Goal: Task Accomplishment & Management: Contribute content

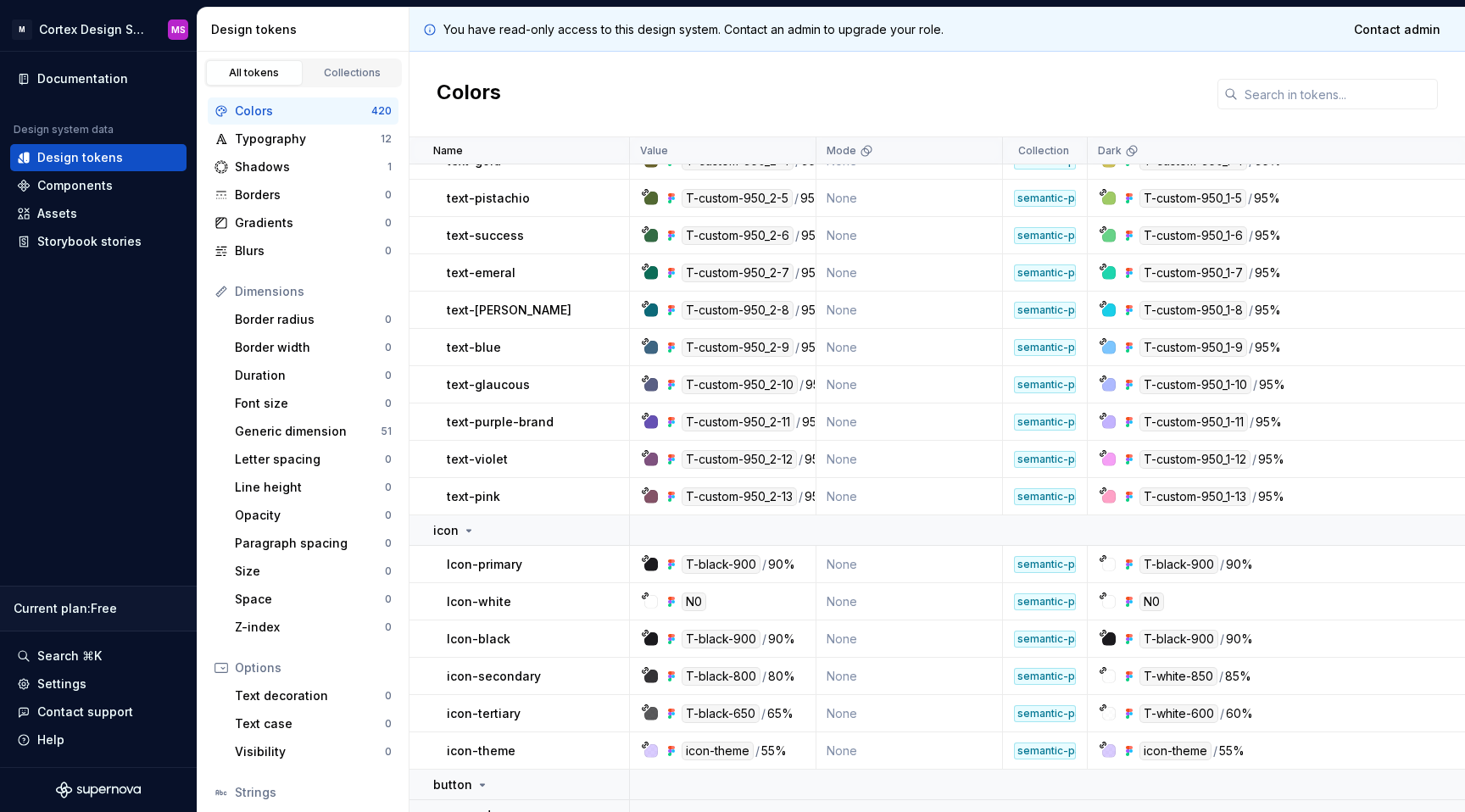
scroll to position [14170, 0]
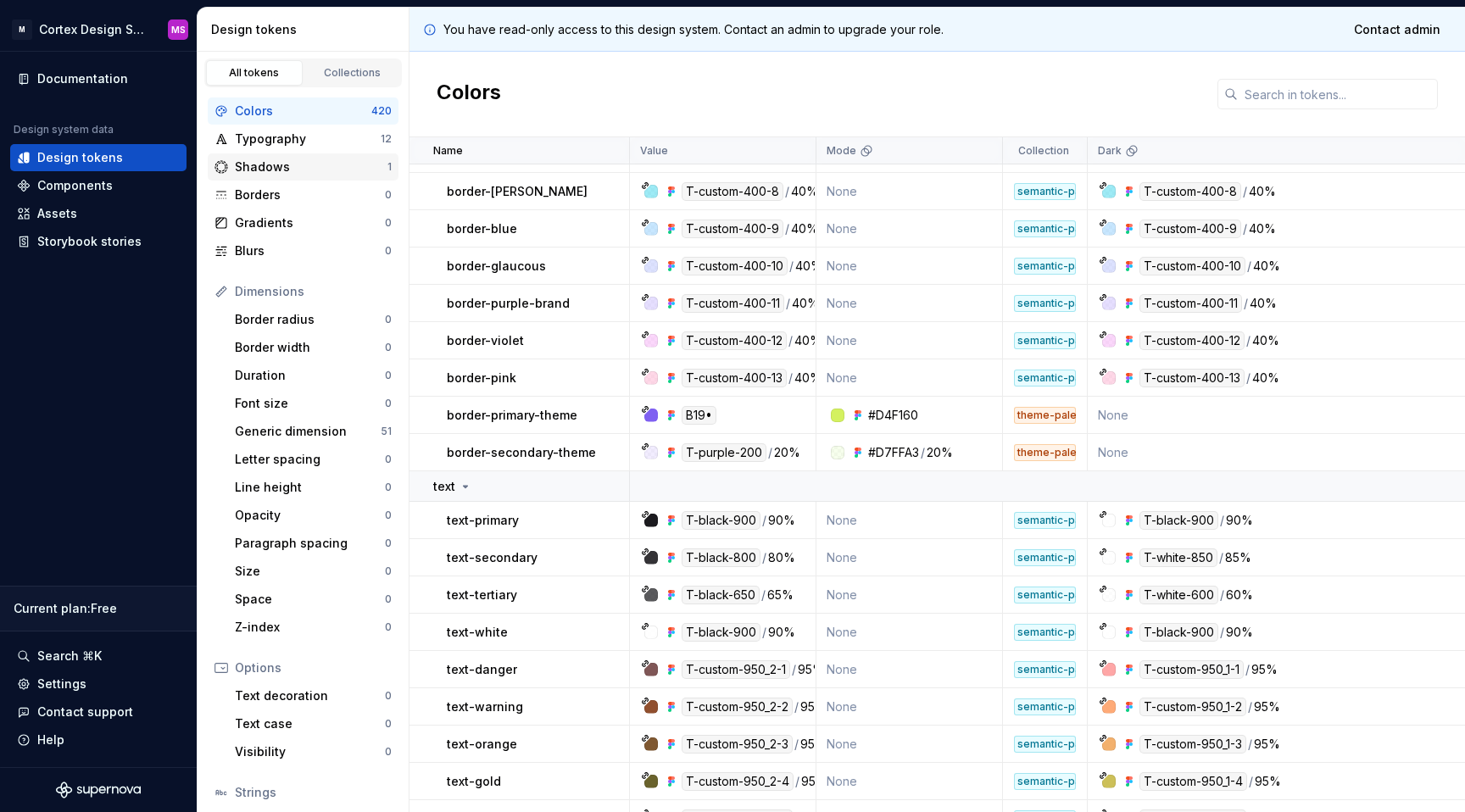
click at [332, 167] on div "Shadows" at bounding box center [311, 166] width 152 height 17
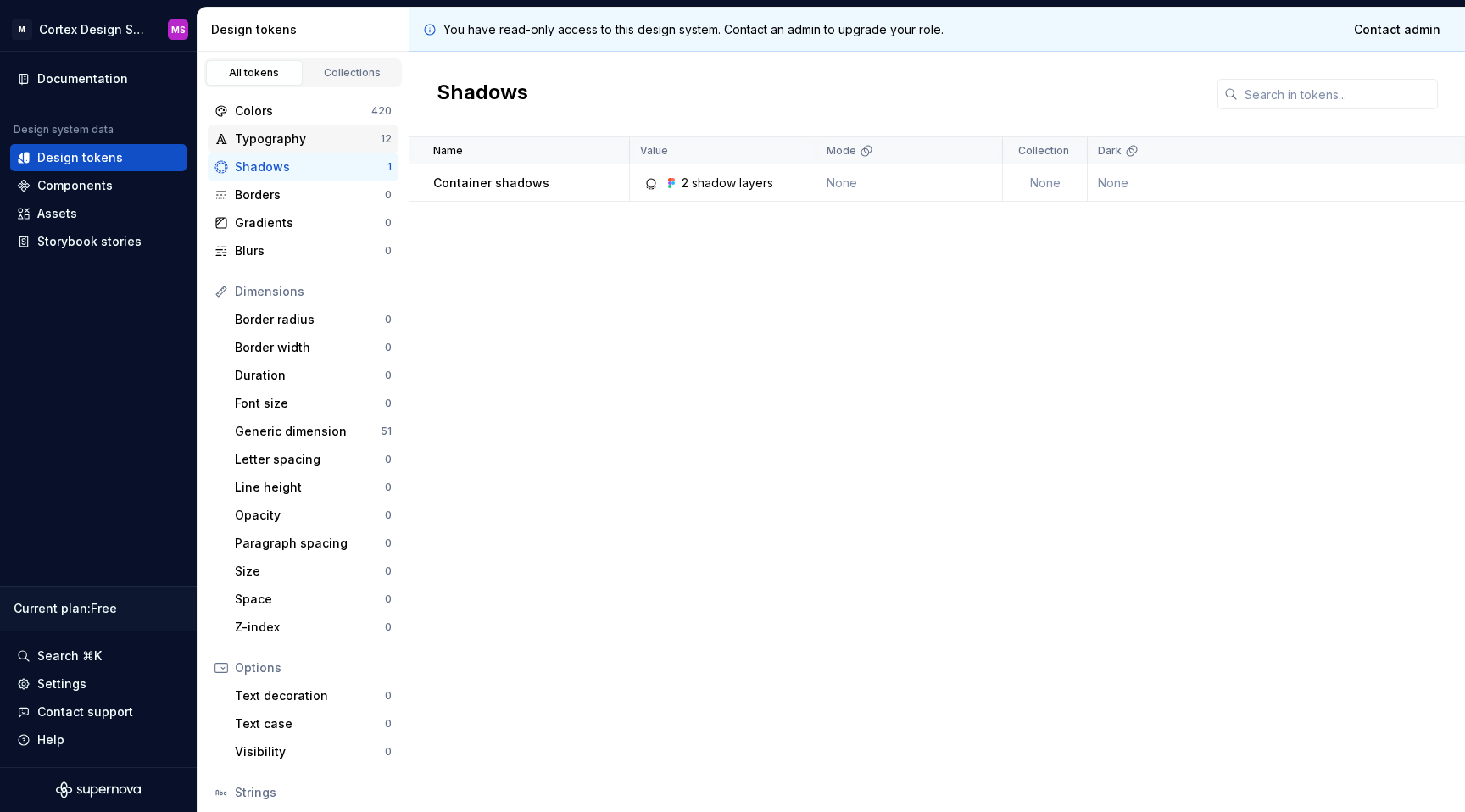
click at [322, 126] on div "Typography 12" at bounding box center [303, 140] width 190 height 27
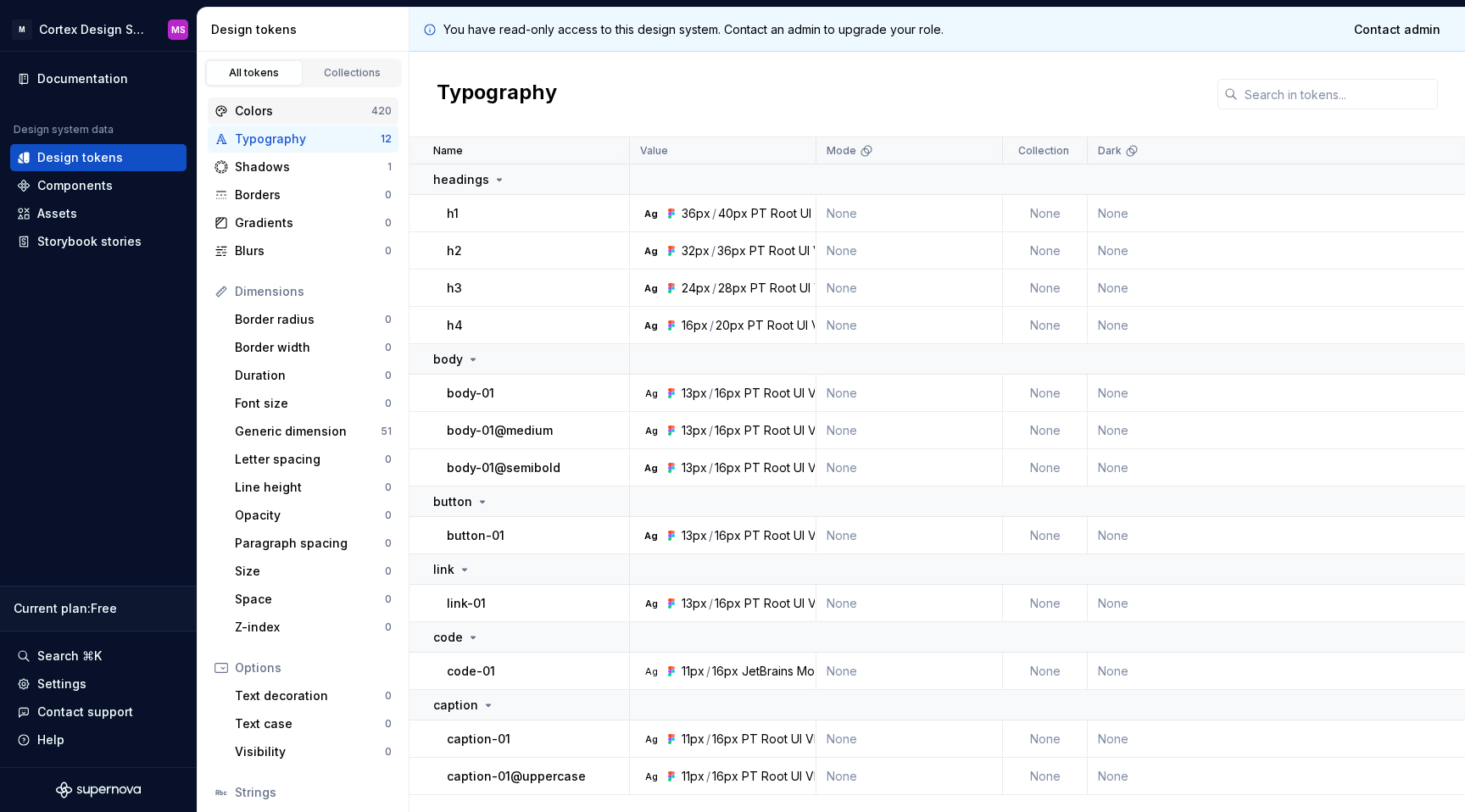
click at [323, 101] on div "Colors 420" at bounding box center [303, 111] width 190 height 27
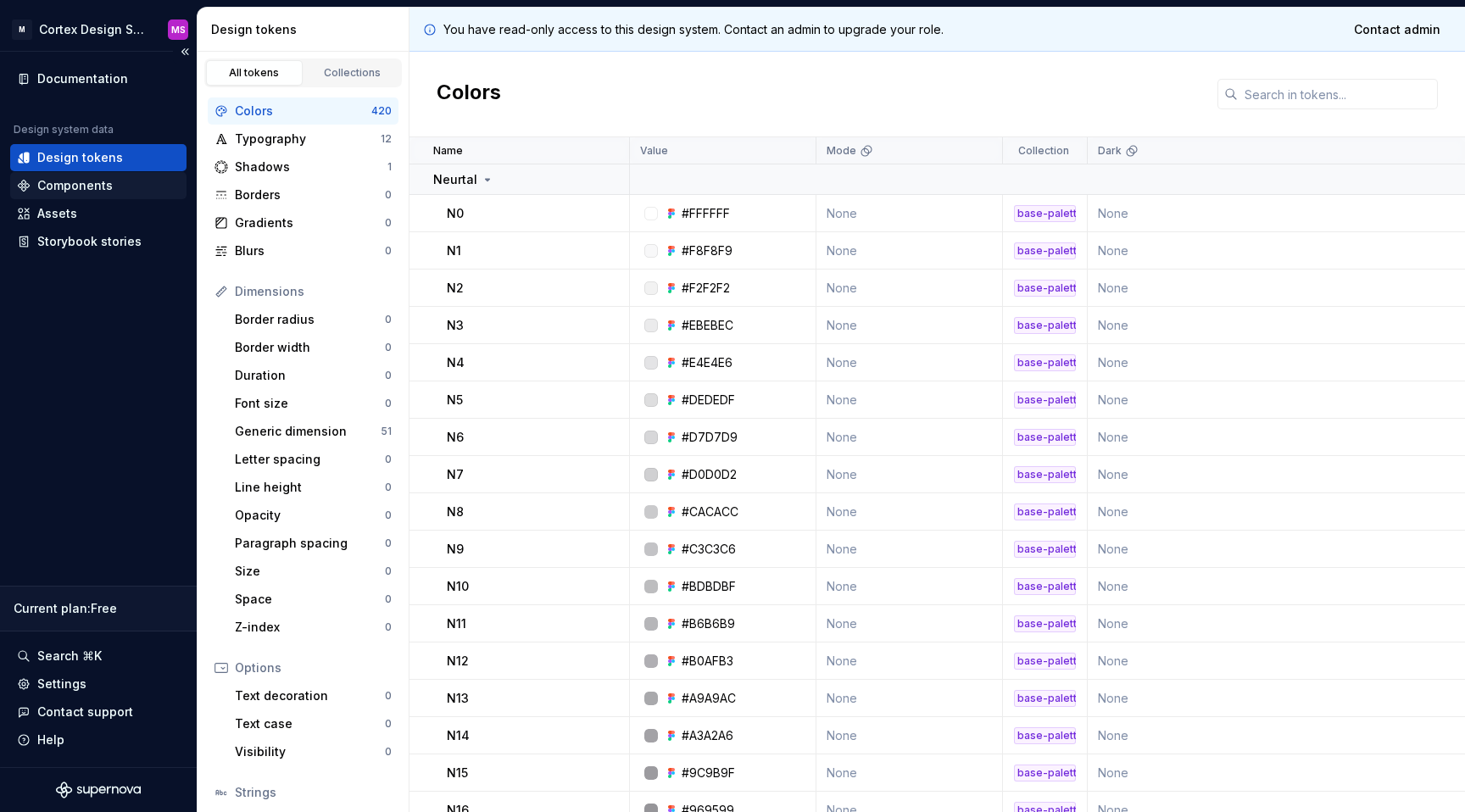
click at [81, 175] on div "Components" at bounding box center [98, 185] width 177 height 27
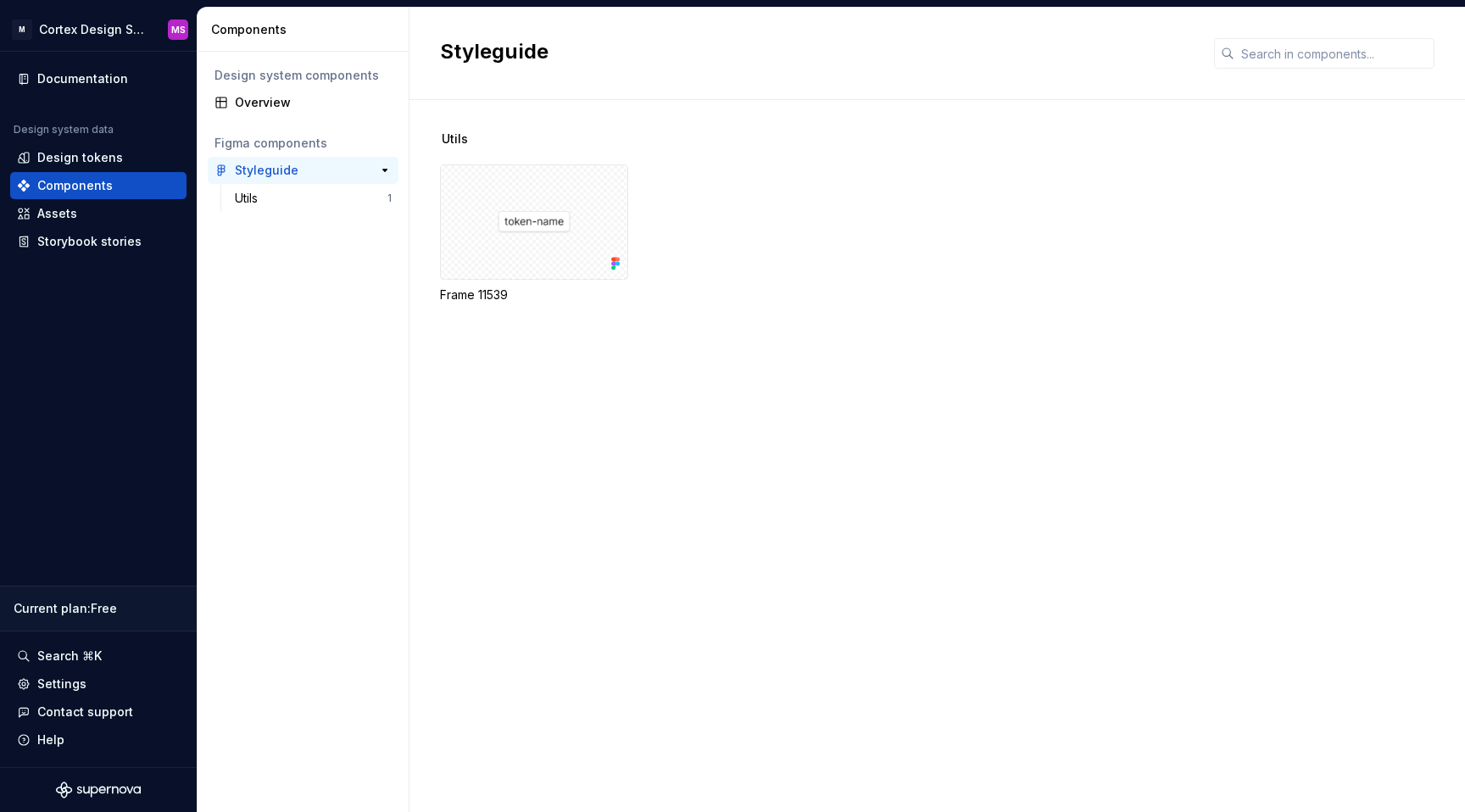
click at [302, 168] on div "Styleguide" at bounding box center [298, 170] width 126 height 17
click at [275, 197] on div "Utils" at bounding box center [311, 198] width 152 height 17
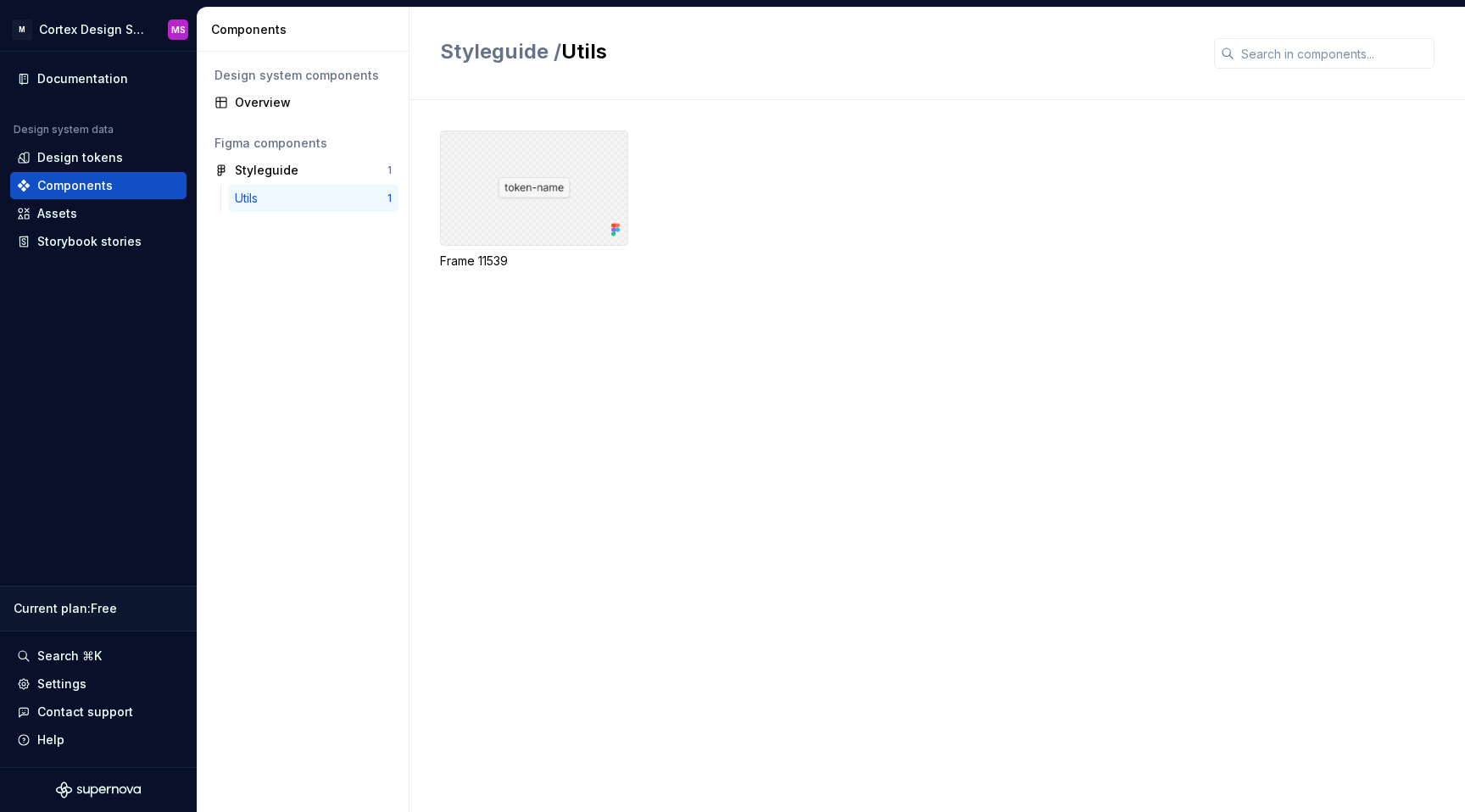
click at [540, 190] on div at bounding box center [534, 188] width 188 height 115
click at [72, 239] on div "Storybook stories" at bounding box center [89, 241] width 104 height 17
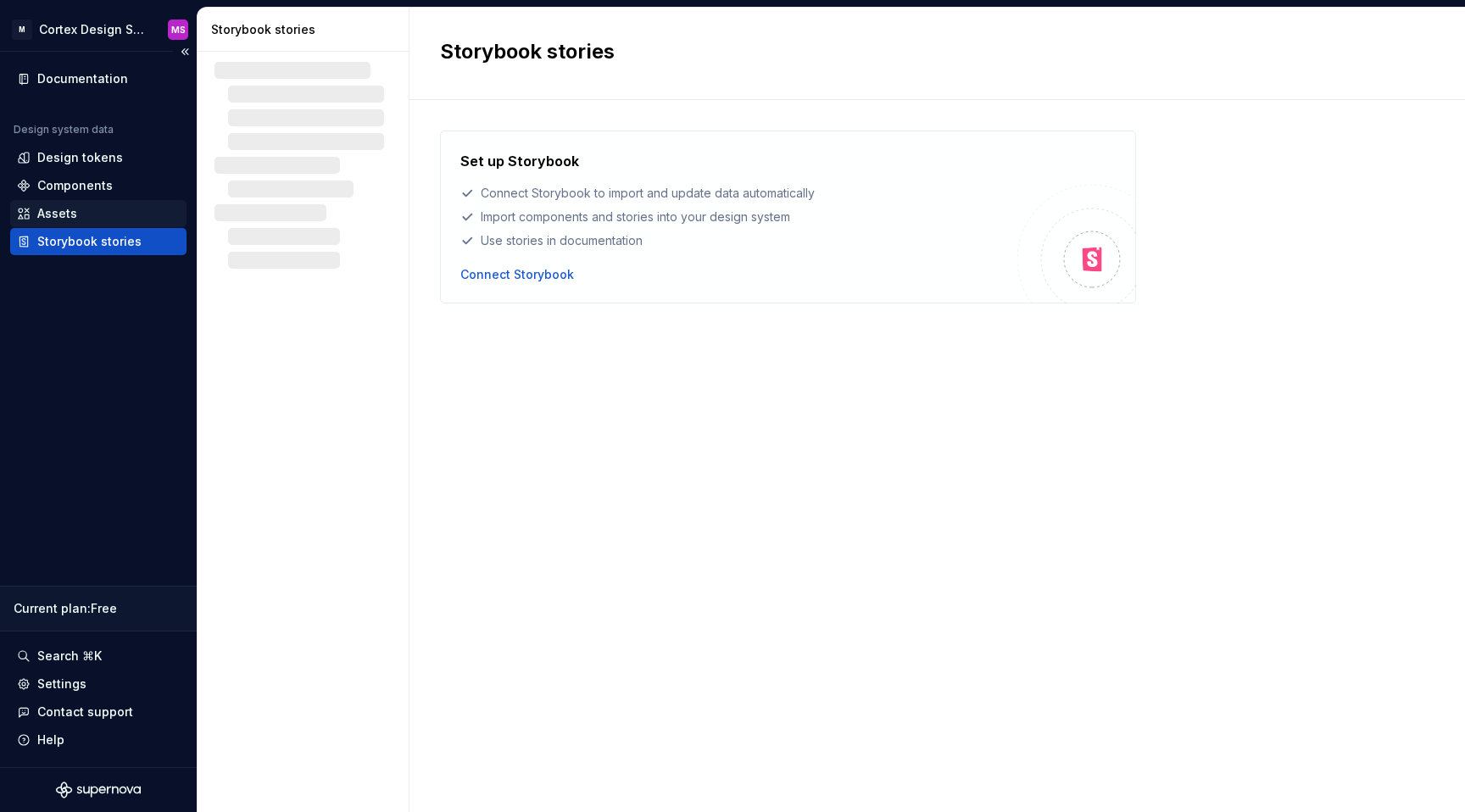
click at [76, 217] on div "Assets" at bounding box center [98, 213] width 163 height 17
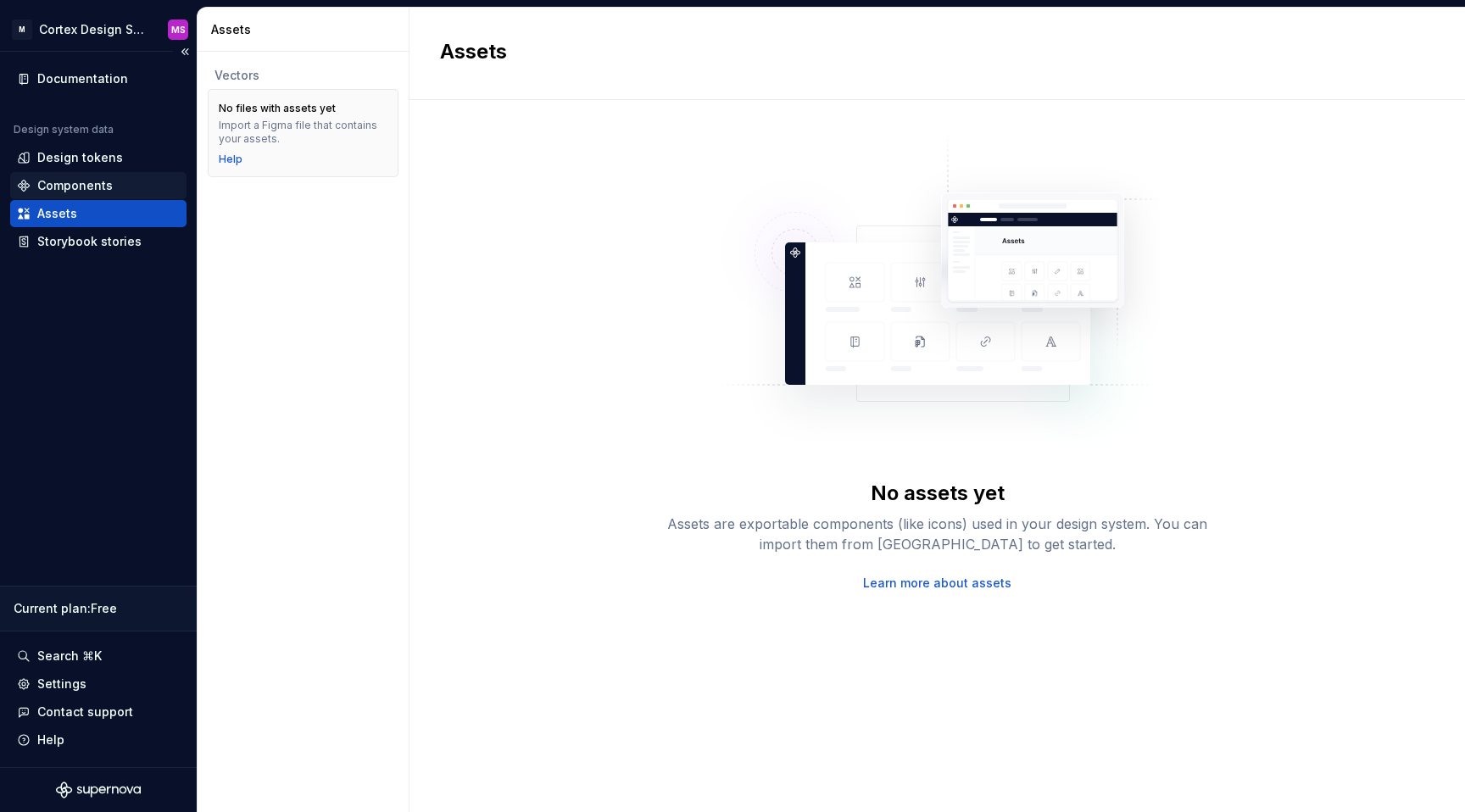
click at [64, 178] on div "Components" at bounding box center [74, 185] width 75 height 17
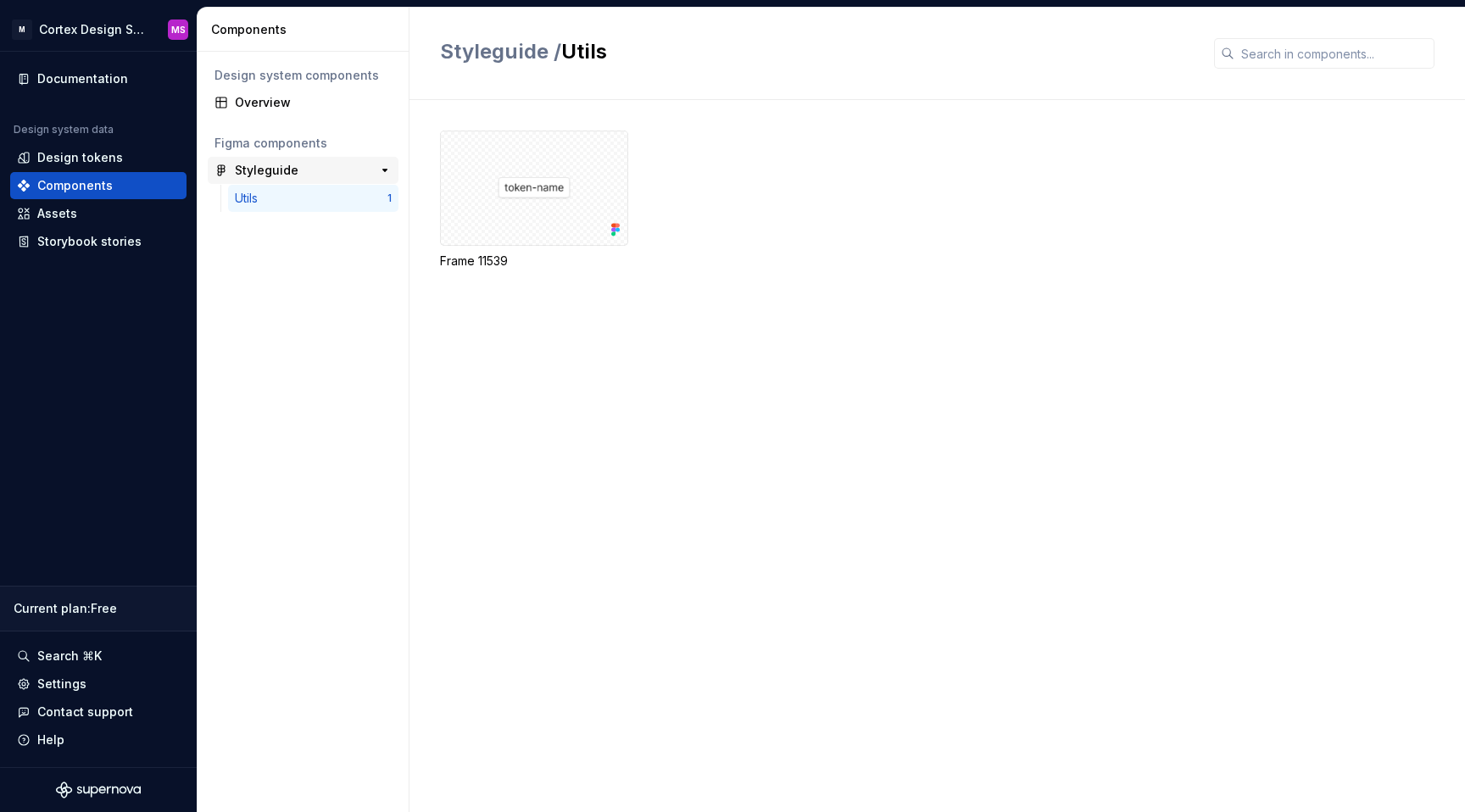
click at [263, 176] on div "Styleguide" at bounding box center [266, 170] width 63 height 17
click at [260, 196] on div "Utils" at bounding box center [250, 198] width 29 height 17
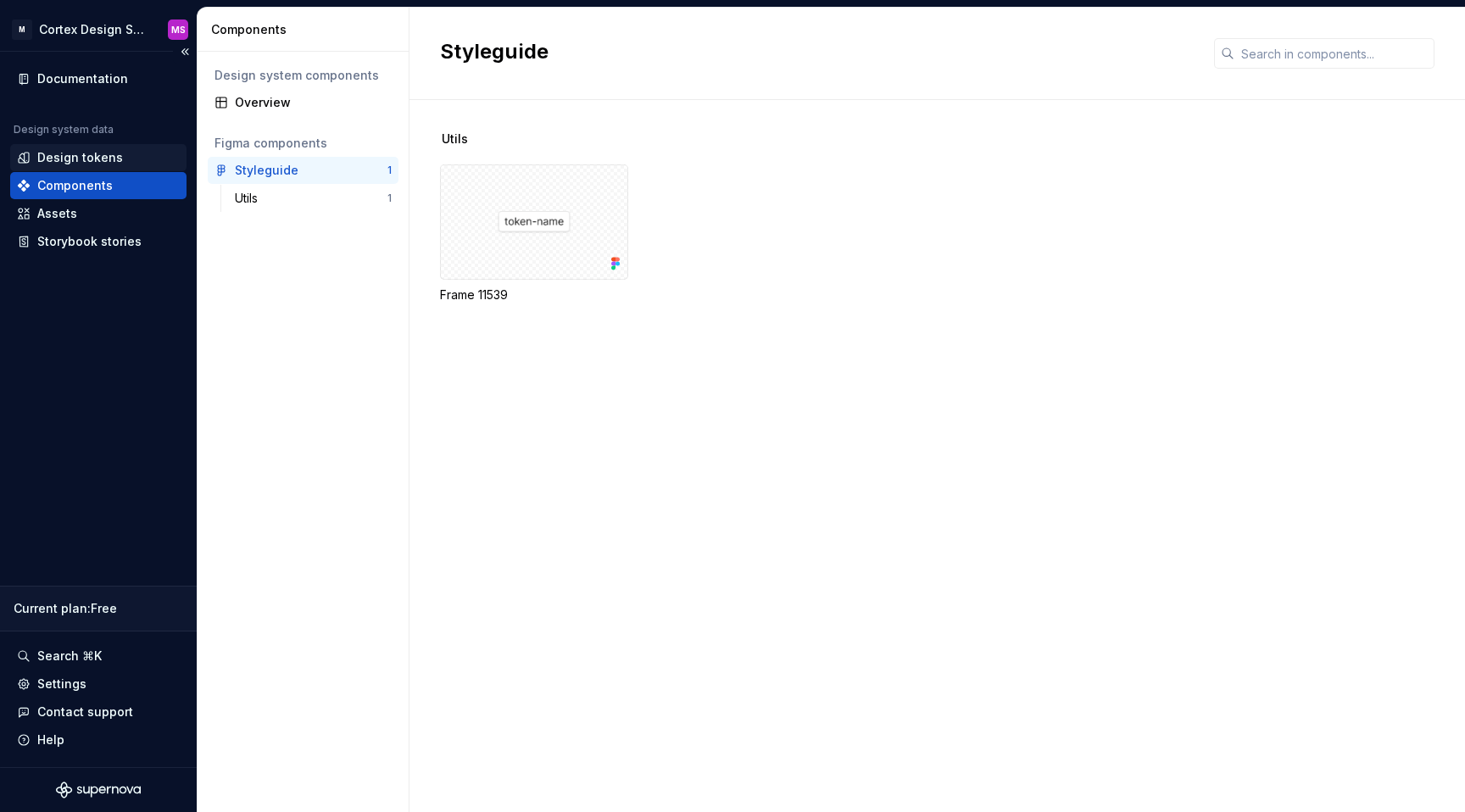
click at [131, 161] on div "Design tokens" at bounding box center [98, 157] width 163 height 17
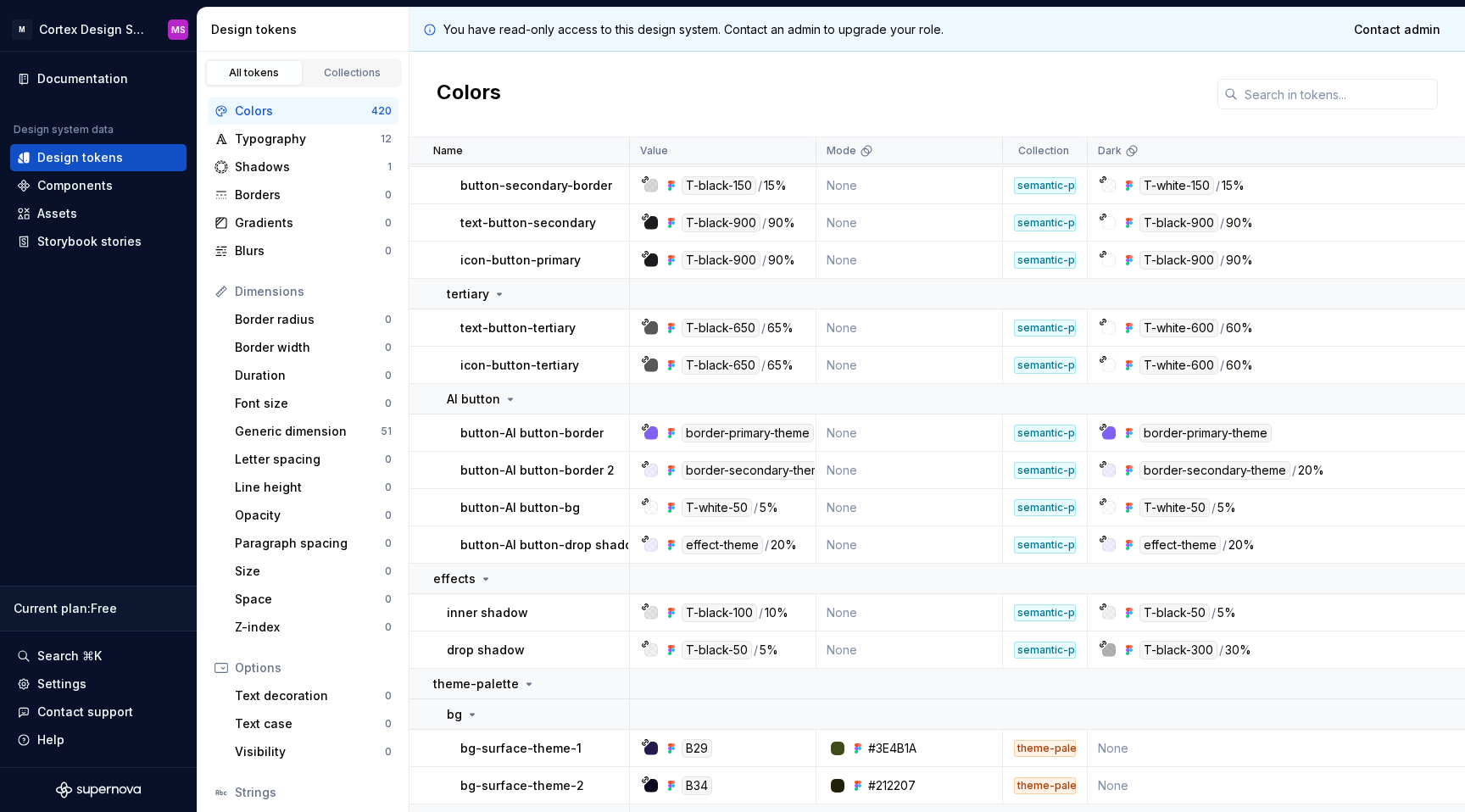
scroll to position [15726, 0]
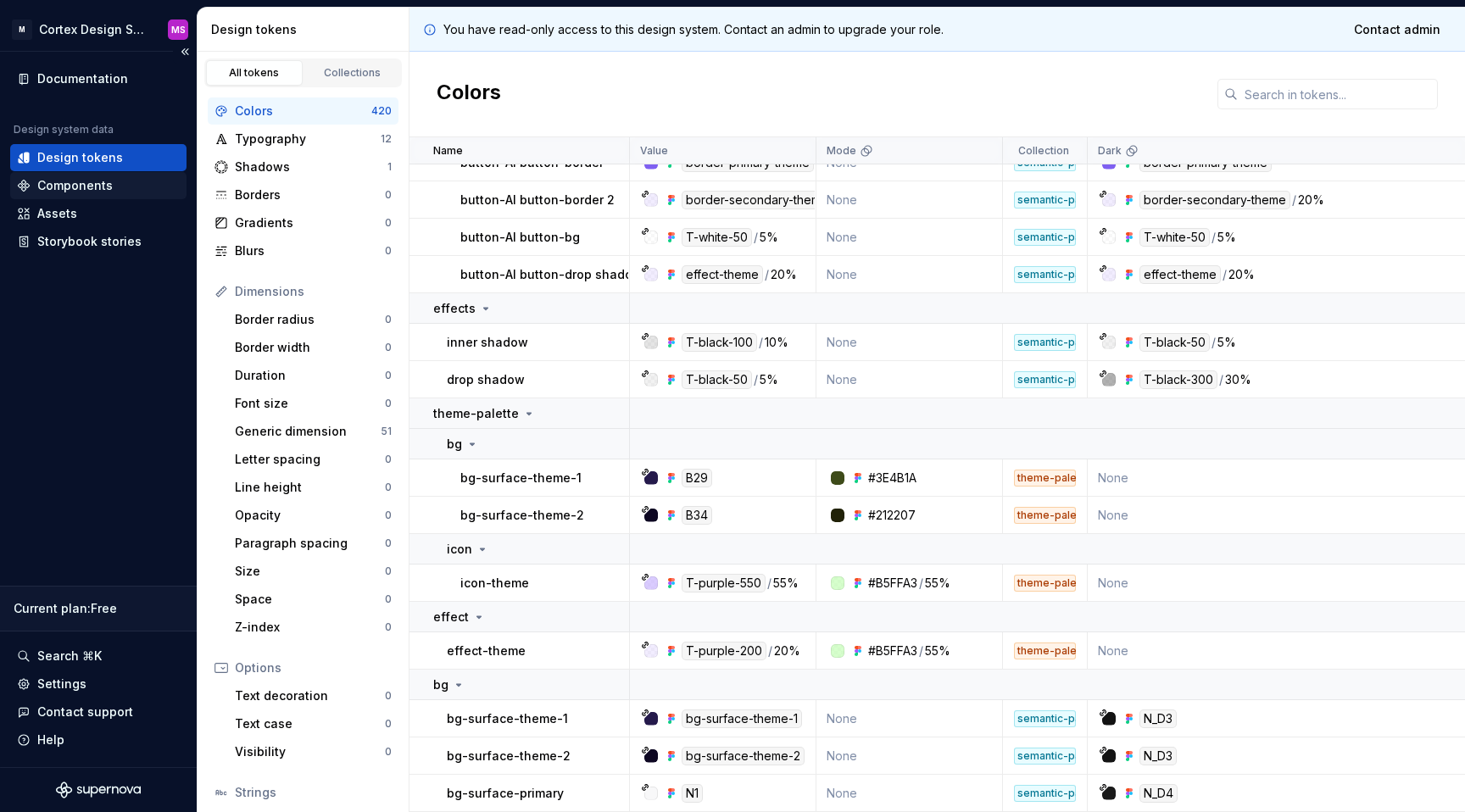
click at [76, 179] on div "Components" at bounding box center [74, 185] width 75 height 17
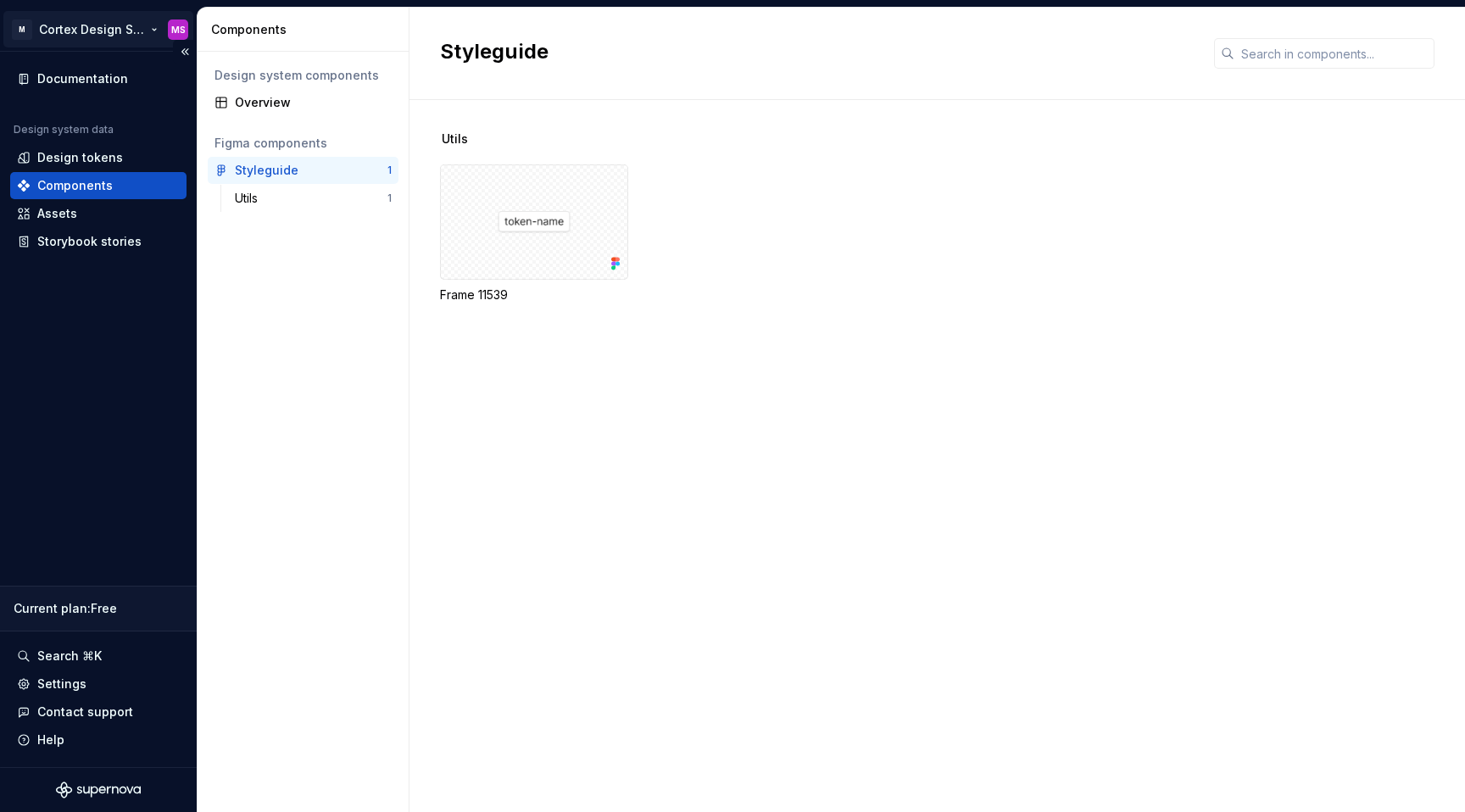
click at [107, 35] on html "M Cortex Design System MS Documentation Design system data Design tokens Compon…" at bounding box center [732, 406] width 1465 height 812
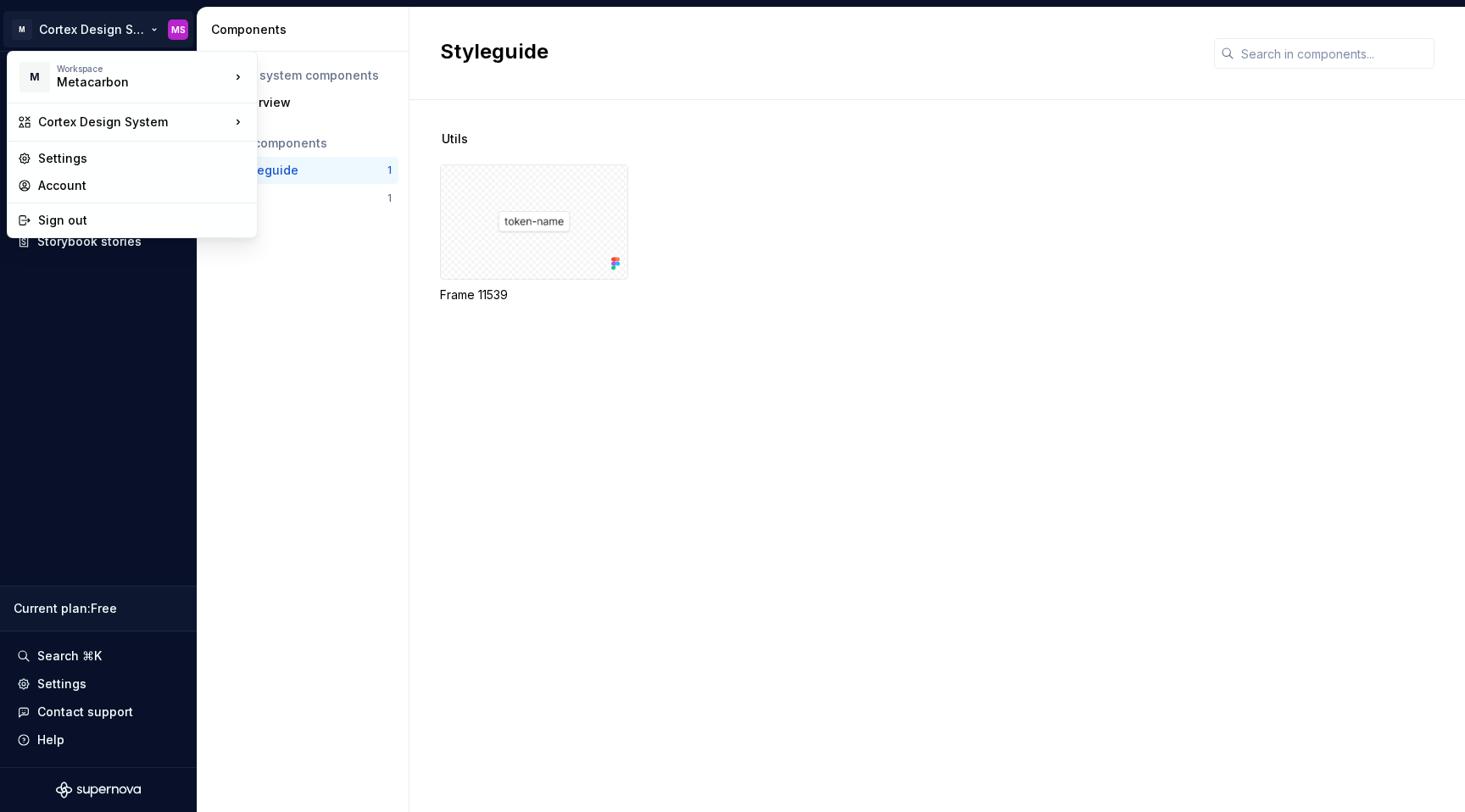
click at [674, 434] on html "M Cortex Design System MS Documentation Design system data Design tokens Compon…" at bounding box center [732, 406] width 1465 height 812
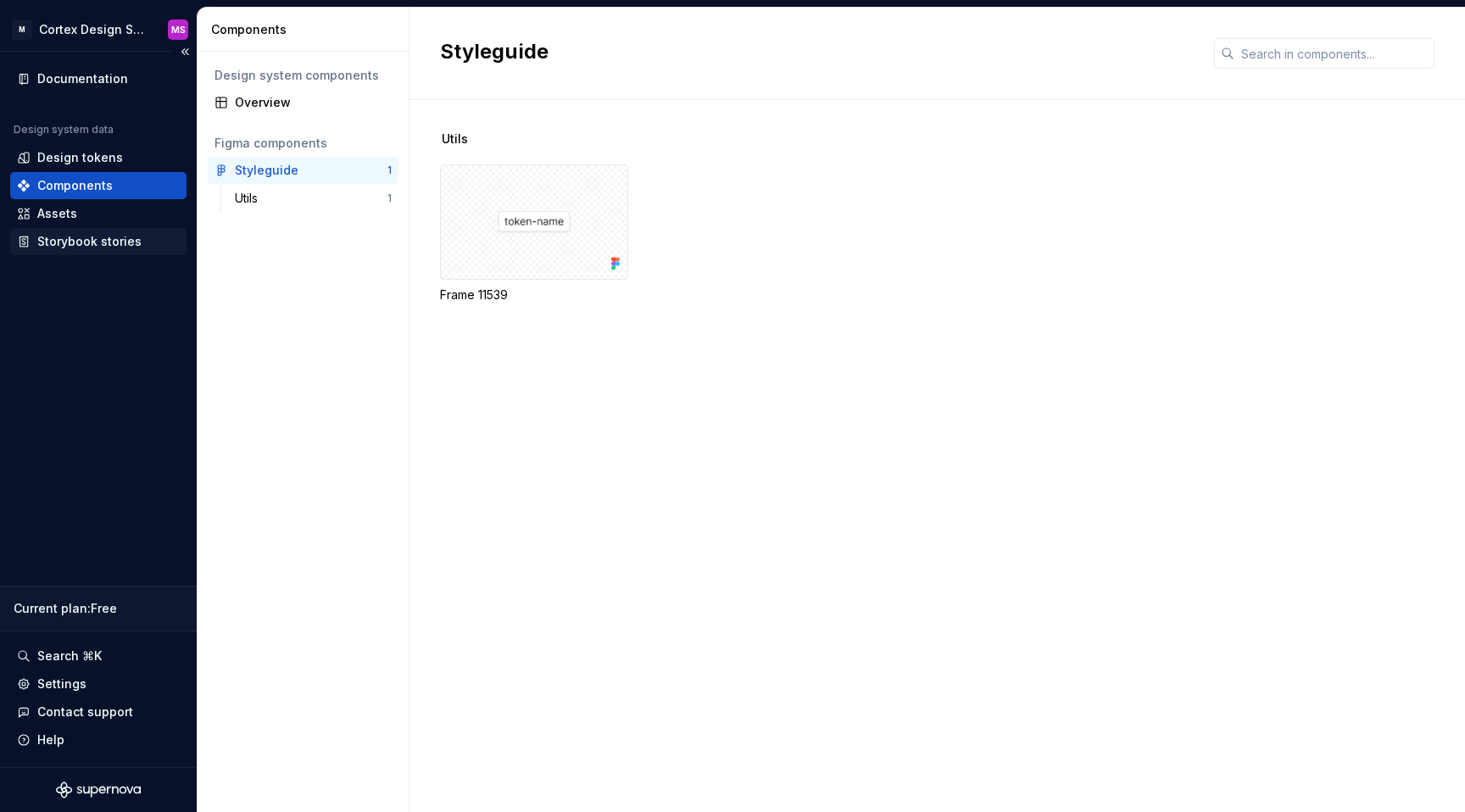
click at [81, 228] on div "Storybook stories" at bounding box center [98, 242] width 177 height 27
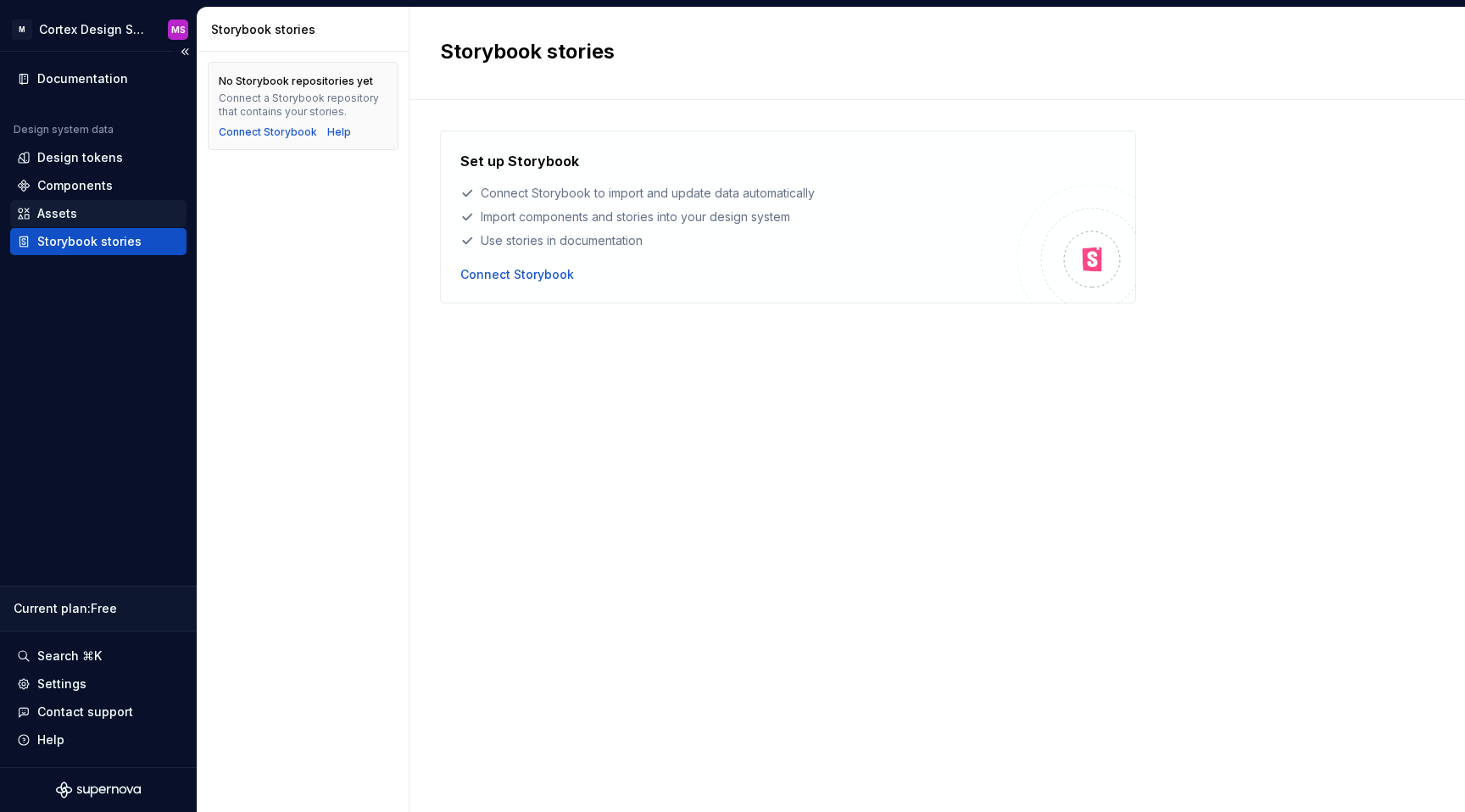
click at [81, 206] on div "Assets" at bounding box center [98, 213] width 163 height 17
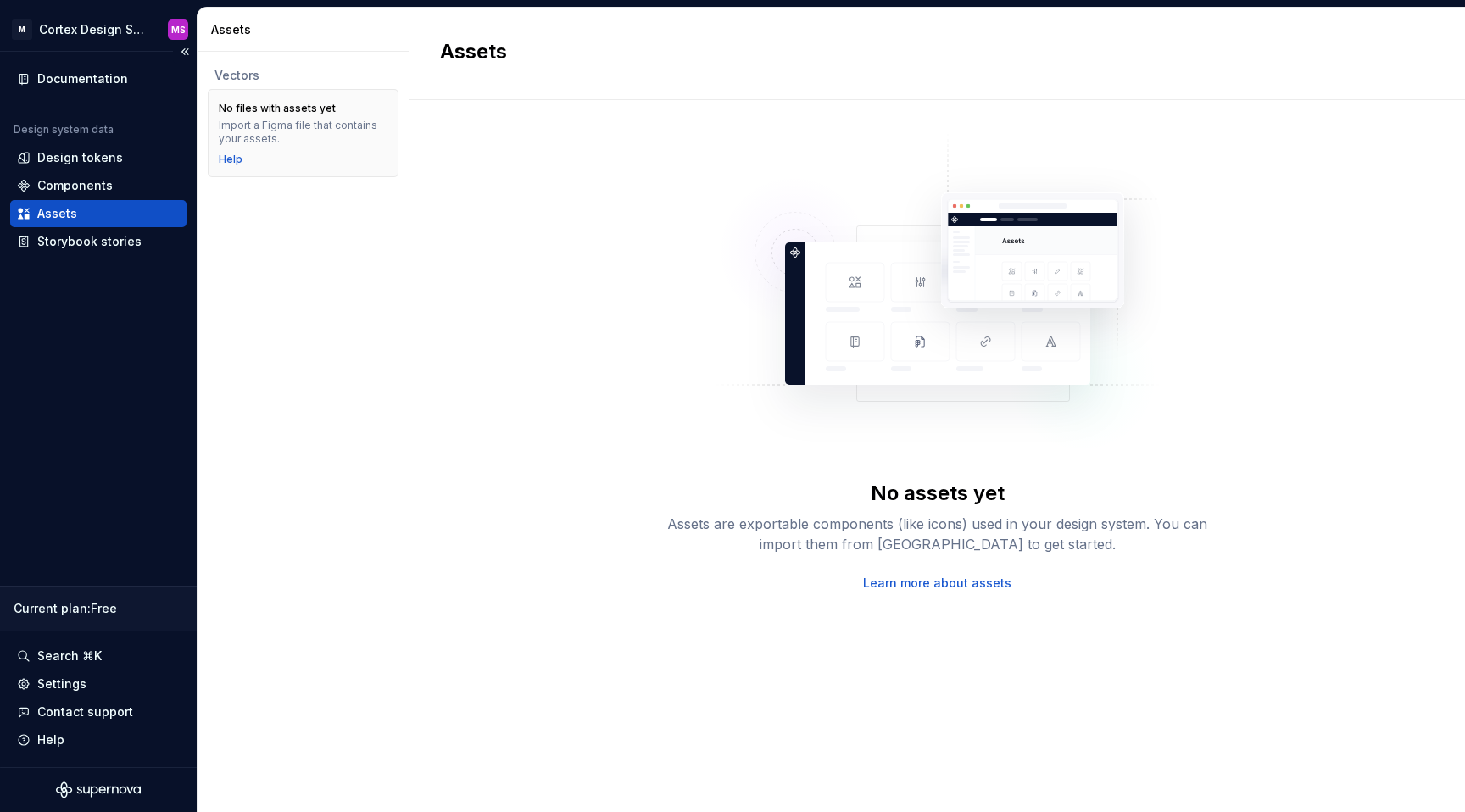
click at [26, 256] on div "Documentation Design system data Design tokens Components Assets Storybook stor…" at bounding box center [99, 409] width 197 height 715
click at [66, 244] on div "Storybook stories" at bounding box center [89, 241] width 104 height 17
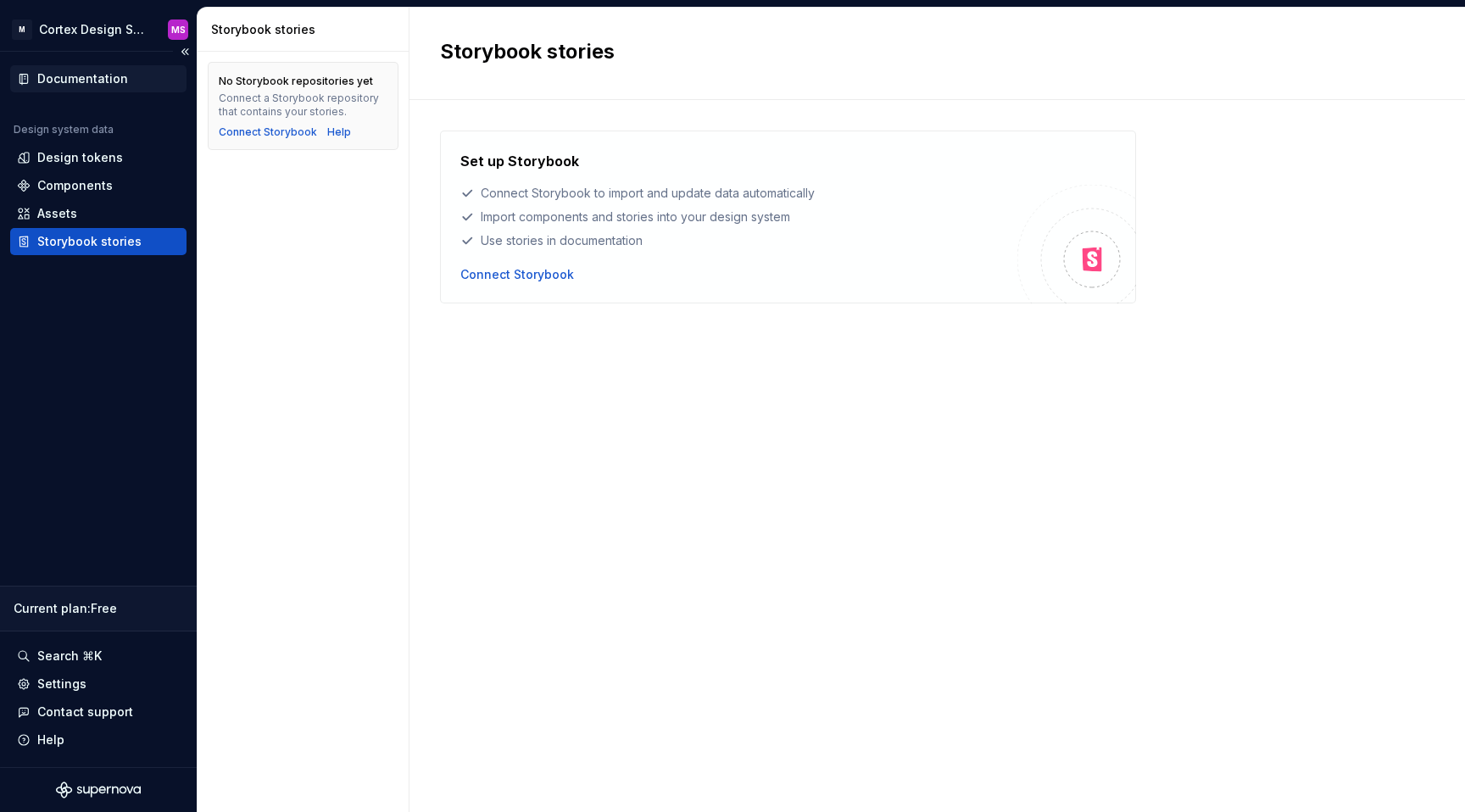
click at [97, 70] on div "Documentation" at bounding box center [82, 78] width 91 height 17
click at [94, 201] on div "Assets" at bounding box center [98, 214] width 177 height 27
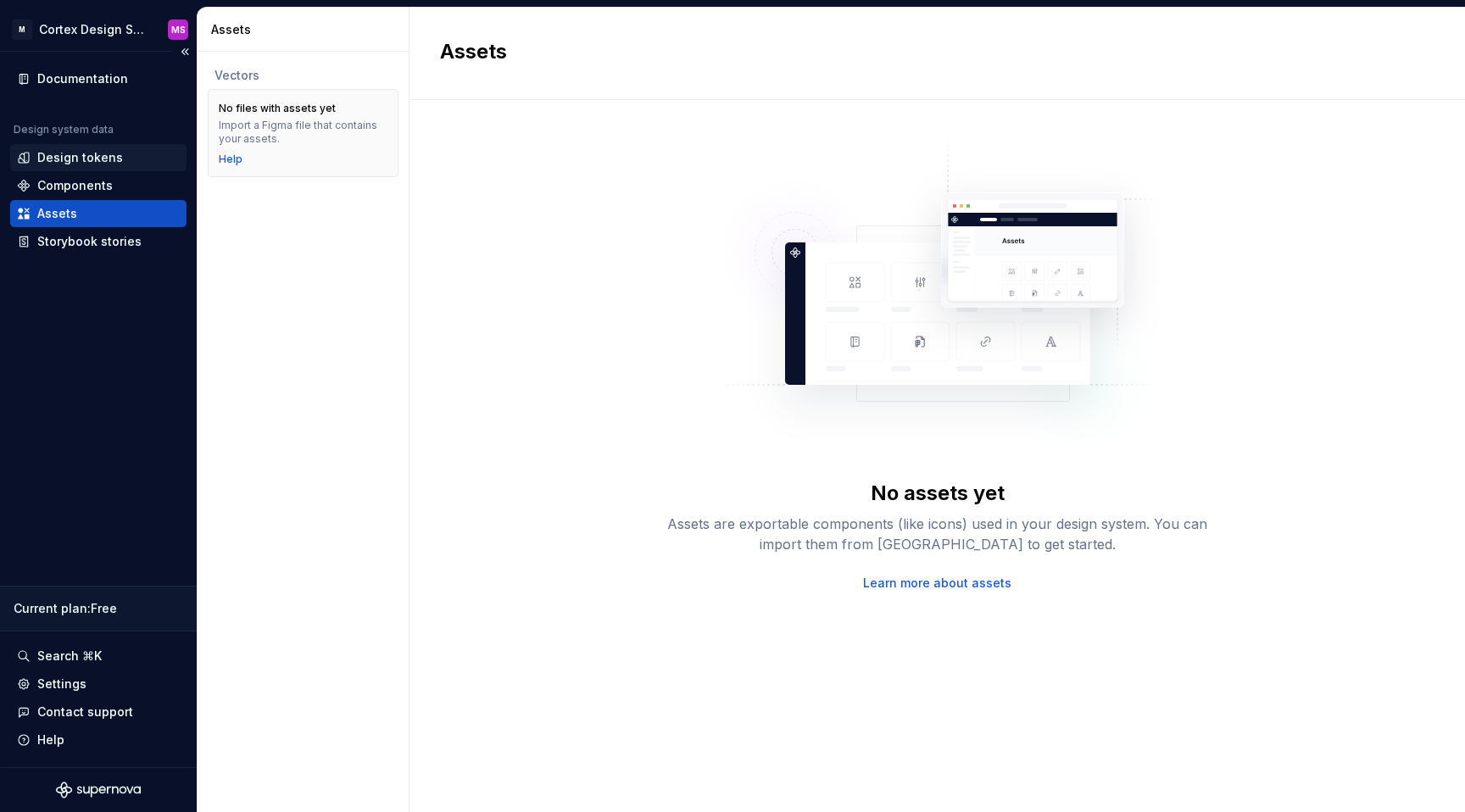
click at [72, 155] on div "Design tokens" at bounding box center [80, 157] width 86 height 17
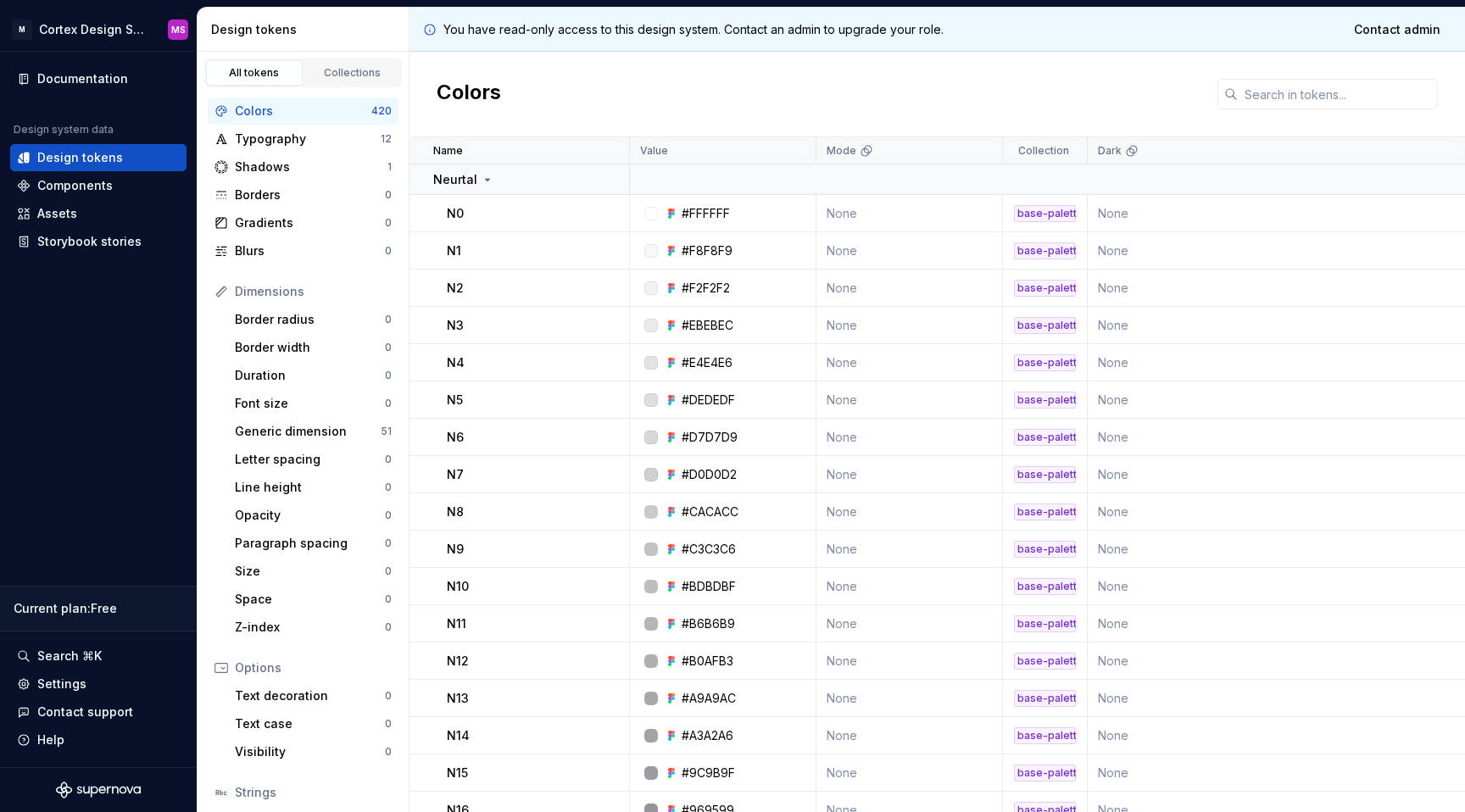
click at [1038, 214] on div "base-palette" at bounding box center [1044, 213] width 61 height 17
click at [534, 221] on div "N0" at bounding box center [538, 213] width 182 height 17
click at [416, 208] on td "N0" at bounding box center [520, 214] width 221 height 37
click at [461, 221] on p "N0" at bounding box center [455, 213] width 17 height 17
click at [341, 70] on div "Collections" at bounding box center [352, 73] width 85 height 14
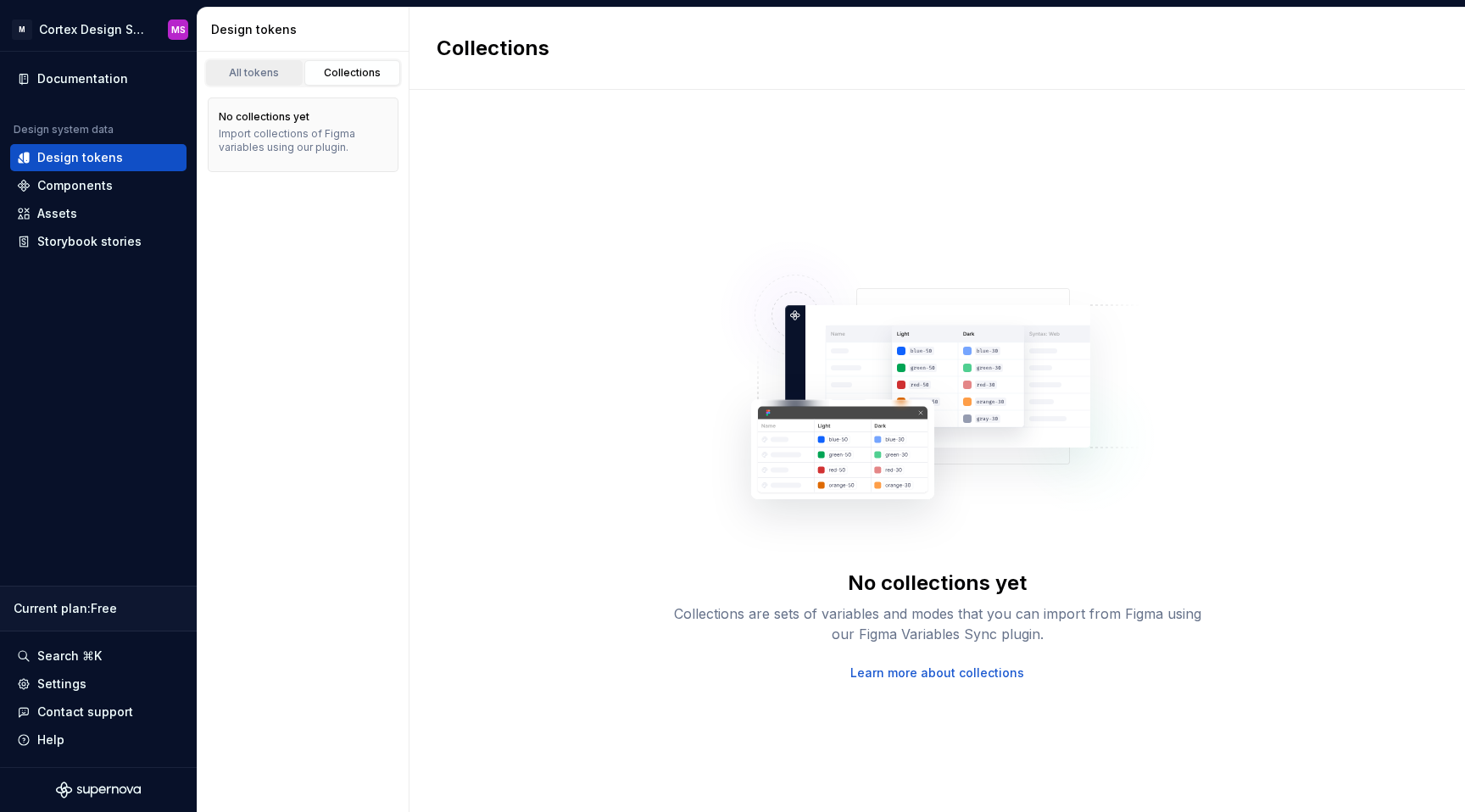
click at [255, 74] on div "All tokens" at bounding box center [254, 73] width 85 height 14
click at [116, 39] on html "M Cortex Design System MS Documentation Design system data Design tokens Compon…" at bounding box center [732, 406] width 1465 height 812
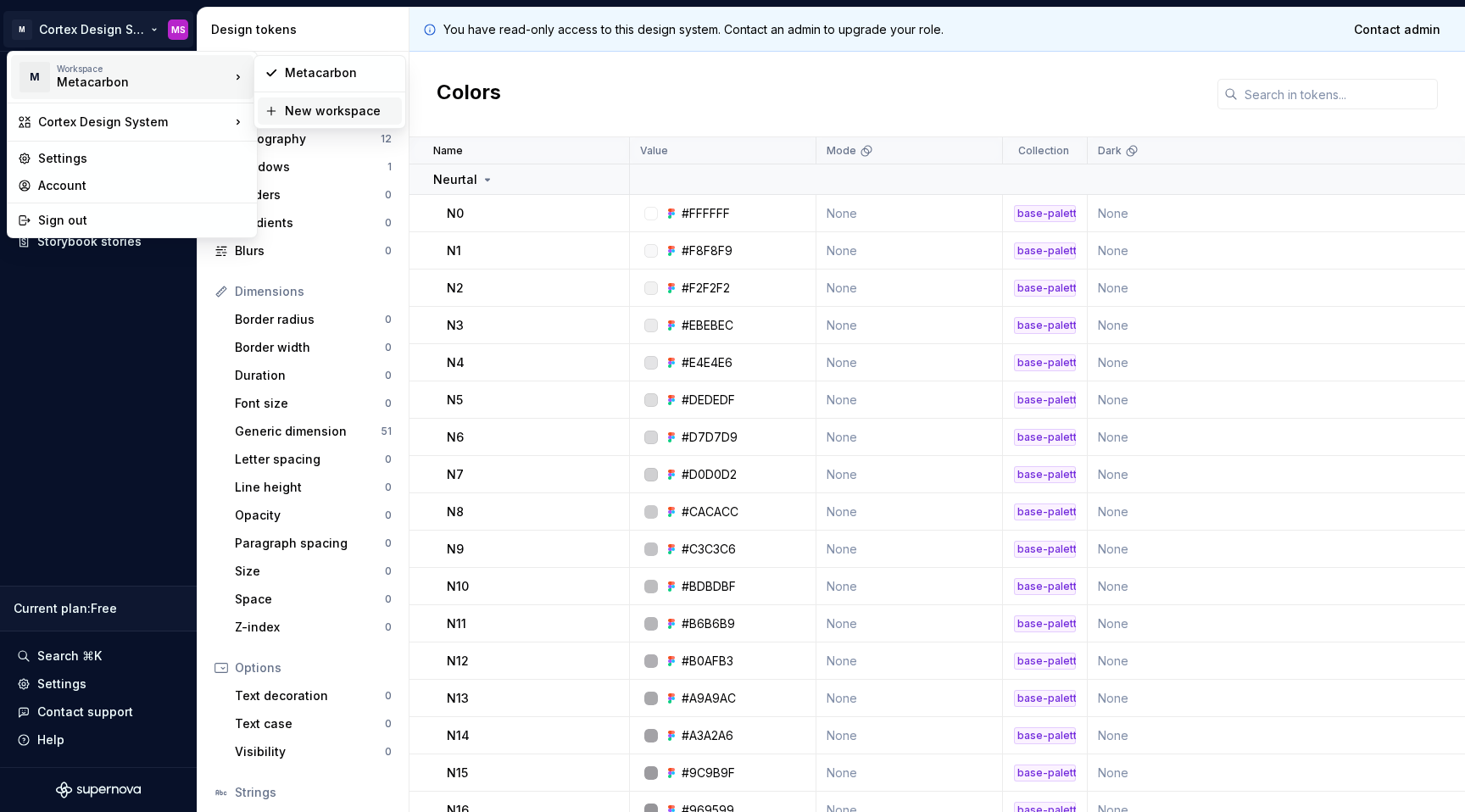
click at [368, 109] on div "New workspace" at bounding box center [340, 110] width 110 height 17
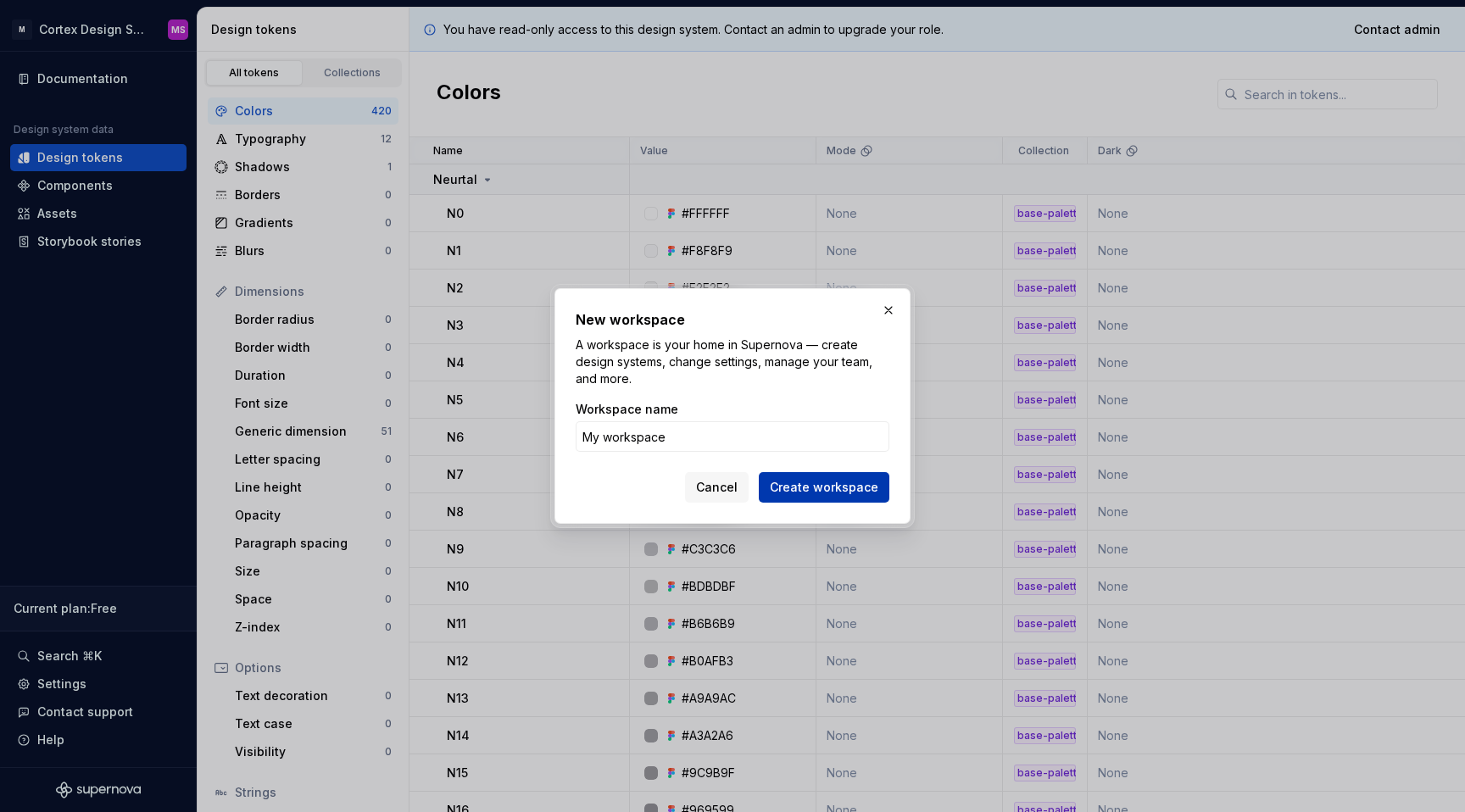
type input "My workspace"
click at [796, 481] on span "Create workspace" at bounding box center [824, 487] width 108 height 17
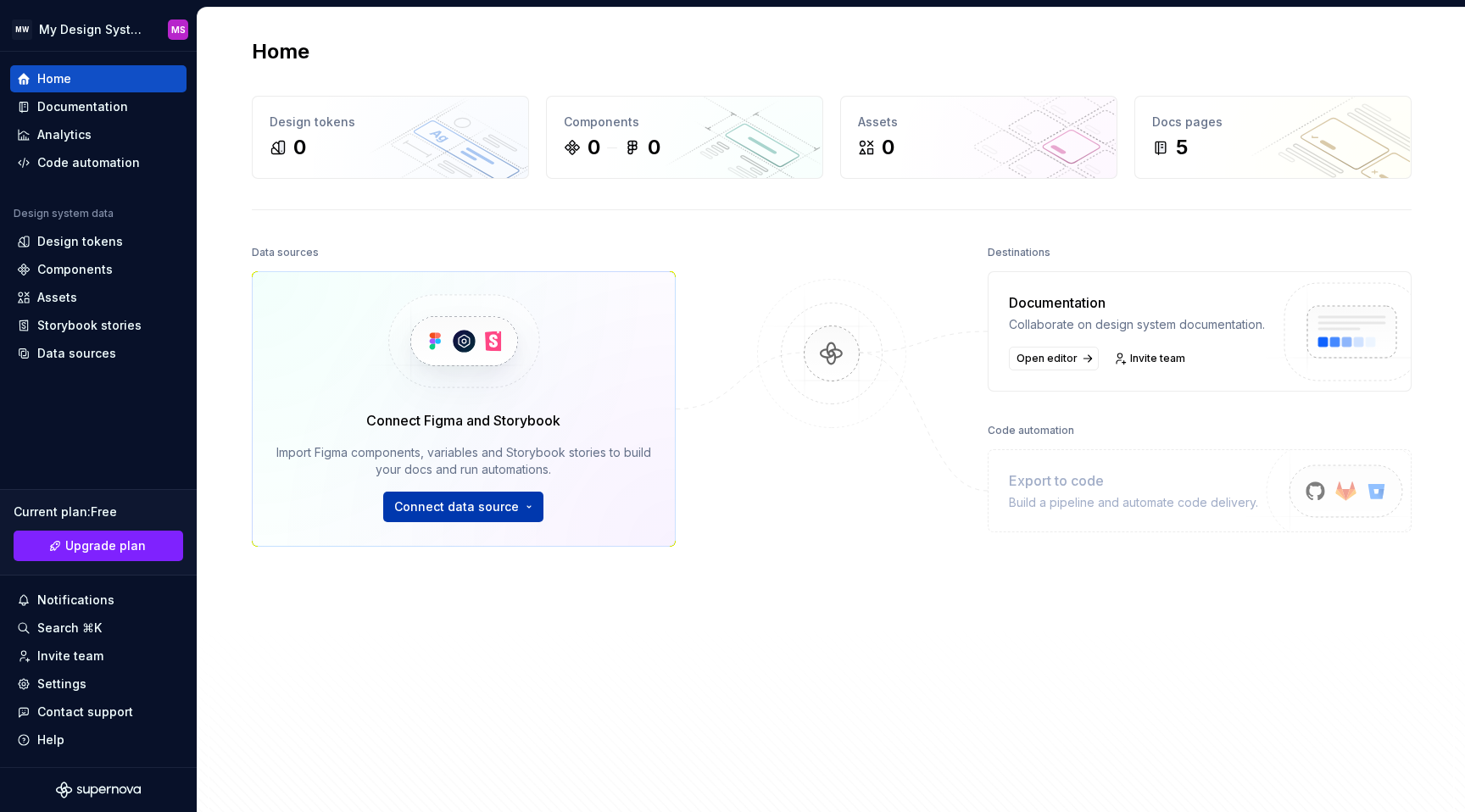
click at [477, 515] on button "Connect data source" at bounding box center [464, 507] width 160 height 30
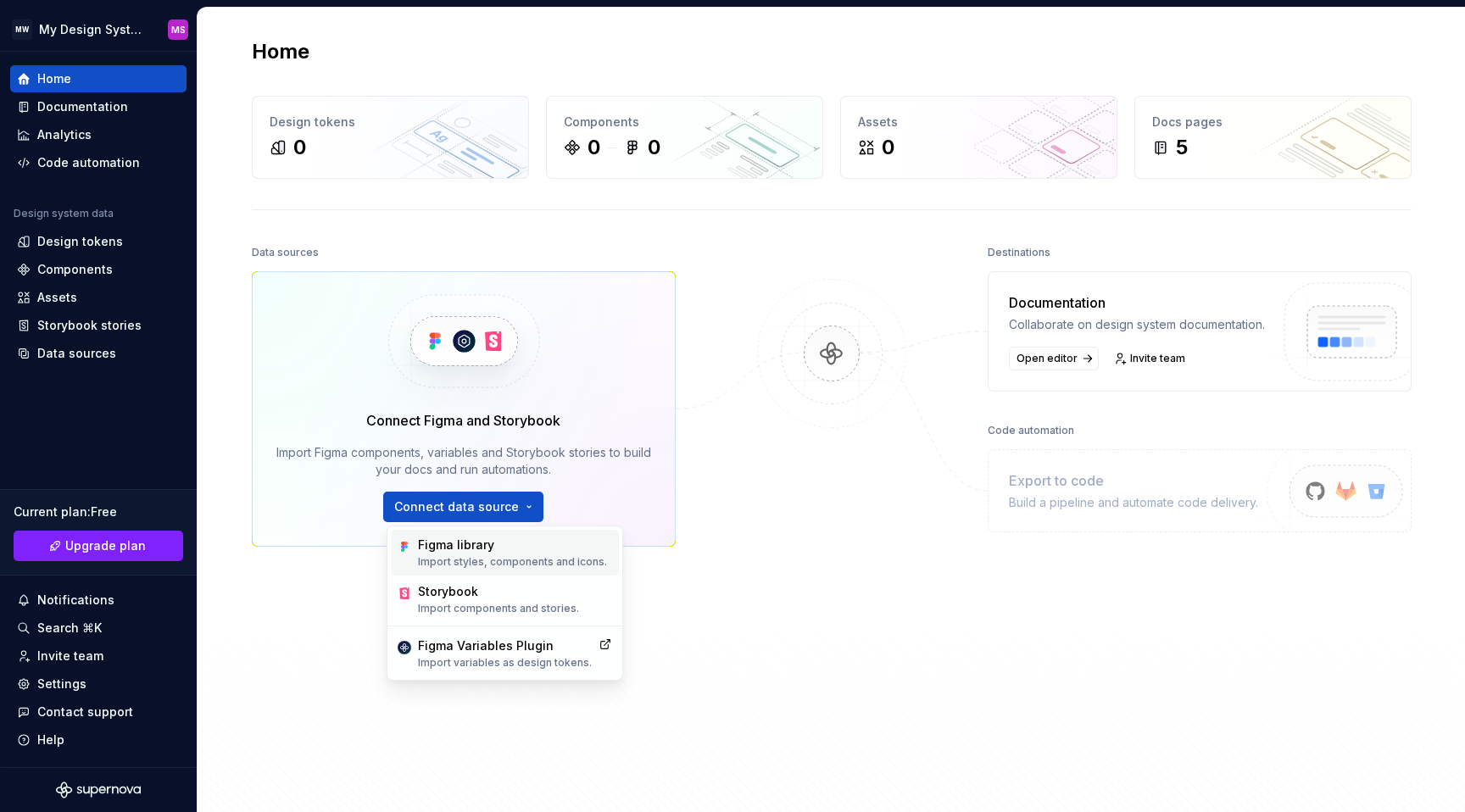
click at [490, 560] on p "Import styles, components and icons." at bounding box center [512, 562] width 189 height 14
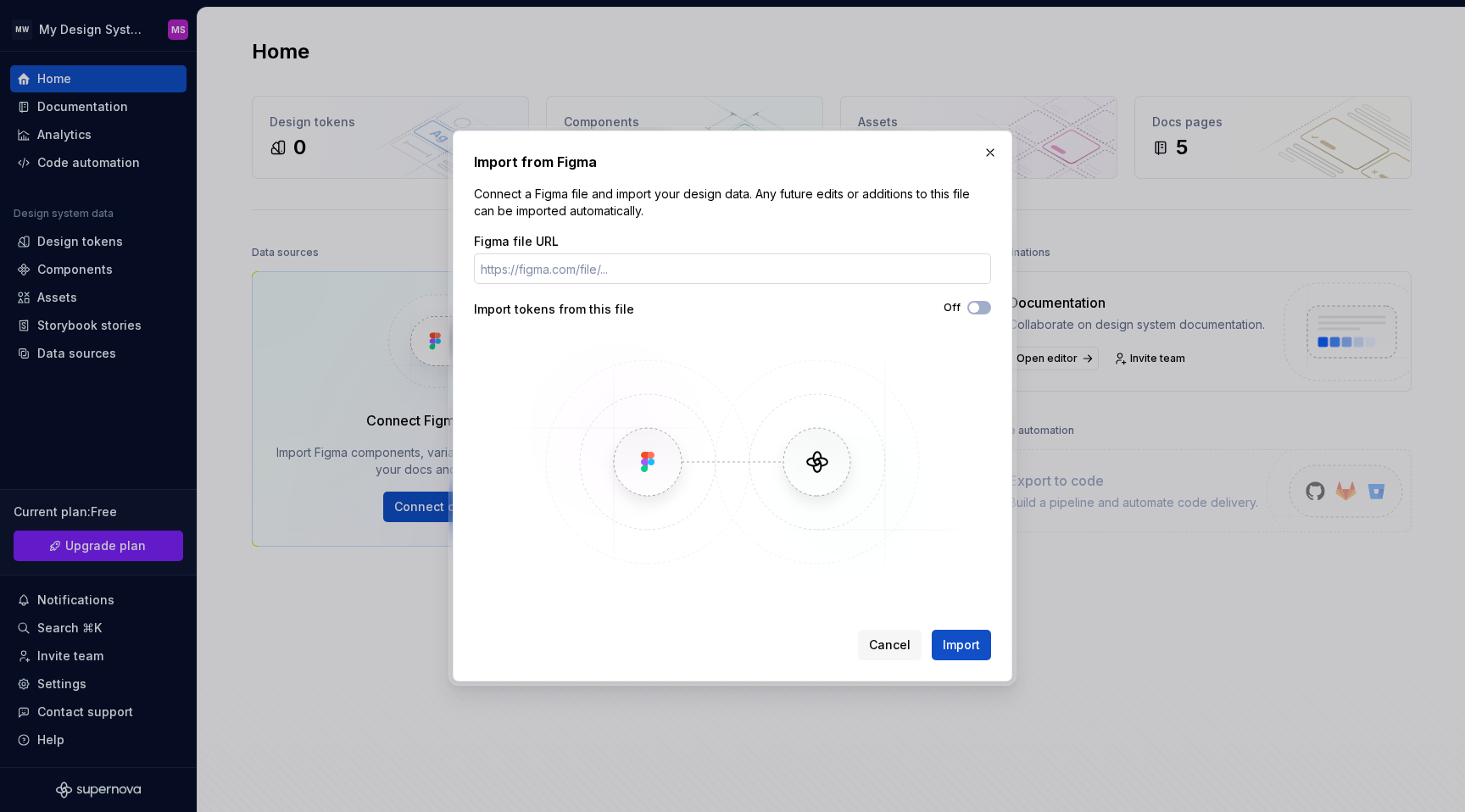
click at [668, 264] on input "Figma file URL" at bounding box center [733, 268] width 517 height 30
type input "[URL][DOMAIN_NAME]"
click at [973, 646] on span "Import" at bounding box center [961, 645] width 37 height 17
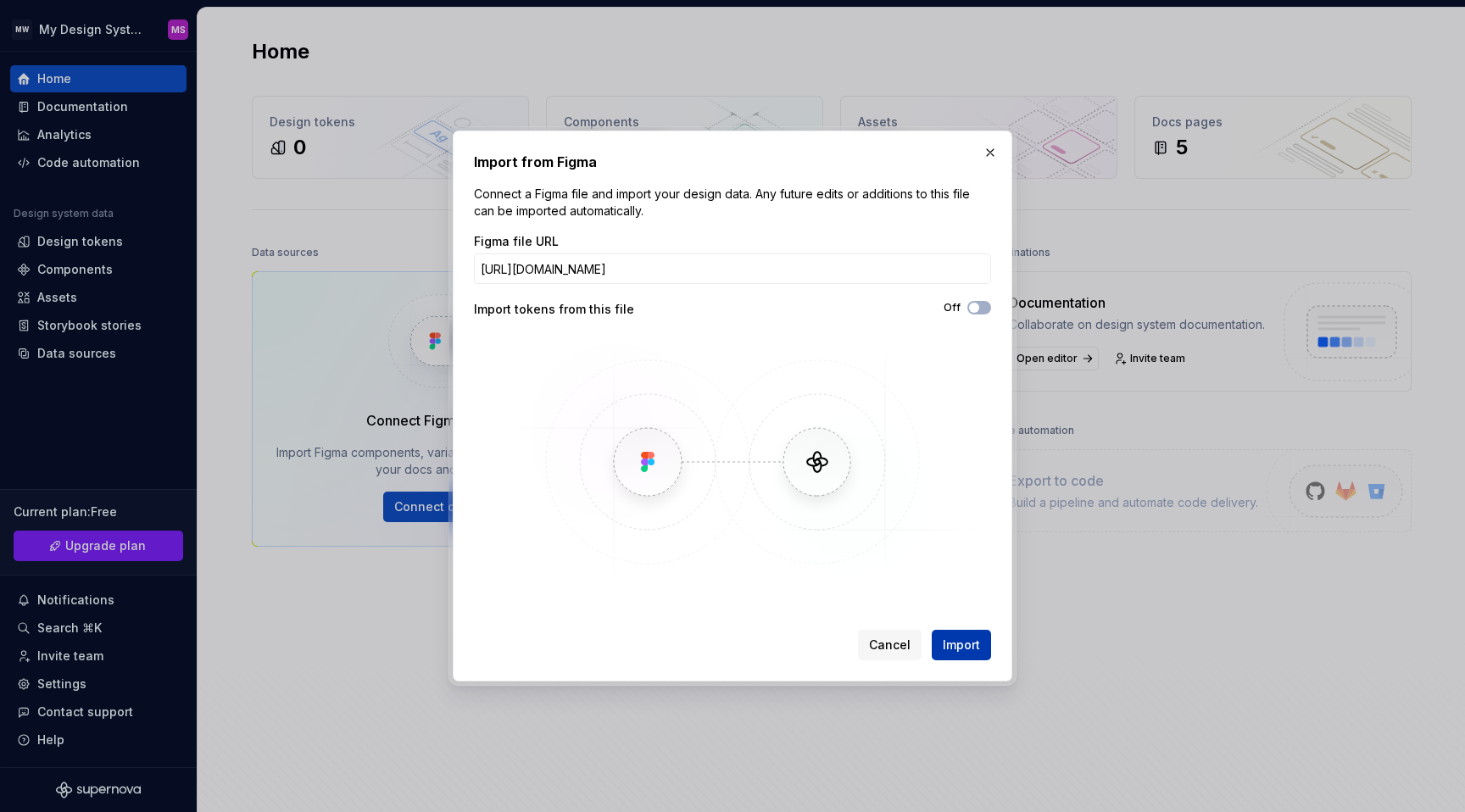
click at [972, 637] on span "Import" at bounding box center [961, 645] width 37 height 17
click at [994, 154] on button "button" at bounding box center [991, 152] width 23 height 23
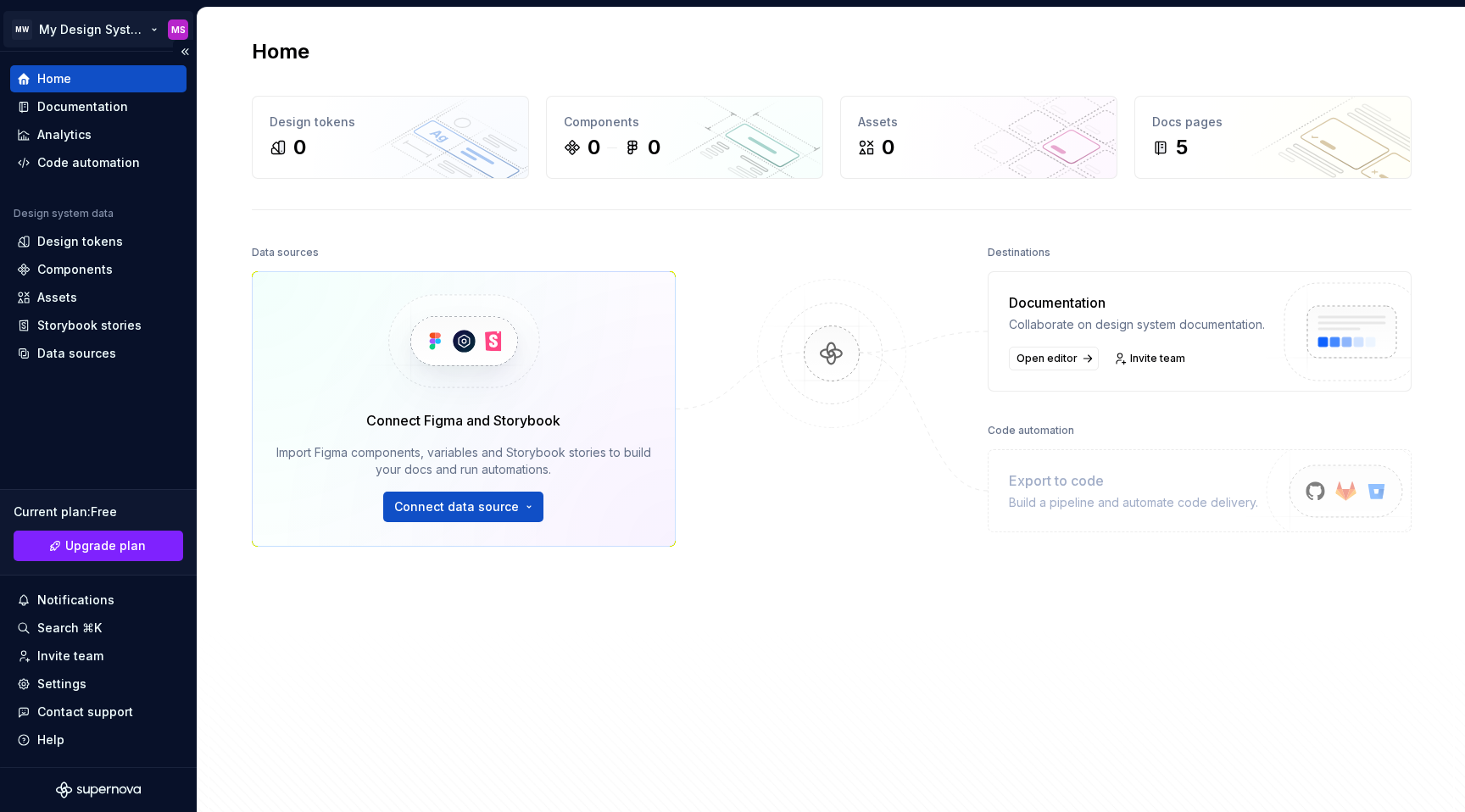
click at [68, 27] on html "MW My Design System MS Home Documentation Analytics Code automation Design syst…" at bounding box center [732, 406] width 1465 height 812
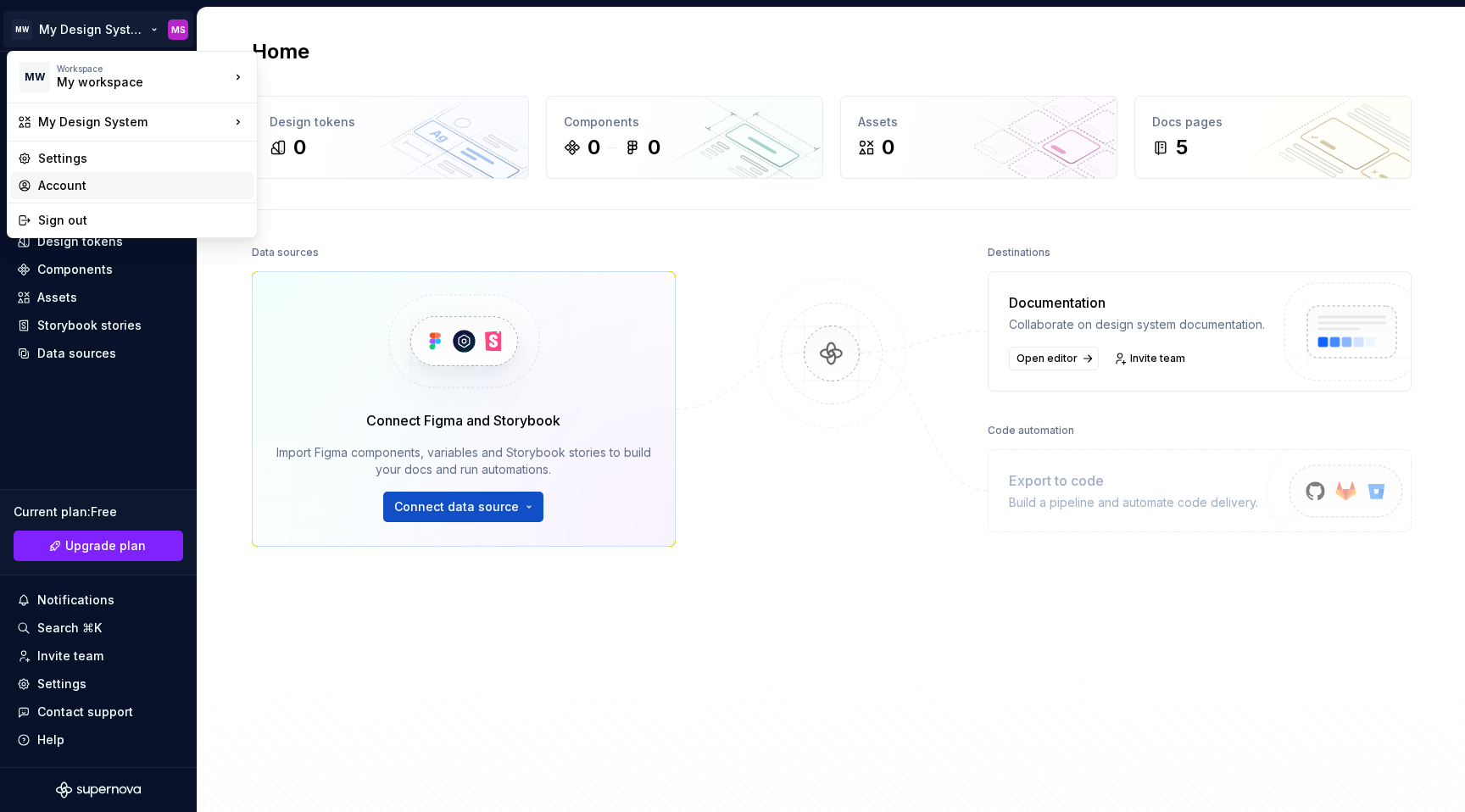
click at [75, 183] on div "Account" at bounding box center [142, 185] width 209 height 17
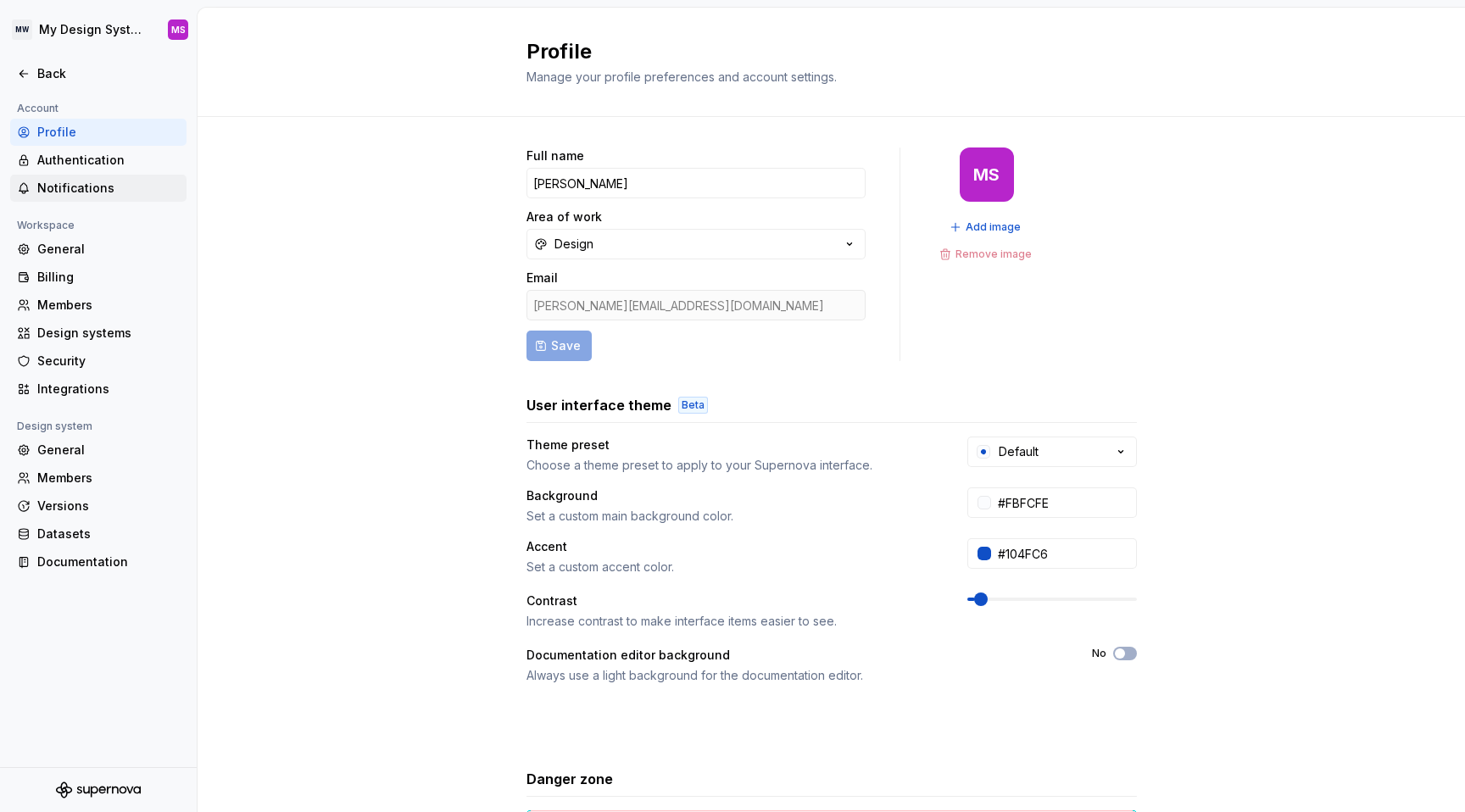
click at [39, 179] on div "Notifications" at bounding box center [98, 188] width 177 height 27
click at [60, 256] on div "General" at bounding box center [108, 249] width 142 height 17
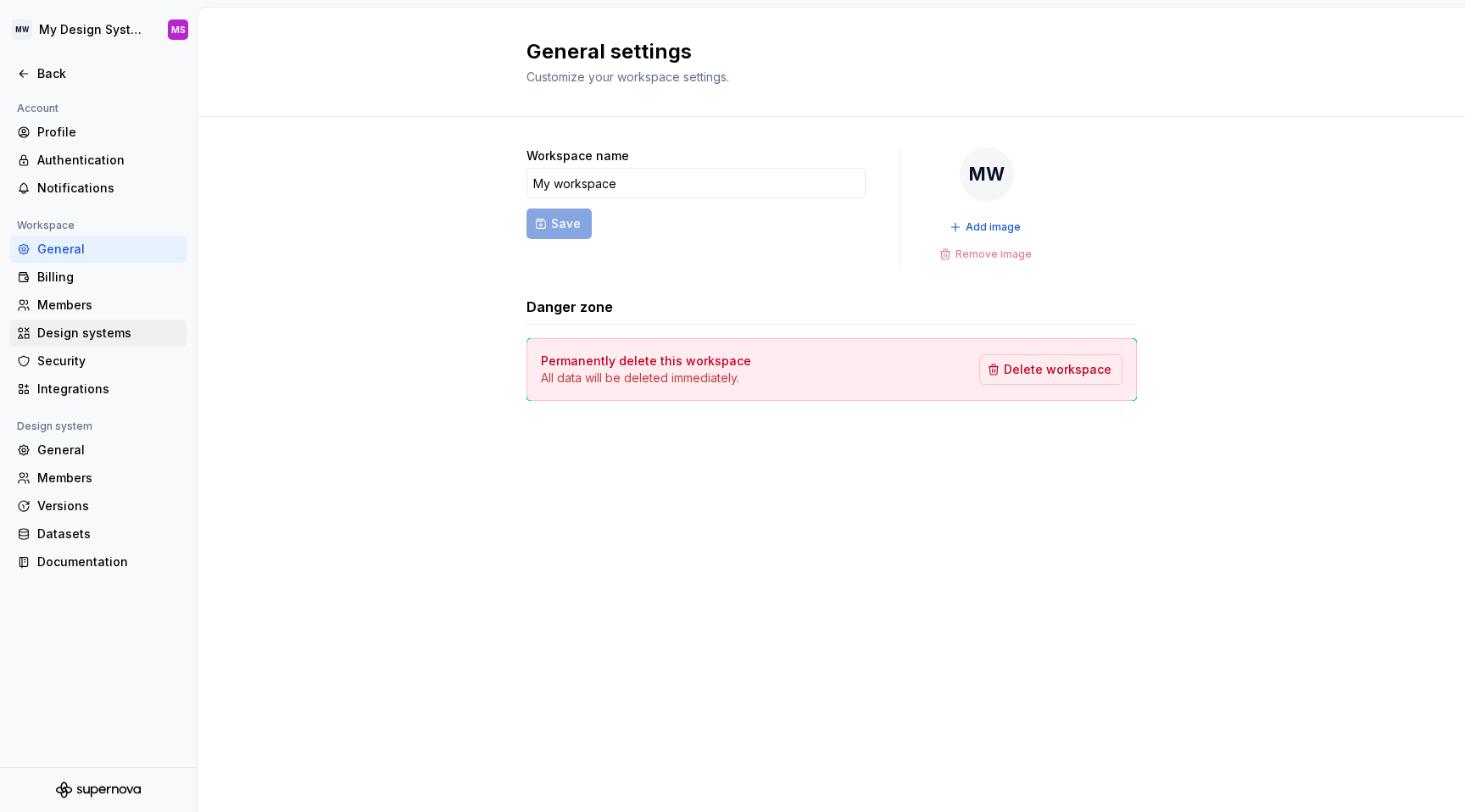
click at [66, 345] on div "Design systems" at bounding box center [98, 334] width 177 height 27
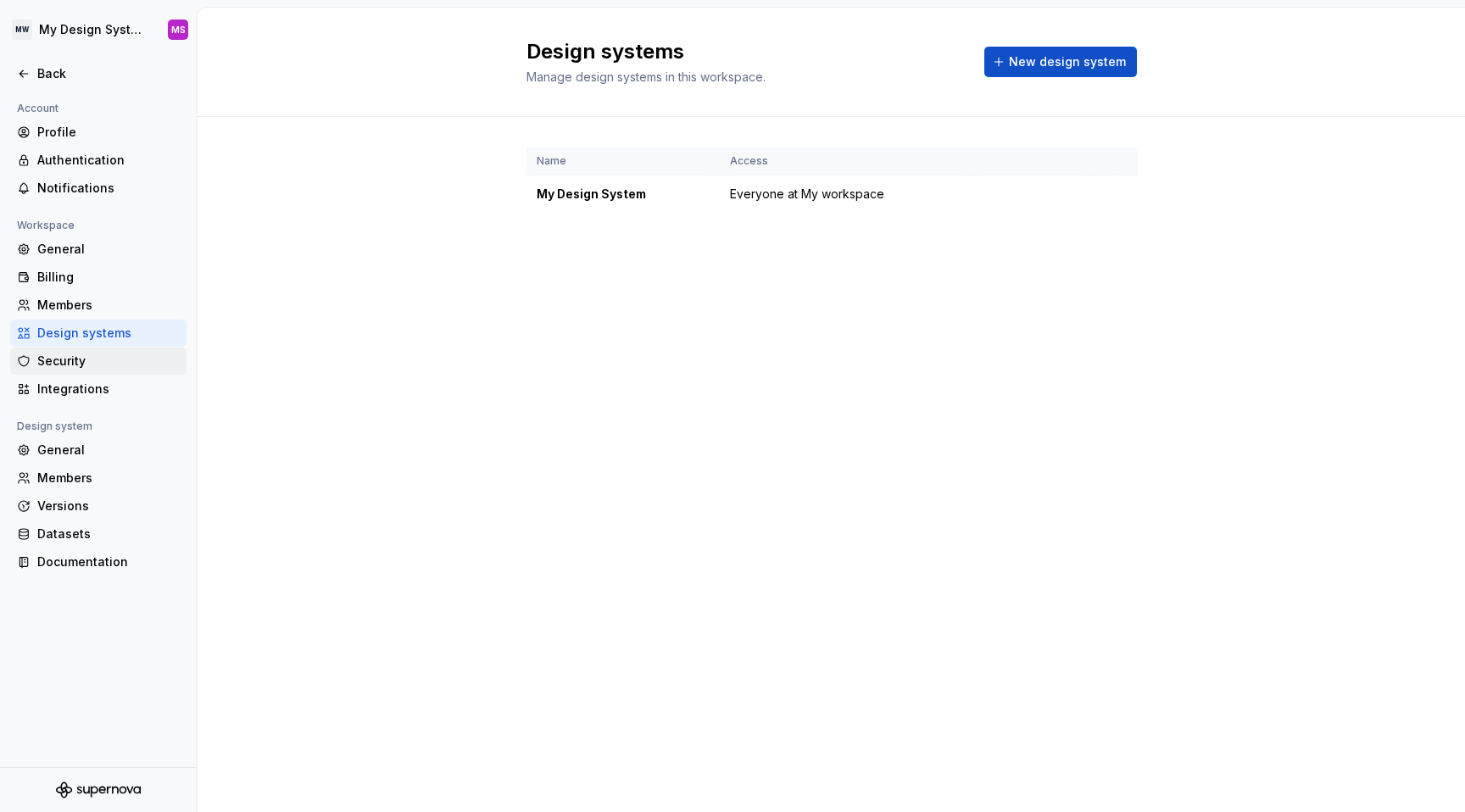
click at [61, 366] on div "Security" at bounding box center [108, 360] width 142 height 17
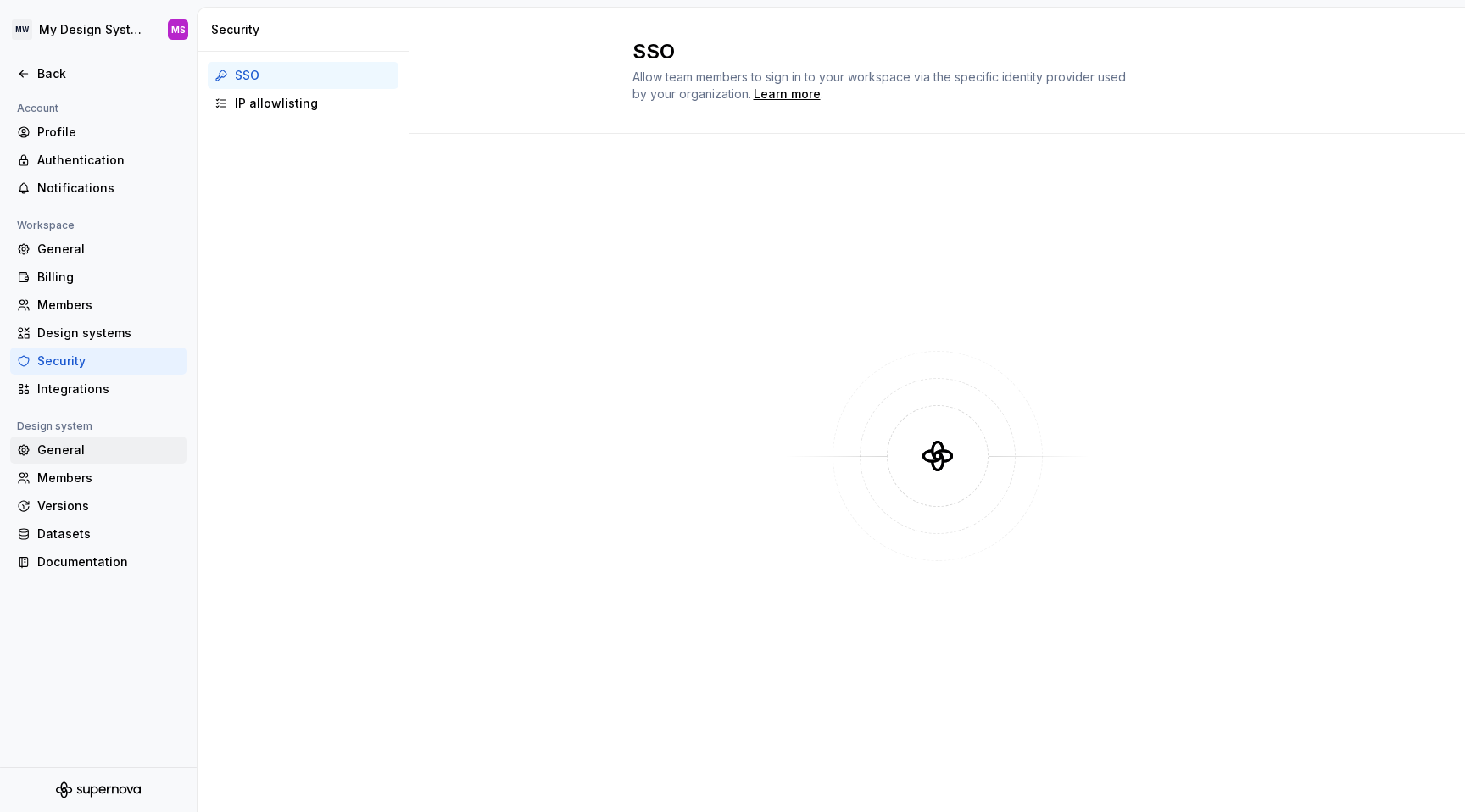
click at [80, 448] on div "General" at bounding box center [108, 450] width 142 height 17
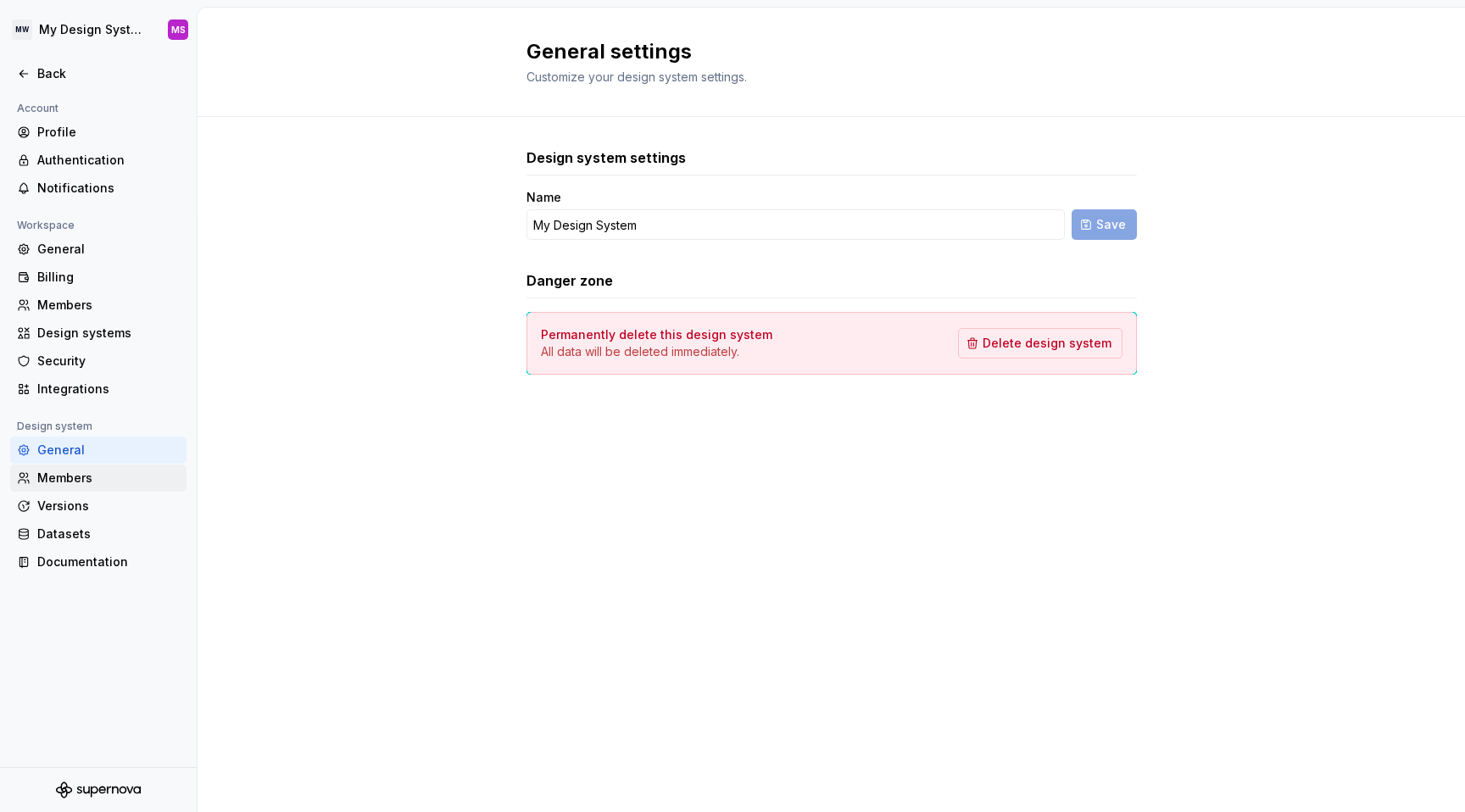
click at [72, 475] on div "Members" at bounding box center [108, 477] width 142 height 17
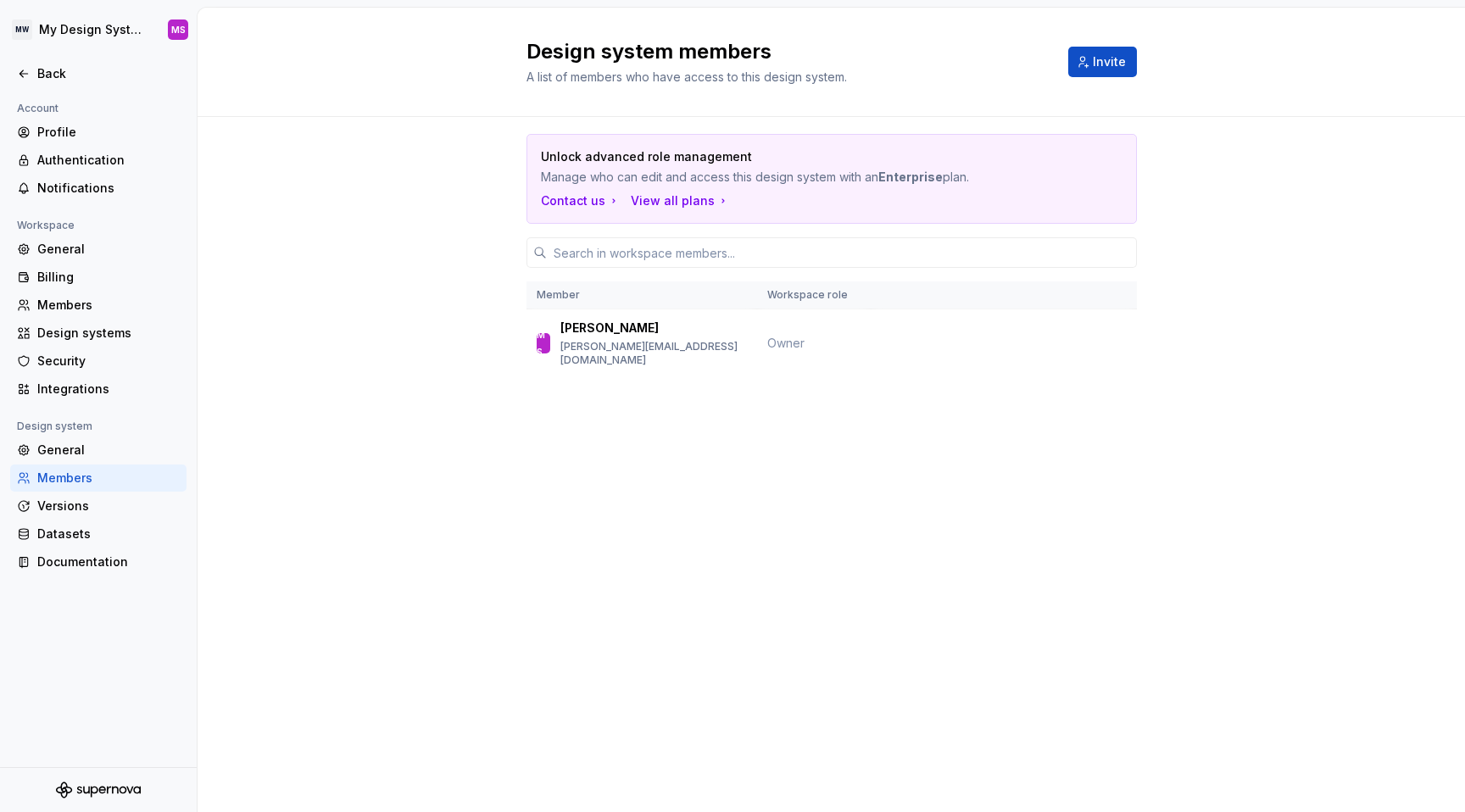
click at [14, 97] on div at bounding box center [99, 92] width 197 height 11
click at [28, 67] on icon at bounding box center [23, 74] width 14 height 14
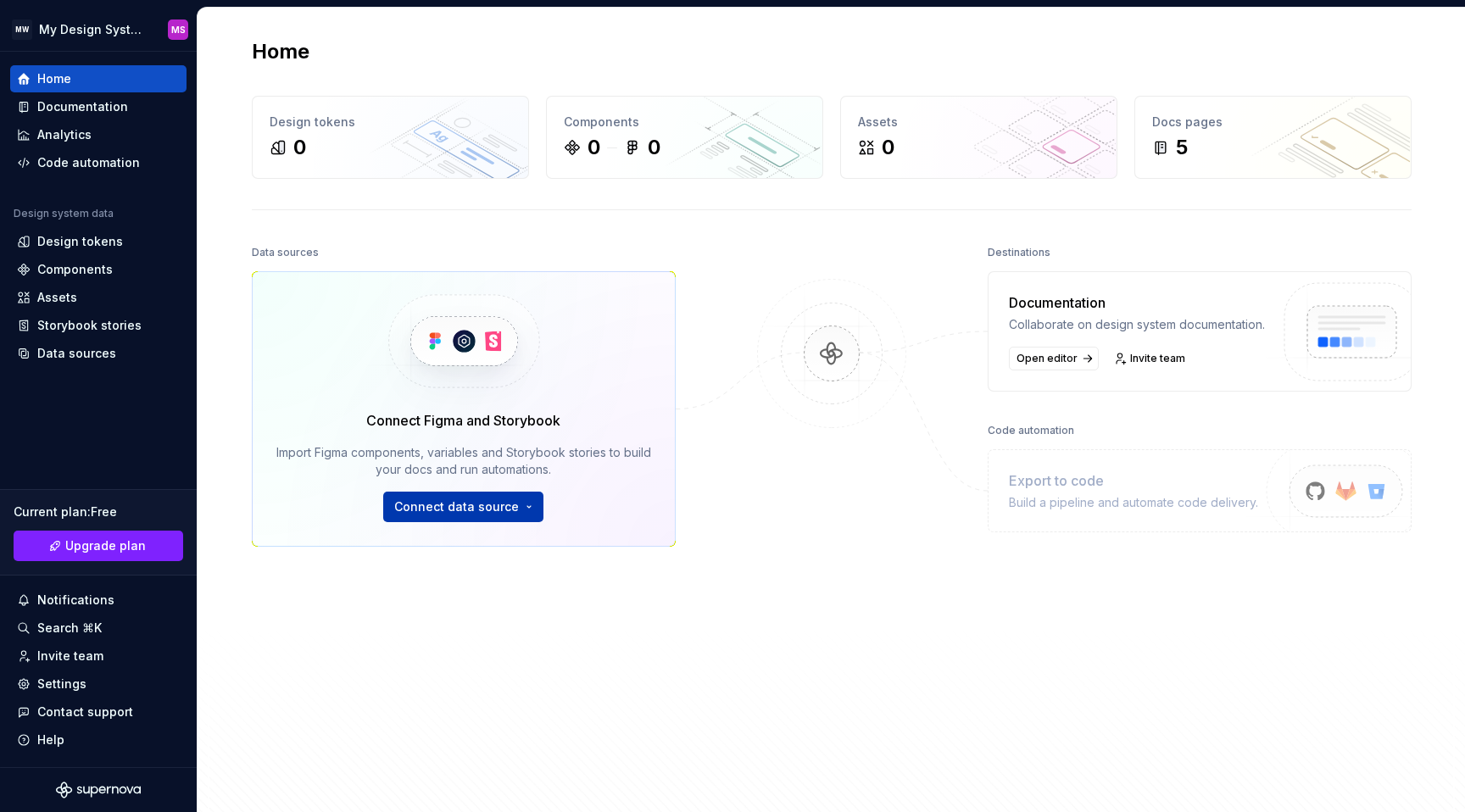
click at [438, 513] on span "Connect data source" at bounding box center [457, 507] width 125 height 17
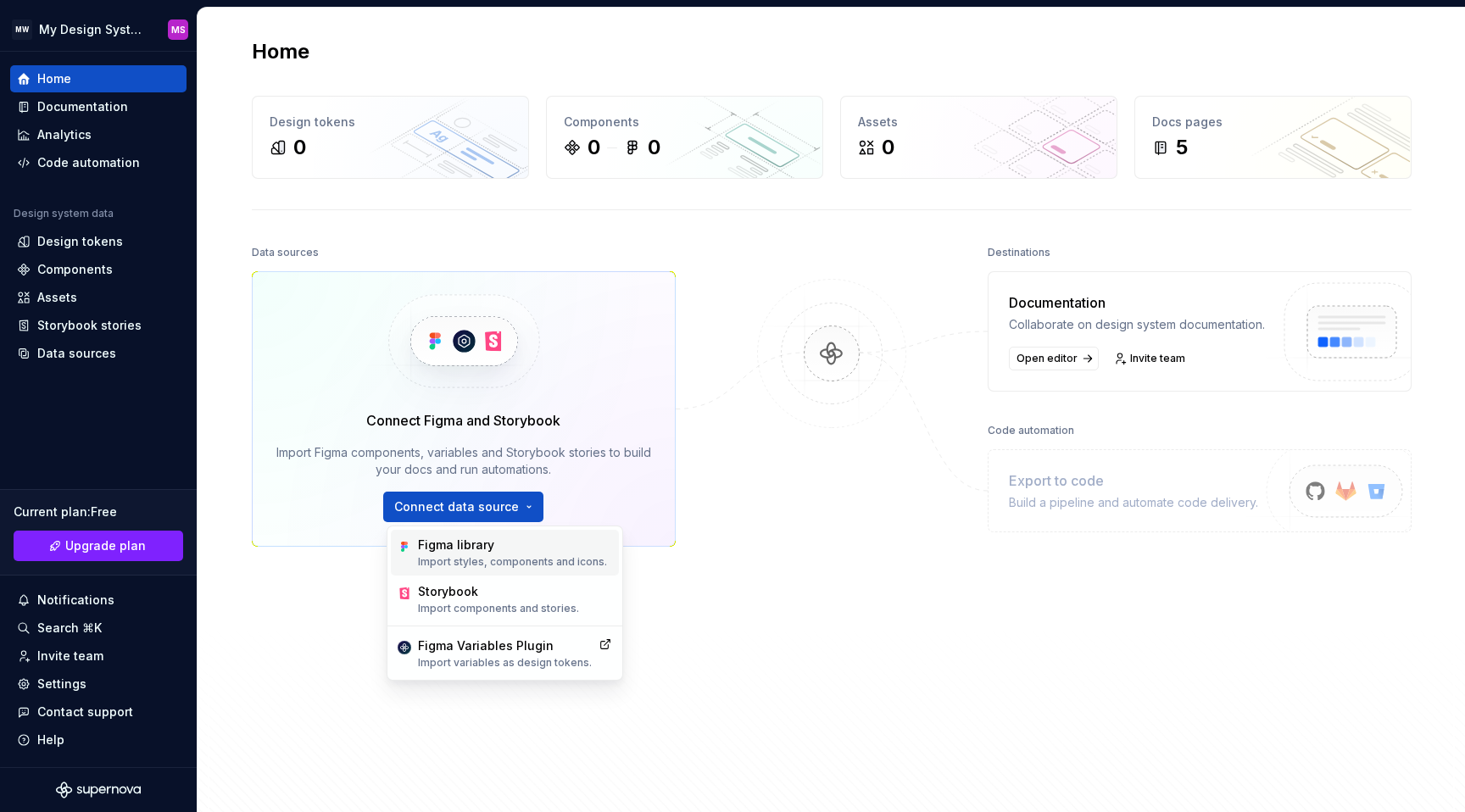
click at [488, 555] on p "Import styles, components and icons." at bounding box center [512, 562] width 189 height 14
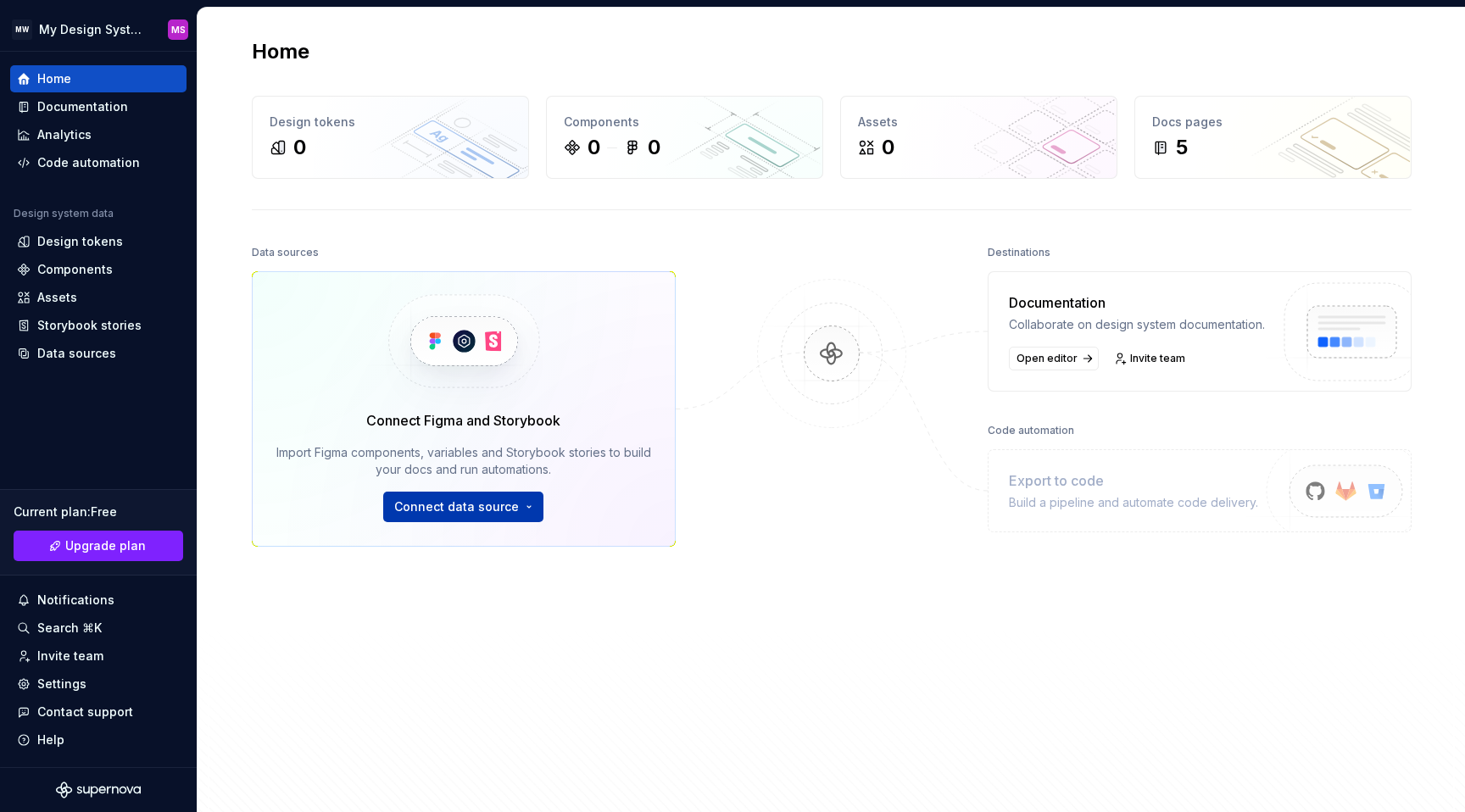
click at [483, 502] on span "Connect data source" at bounding box center [457, 507] width 125 height 17
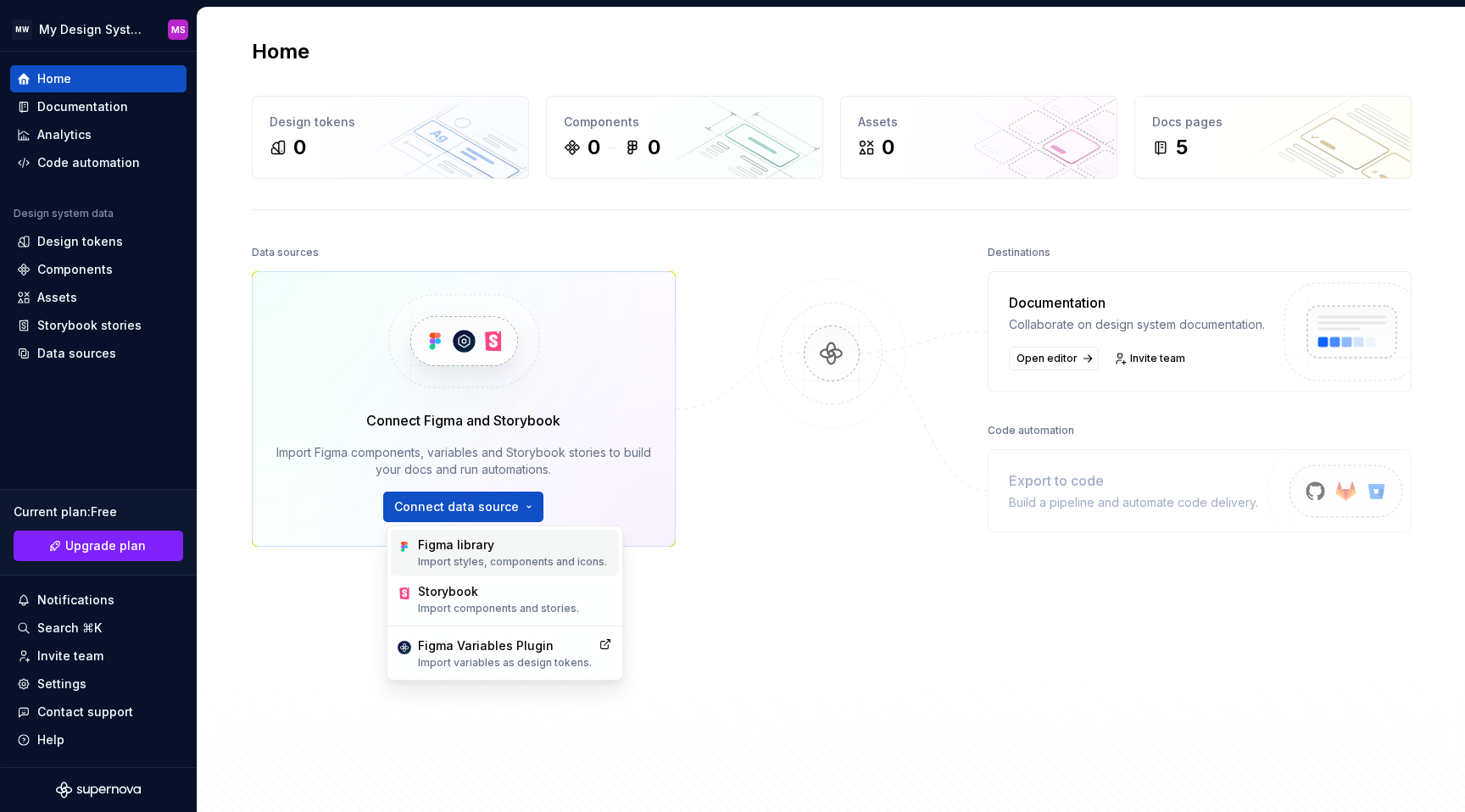
click at [508, 537] on div "Figma library" at bounding box center [512, 545] width 189 height 17
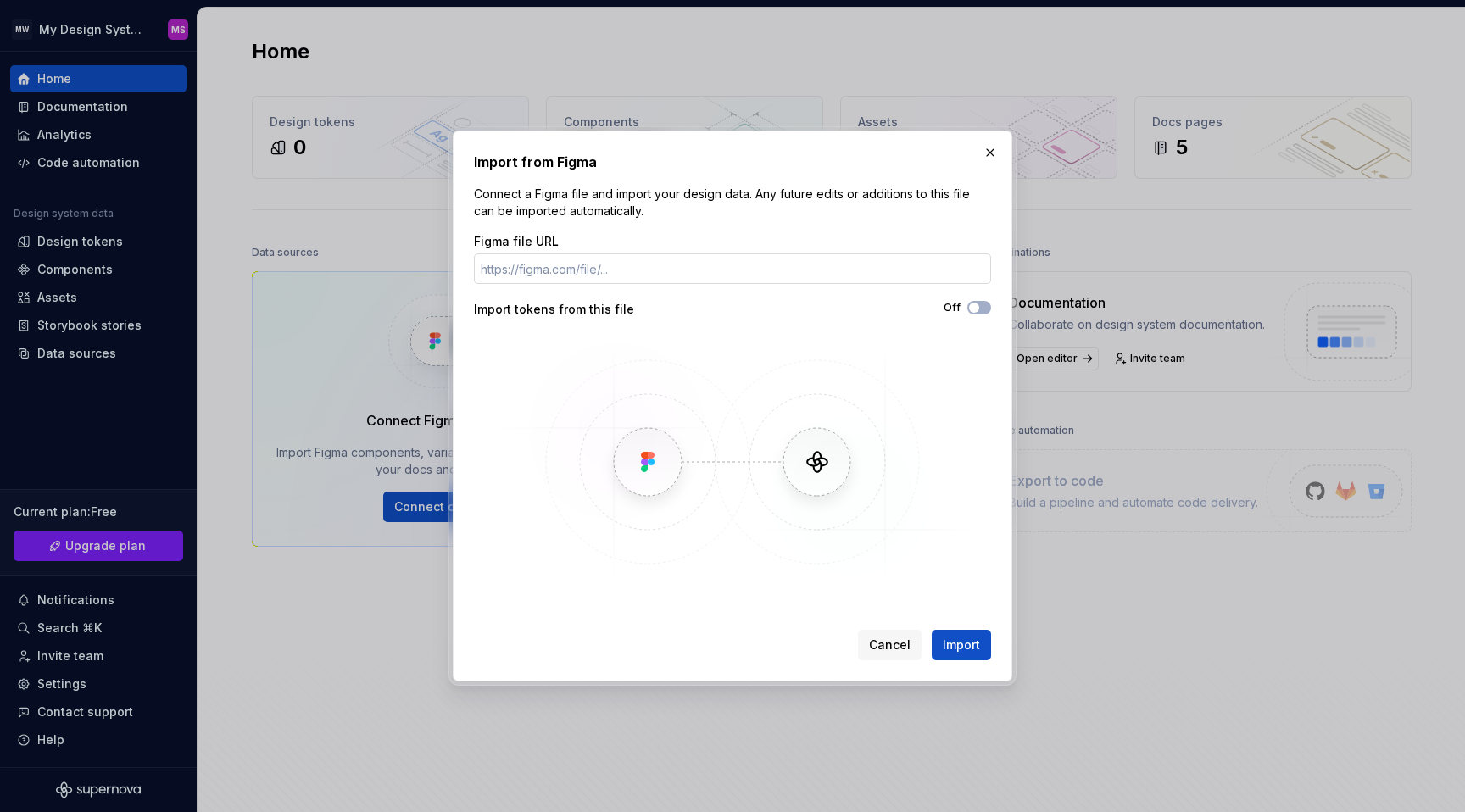
click at [653, 263] on input "Figma file URL" at bounding box center [733, 268] width 517 height 30
type input "[URL][DOMAIN_NAME]"
click at [980, 636] on button "Import" at bounding box center [961, 645] width 60 height 30
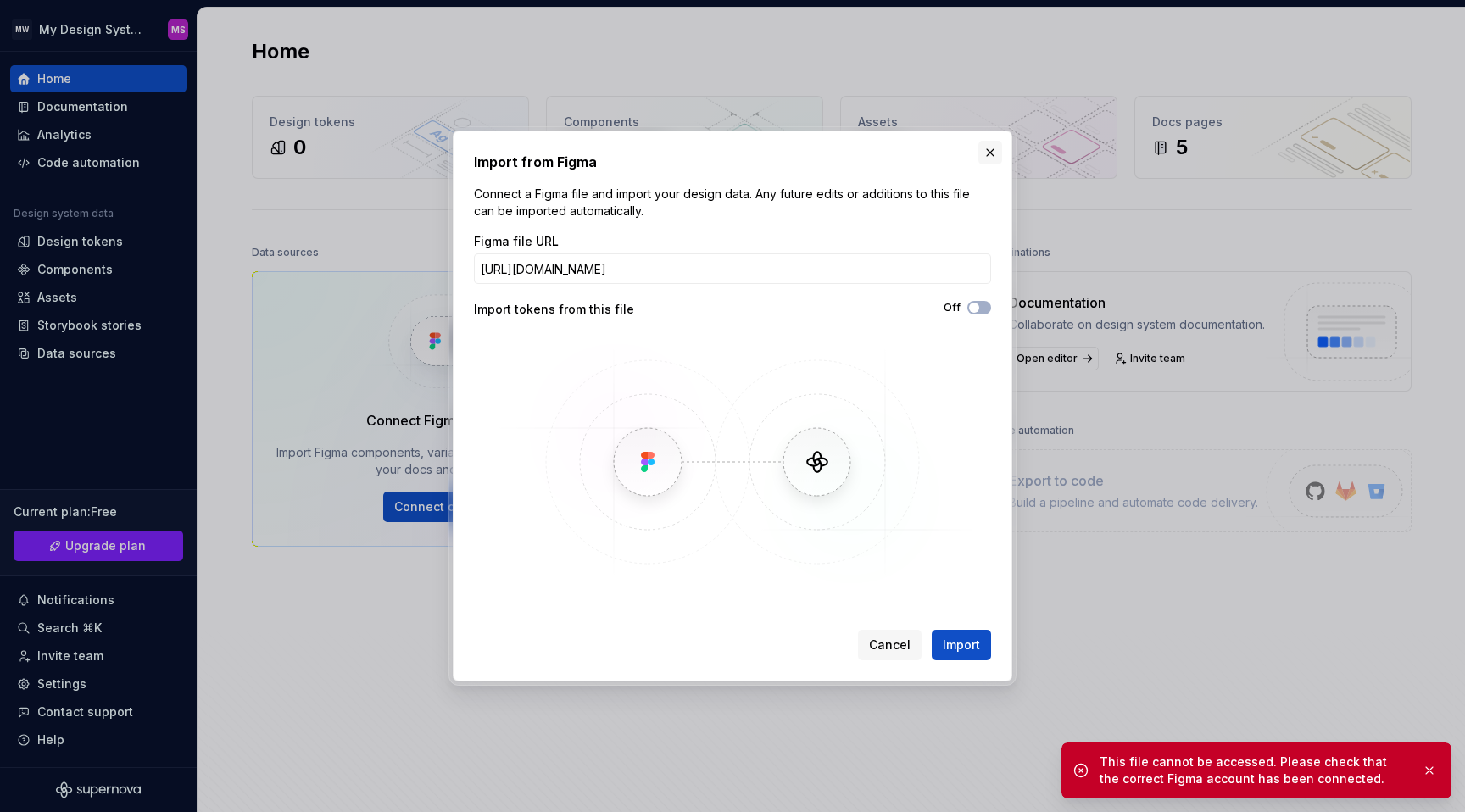
click at [991, 145] on button "button" at bounding box center [991, 152] width 23 height 23
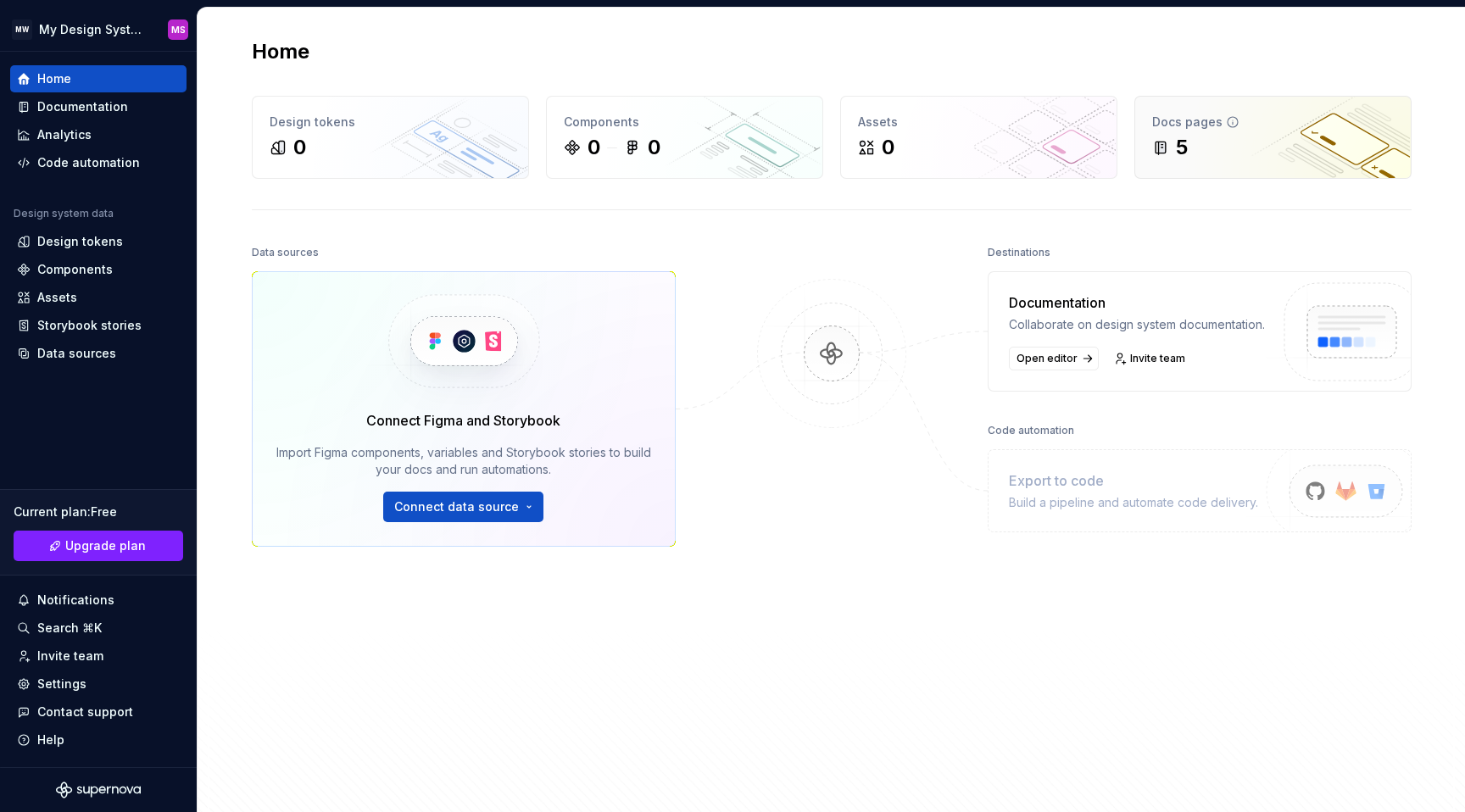
click at [1173, 148] on div "5" at bounding box center [1170, 147] width 35 height 27
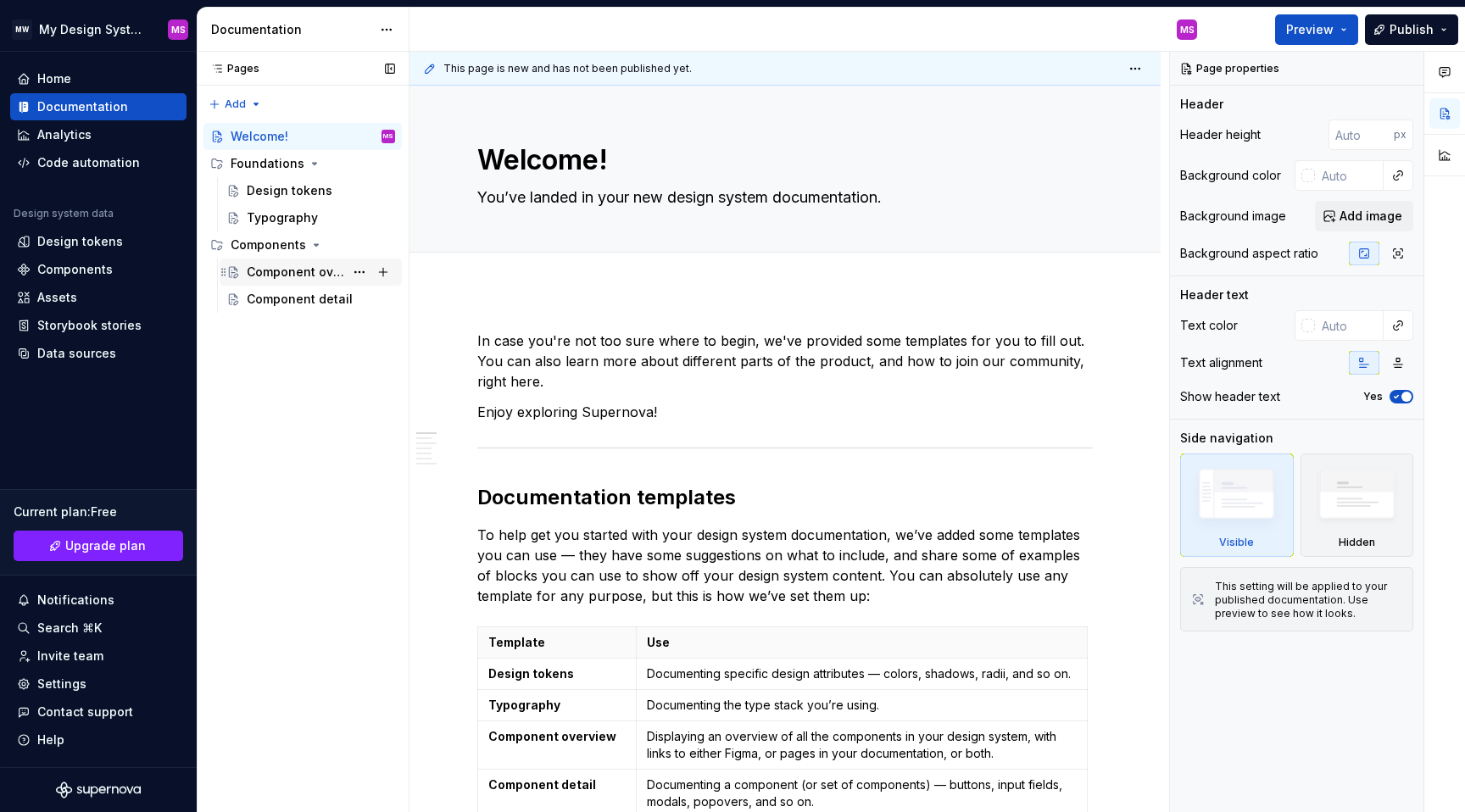
click at [282, 272] on div "Component overview" at bounding box center [296, 271] width 98 height 17
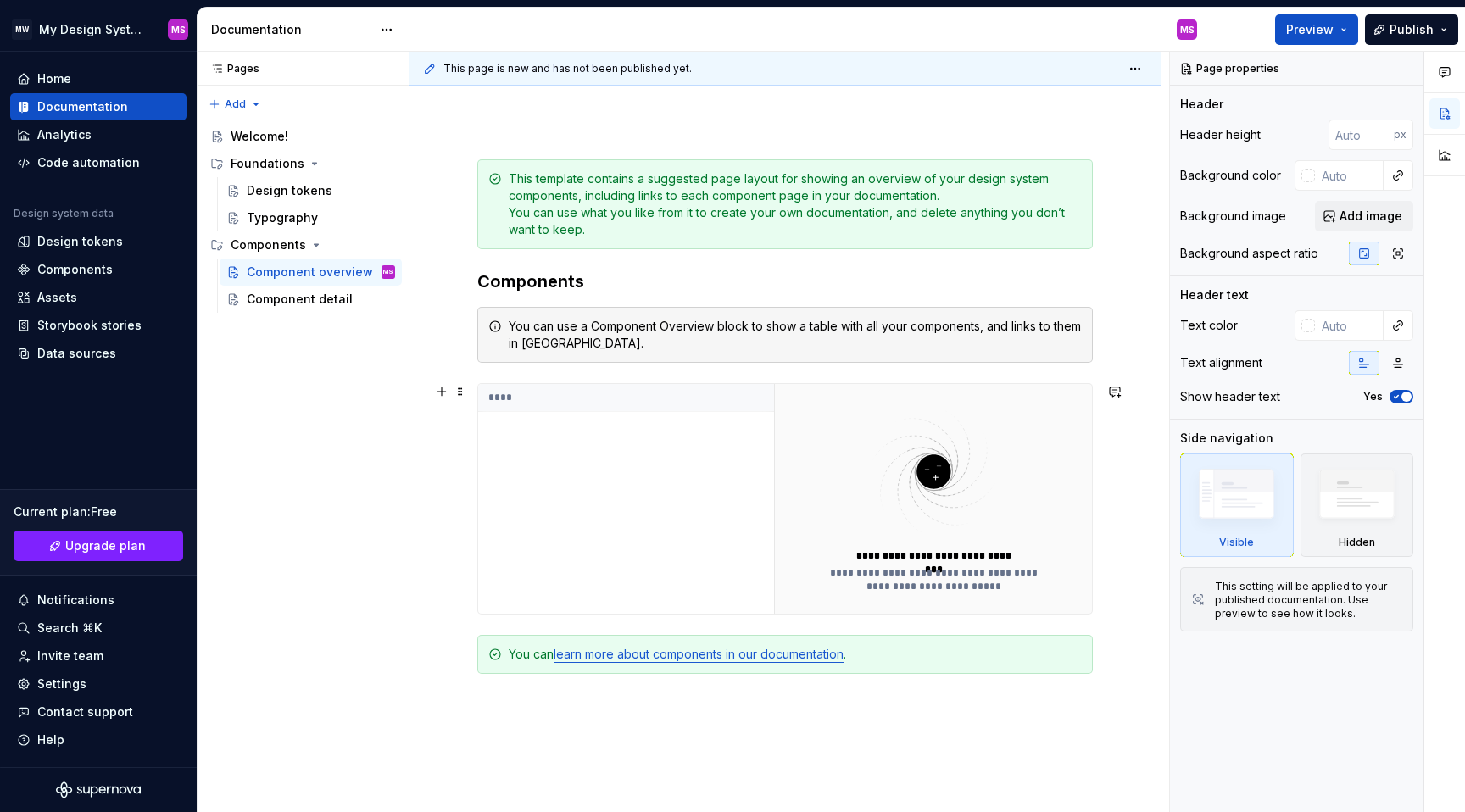
scroll to position [332, 0]
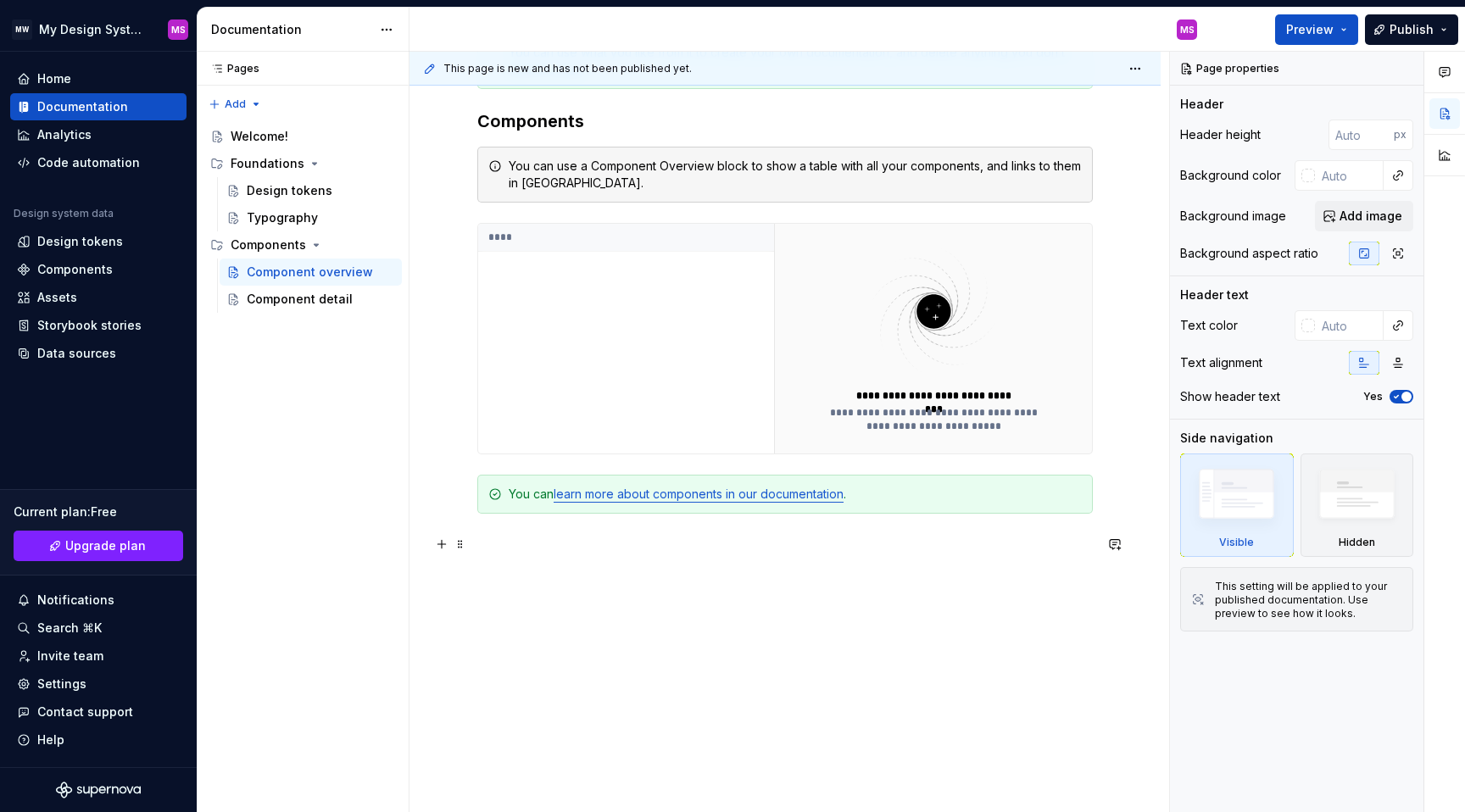
type textarea "*"
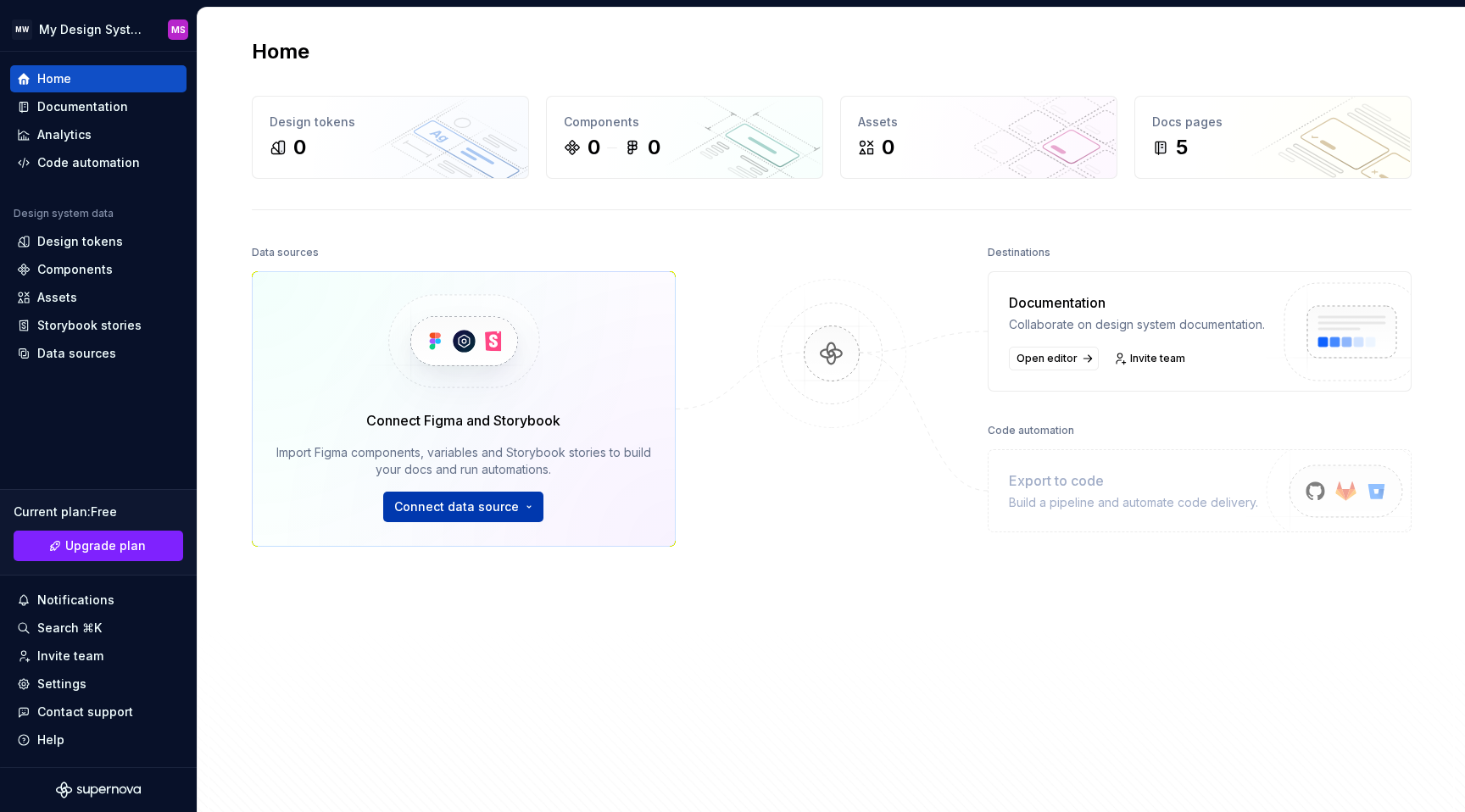
click at [438, 513] on span "Connect data source" at bounding box center [457, 507] width 125 height 17
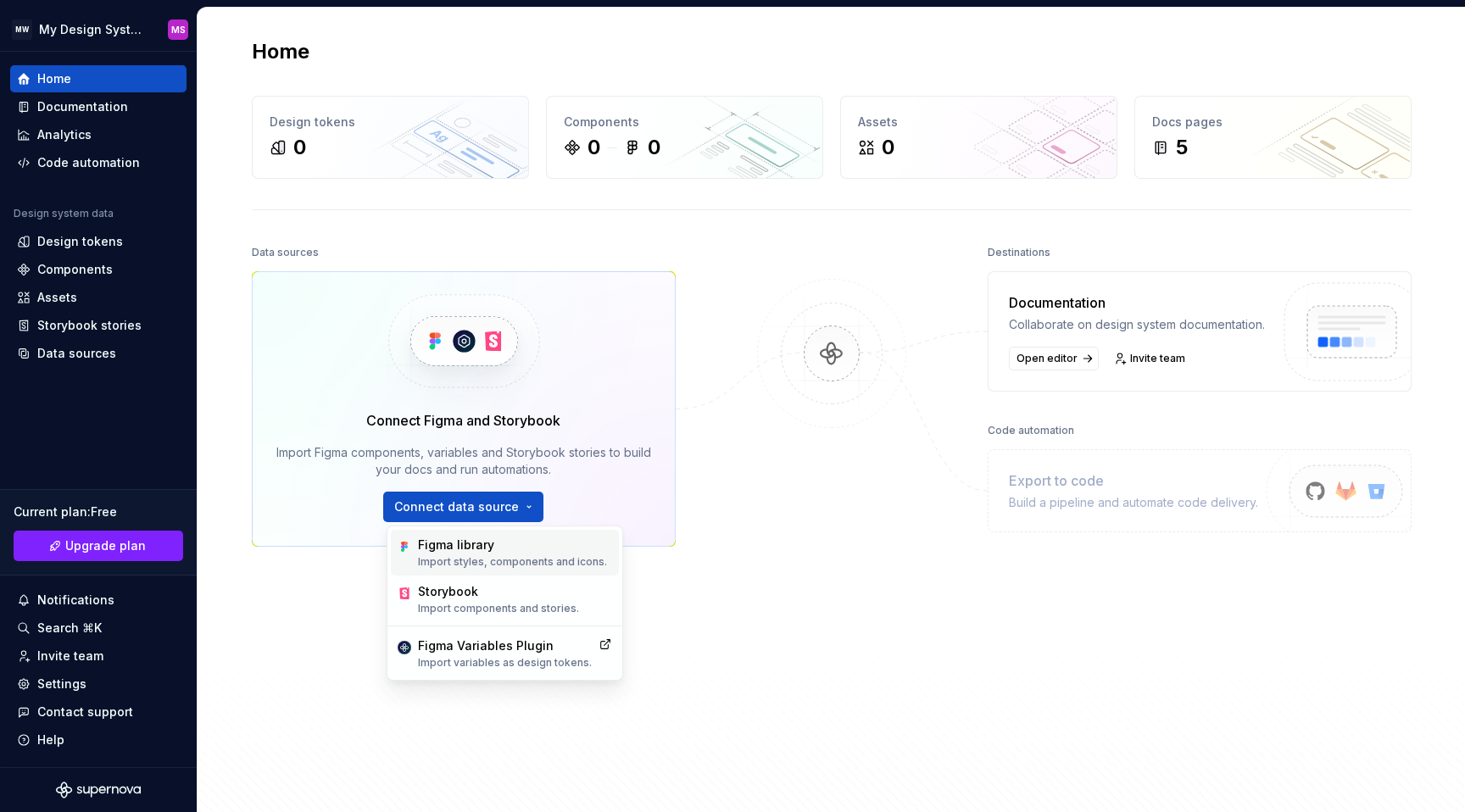
click at [488, 557] on p "Import styles, components and icons." at bounding box center [512, 562] width 189 height 14
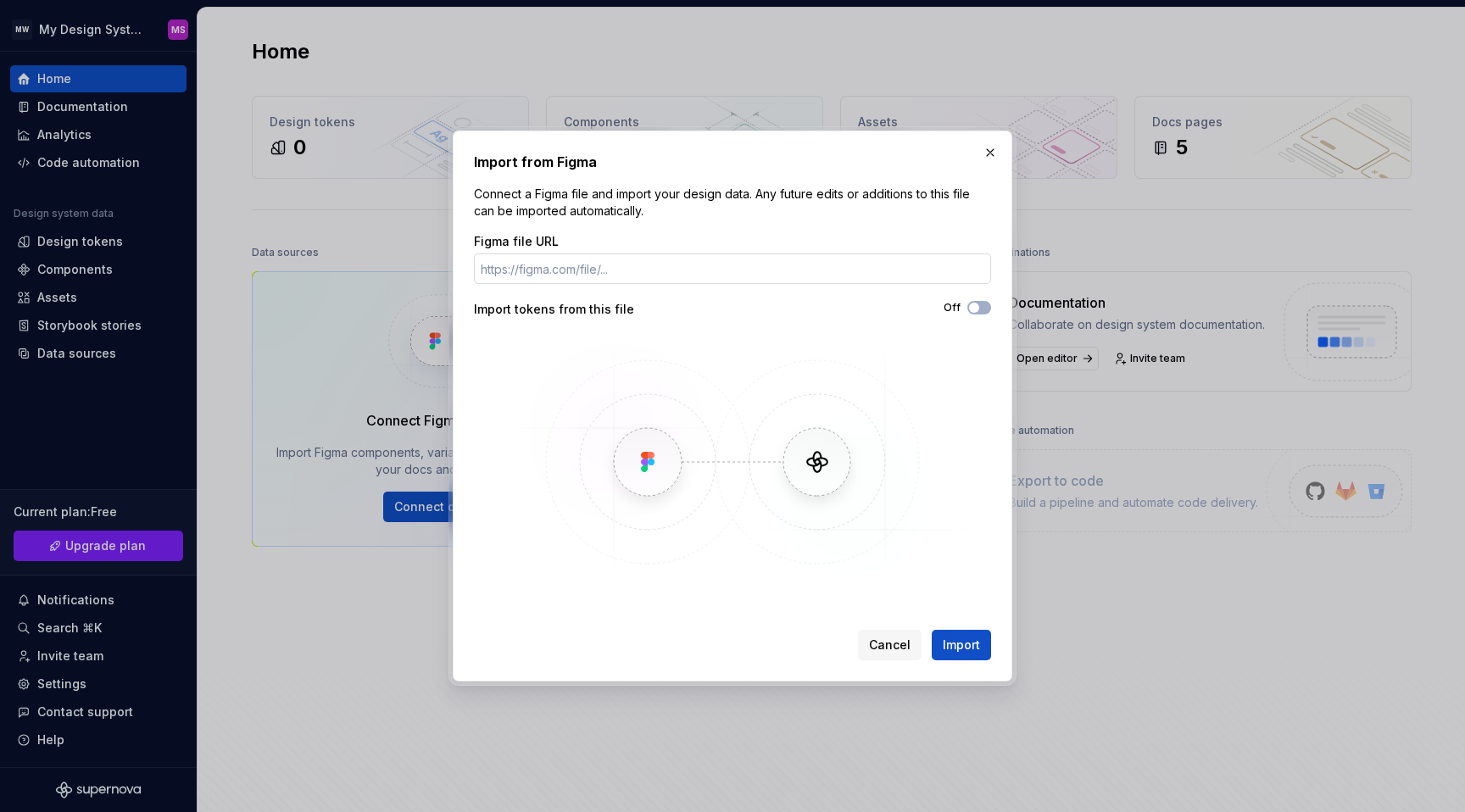
click at [832, 278] on input "Figma file URL" at bounding box center [733, 268] width 517 height 30
type input "[URL][DOMAIN_NAME]"
click at [975, 307] on span "button" at bounding box center [974, 307] width 10 height 10
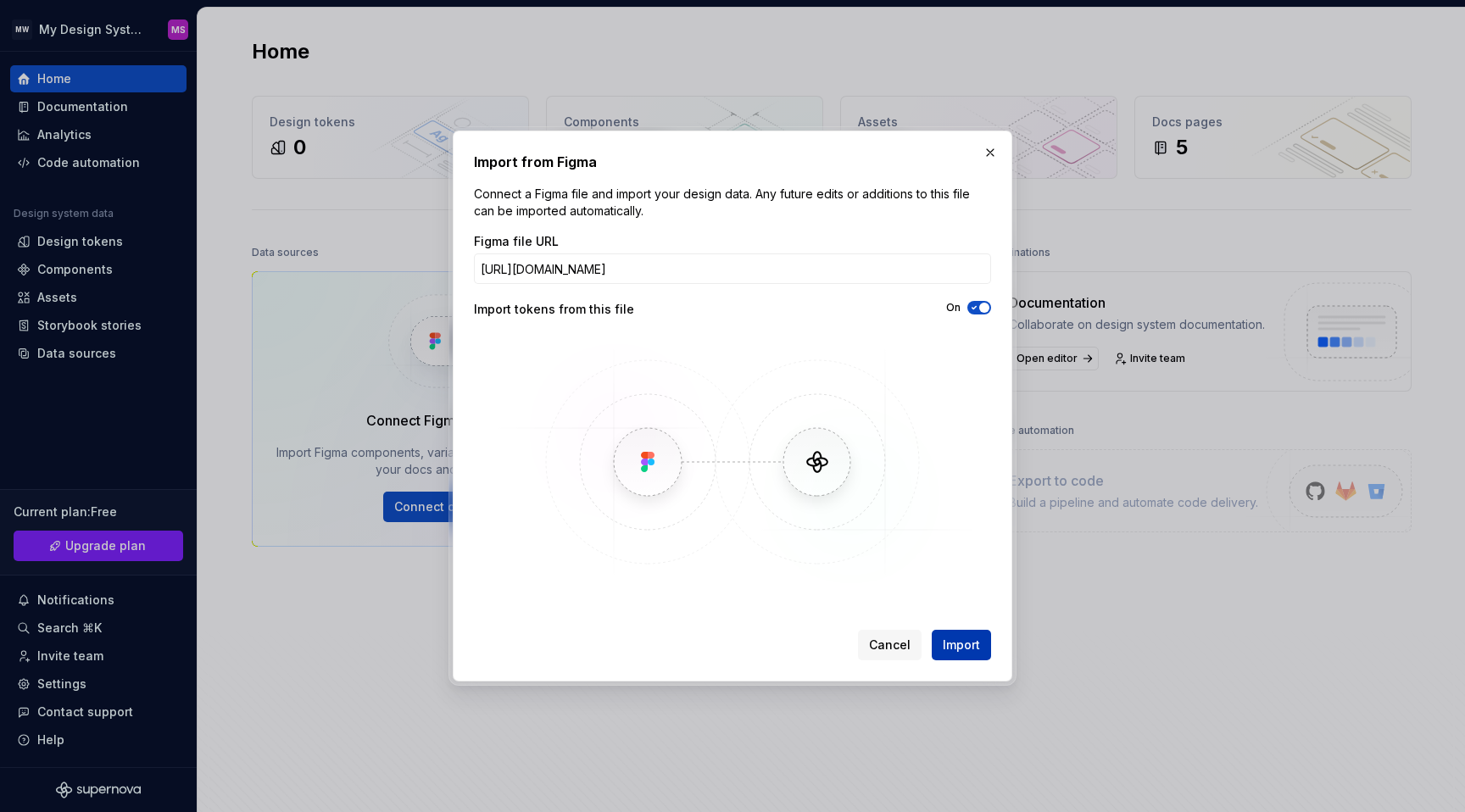
click at [949, 652] on span "Import" at bounding box center [961, 645] width 37 height 17
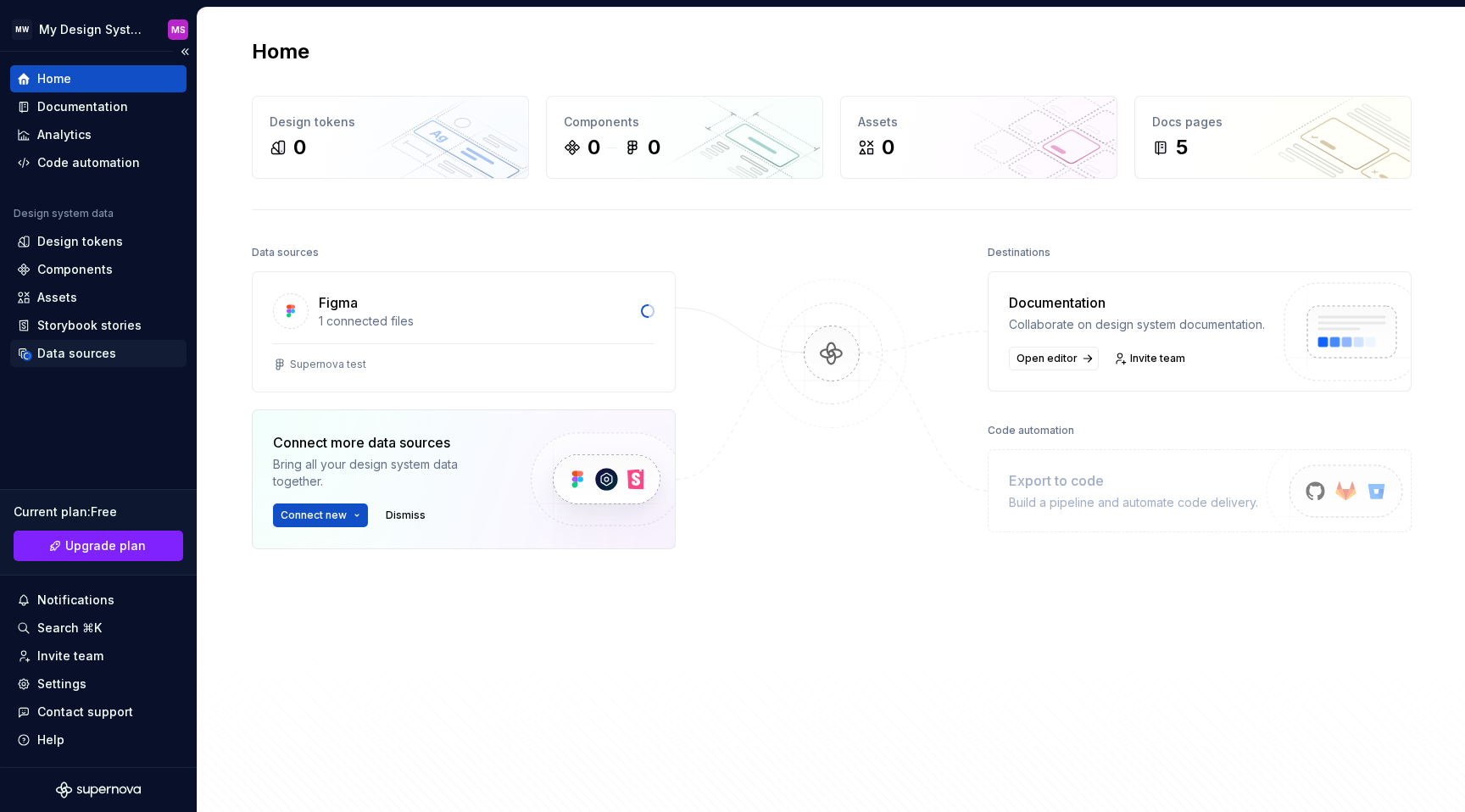
click at [55, 359] on div "Data sources" at bounding box center [76, 353] width 79 height 17
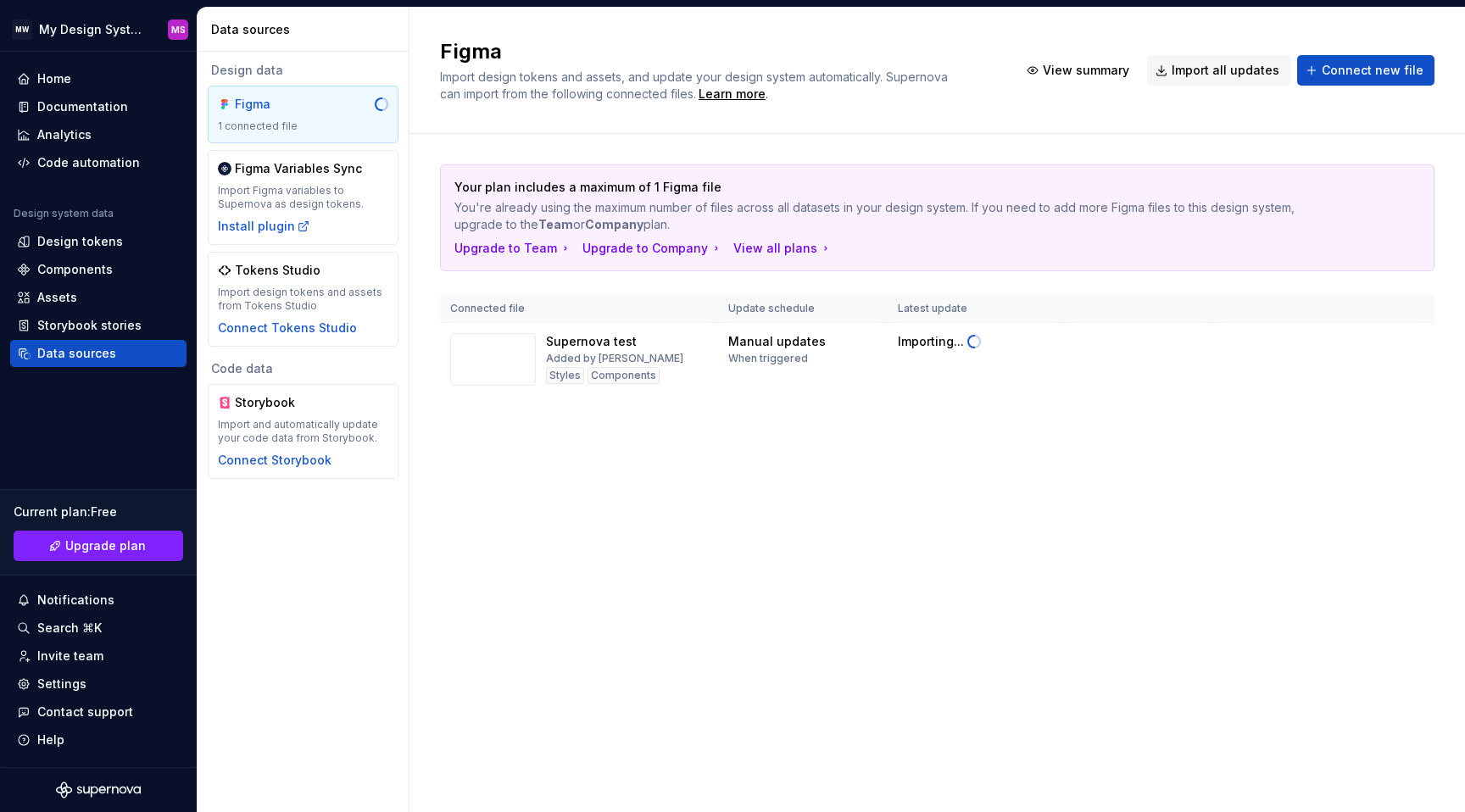
click at [649, 484] on div "Figma Import design tokens and assets, and update your design system automatica…" at bounding box center [938, 410] width 1056 height 805
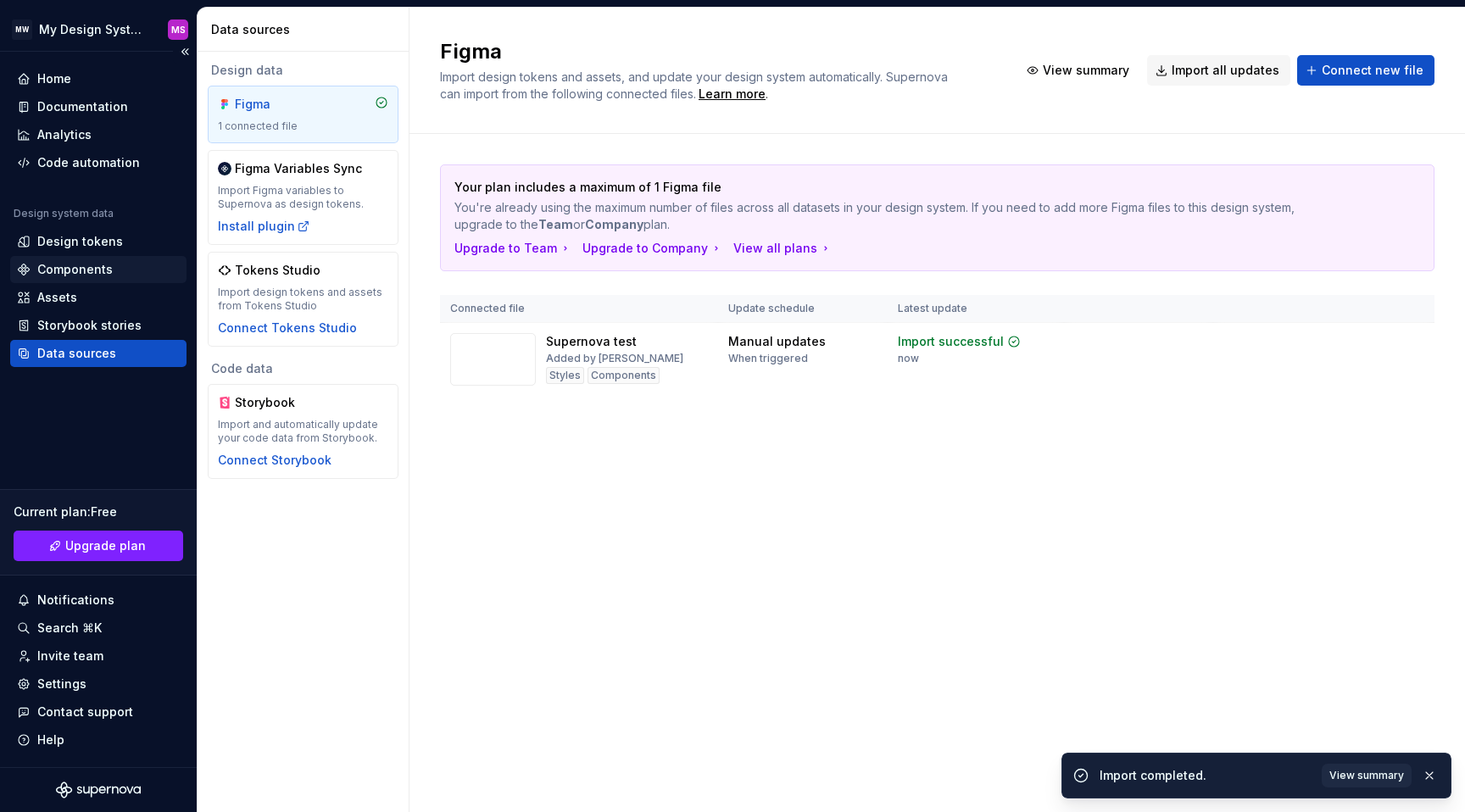
click at [50, 279] on div "Components" at bounding box center [98, 269] width 177 height 27
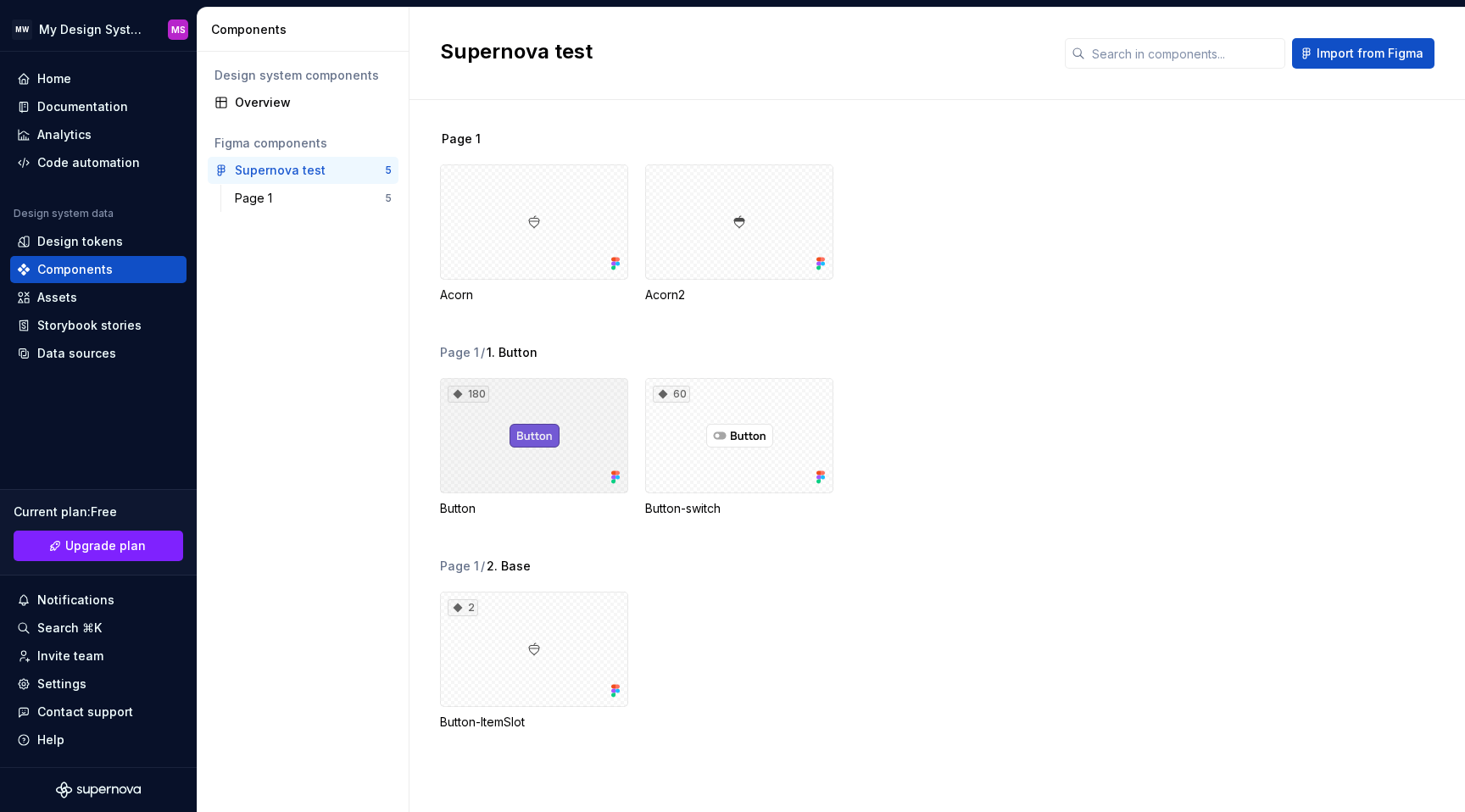
click at [524, 424] on div "180" at bounding box center [534, 436] width 188 height 115
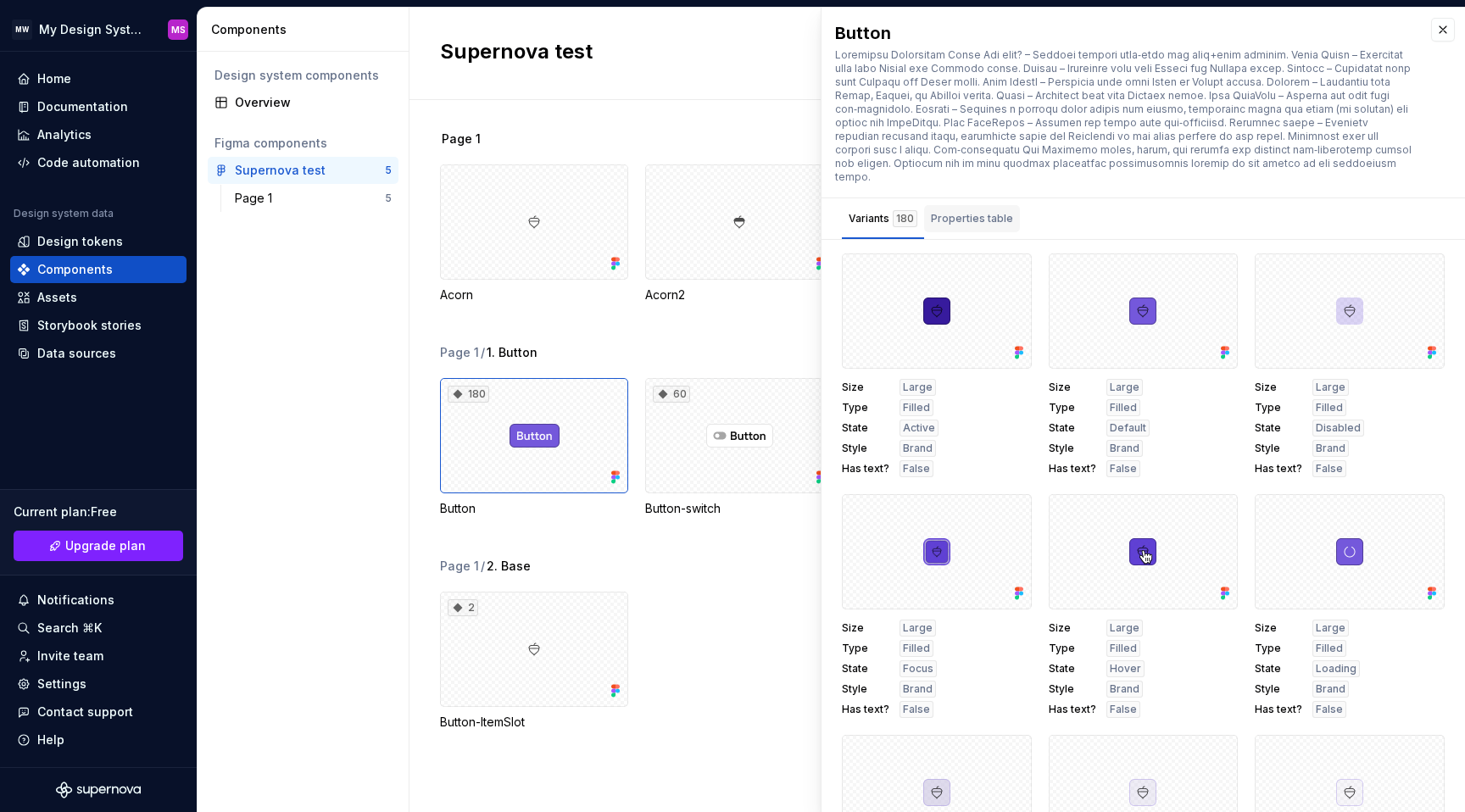
click at [964, 210] on div "Properties table" at bounding box center [972, 218] width 82 height 17
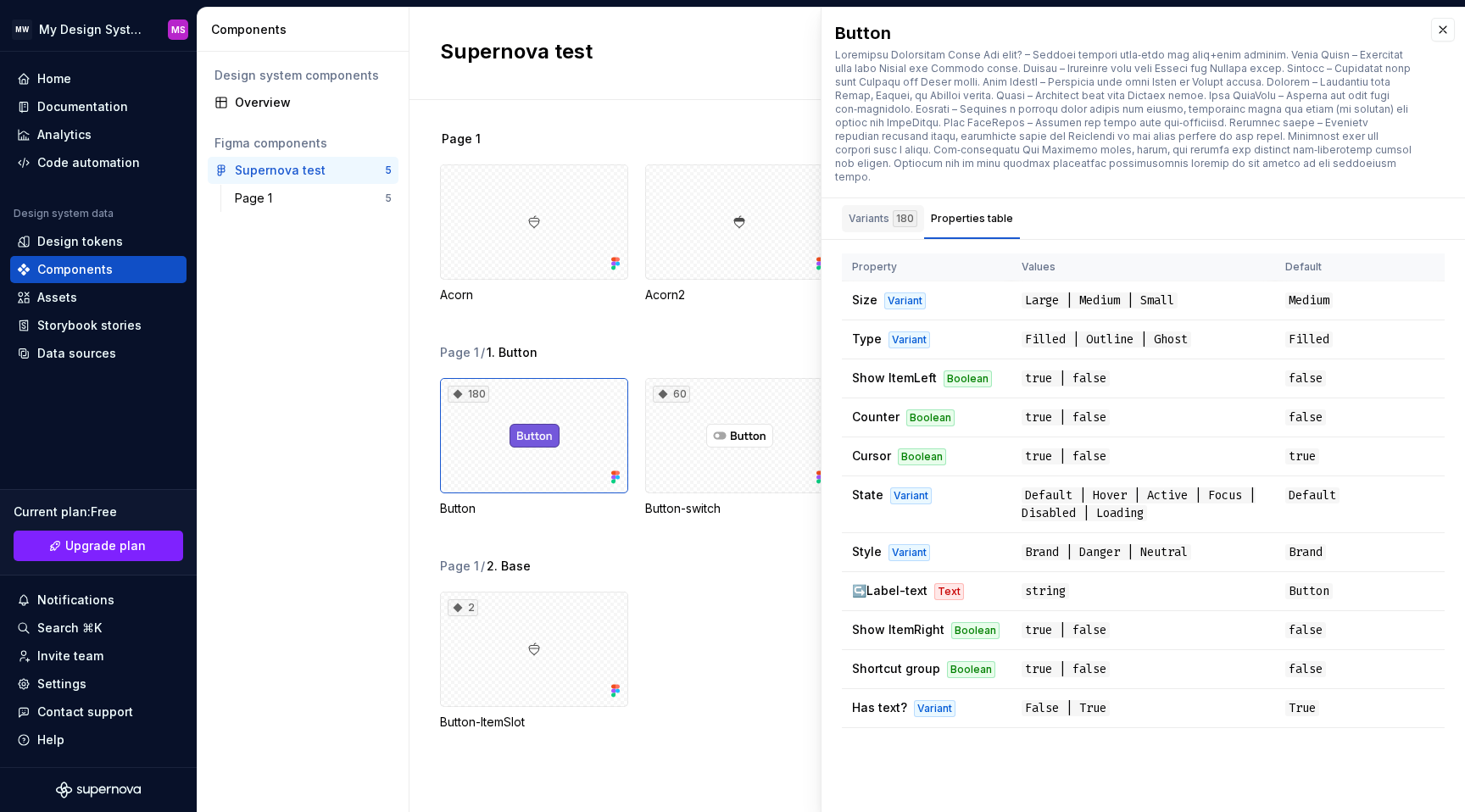
click at [879, 210] on div "Variants 180" at bounding box center [883, 218] width 68 height 17
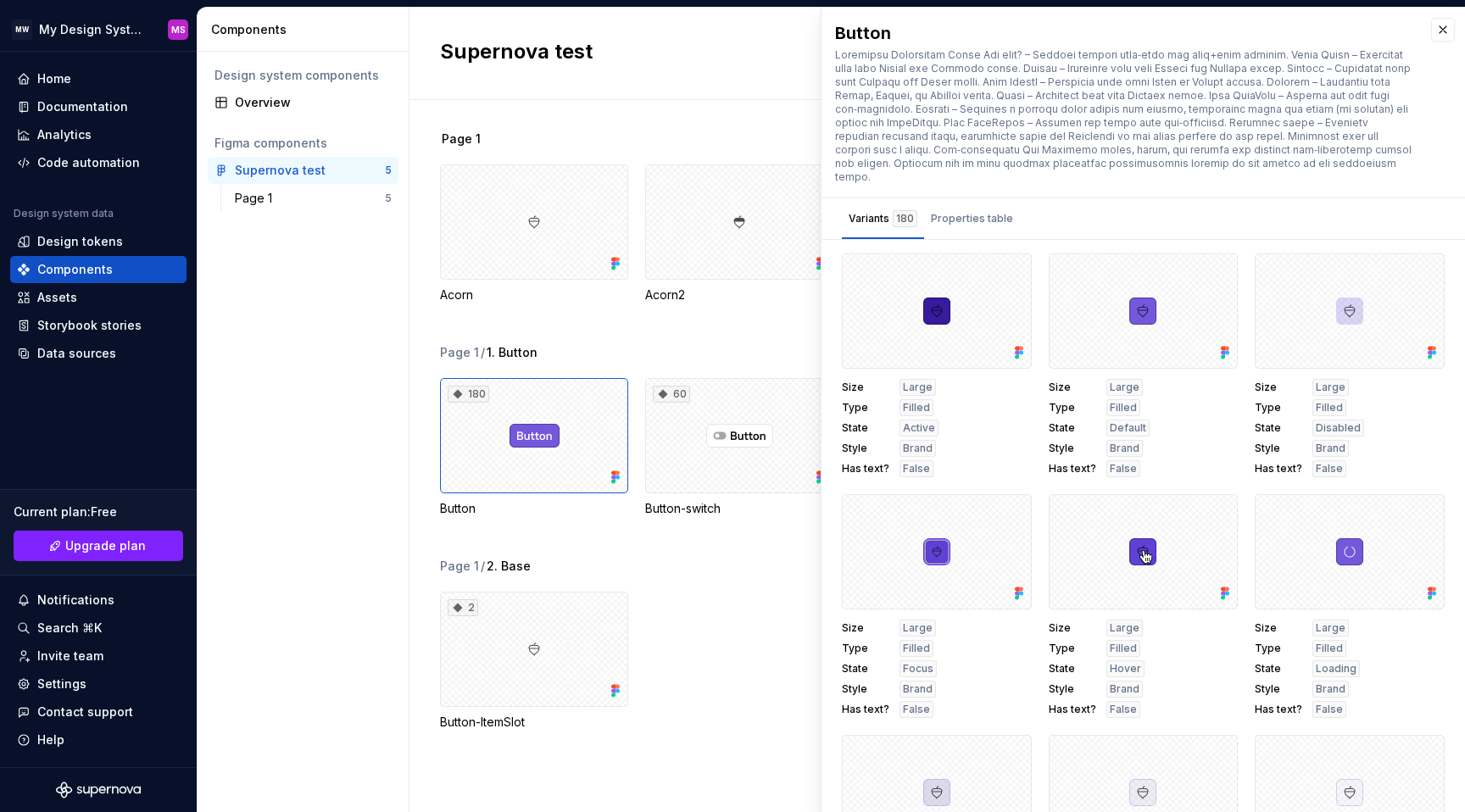
click at [577, 317] on div "Page 1 Acorn Acorn2" at bounding box center [953, 237] width 1025 height 214
click at [88, 136] on div "Analytics" at bounding box center [64, 134] width 55 height 17
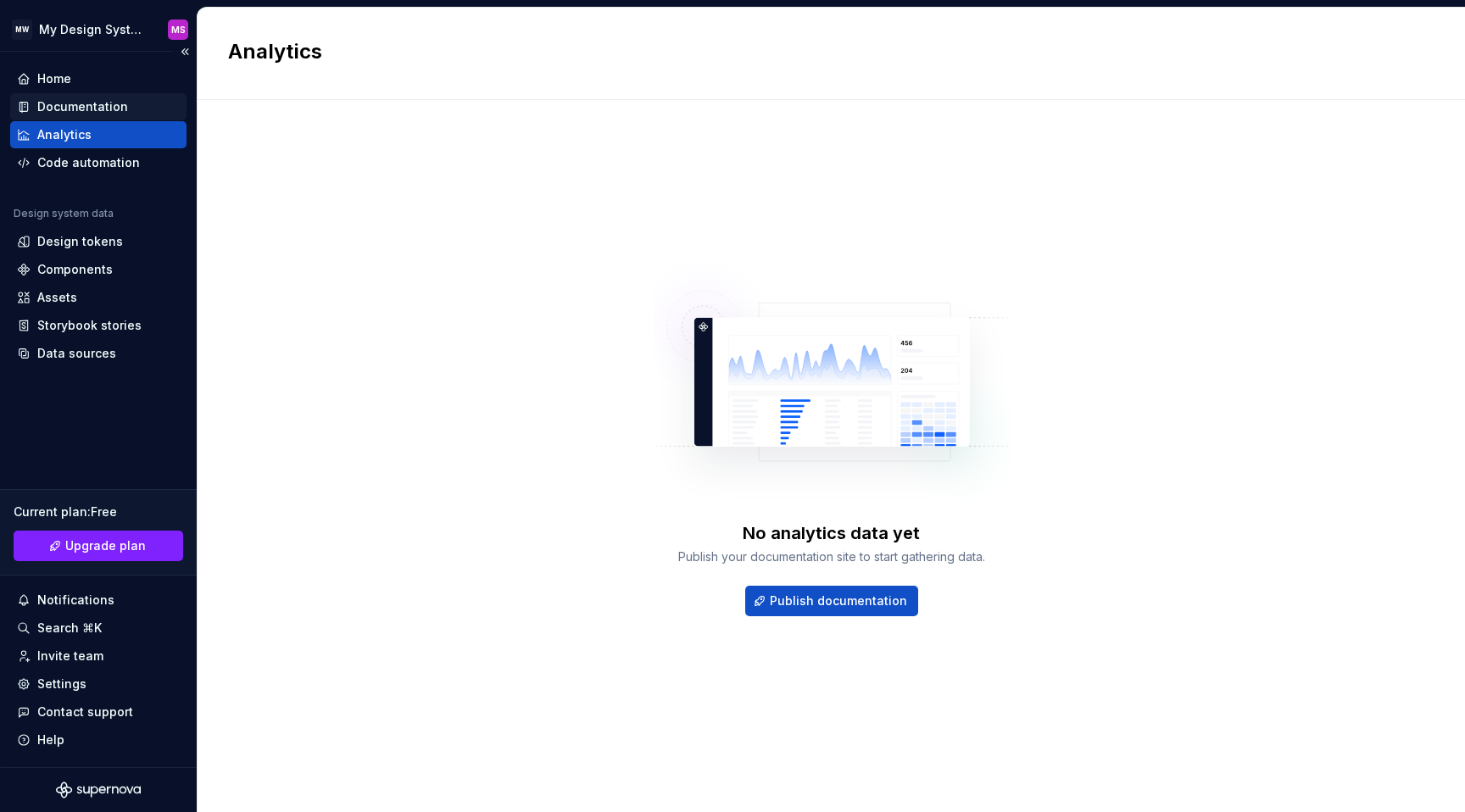
click at [78, 102] on div "Documentation" at bounding box center [82, 106] width 91 height 17
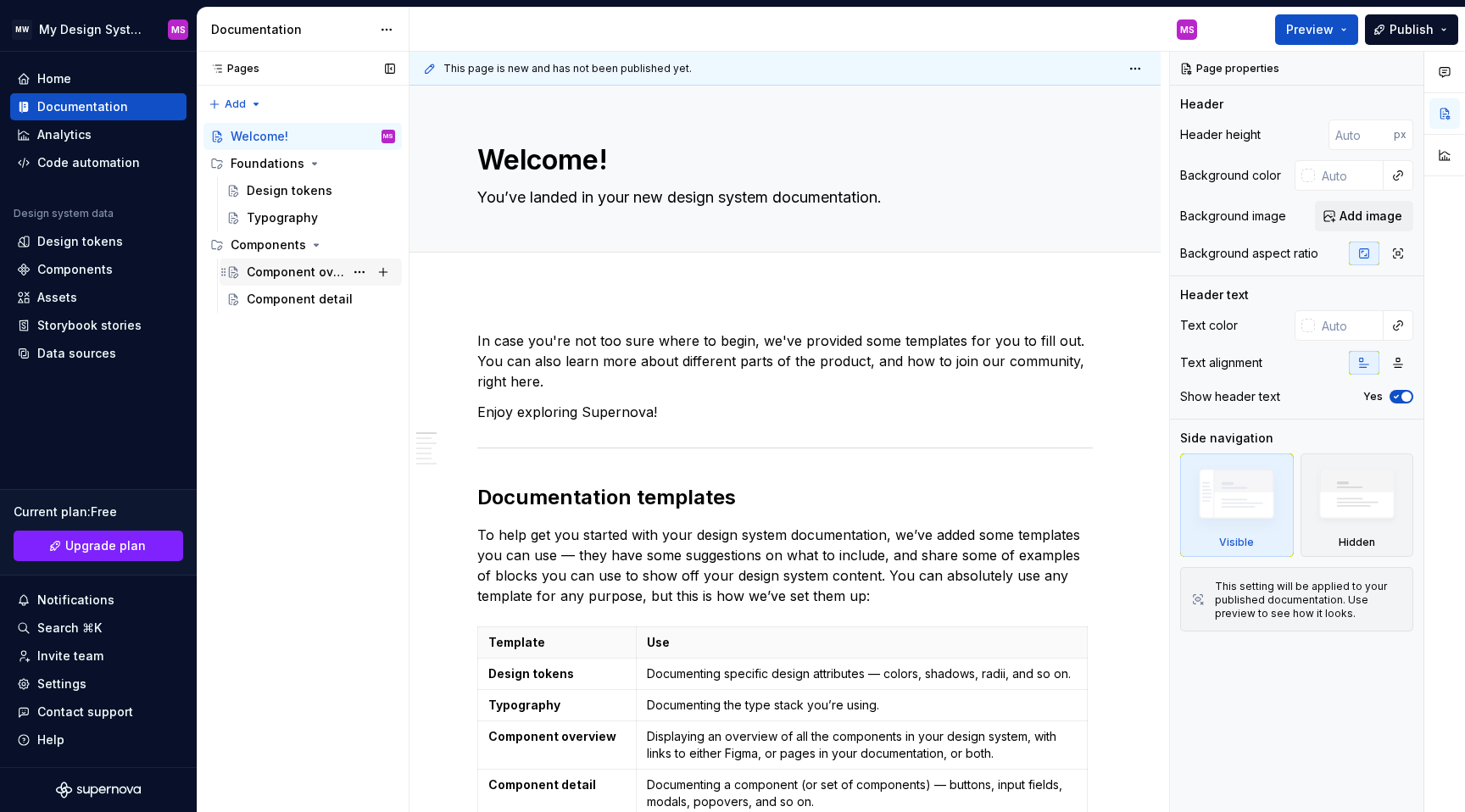
click at [269, 267] on div "Component overview" at bounding box center [296, 271] width 98 height 17
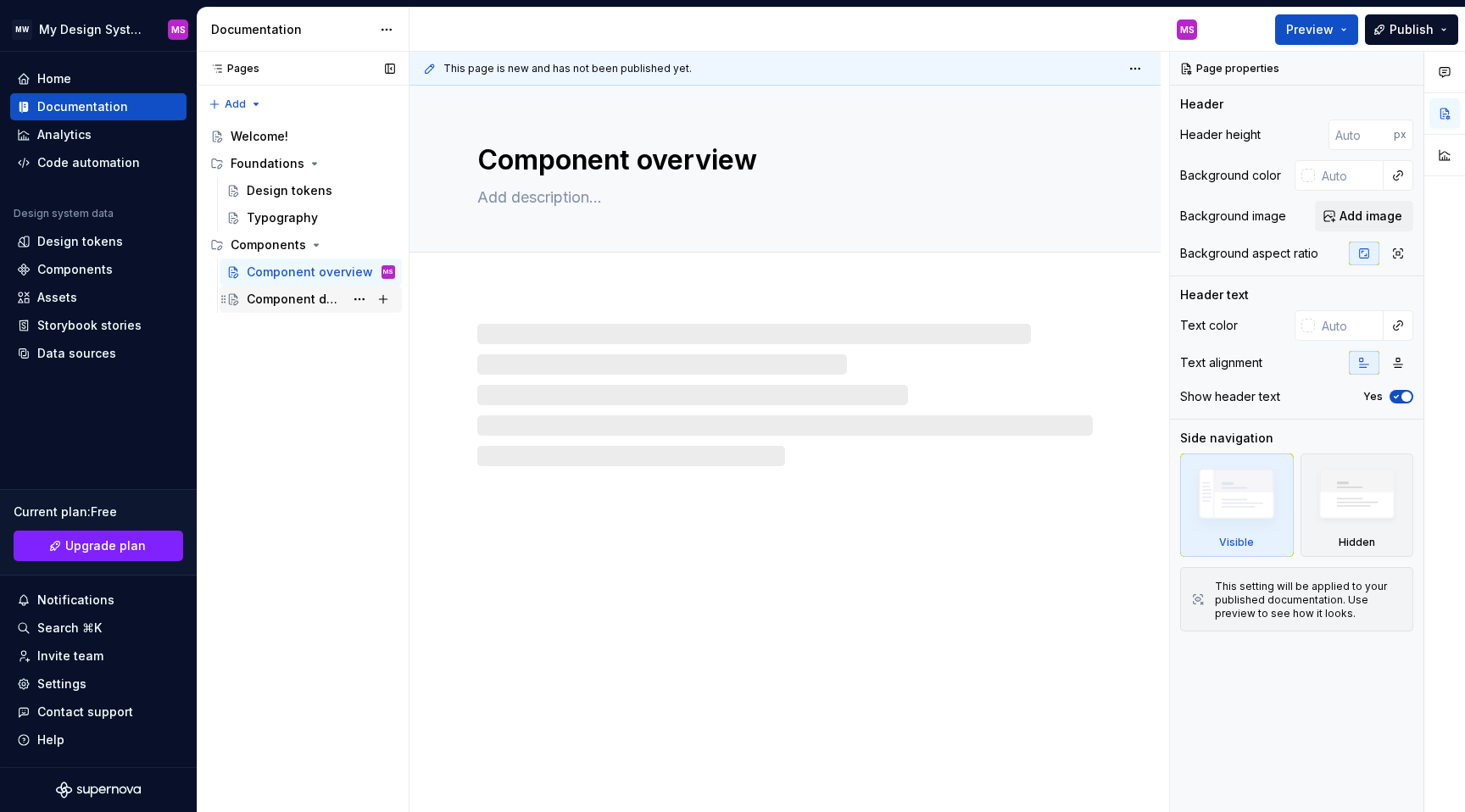
click at [273, 295] on div "Component detail" at bounding box center [296, 299] width 98 height 17
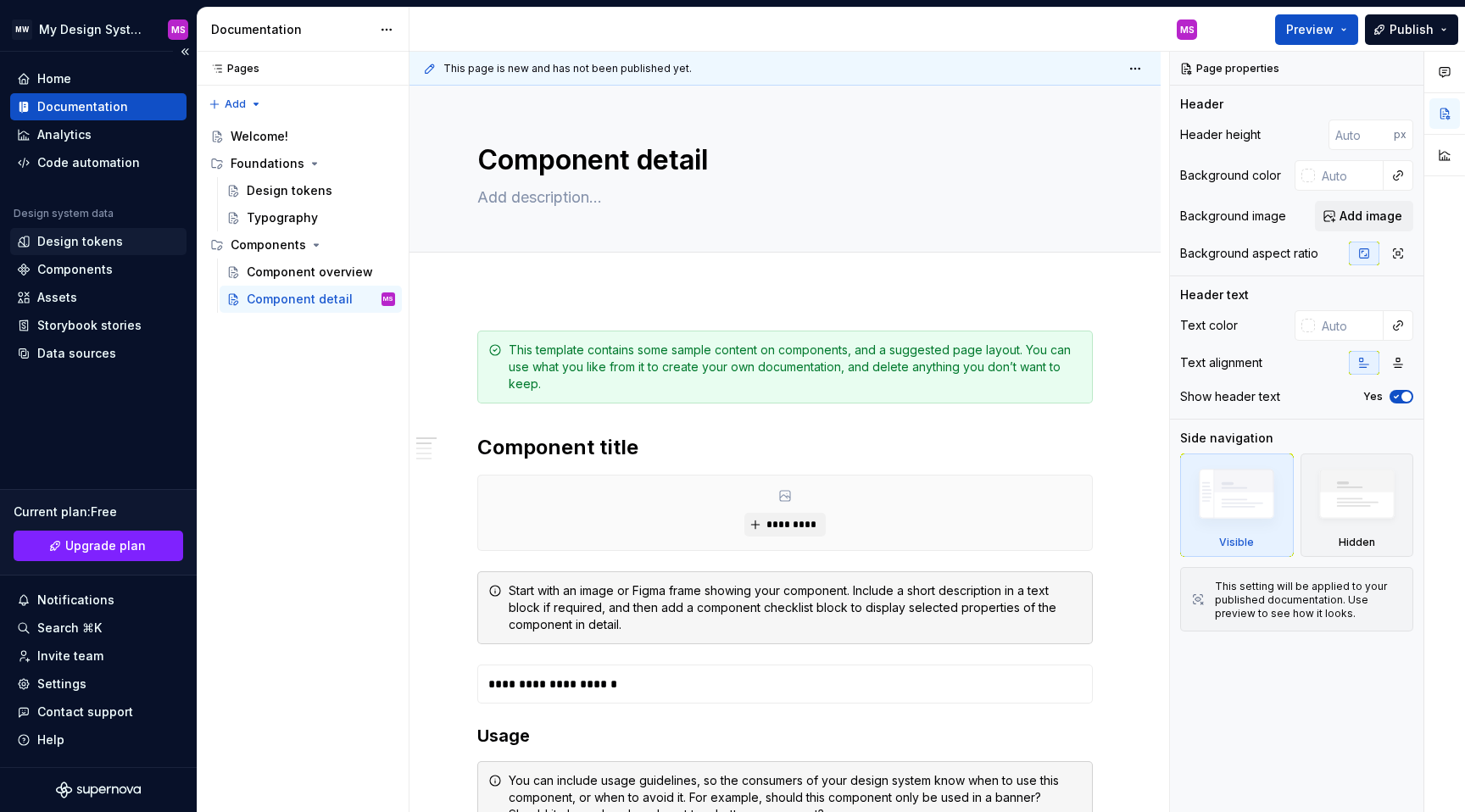
click at [76, 233] on div "Design tokens" at bounding box center [80, 241] width 86 height 17
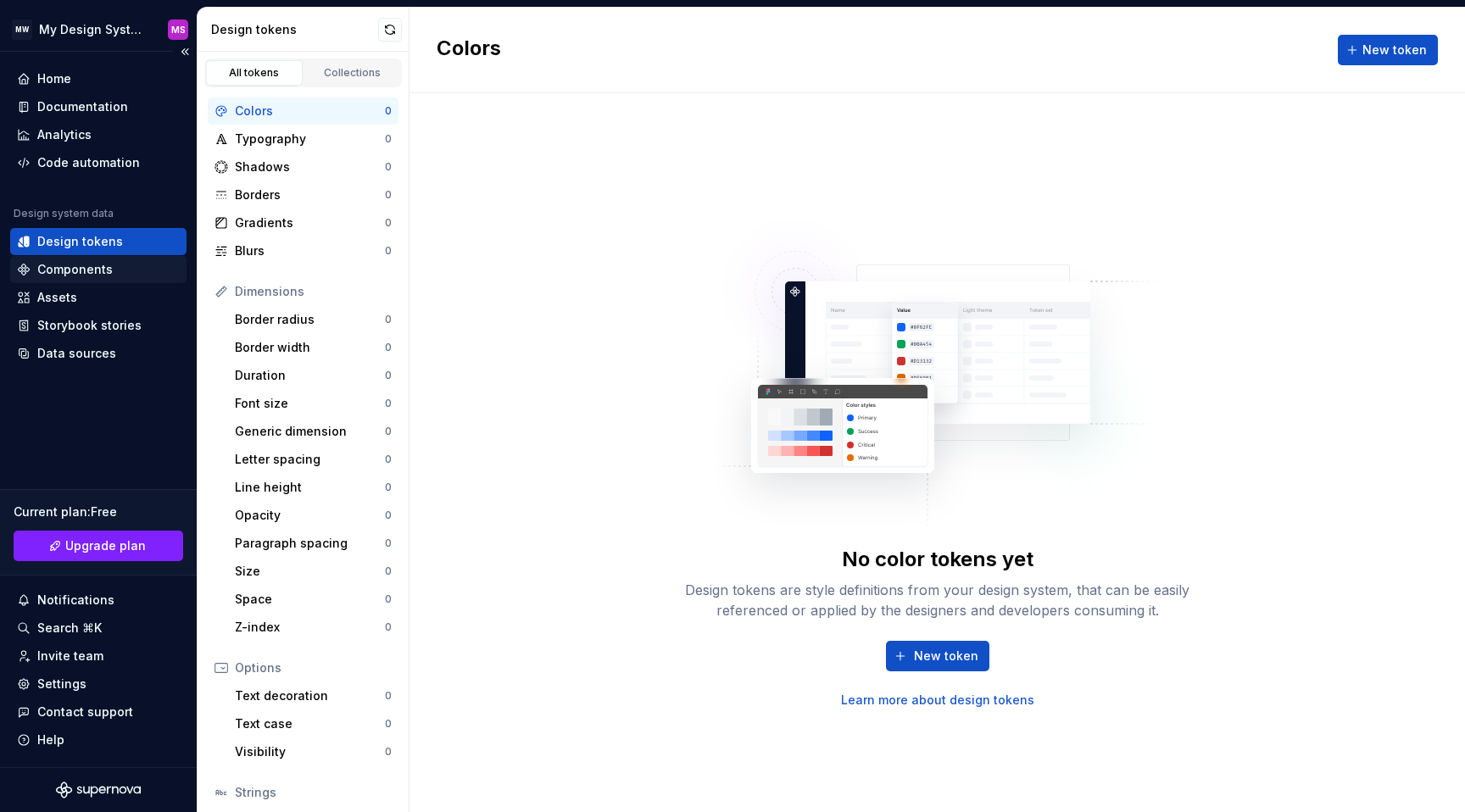
click at [69, 273] on div "Components" at bounding box center [74, 269] width 75 height 17
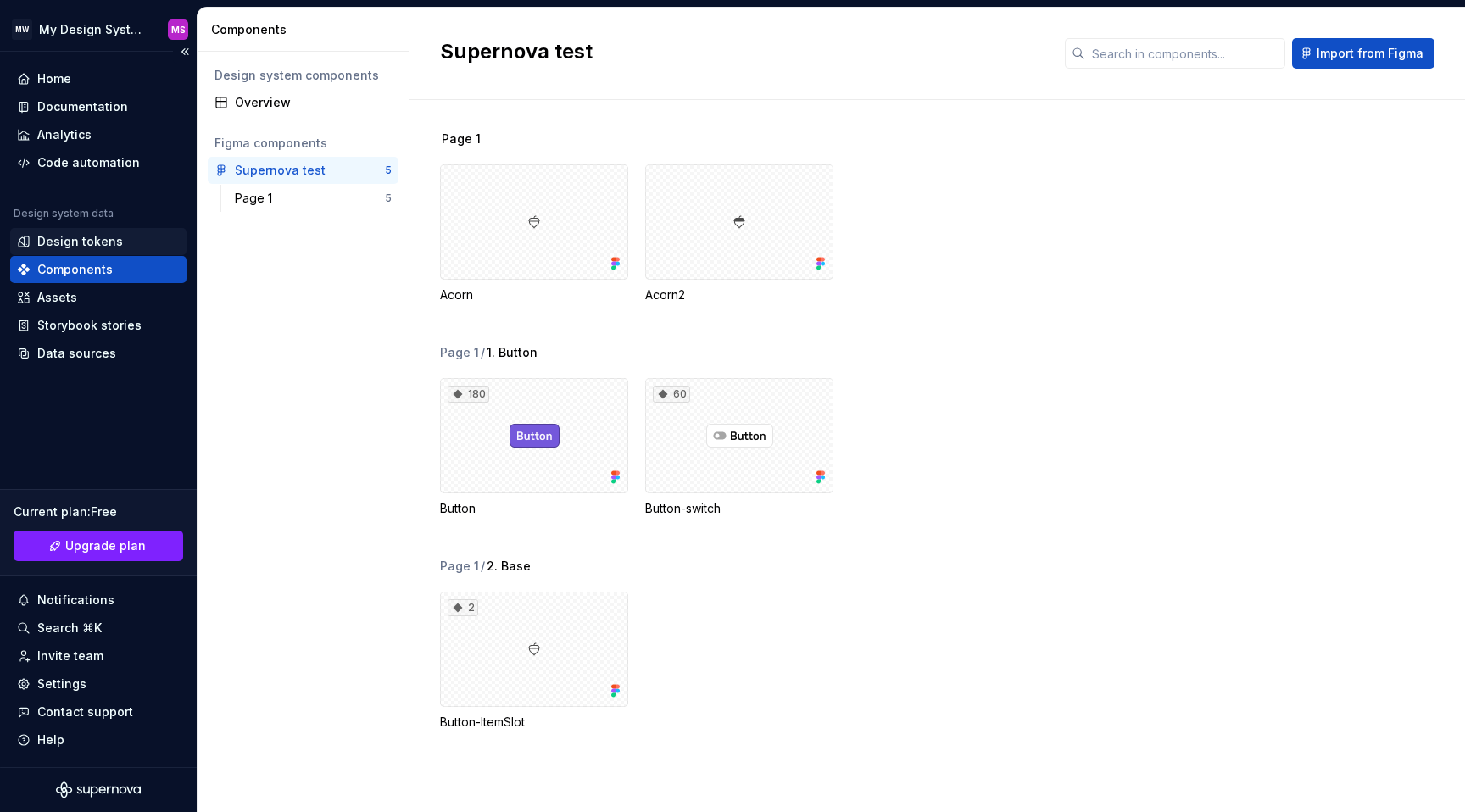
click at [78, 246] on div "Design tokens" at bounding box center [80, 241] width 86 height 17
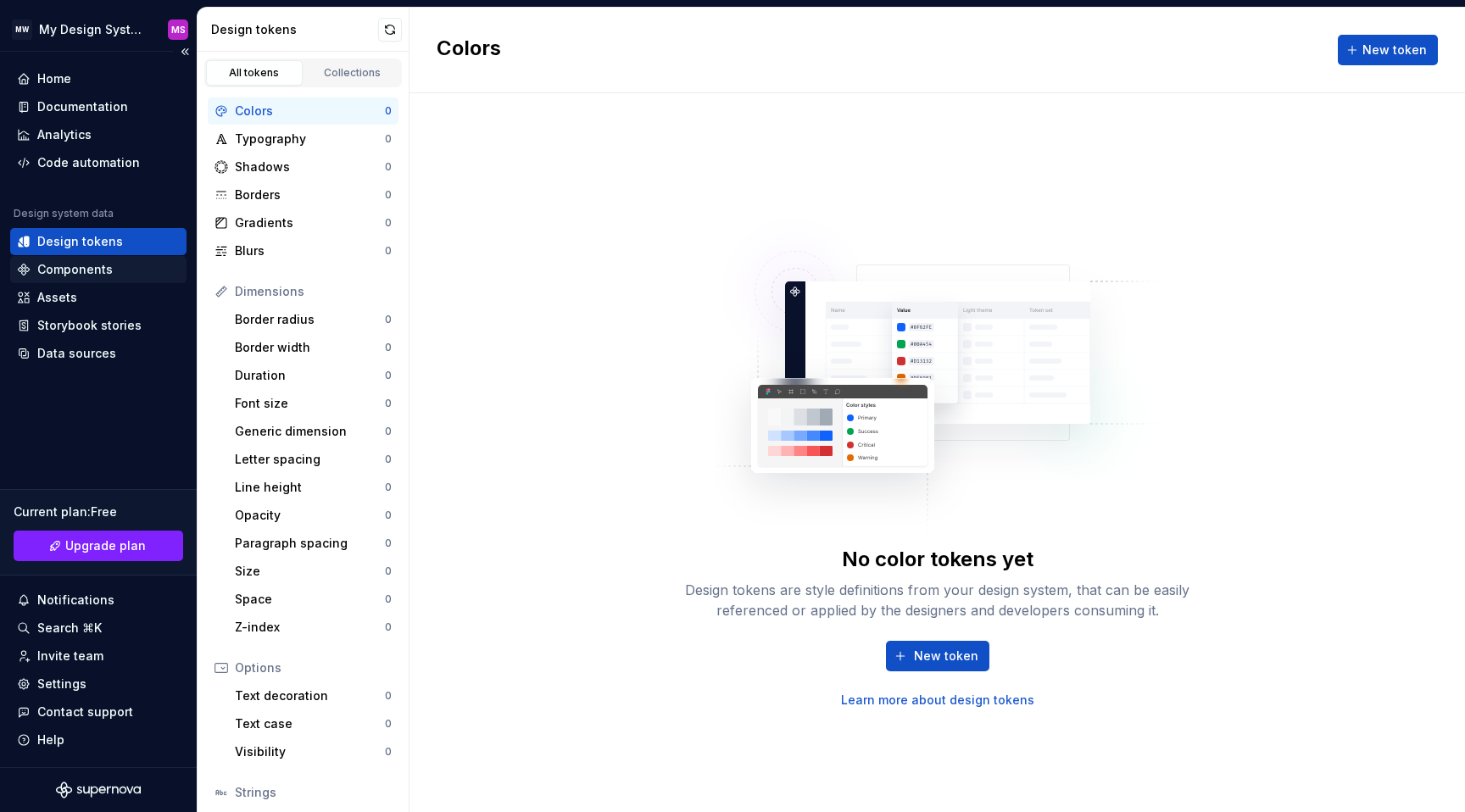
click at [88, 277] on div "Components" at bounding box center [74, 269] width 75 height 17
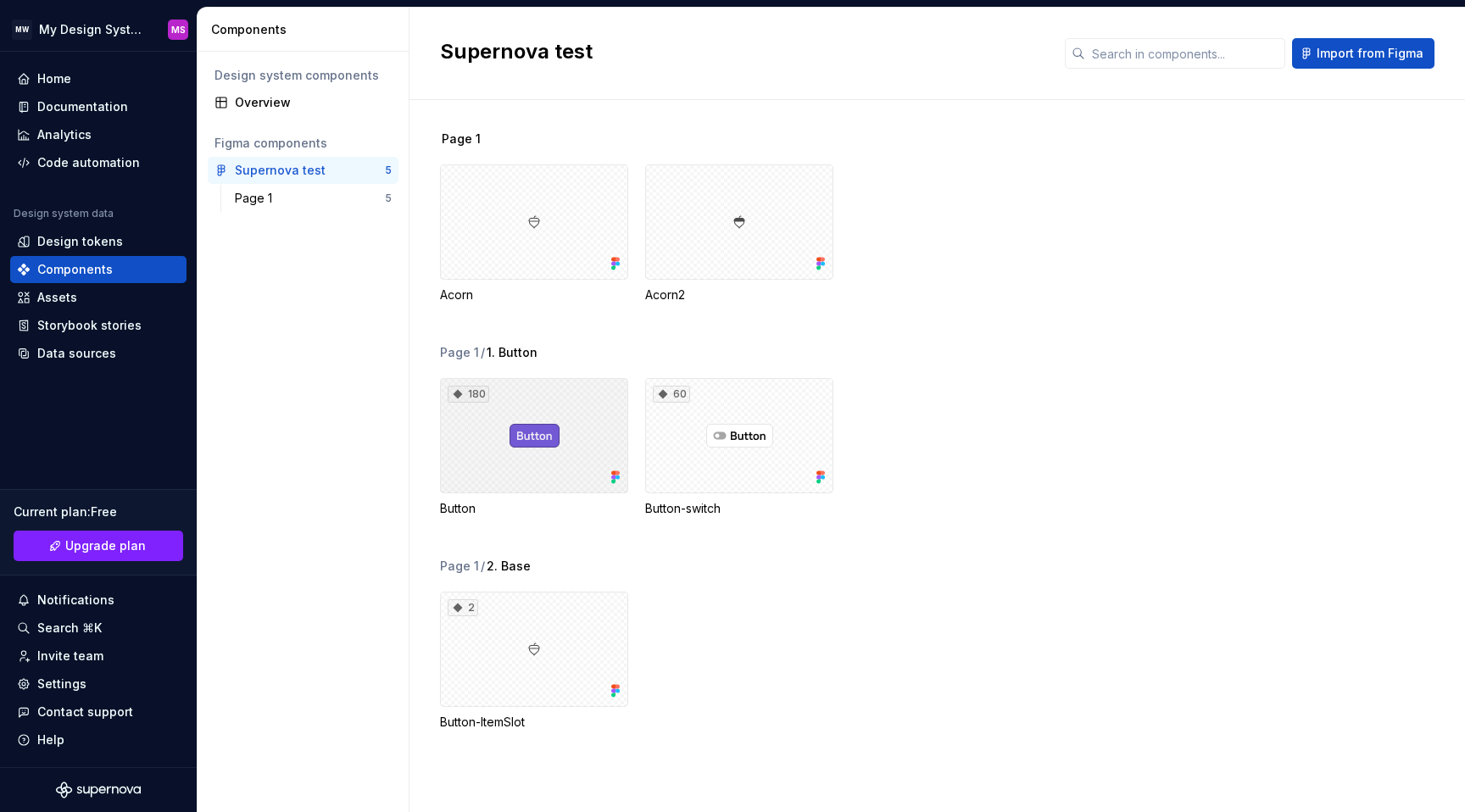
click at [548, 418] on div "180" at bounding box center [534, 436] width 188 height 115
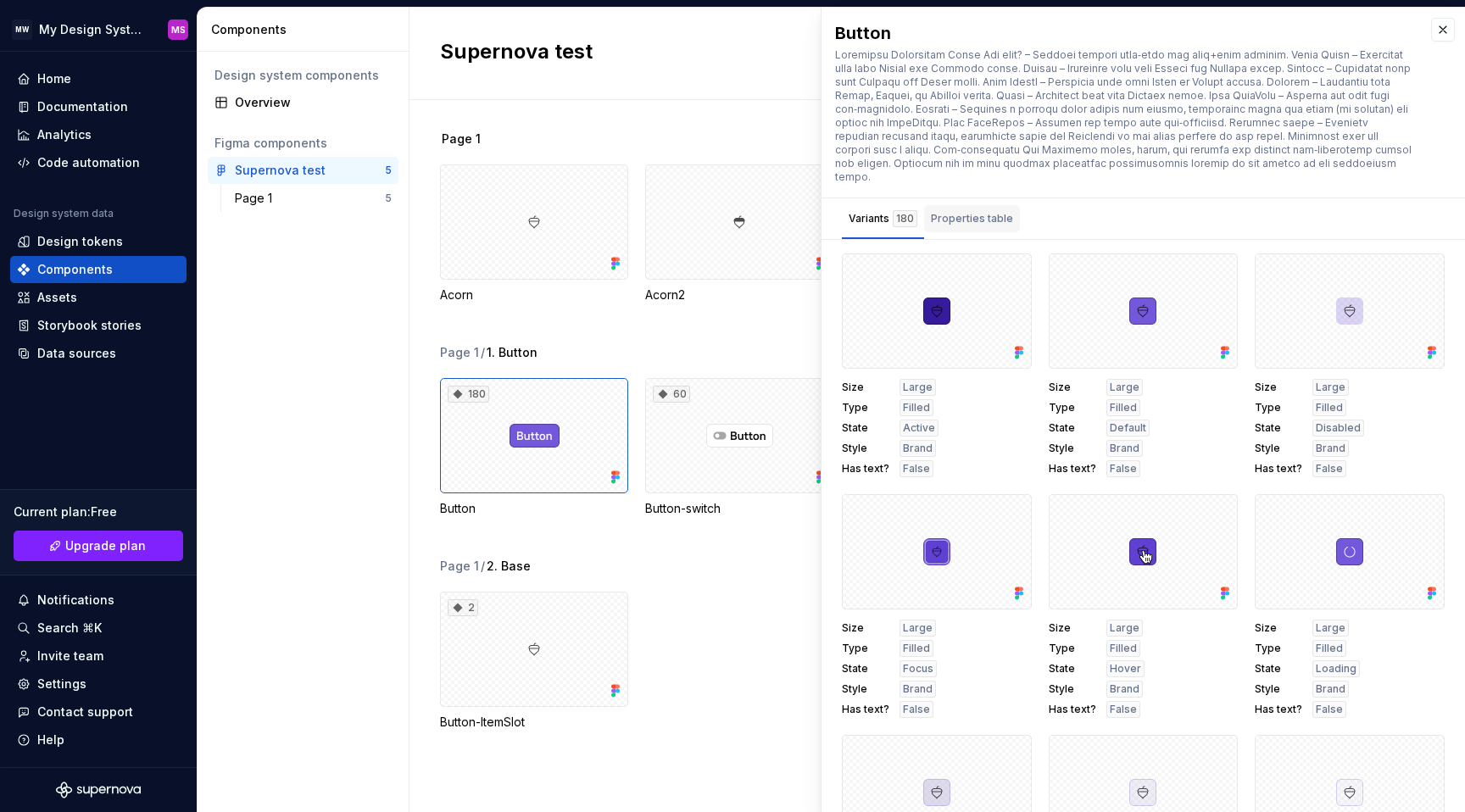
click at [990, 218] on div "Properties table" at bounding box center [972, 219] width 96 height 27
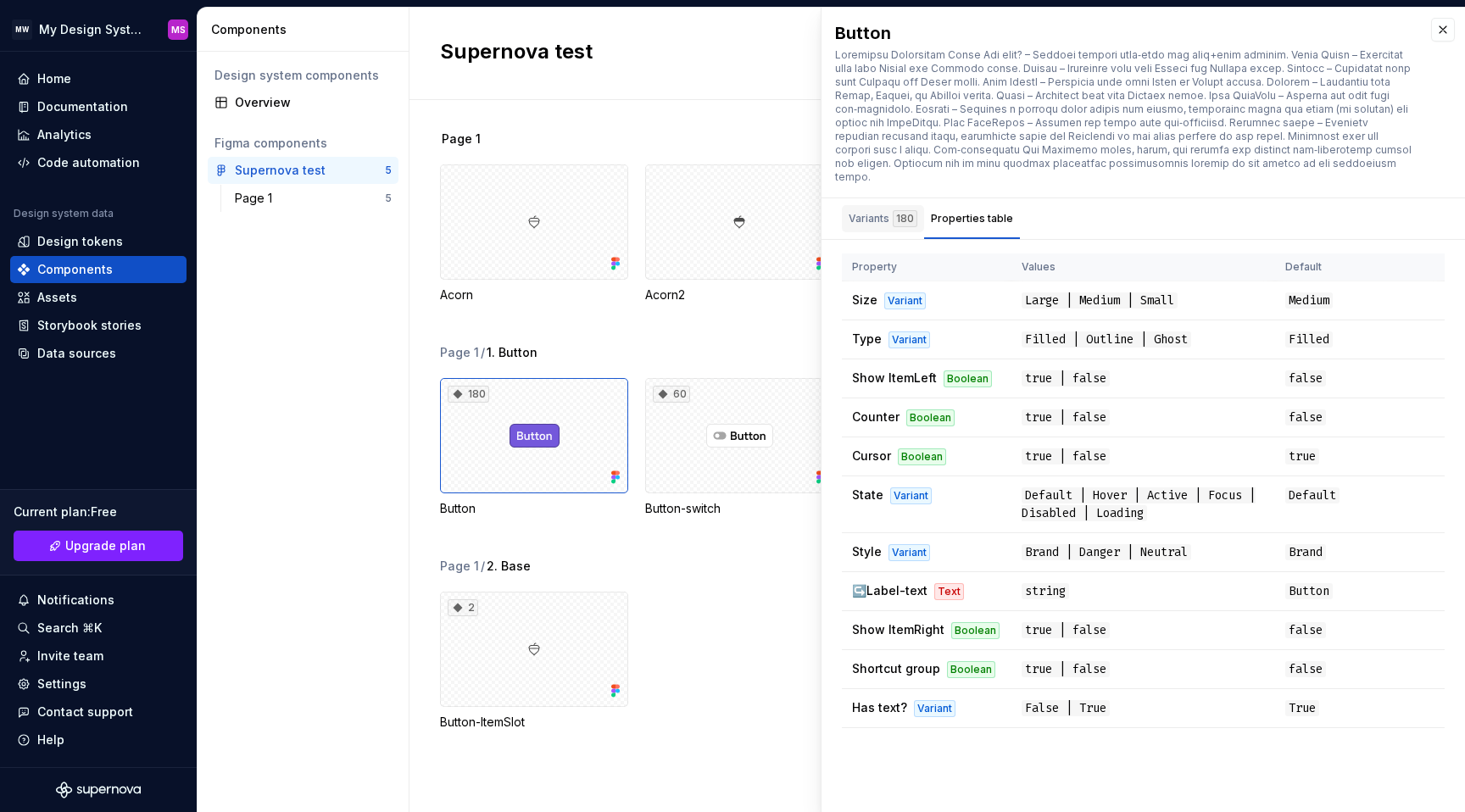
click at [886, 210] on div "Variants 180" at bounding box center [883, 218] width 68 height 17
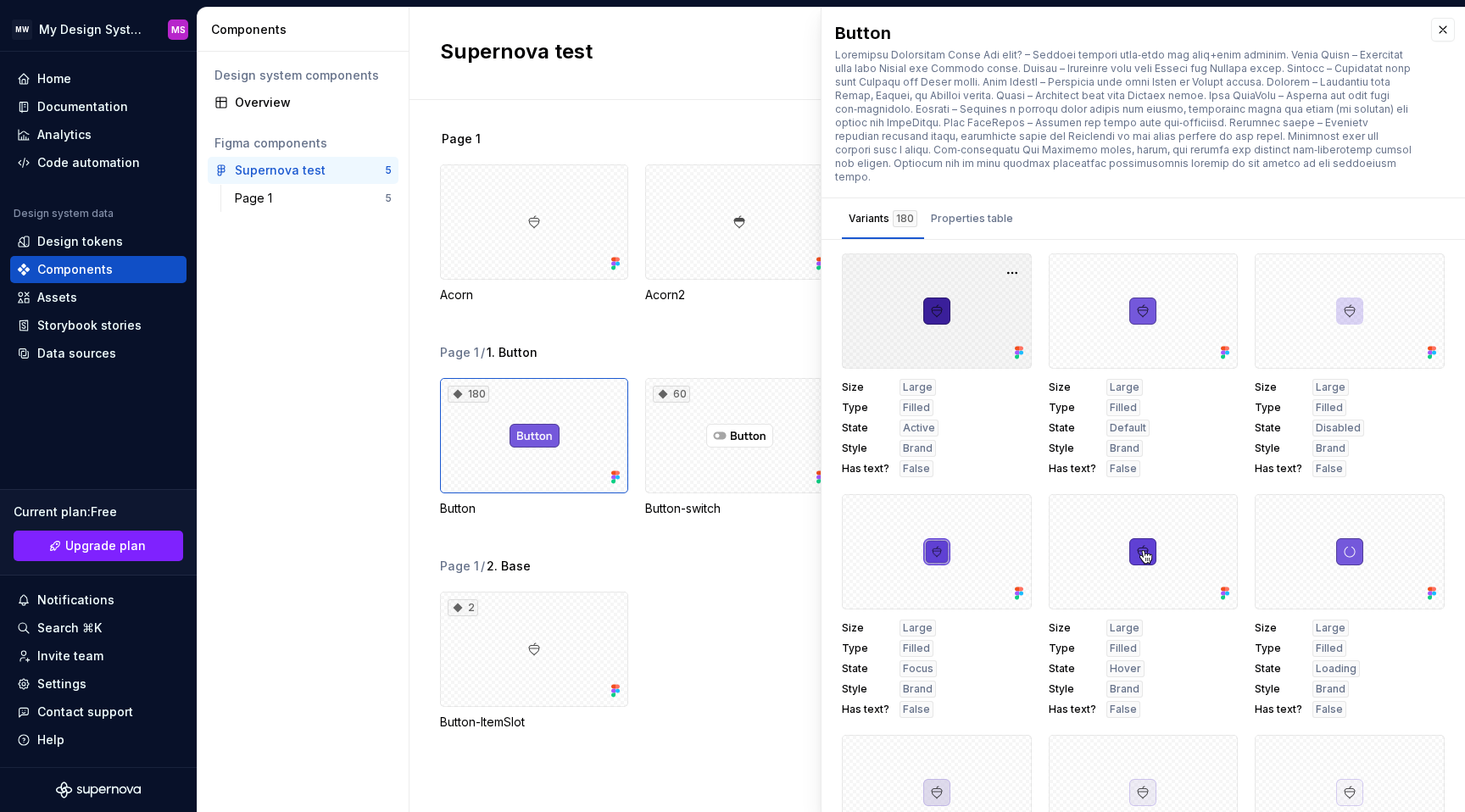
click at [924, 311] on div at bounding box center [937, 311] width 190 height 115
click at [1019, 262] on button "button" at bounding box center [1012, 273] width 23 height 23
click at [642, 137] on div "Page 1" at bounding box center [953, 139] width 1025 height 17
click at [244, 113] on div "Overview" at bounding box center [303, 102] width 190 height 27
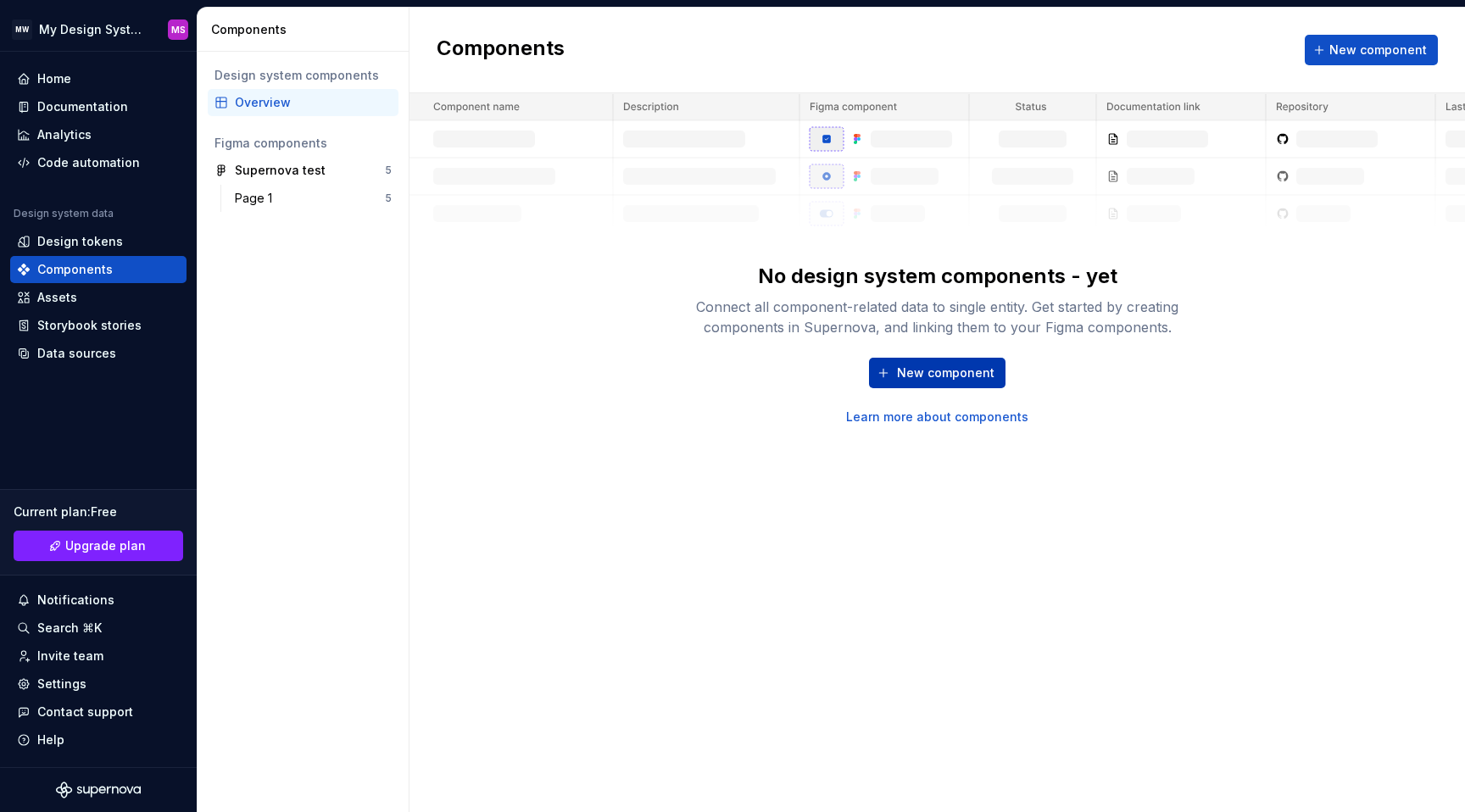
click at [888, 370] on button "New component" at bounding box center [938, 373] width 137 height 30
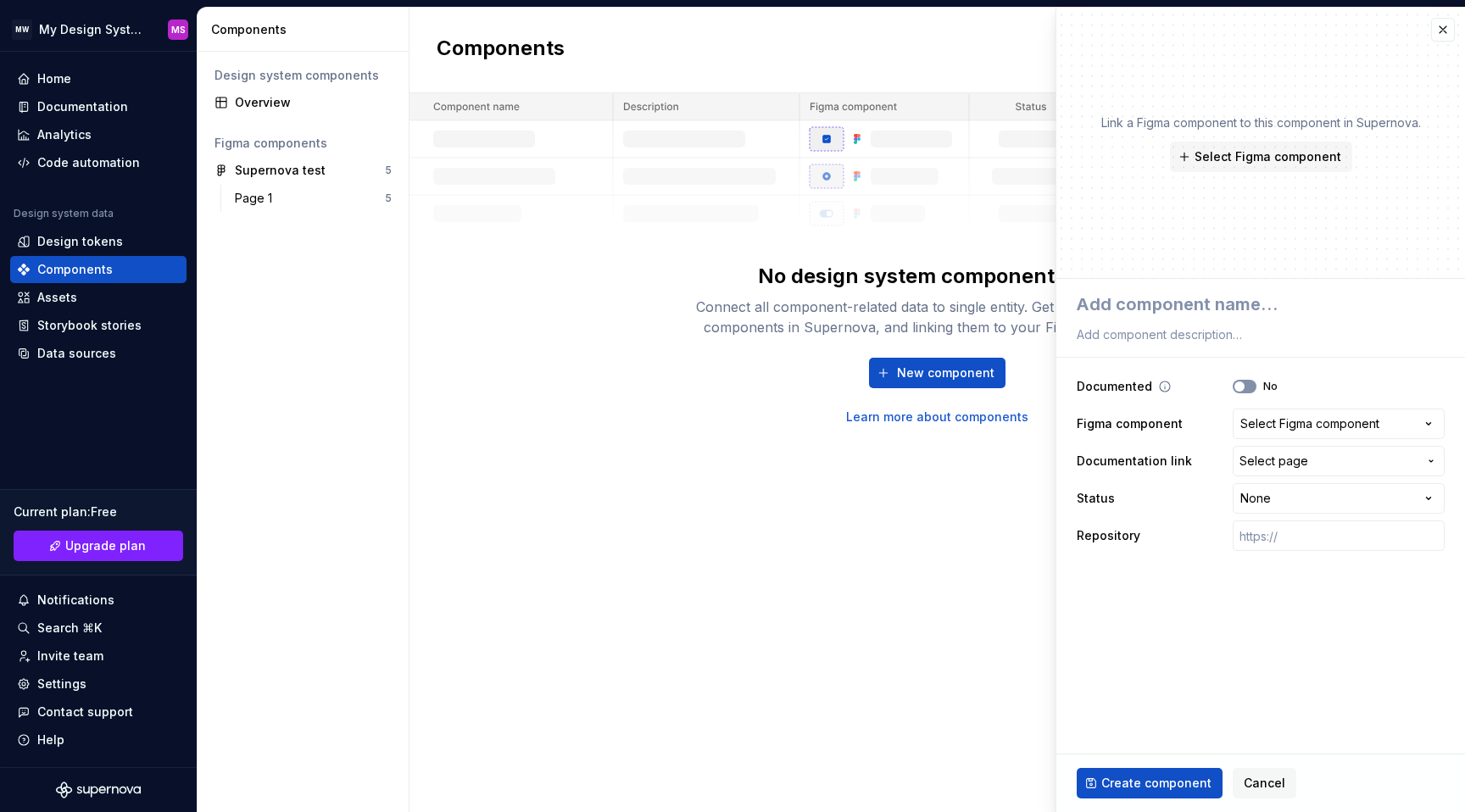
click at [1249, 381] on button "No" at bounding box center [1244, 386] width 23 height 14
click at [1249, 382] on span "button" at bounding box center [1250, 386] width 10 height 10
click at [1264, 161] on span "Select Figma component" at bounding box center [1268, 156] width 146 height 17
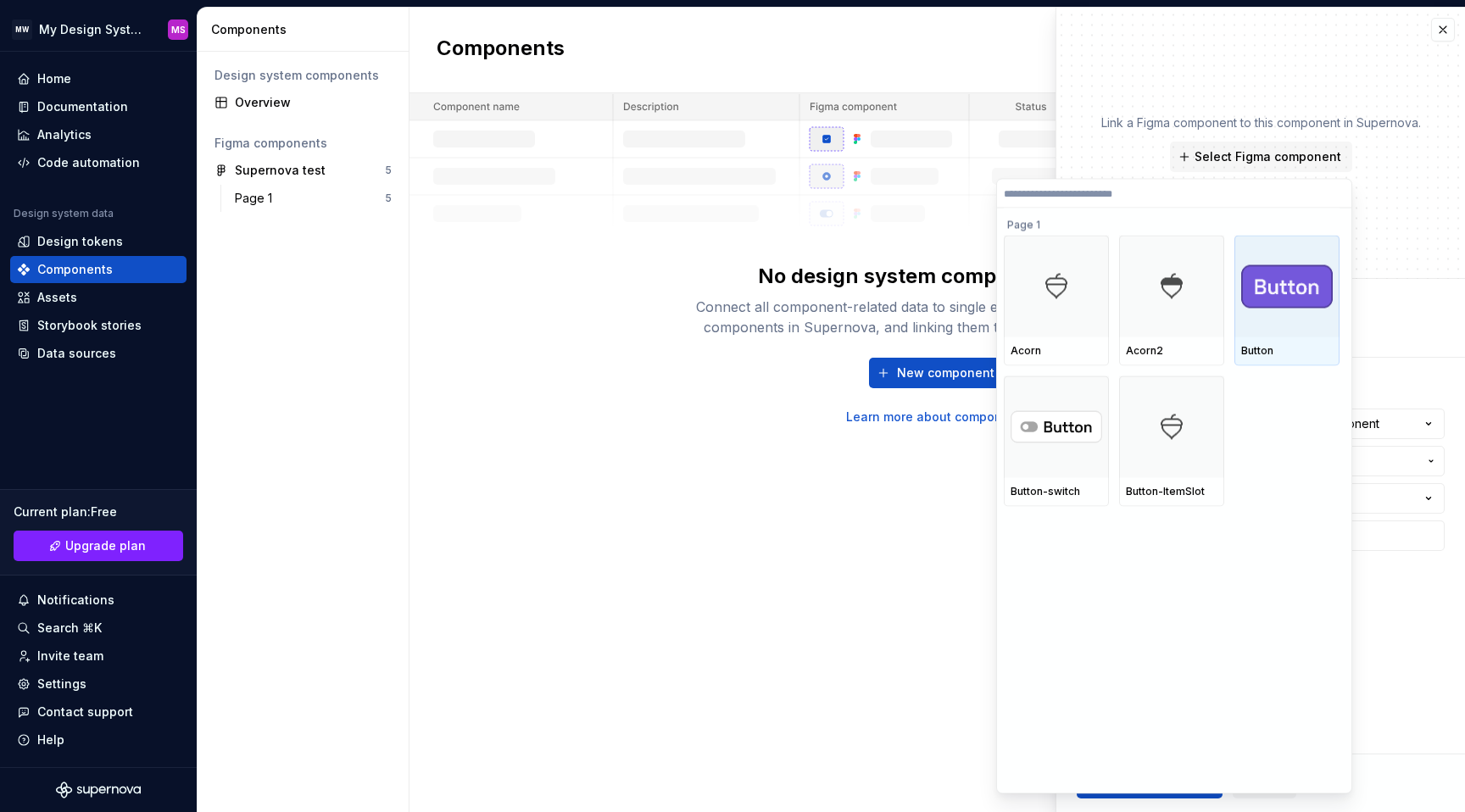
click at [1282, 301] on img at bounding box center [1287, 286] width 92 height 43
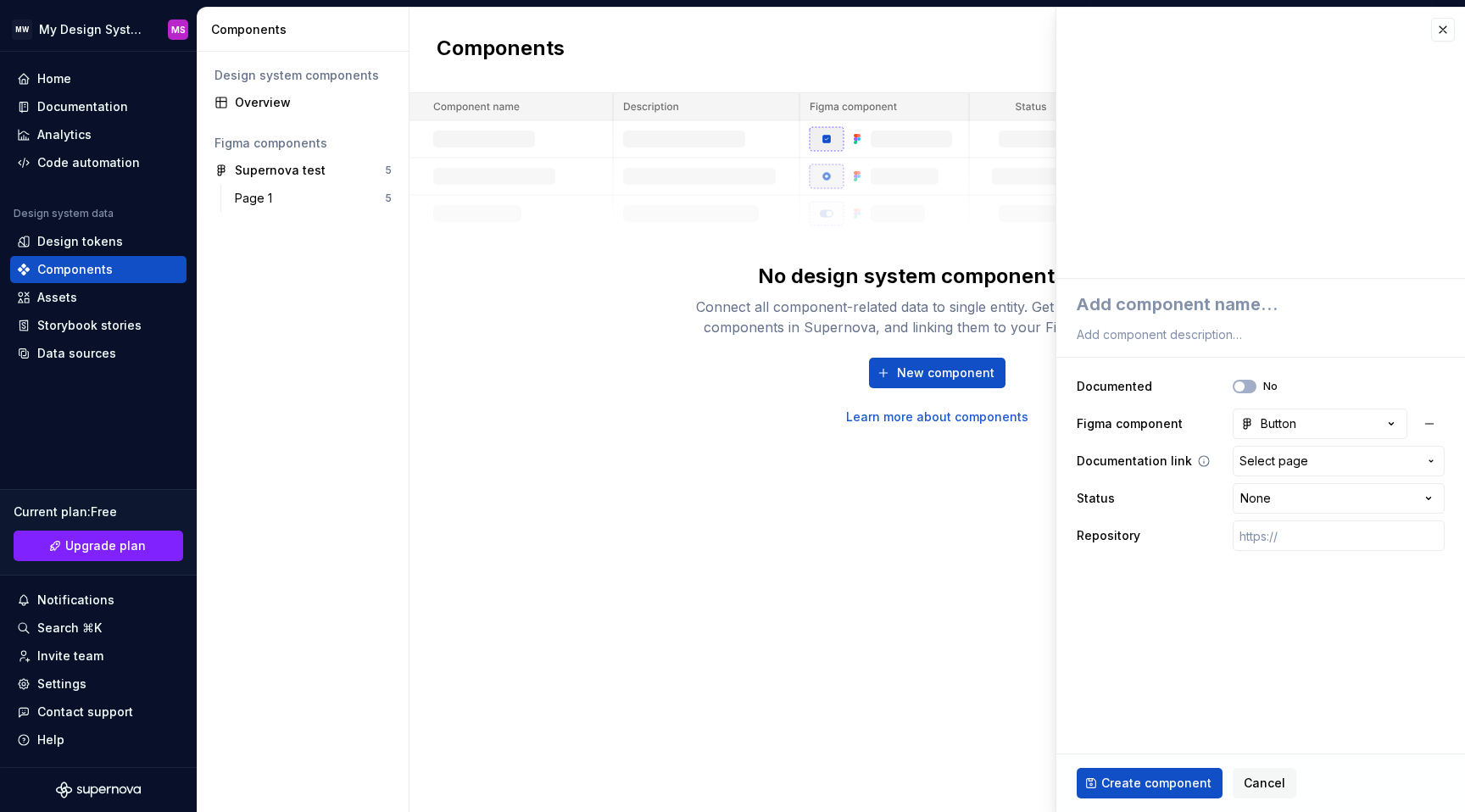
click at [1277, 461] on span "Select page" at bounding box center [1274, 461] width 68 height 17
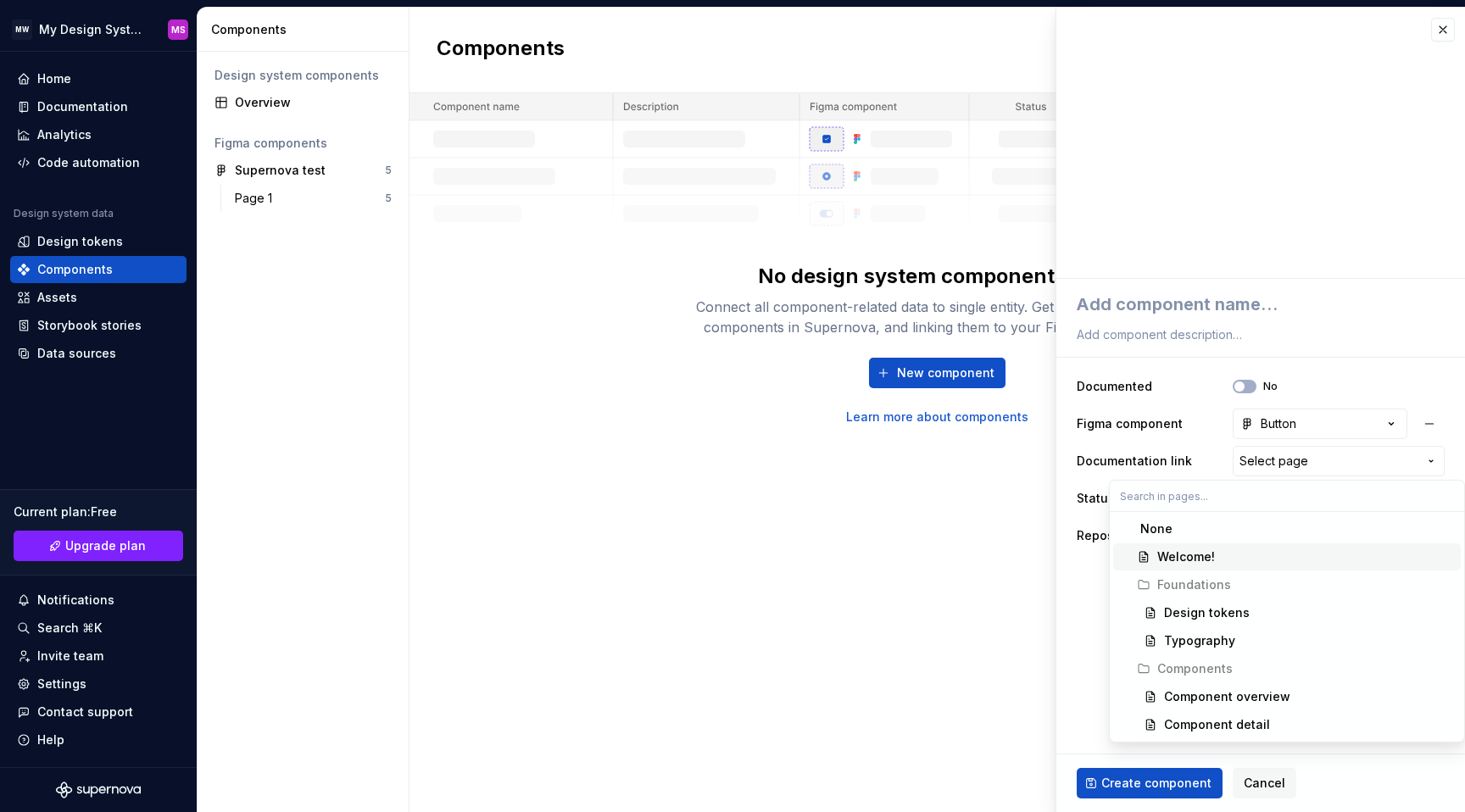
click at [1071, 629] on html "**********" at bounding box center [732, 406] width 1465 height 812
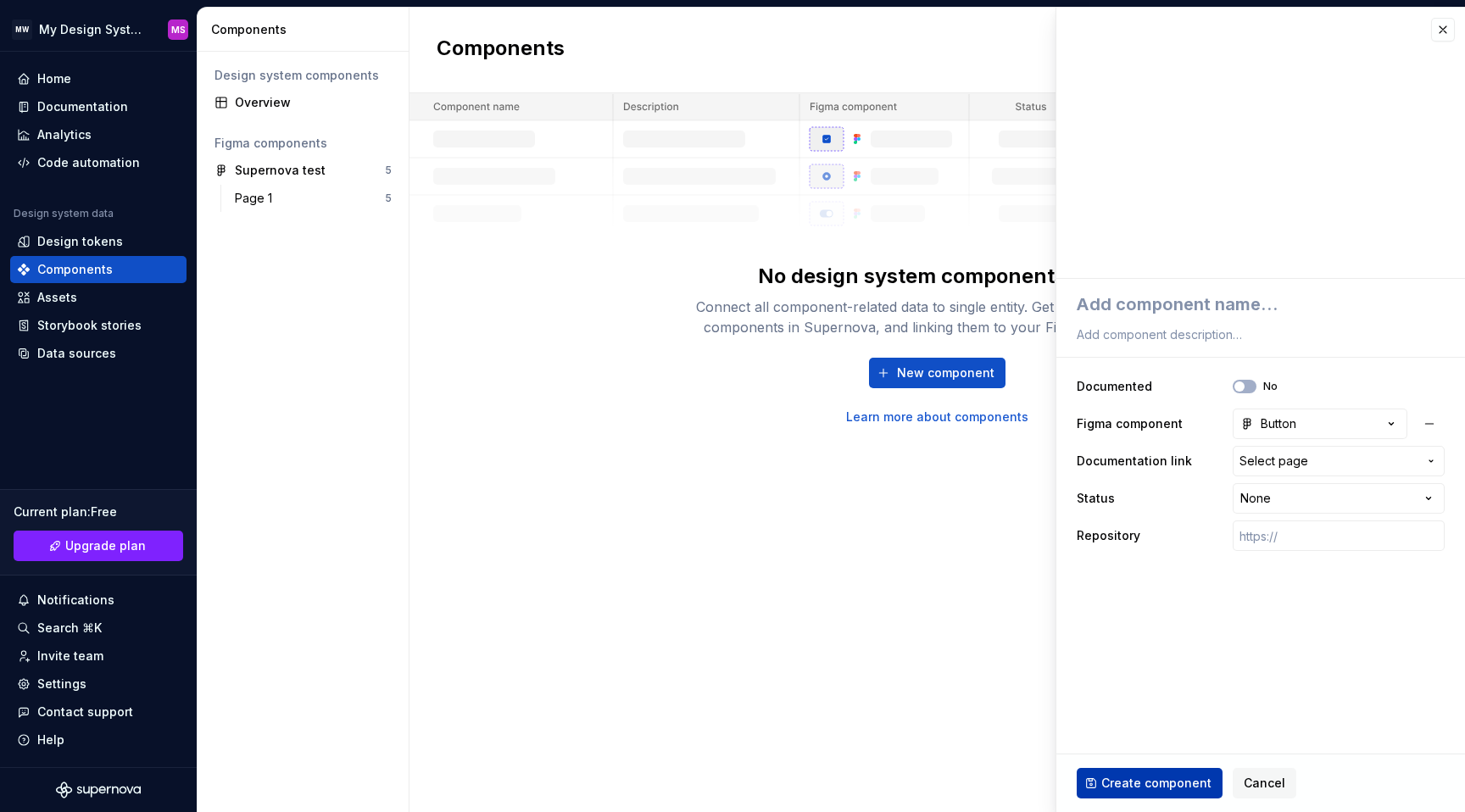
click at [1182, 782] on span "Create component" at bounding box center [1157, 783] width 110 height 17
type textarea "*"
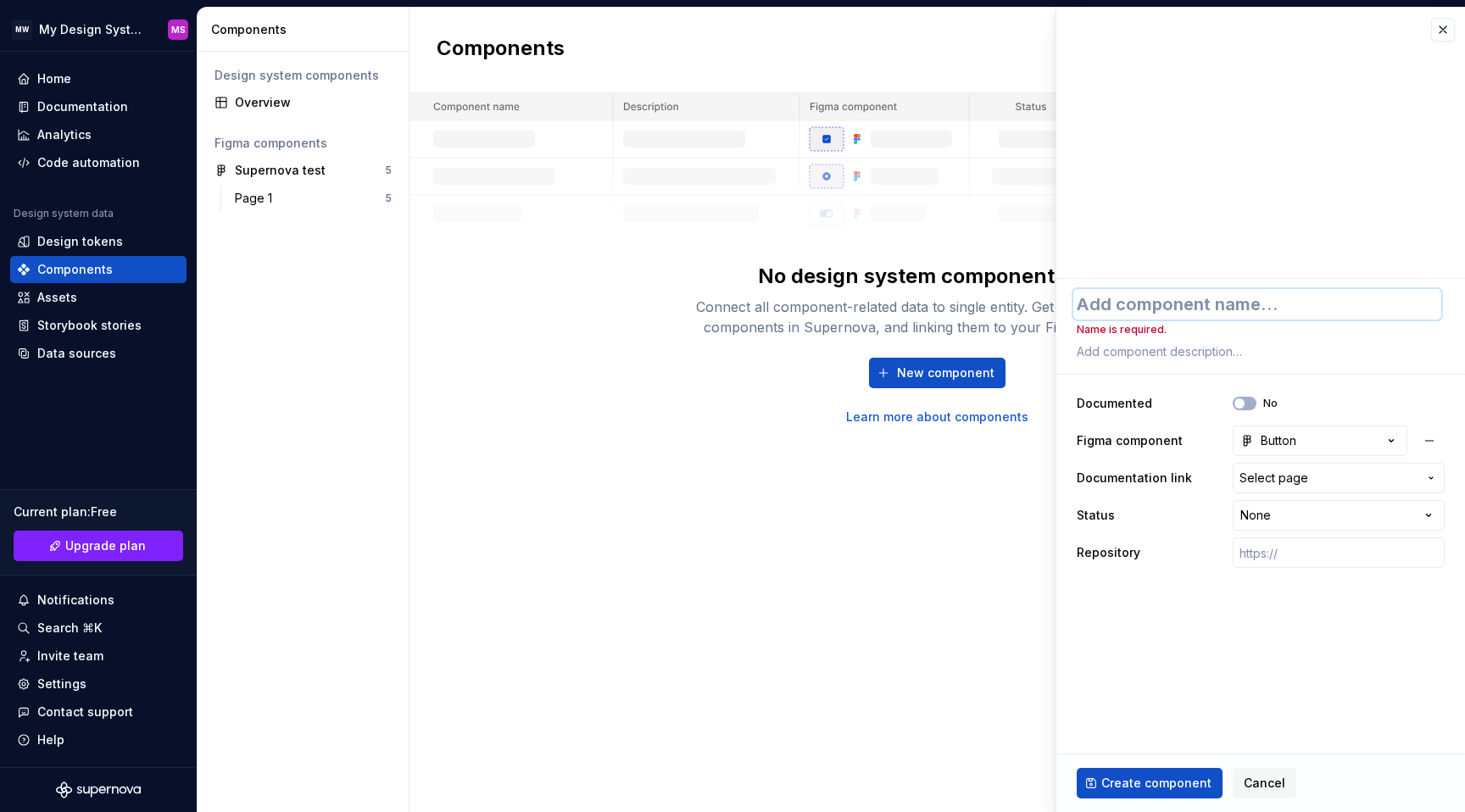
click at [1162, 309] on textarea at bounding box center [1257, 304] width 368 height 30
type textarea "B"
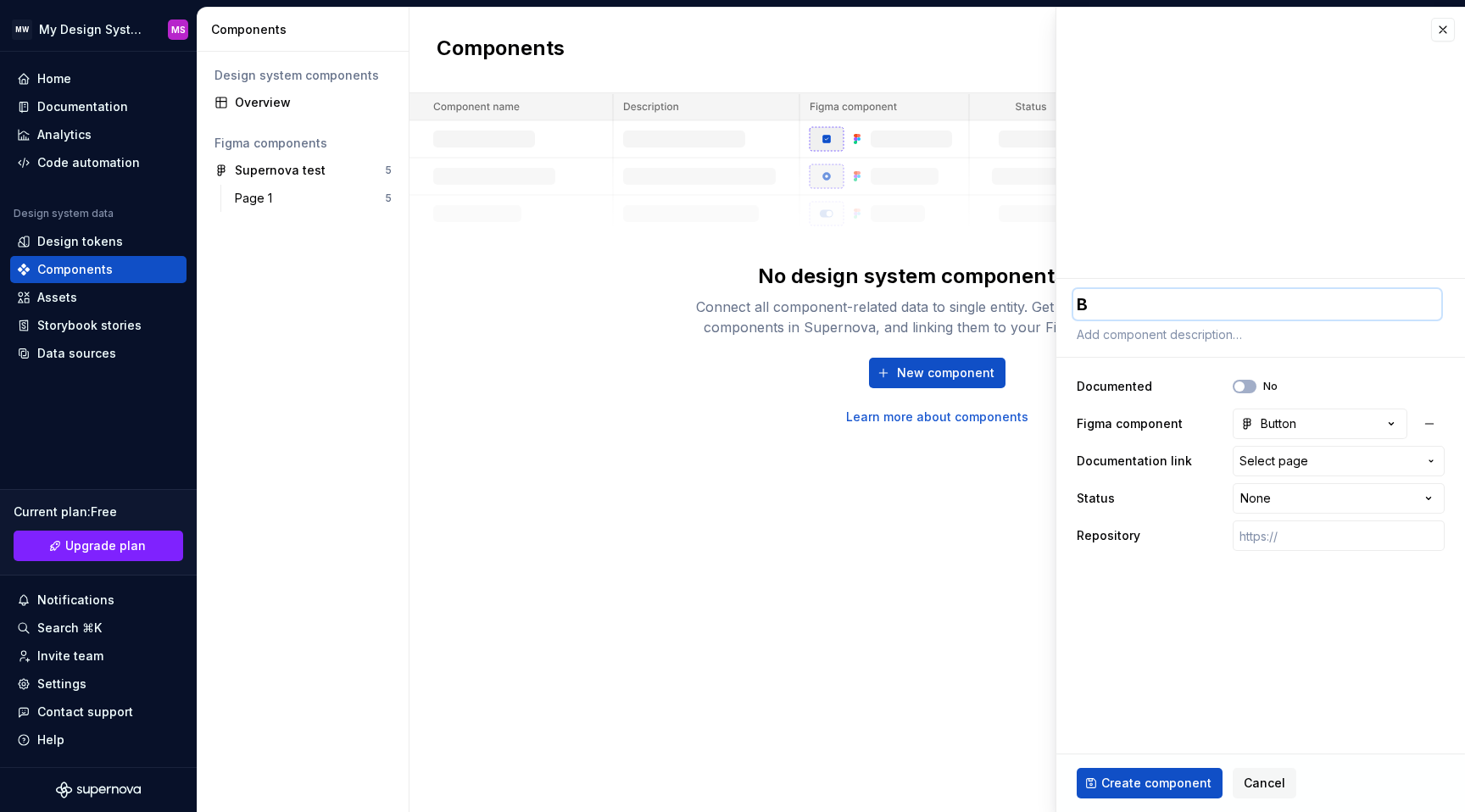
type textarea "*"
type textarea "Bu"
type textarea "*"
type textarea "But"
type textarea "*"
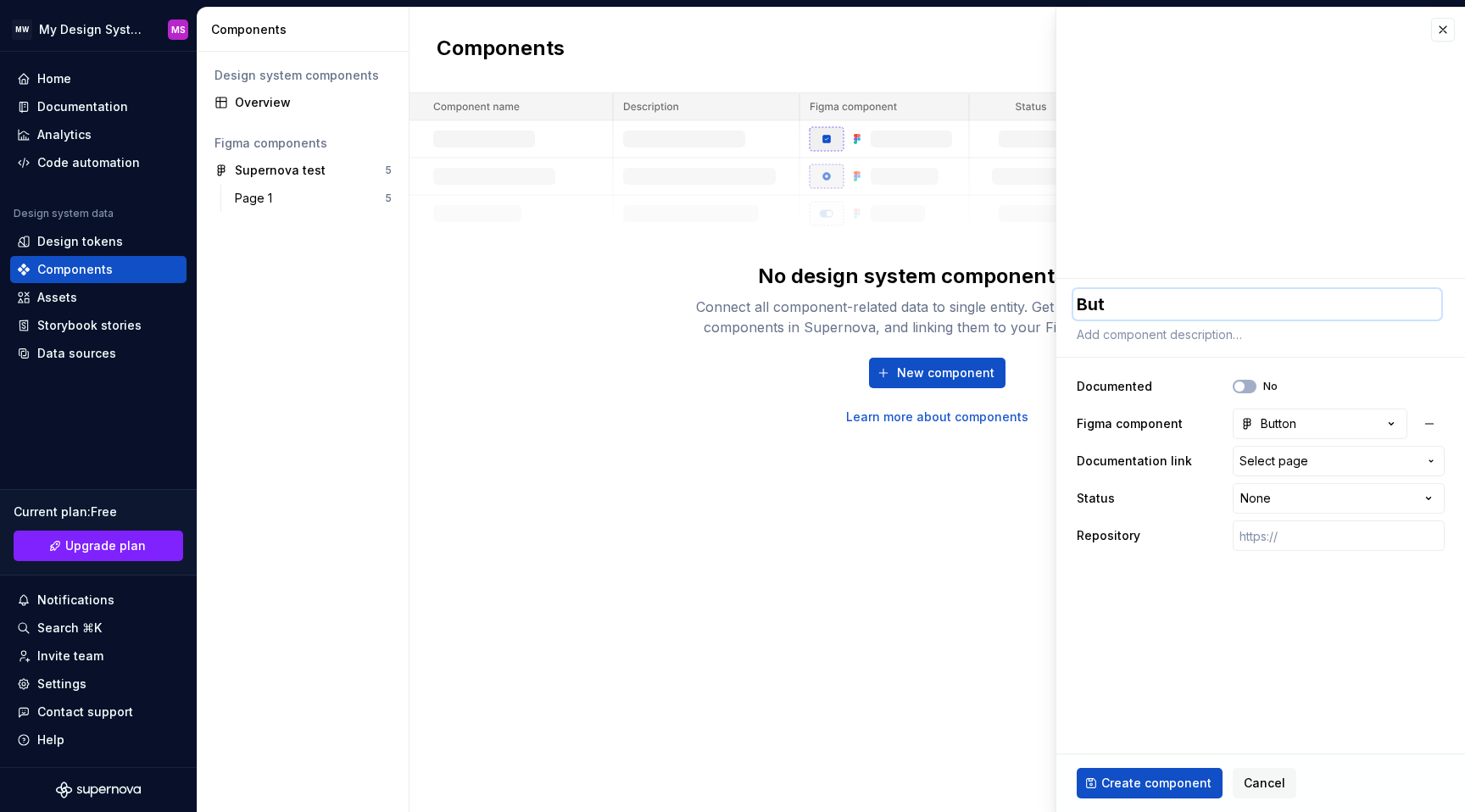
type textarea "Butt"
type textarea "*"
type textarea "Butto"
type textarea "*"
type textarea "Button"
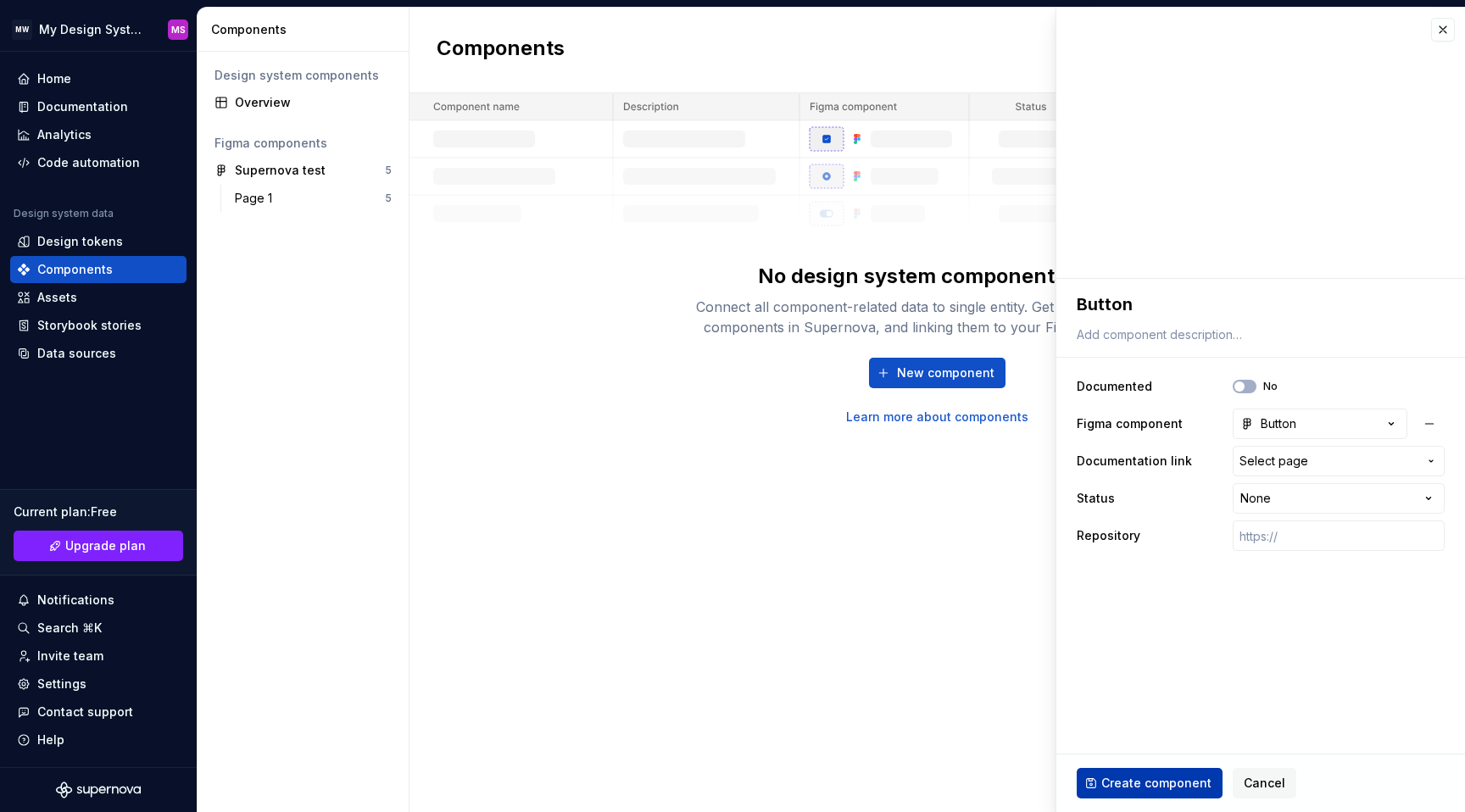
click at [1176, 775] on span "Create component" at bounding box center [1157, 783] width 110 height 17
type textarea "*"
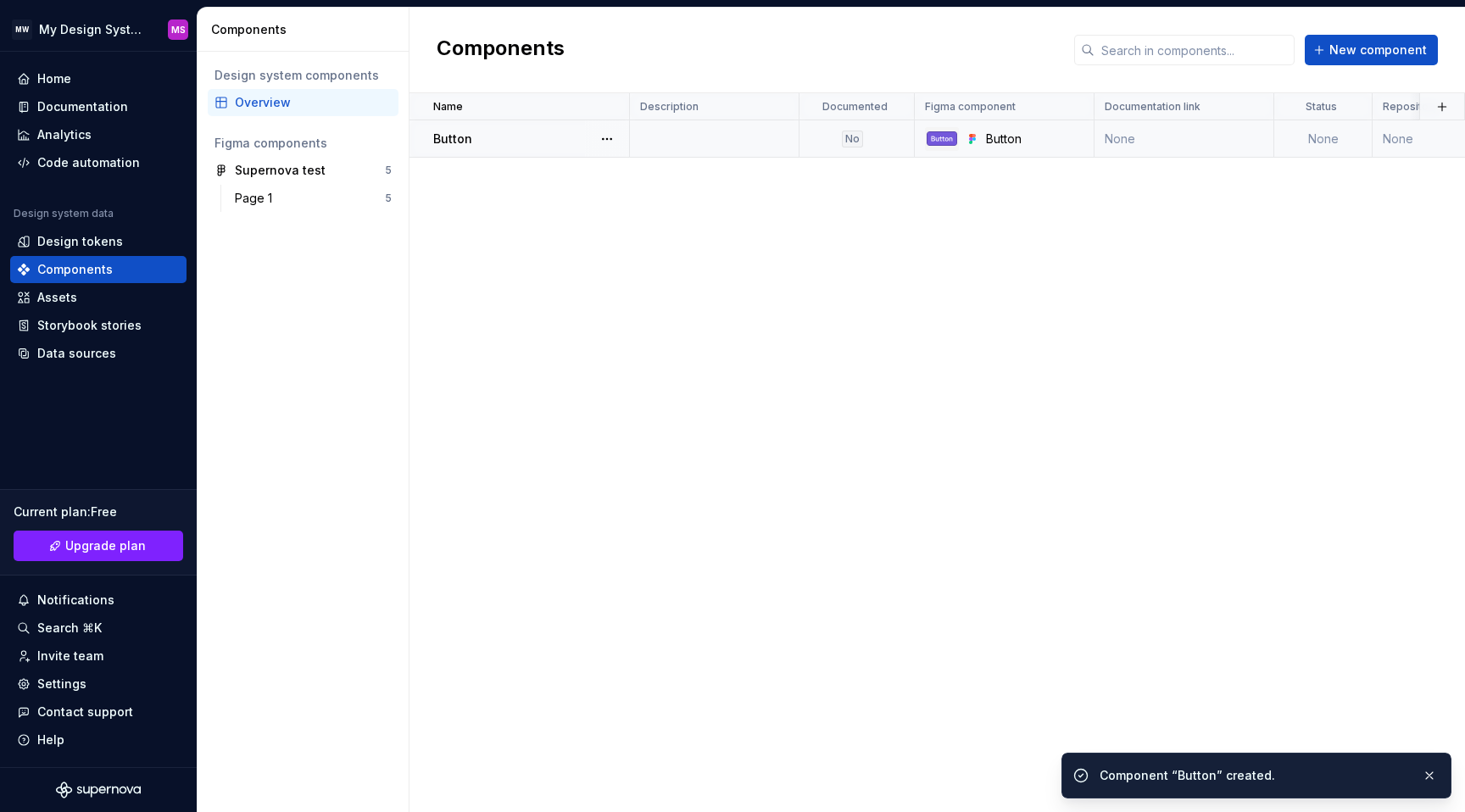
click at [695, 133] on td at bounding box center [715, 139] width 170 height 37
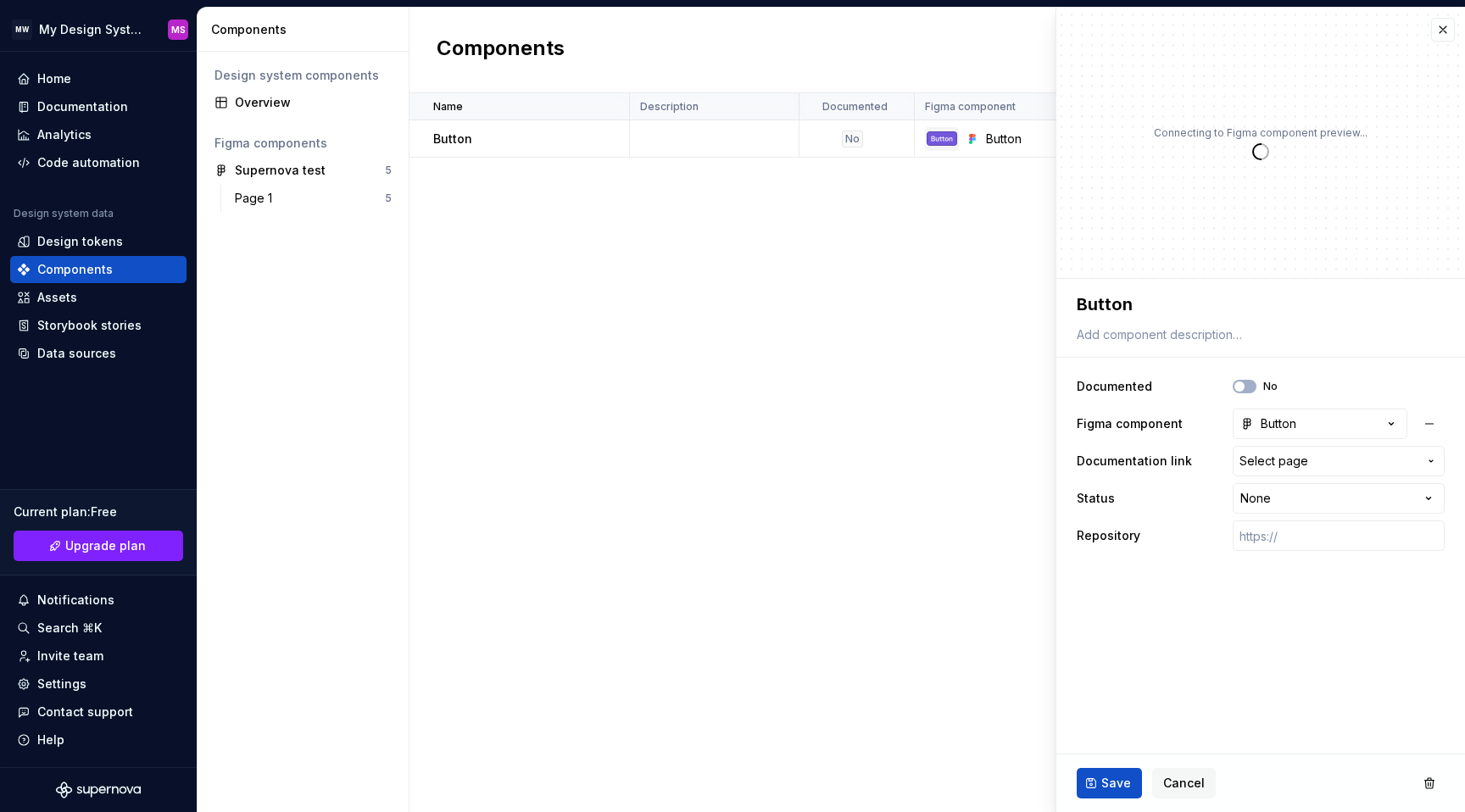
click at [848, 492] on div "Name Description Documented Figma component Documentation link Status Repositor…" at bounding box center [938, 453] width 1056 height 719
click at [1193, 790] on span "Cancel" at bounding box center [1184, 783] width 42 height 17
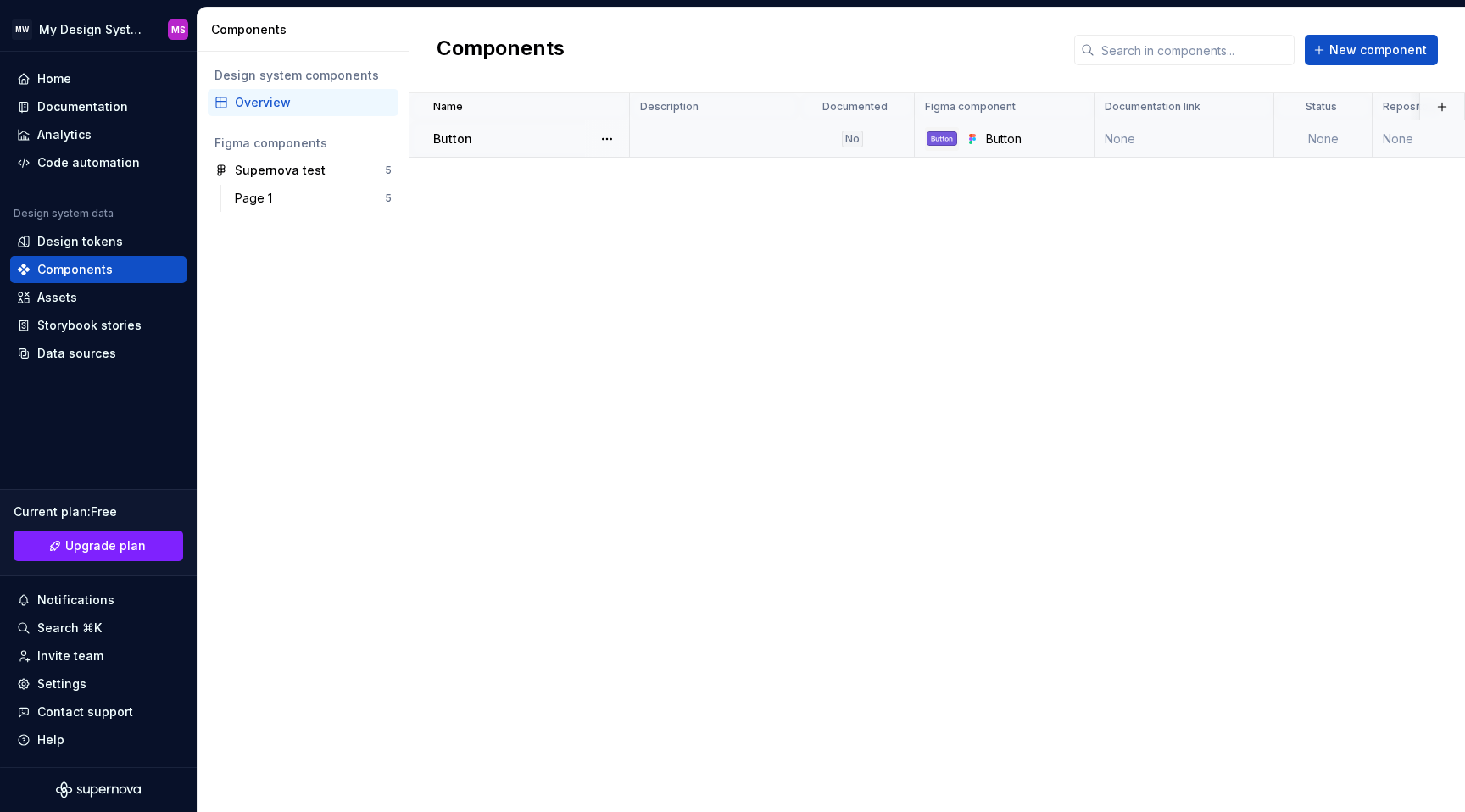
click at [516, 133] on div "Button" at bounding box center [531, 139] width 195 height 17
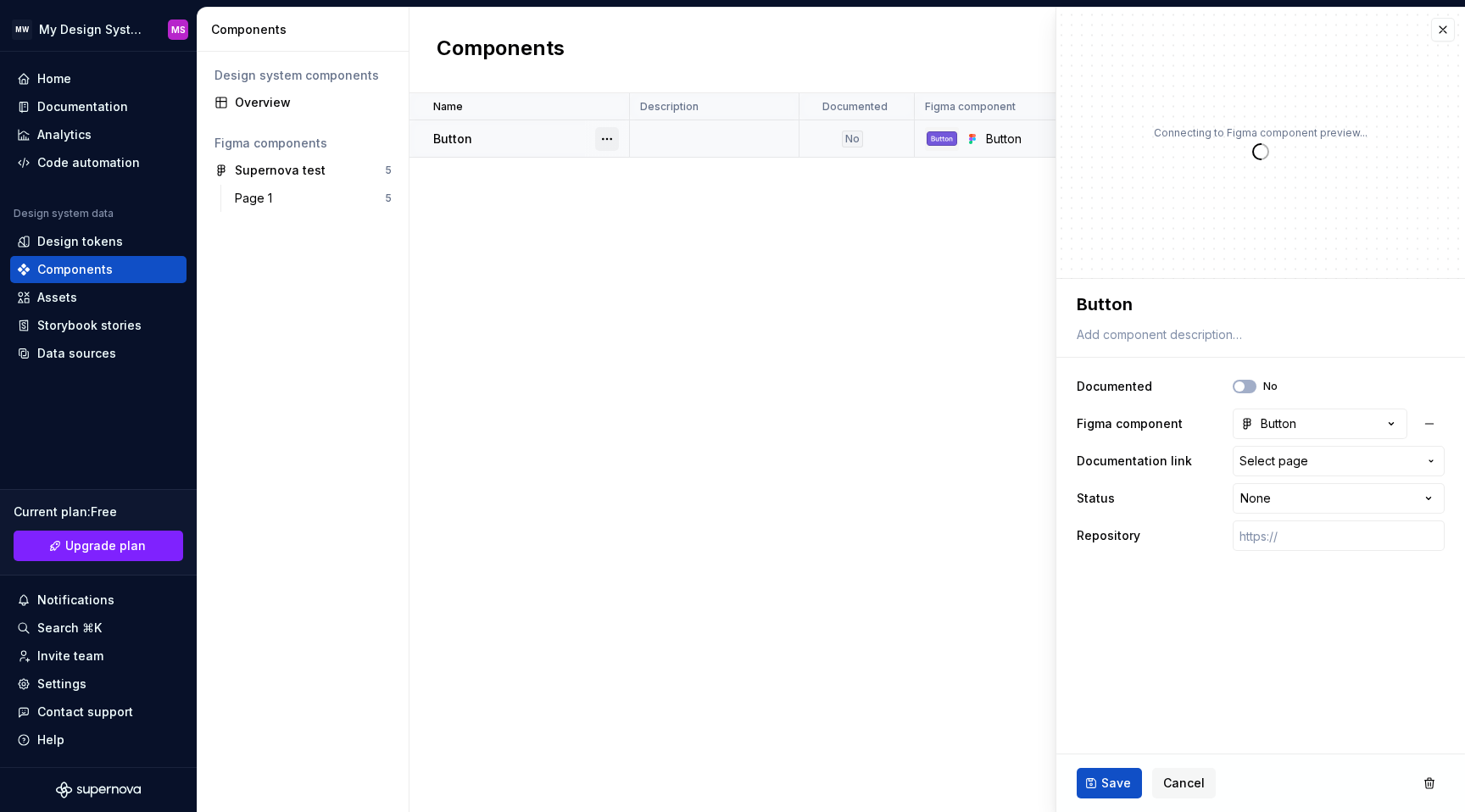
drag, startPoint x: 631, startPoint y: 141, endPoint x: 607, endPoint y: 142, distance: 24.0
click at [631, 141] on div at bounding box center [635, 139] width 10 height 37
click at [592, 141] on div at bounding box center [607, 138] width 44 height 36
click at [597, 139] on button "button" at bounding box center [607, 139] width 23 height 23
click at [679, 179] on div "Open component detail" at bounding box center [696, 172] width 140 height 17
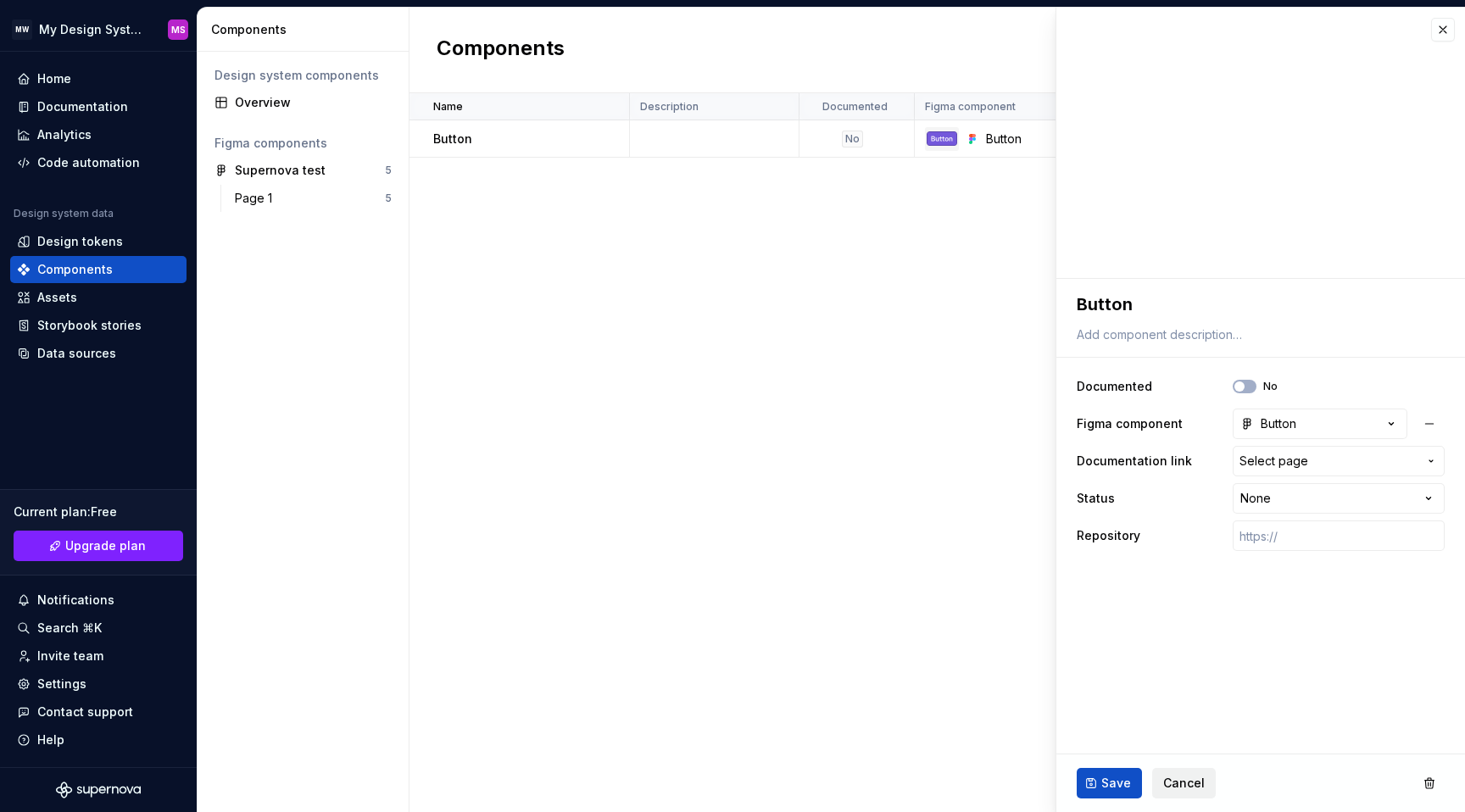
click at [1183, 778] on span "Cancel" at bounding box center [1184, 783] width 42 height 17
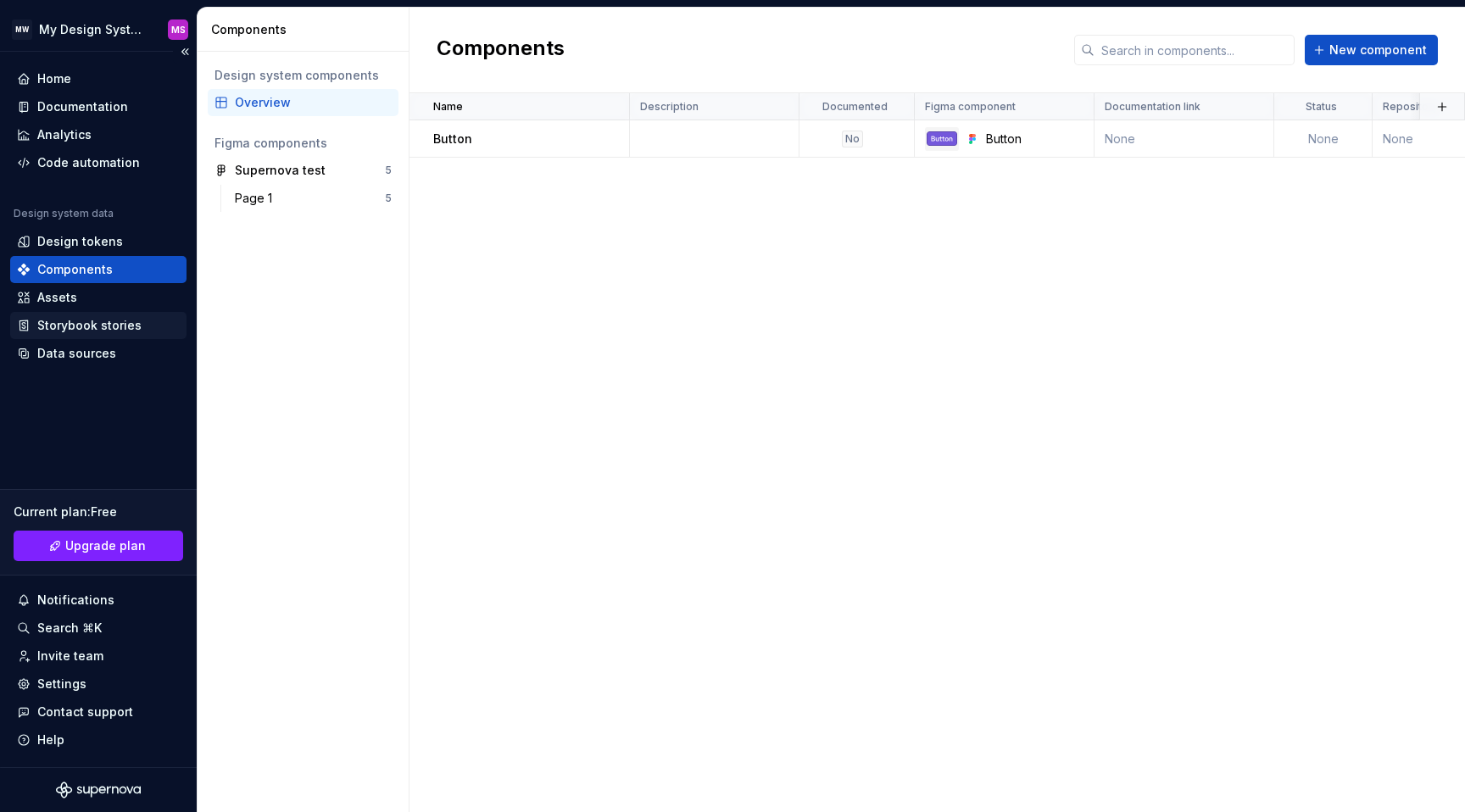
click at [63, 313] on div "Storybook stories" at bounding box center [98, 326] width 177 height 27
click at [61, 302] on div "Assets" at bounding box center [57, 297] width 40 height 17
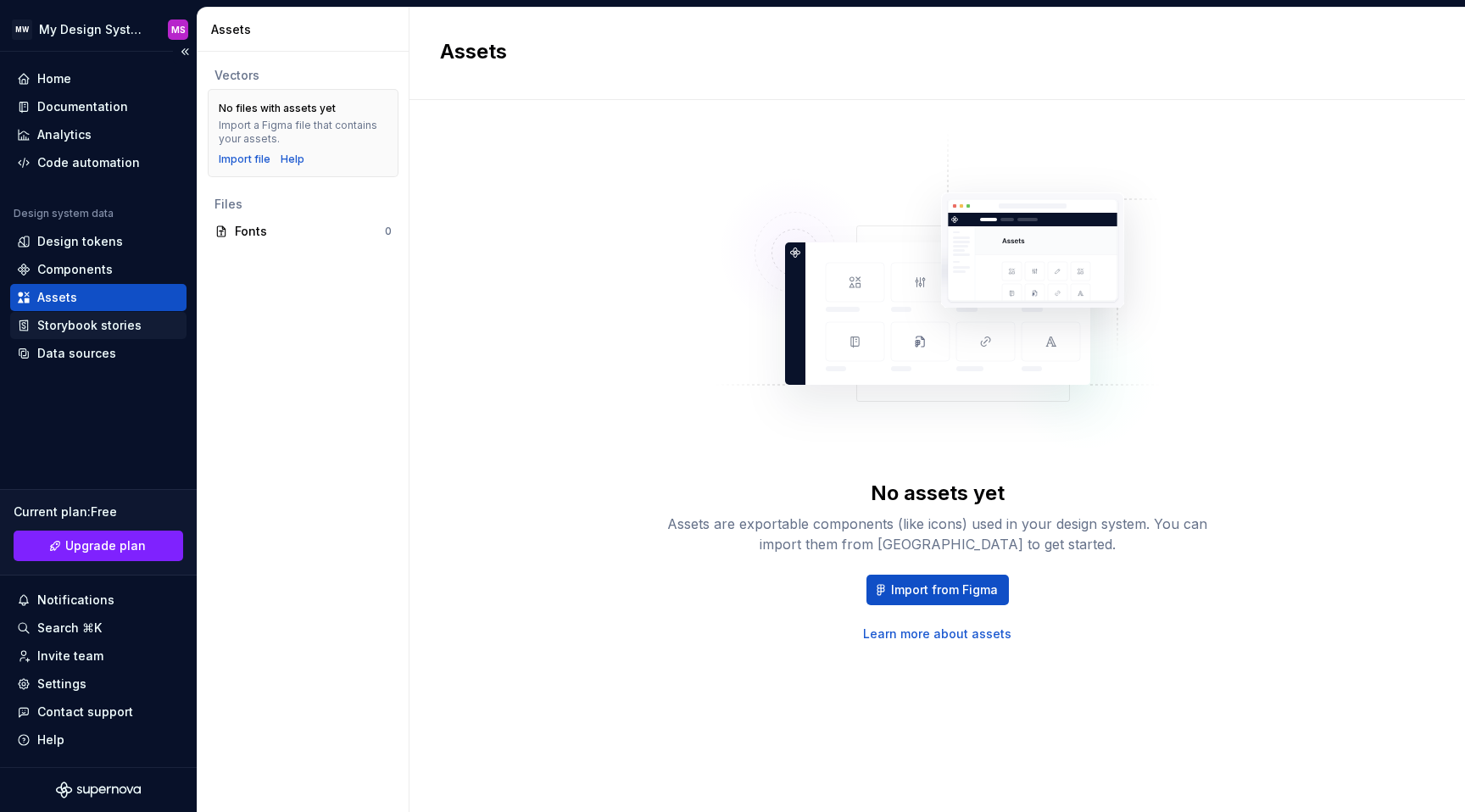
click at [51, 319] on div "Storybook stories" at bounding box center [89, 325] width 104 height 17
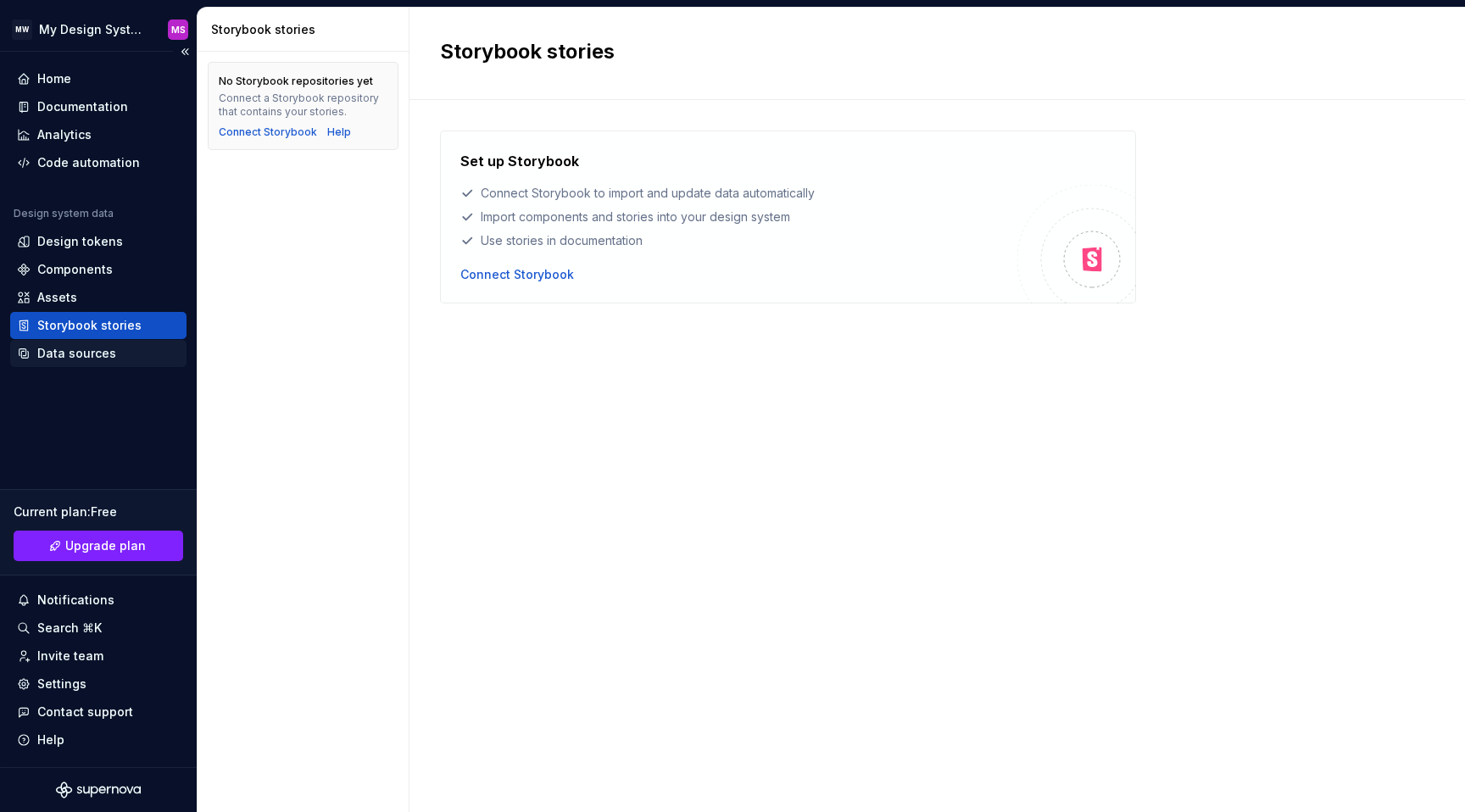
click at [60, 349] on div "Data sources" at bounding box center [76, 353] width 79 height 17
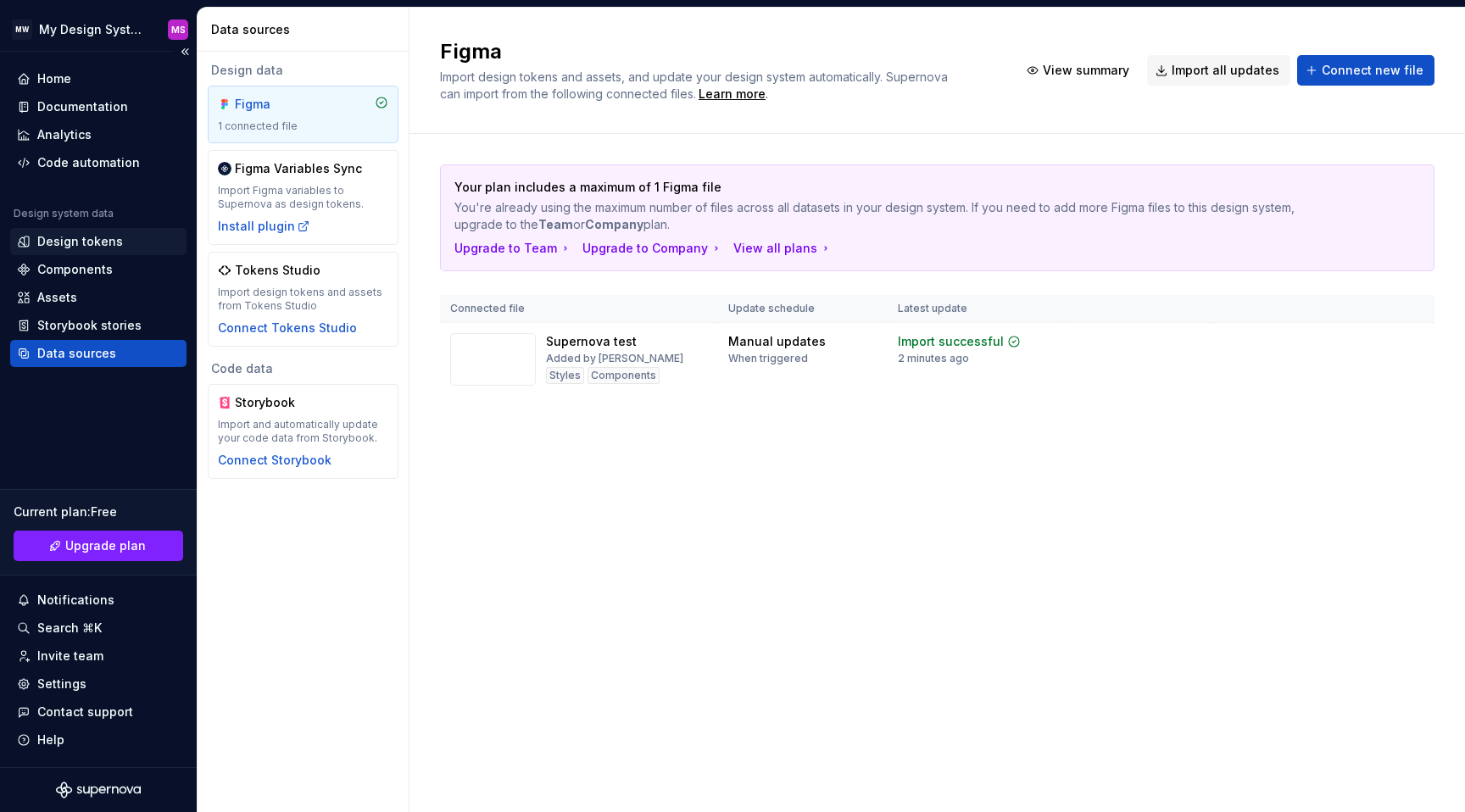
click at [43, 233] on div "Design tokens" at bounding box center [80, 241] width 86 height 17
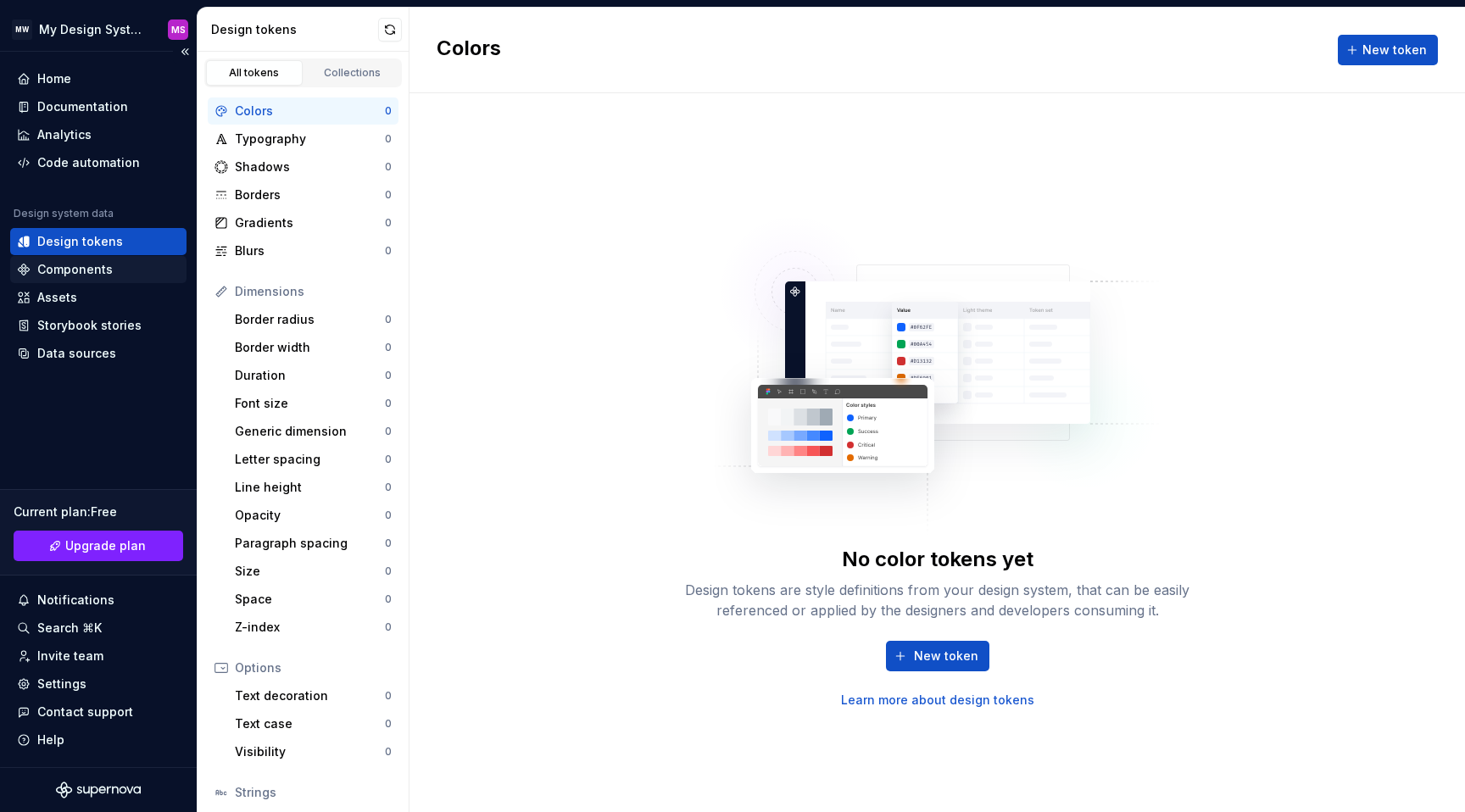
click at [61, 273] on div "Components" at bounding box center [74, 269] width 75 height 17
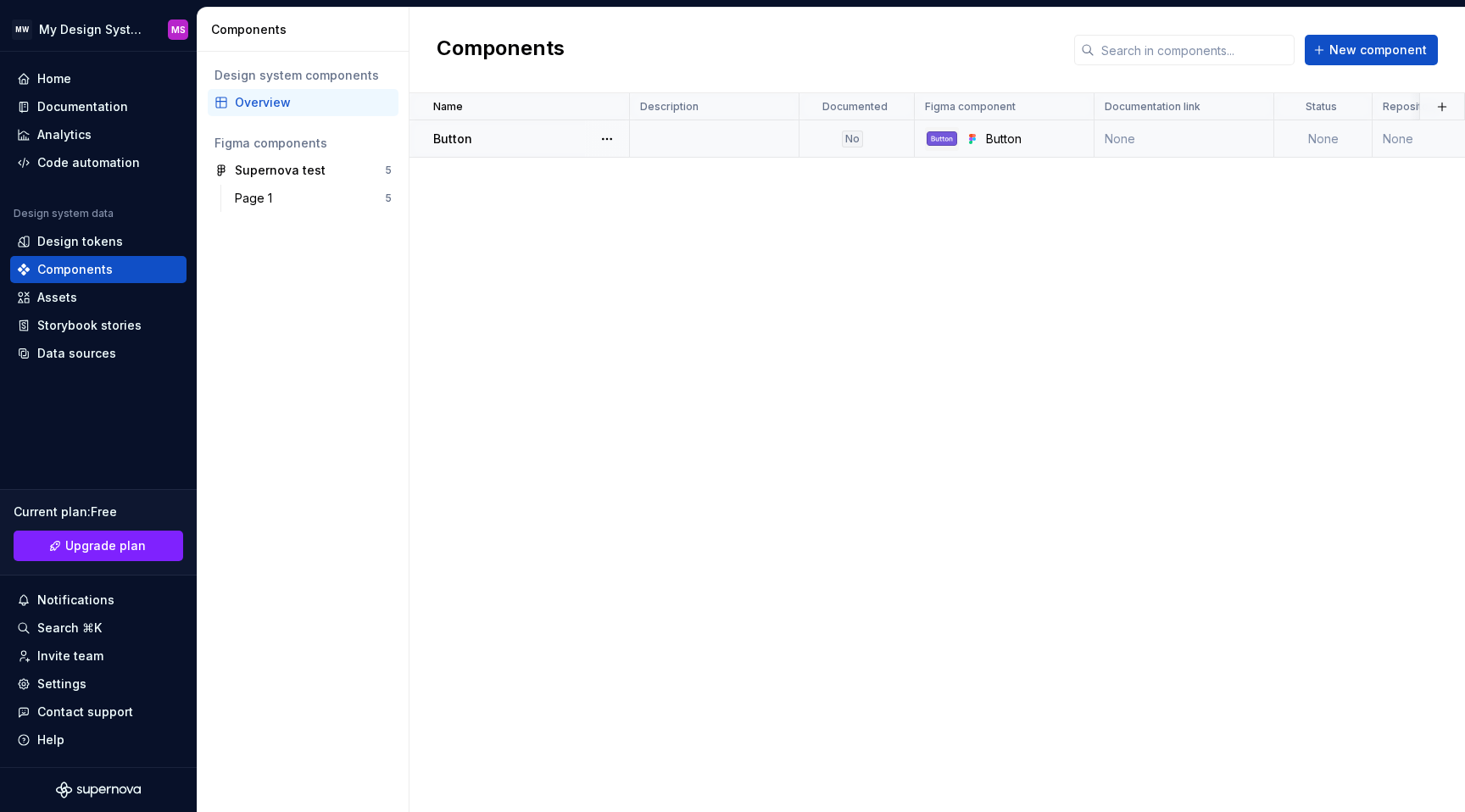
click at [497, 131] on div "Button" at bounding box center [531, 139] width 195 height 17
click at [591, 136] on div at bounding box center [607, 138] width 44 height 36
click at [611, 139] on button "button" at bounding box center [607, 139] width 23 height 23
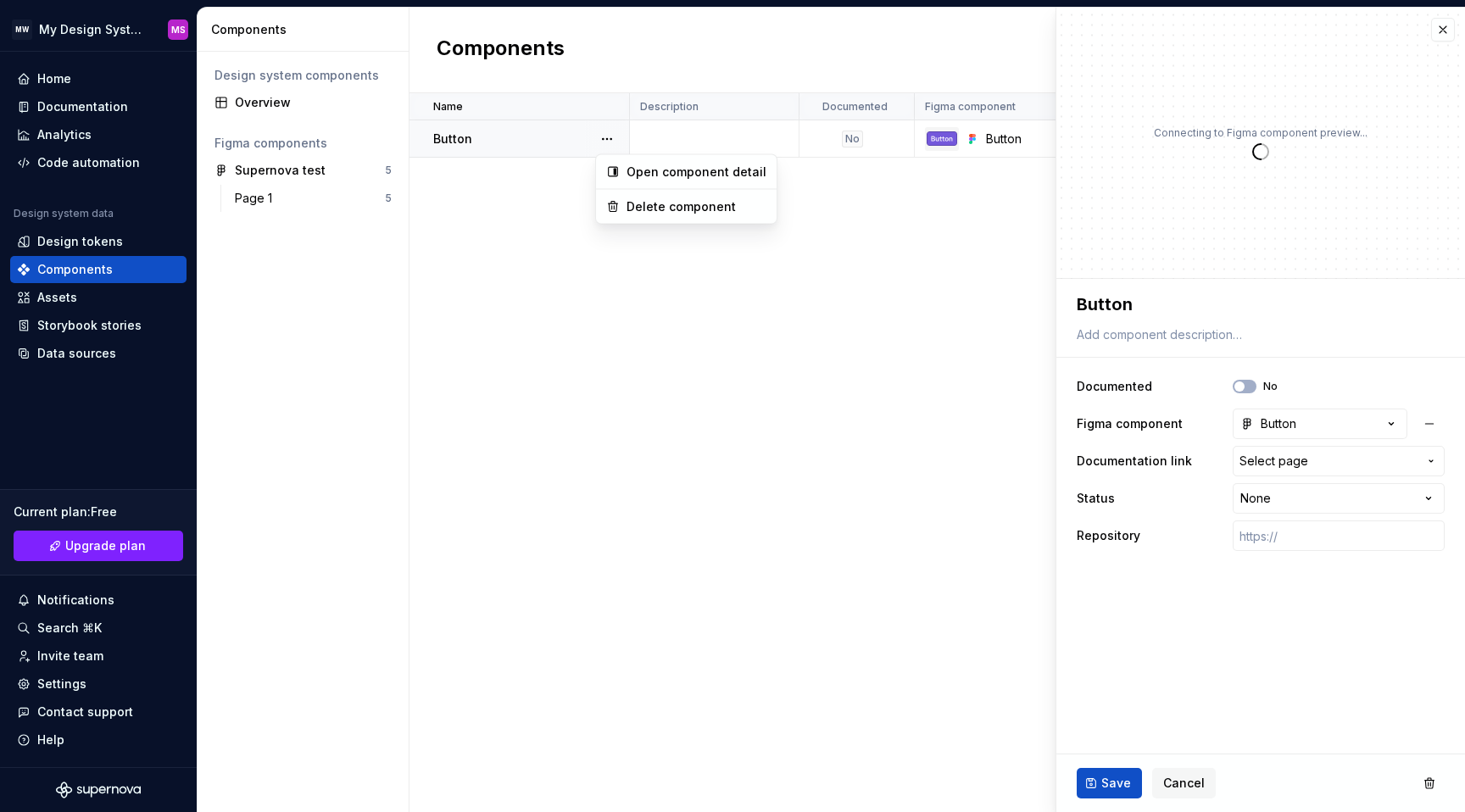
click at [761, 386] on html "**********" at bounding box center [732, 406] width 1465 height 812
click at [791, 230] on div "Name Description Documented Figma component Documentation link Status Repositor…" at bounding box center [938, 453] width 1056 height 719
click at [853, 134] on div "No" at bounding box center [853, 139] width 21 height 17
click at [937, 135] on img at bounding box center [942, 139] width 30 height 15
click at [1440, 22] on button "button" at bounding box center [1444, 29] width 23 height 23
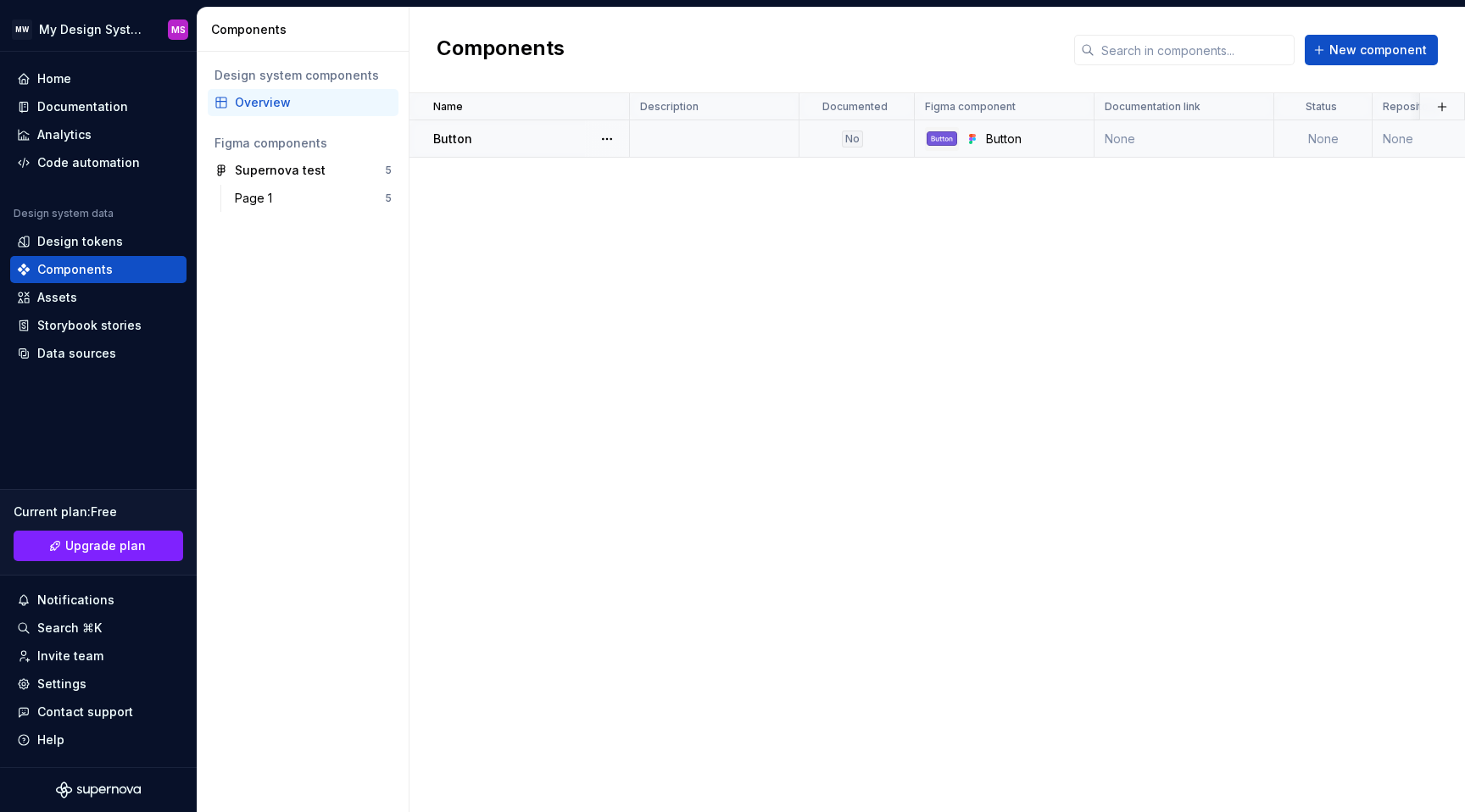
click at [447, 131] on p "Button" at bounding box center [453, 139] width 39 height 17
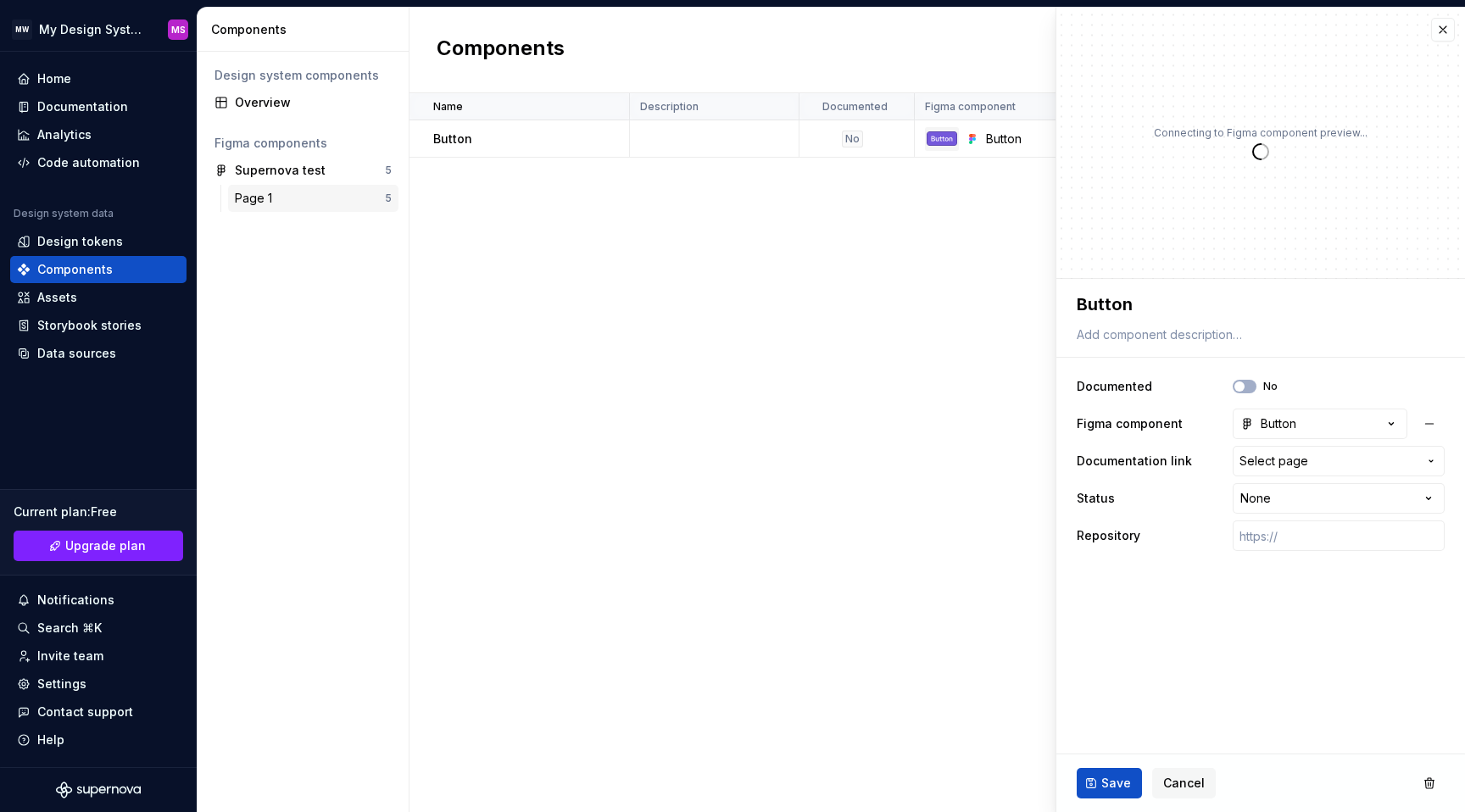
click at [276, 190] on div "Page 1" at bounding box center [257, 198] width 44 height 17
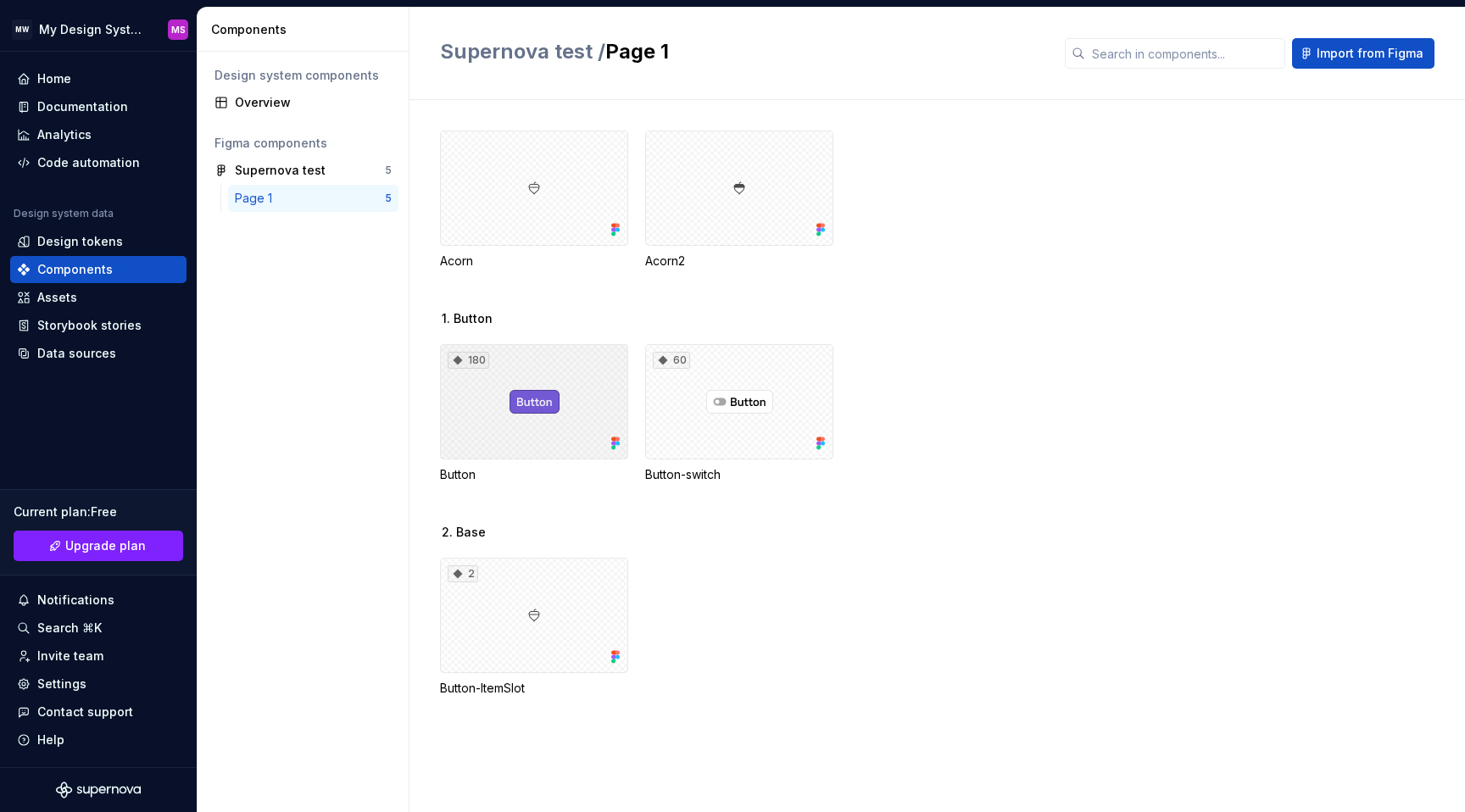
click at [468, 359] on div "180" at bounding box center [468, 360] width 42 height 17
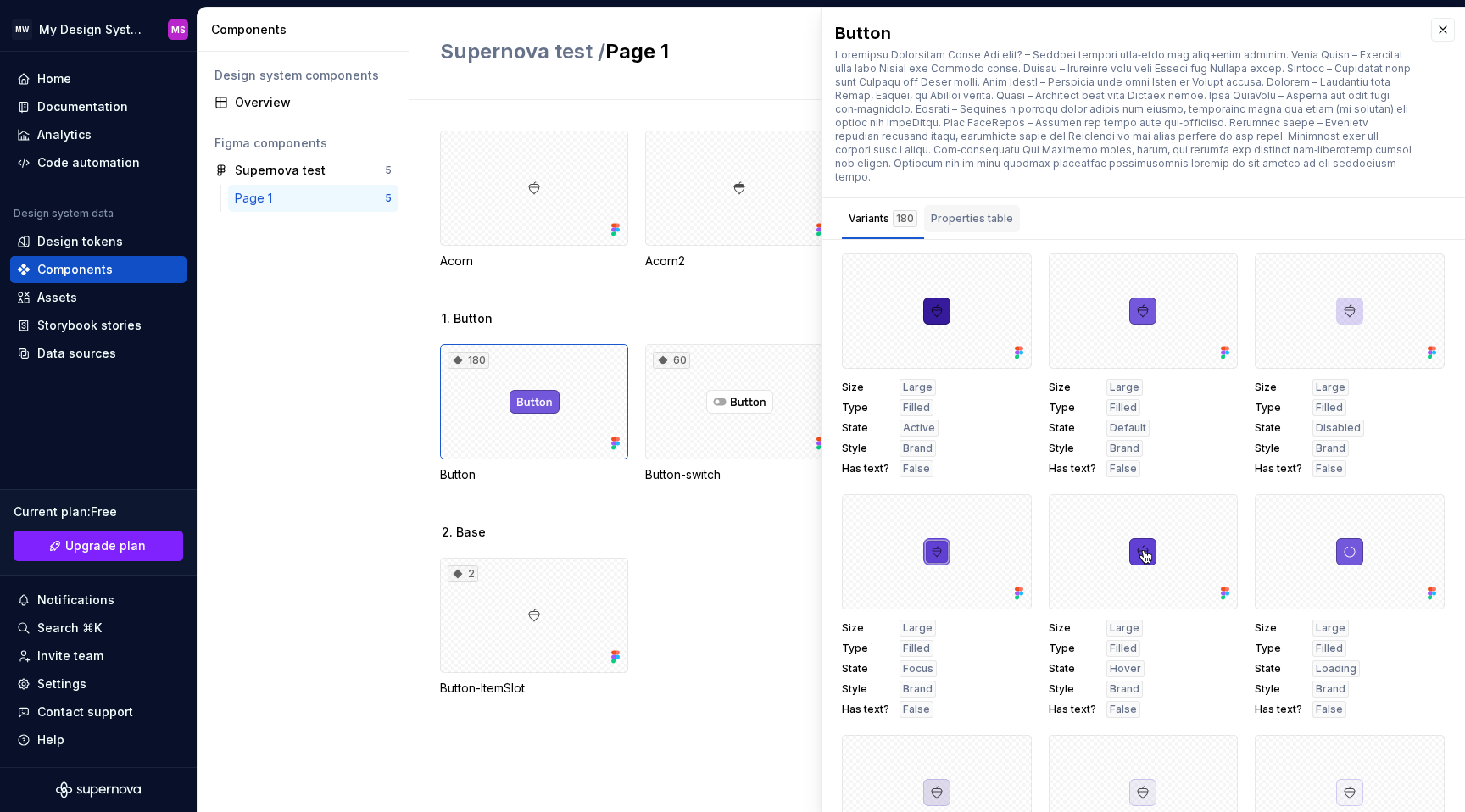
click at [961, 210] on div "Properties table" at bounding box center [972, 218] width 82 height 17
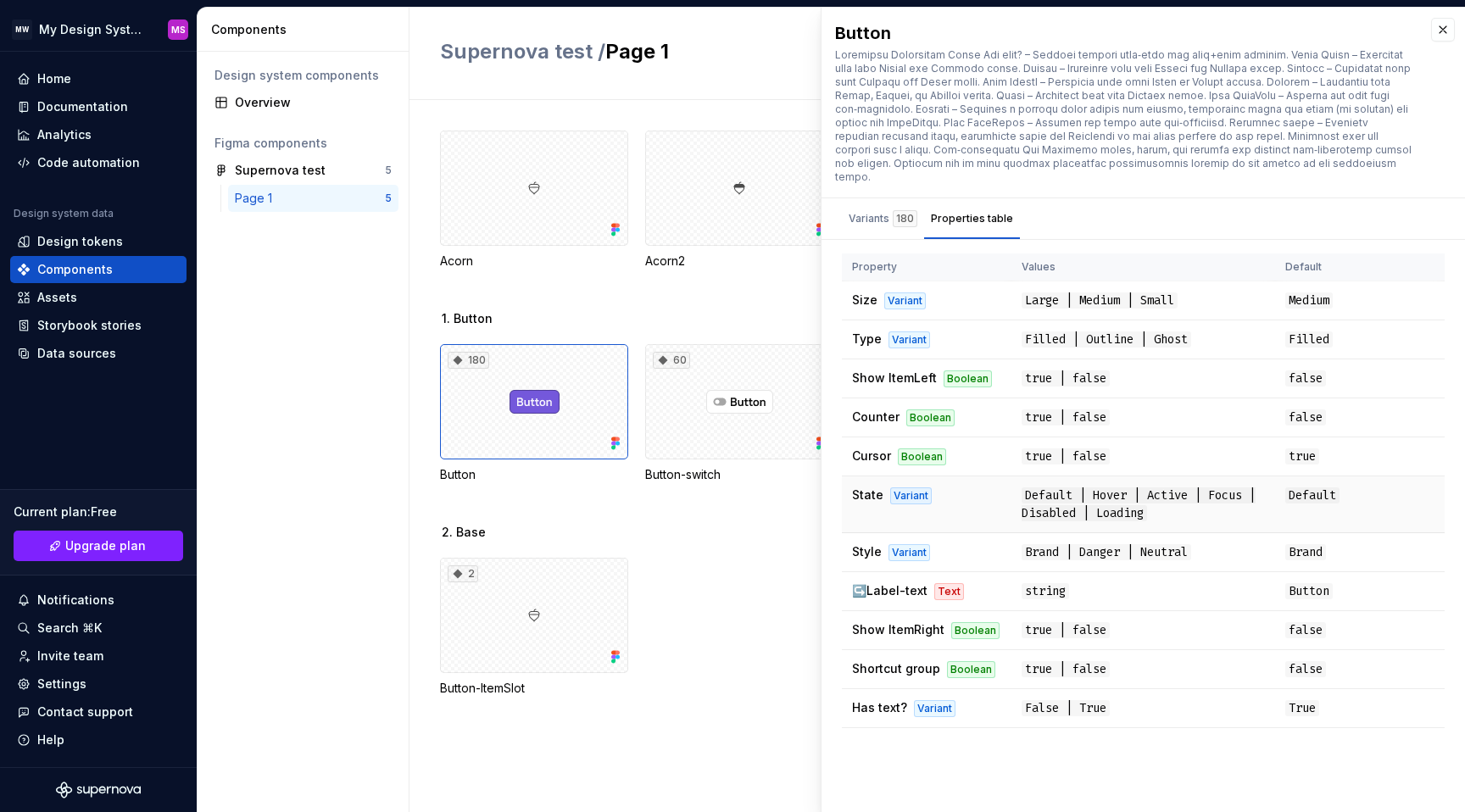
click at [899, 488] on div "Variant" at bounding box center [911, 496] width 42 height 17
click at [897, 545] on div "Variant" at bounding box center [910, 552] width 42 height 17
click at [943, 584] on div "Text" at bounding box center [950, 591] width 29 height 17
click at [957, 623] on div "Boolean" at bounding box center [976, 630] width 49 height 17
click at [969, 662] on div "Boolean" at bounding box center [972, 670] width 49 height 17
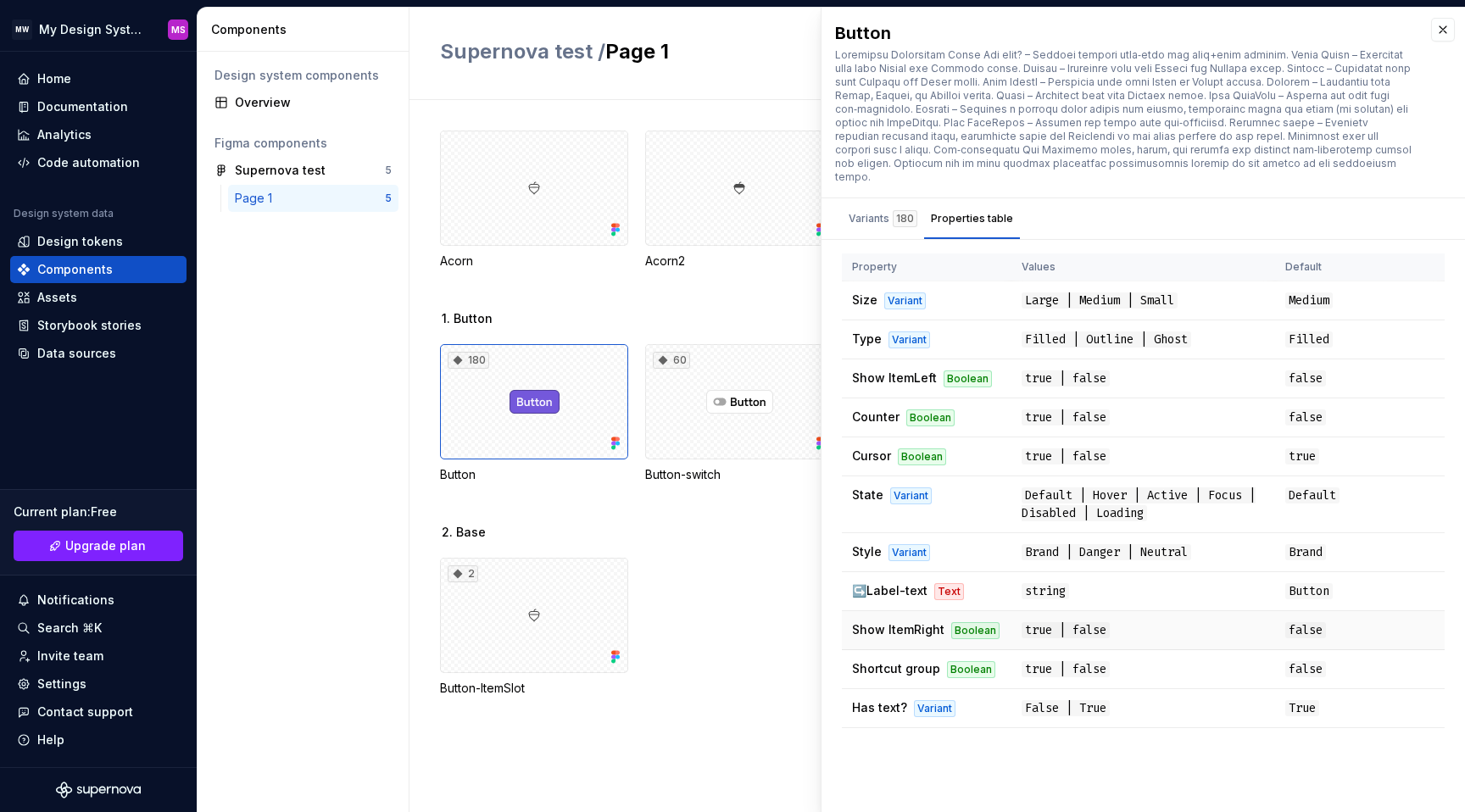
drag, startPoint x: 941, startPoint y: 689, endPoint x: 941, endPoint y: 607, distance: 82.0
click at [941, 701] on div "Variant" at bounding box center [935, 709] width 42 height 17
click at [960, 401] on td "Counter Boolean" at bounding box center [927, 418] width 170 height 39
click at [956, 371] on div "Boolean" at bounding box center [968, 379] width 49 height 17
click at [896, 320] on td "Type Variant" at bounding box center [927, 340] width 170 height 39
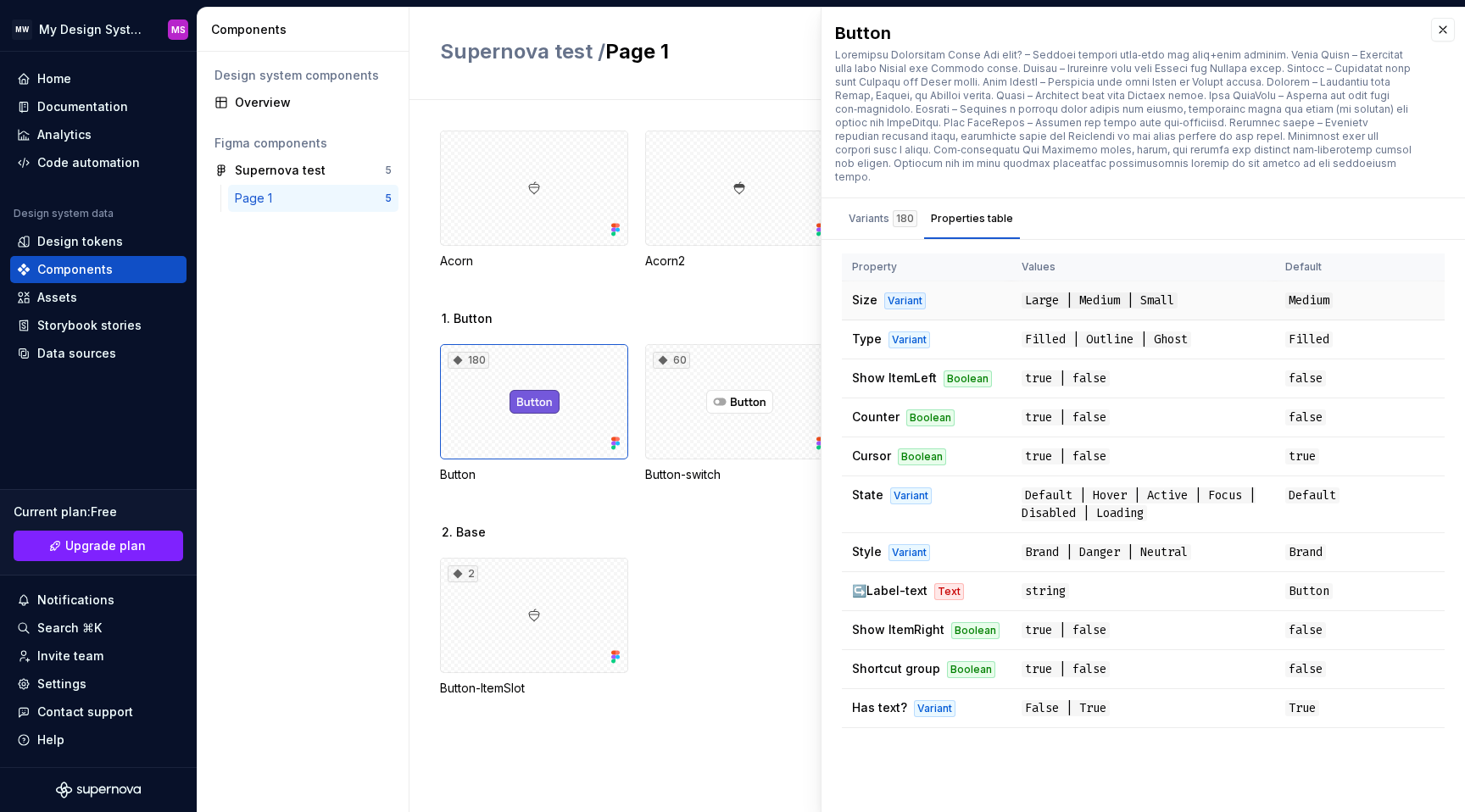
click at [902, 293] on div "Variant" at bounding box center [905, 301] width 42 height 17
click at [1445, 21] on button "button" at bounding box center [1444, 29] width 23 height 23
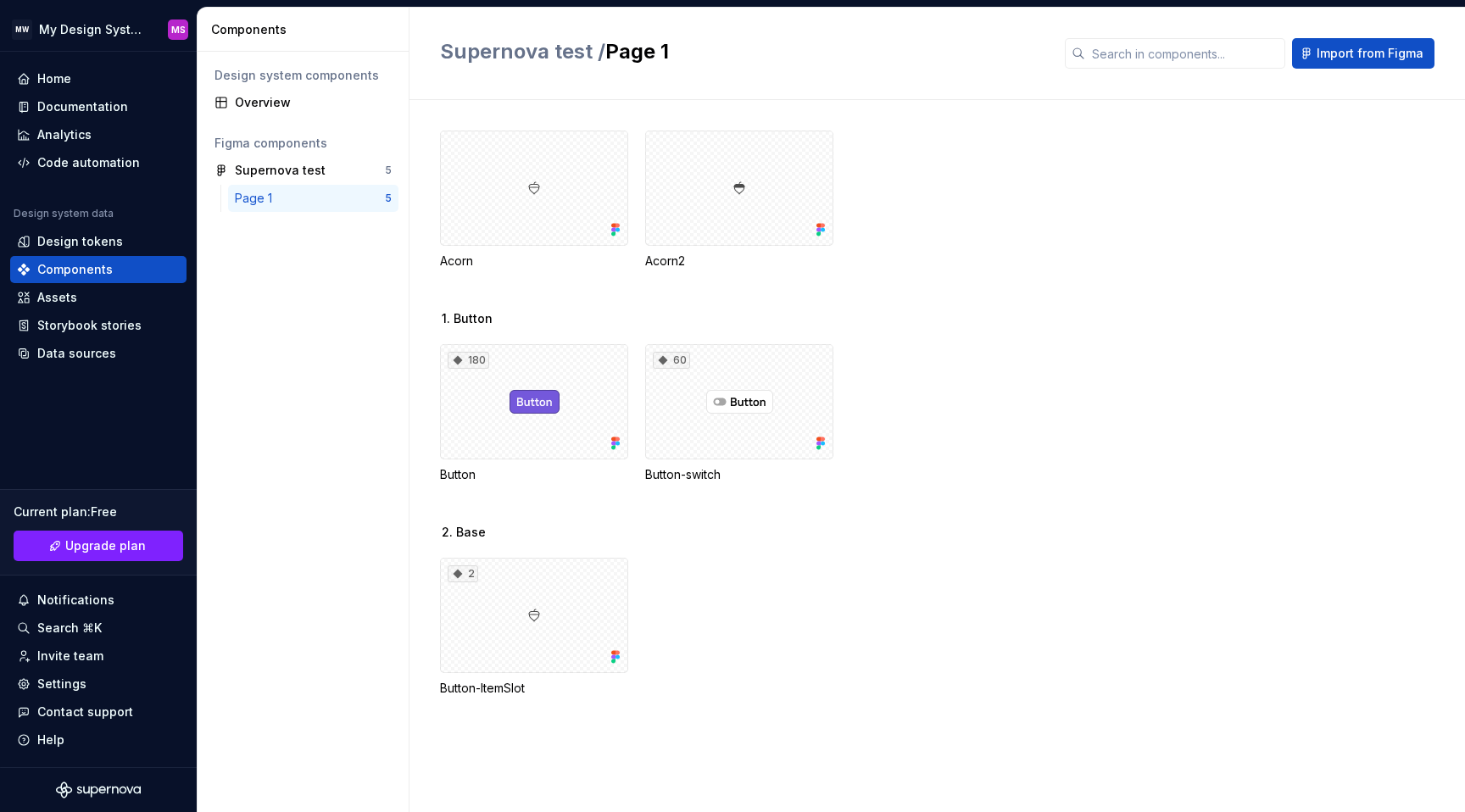
click at [1032, 277] on div "Acorn Acorn2" at bounding box center [953, 221] width 1025 height 180
click at [528, 598] on div "2" at bounding box center [534, 616] width 188 height 115
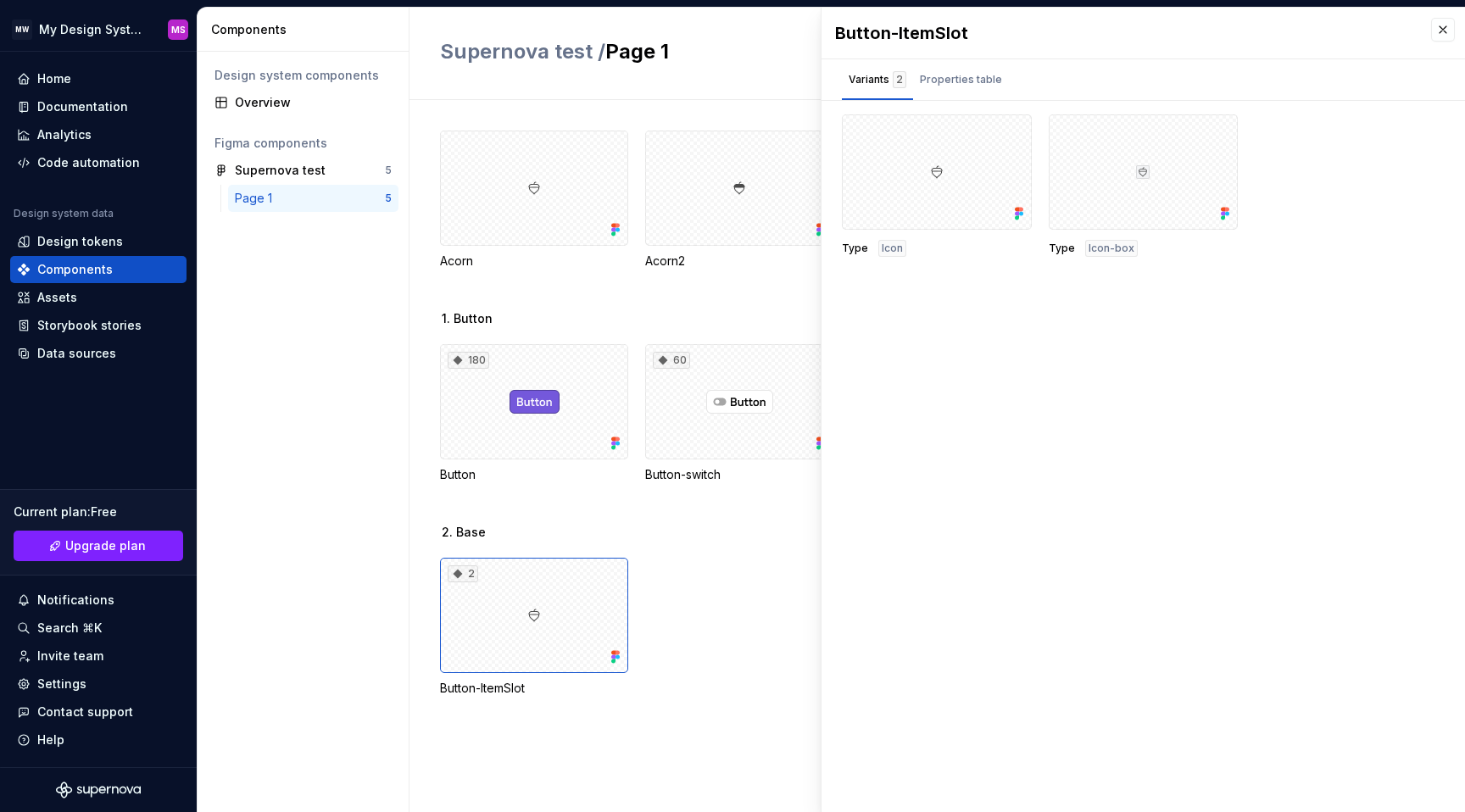
drag, startPoint x: 702, startPoint y: 687, endPoint x: 698, endPoint y: 652, distance: 35.2
click at [702, 687] on div "2 Button-ItemSlot" at bounding box center [953, 628] width 1025 height 139
click at [974, 83] on div "Properties table" at bounding box center [961, 79] width 82 height 17
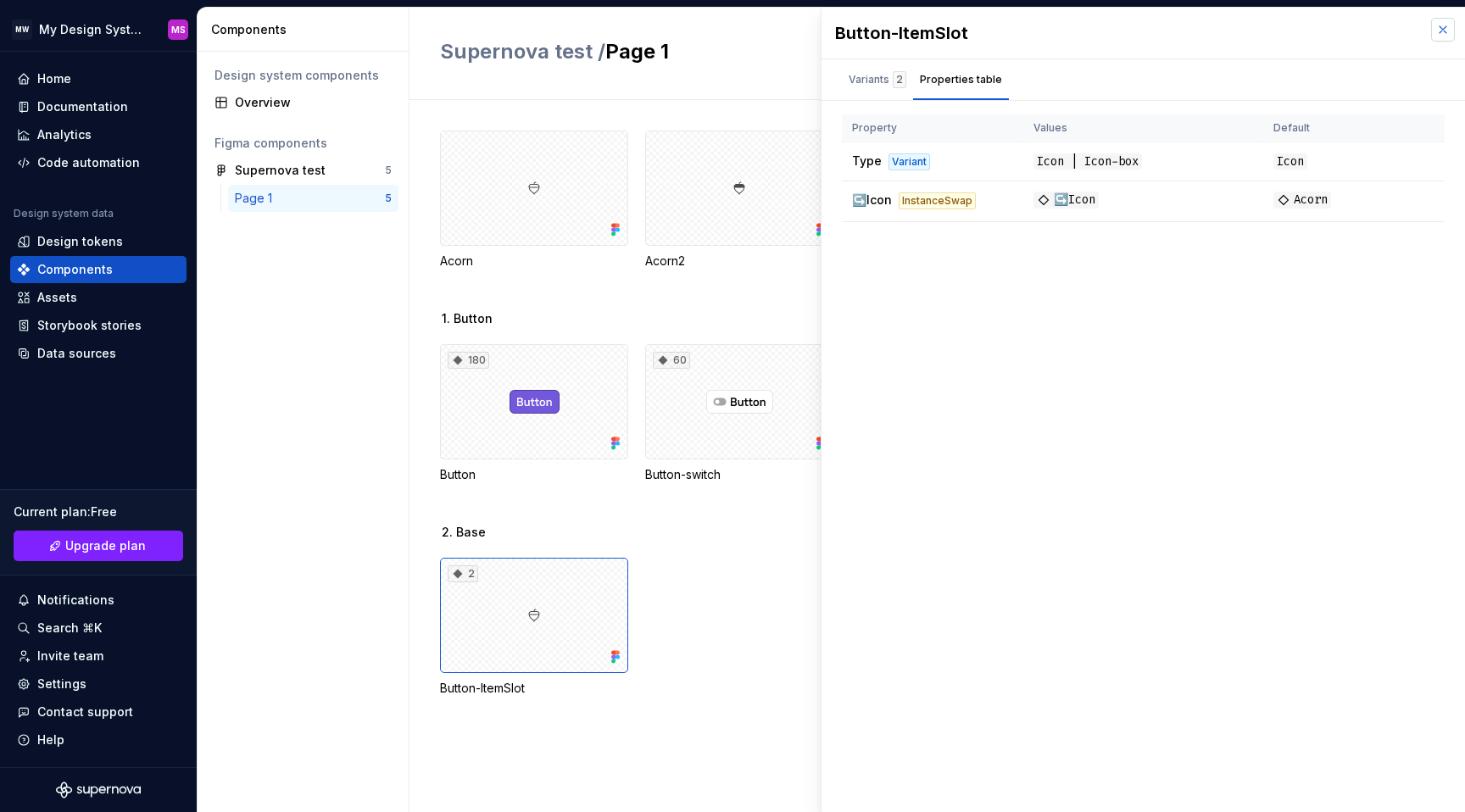
click at [1433, 27] on button "button" at bounding box center [1444, 29] width 23 height 23
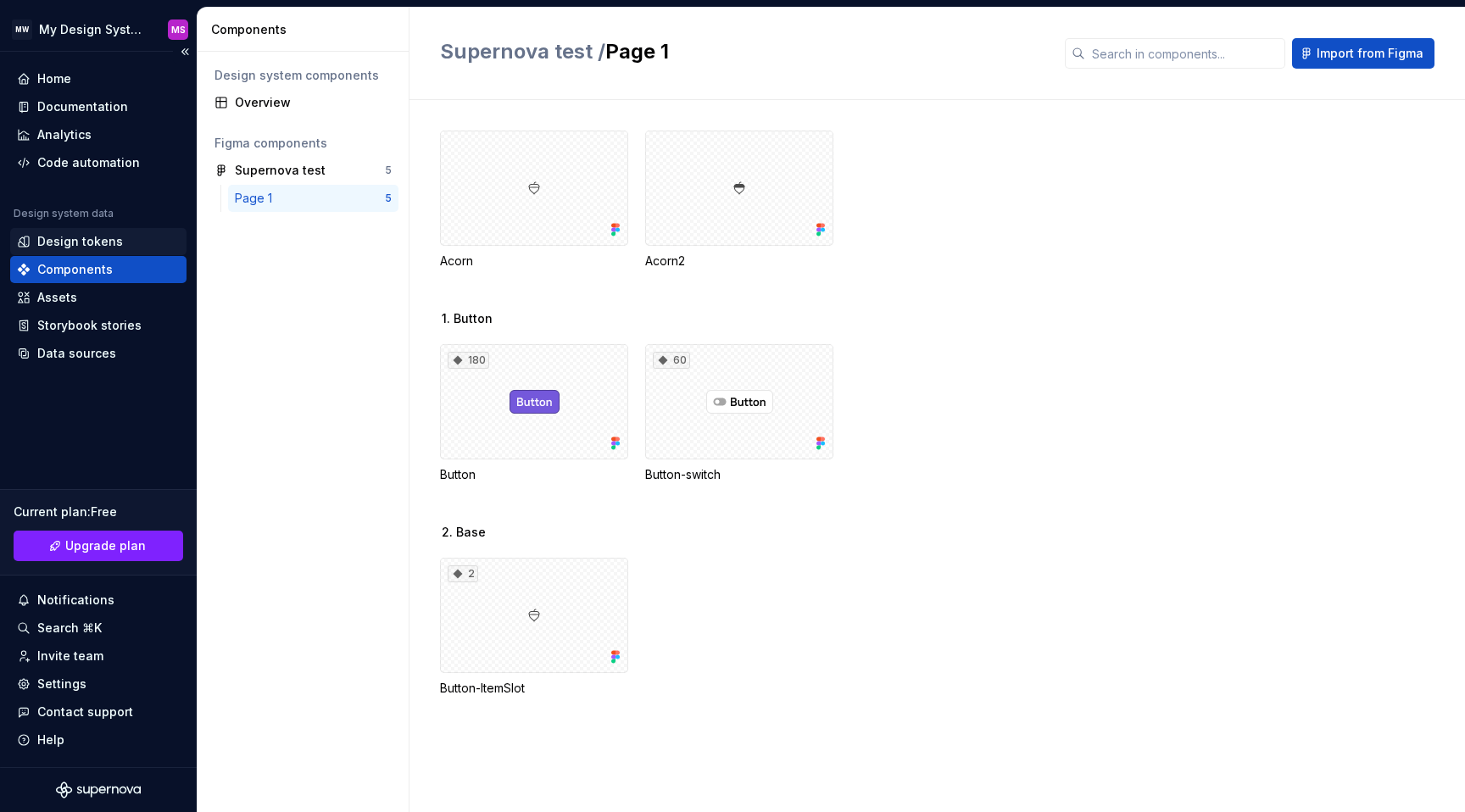
click at [87, 243] on div "Design tokens" at bounding box center [80, 241] width 86 height 17
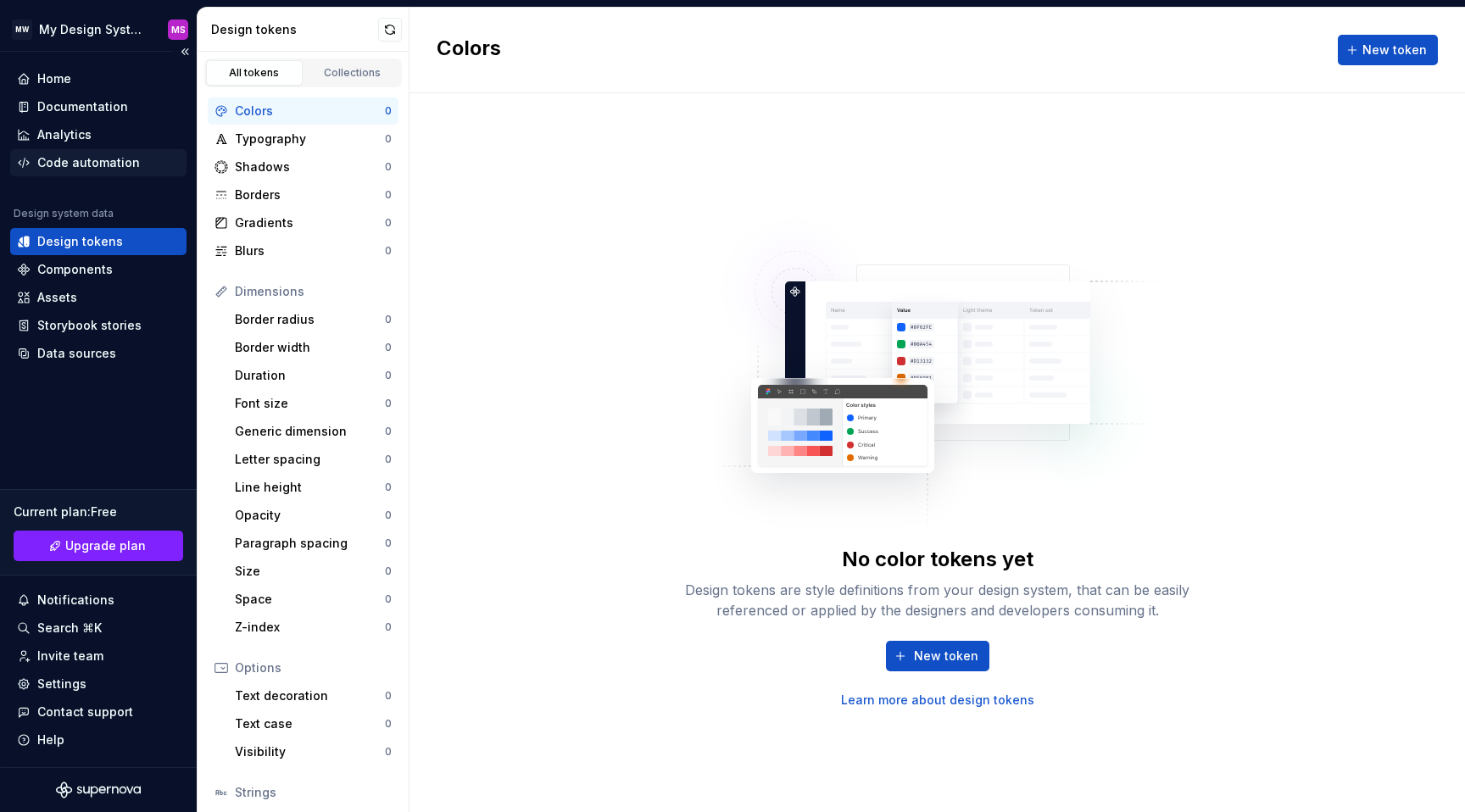
click at [118, 173] on div "Code automation" at bounding box center [98, 163] width 177 height 27
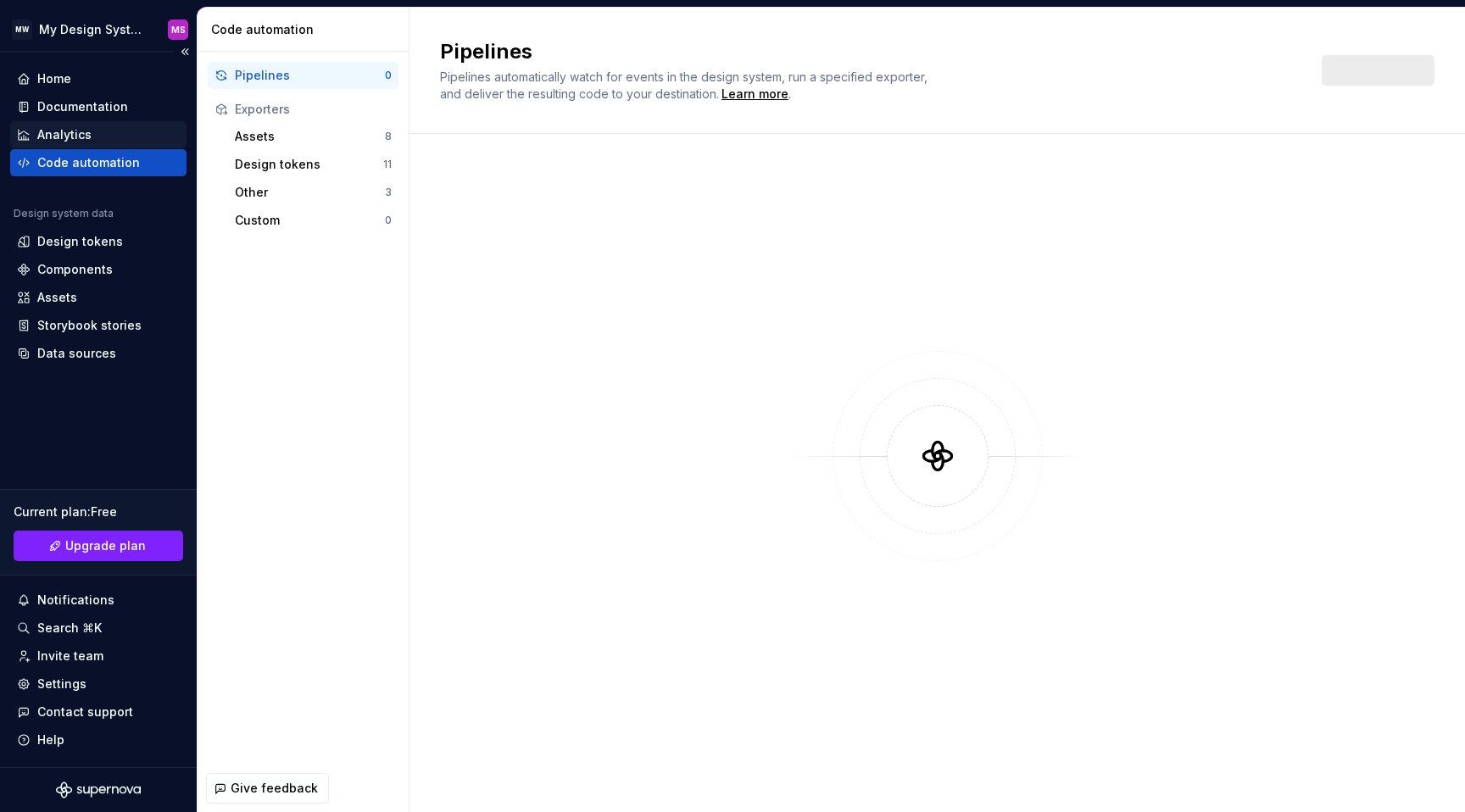
click at [113, 131] on div "Analytics" at bounding box center [98, 134] width 163 height 17
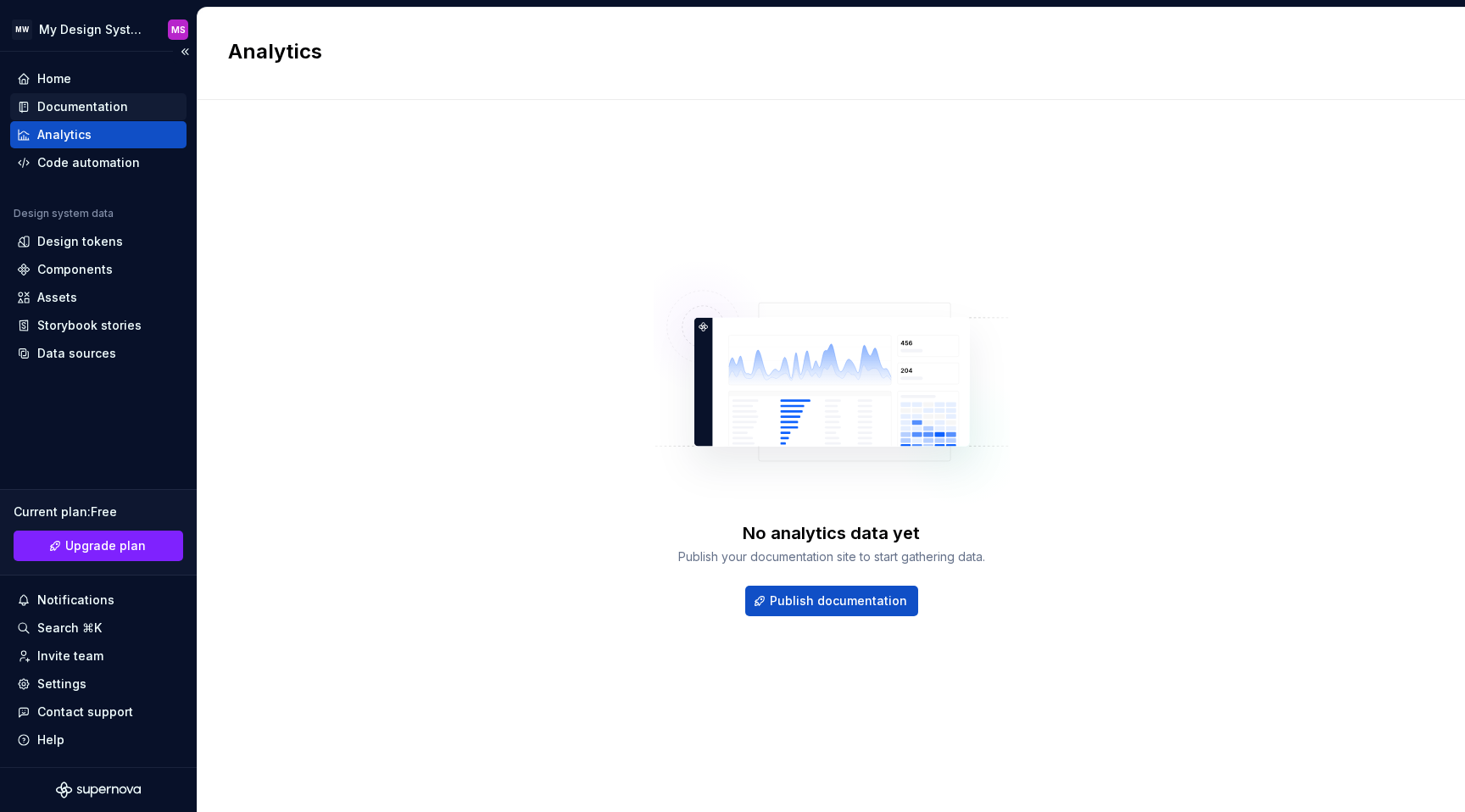
click at [103, 100] on div "Documentation" at bounding box center [82, 106] width 91 height 17
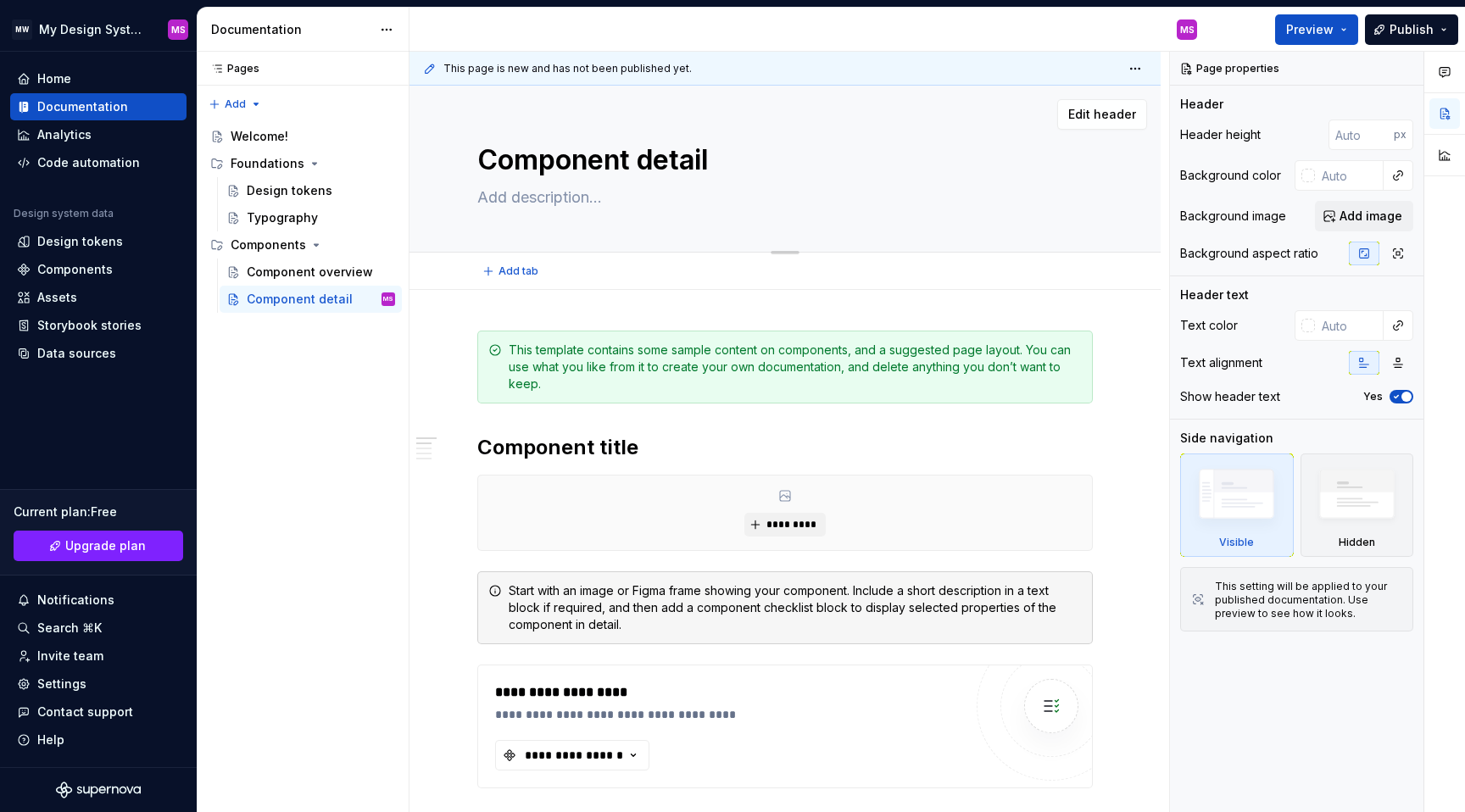
click at [635, 167] on textarea "Component detail" at bounding box center [782, 160] width 616 height 41
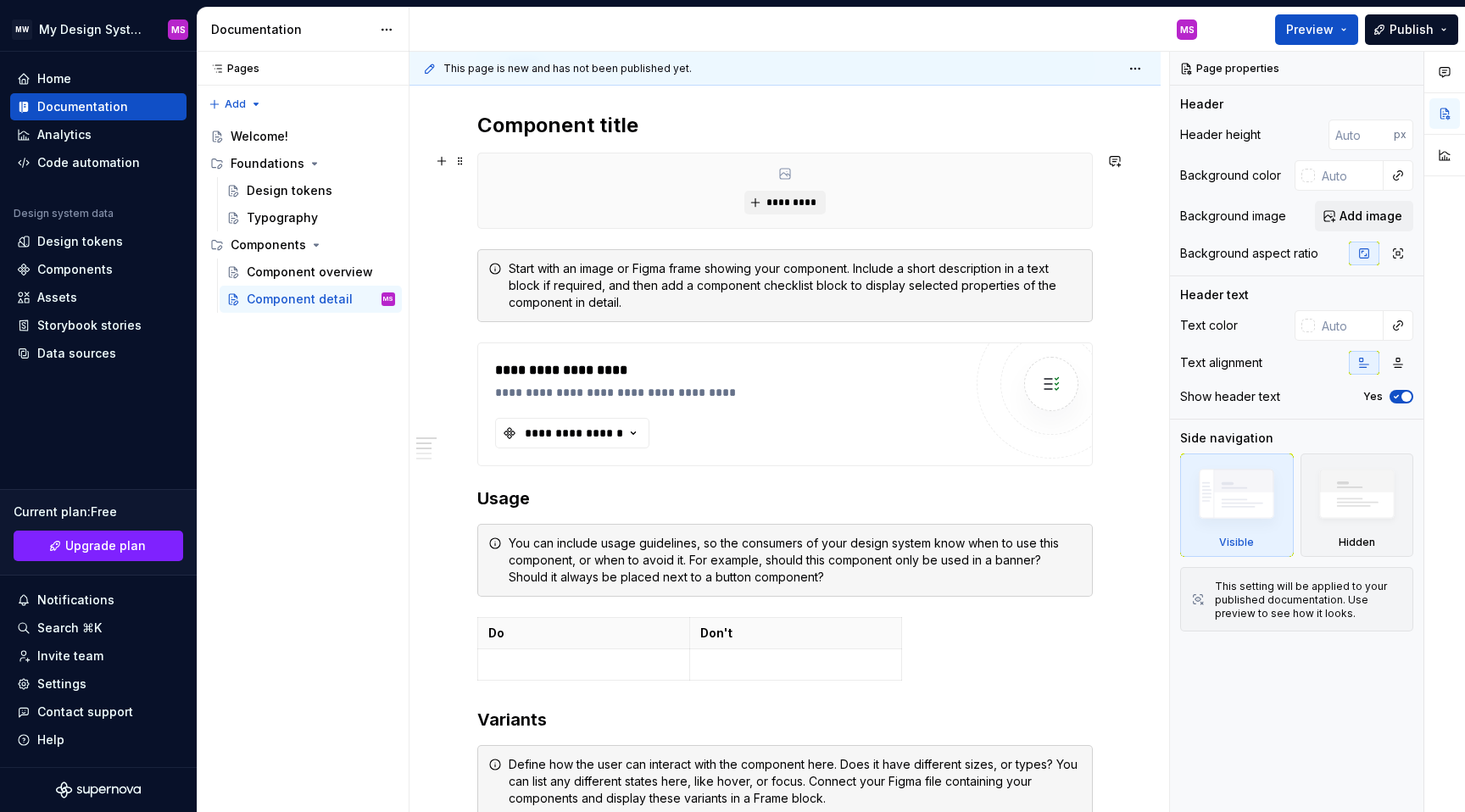
scroll to position [311, 0]
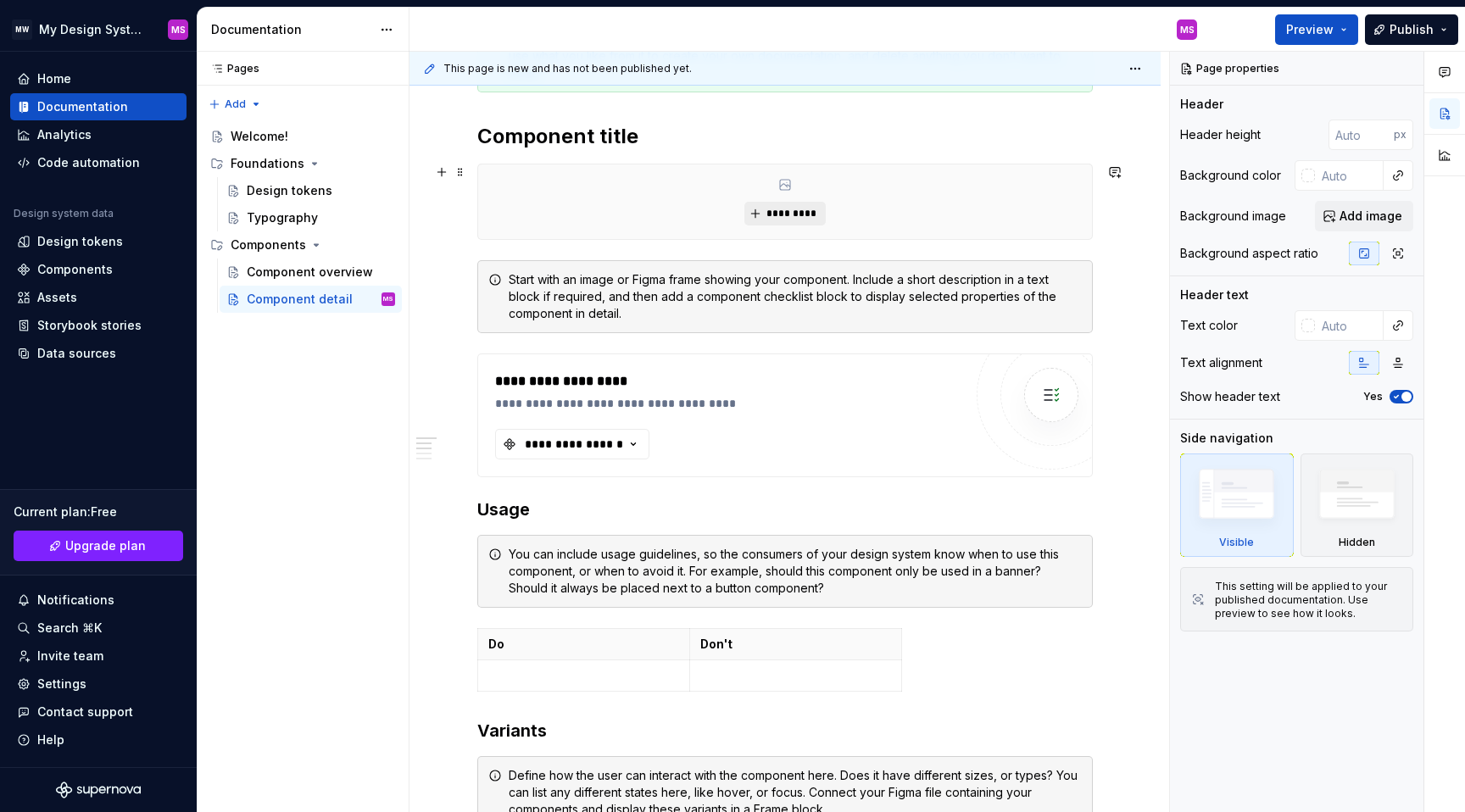
click at [788, 204] on button "*********" at bounding box center [785, 214] width 81 height 23
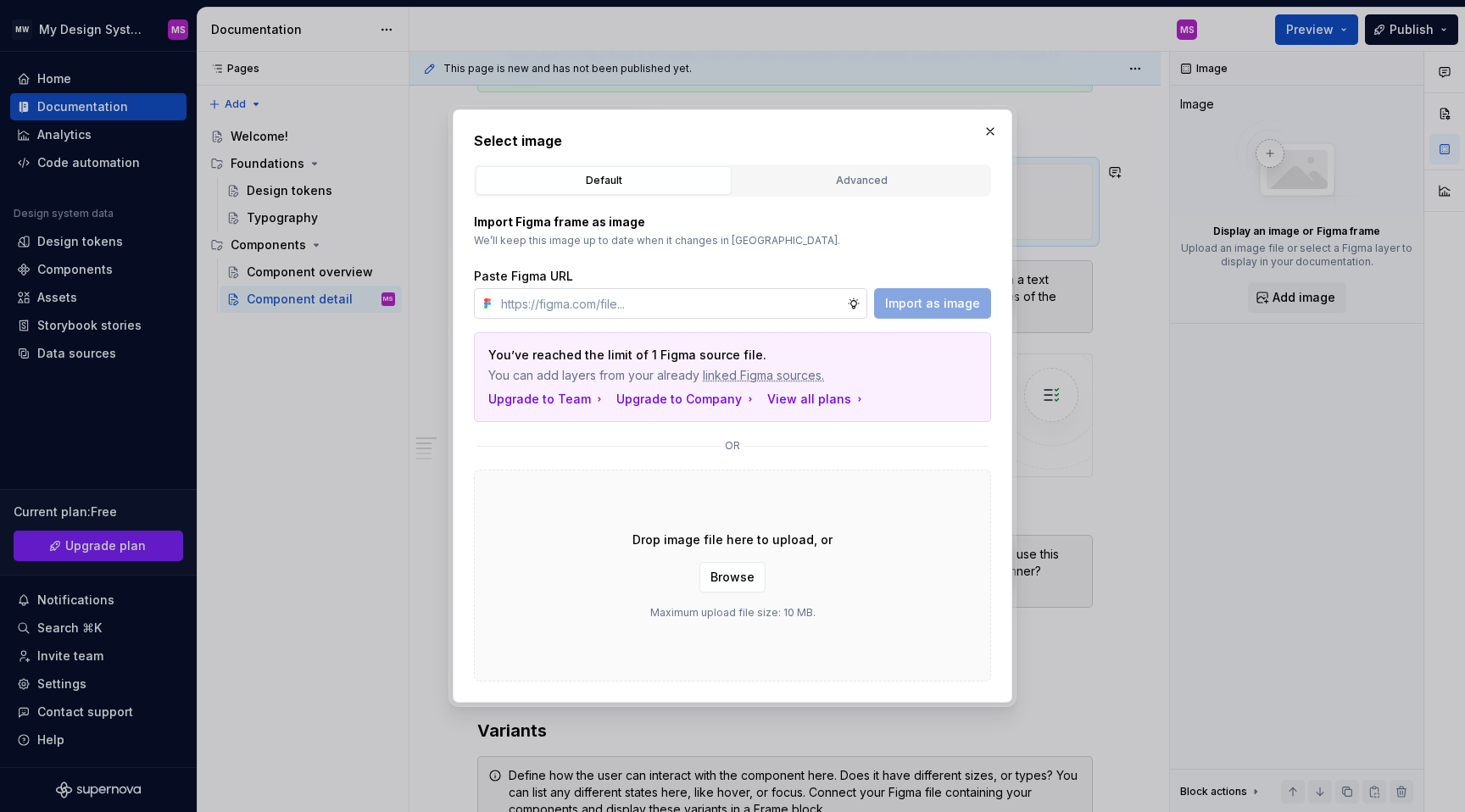
click at [733, 301] on input "text" at bounding box center [671, 303] width 352 height 30
click at [846, 190] on button "Advanced" at bounding box center [862, 181] width 256 height 29
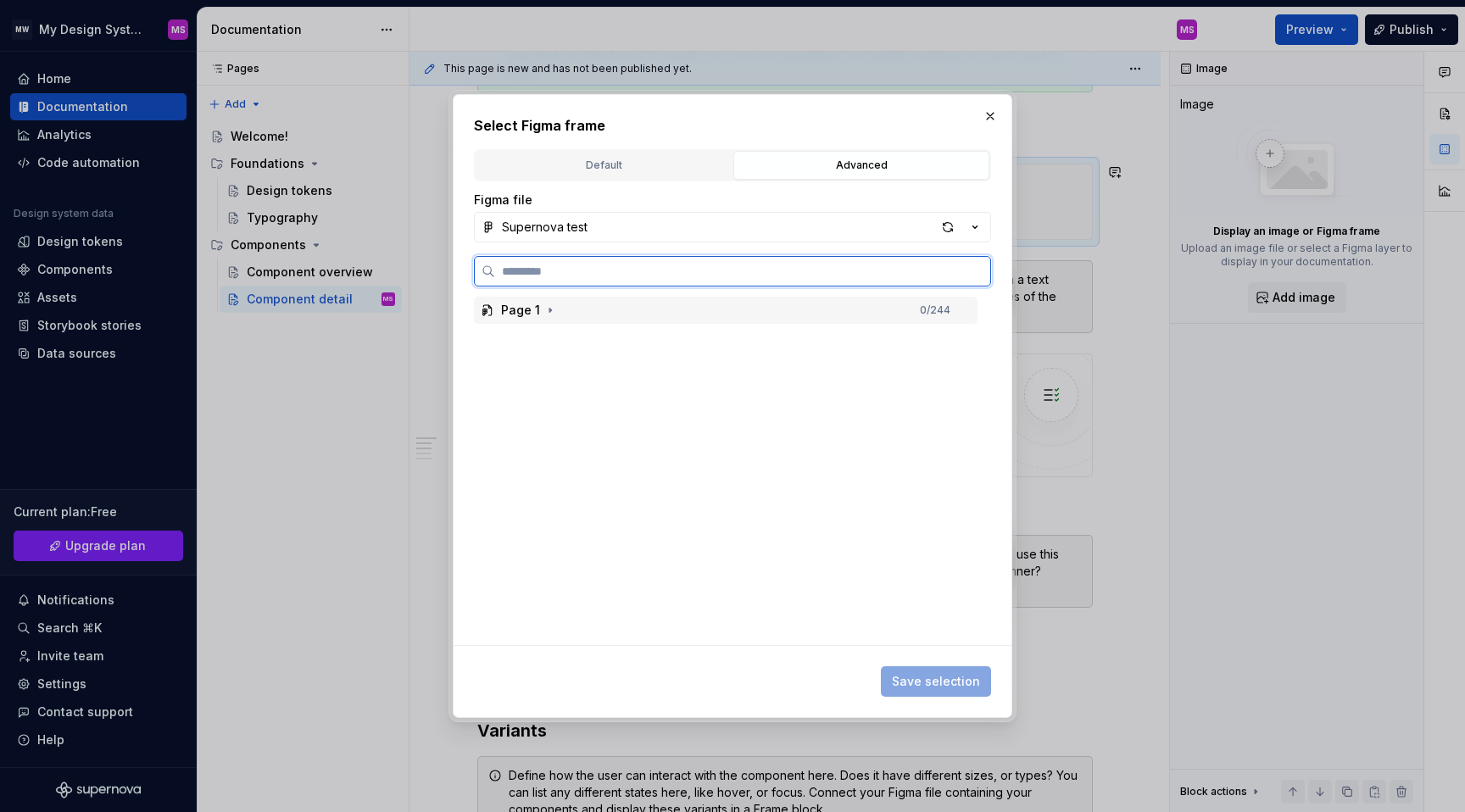
click at [522, 308] on div "Page 1" at bounding box center [521, 309] width 39 height 17
click at [544, 328] on div "Button 0 / 180" at bounding box center [734, 339] width 488 height 27
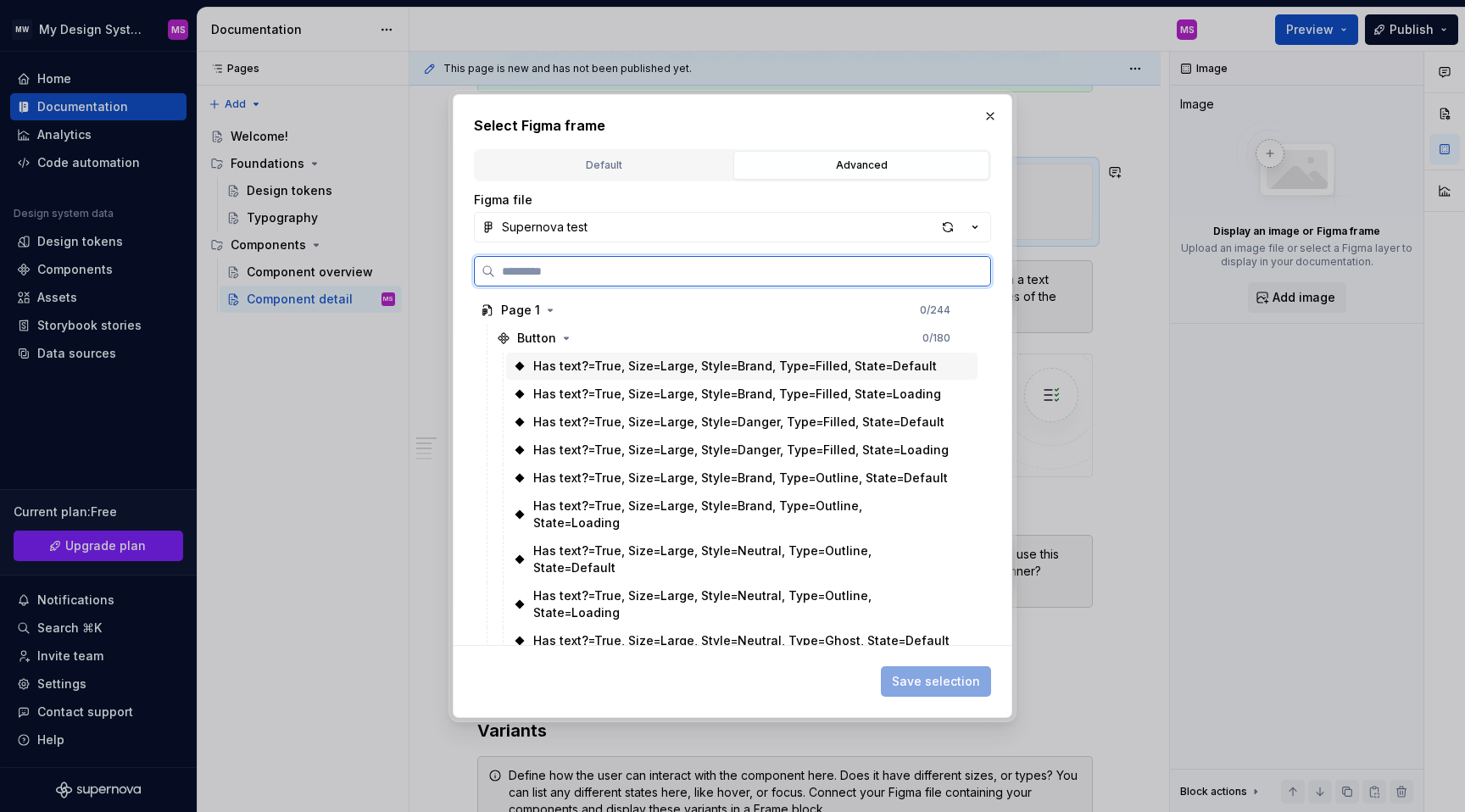
click at [552, 371] on div "Has text?=True, Size=Large, Style=Brand, Type=Filled, State=Default" at bounding box center [736, 366] width 404 height 17
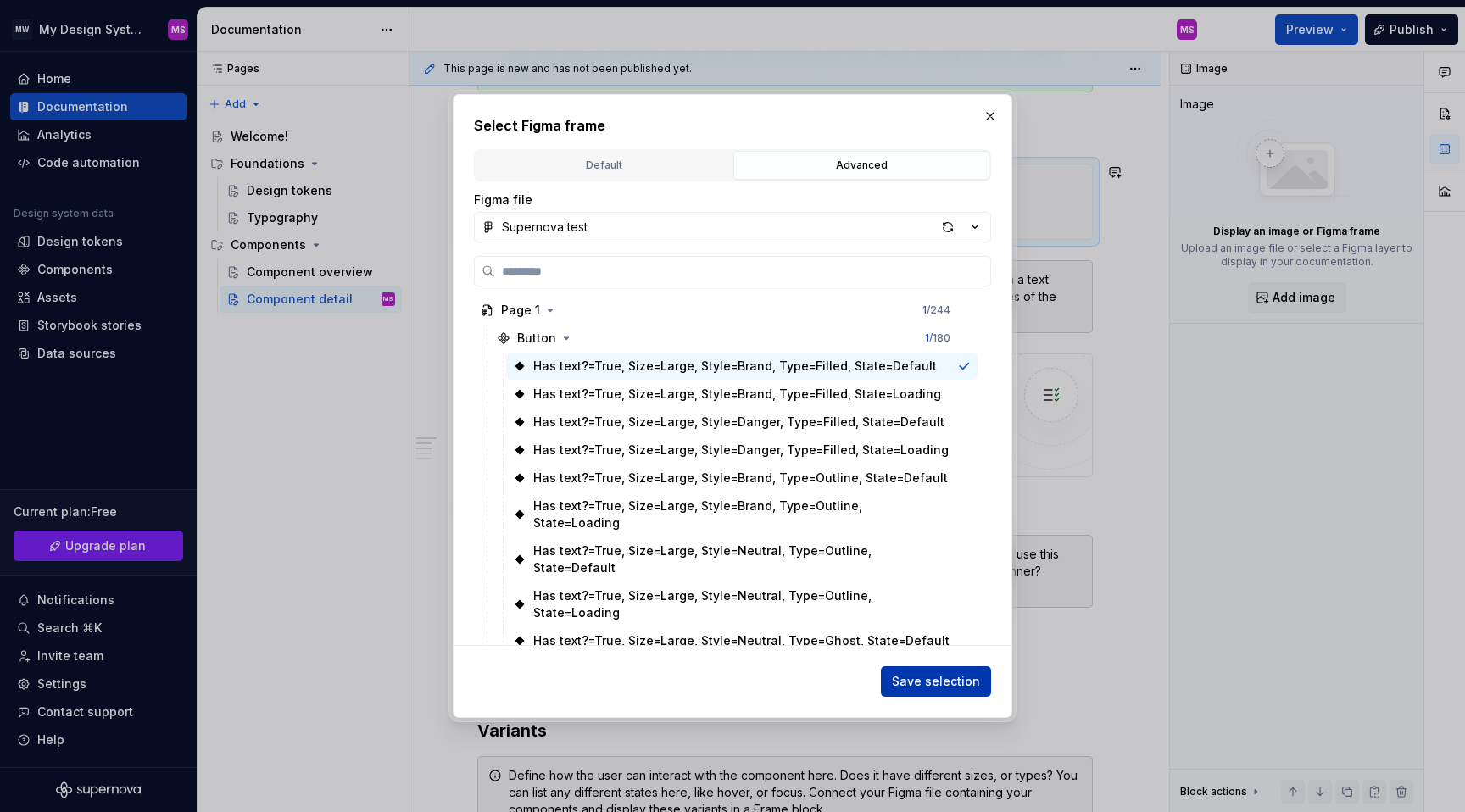
click at [963, 689] on span "Save selection" at bounding box center [936, 681] width 88 height 17
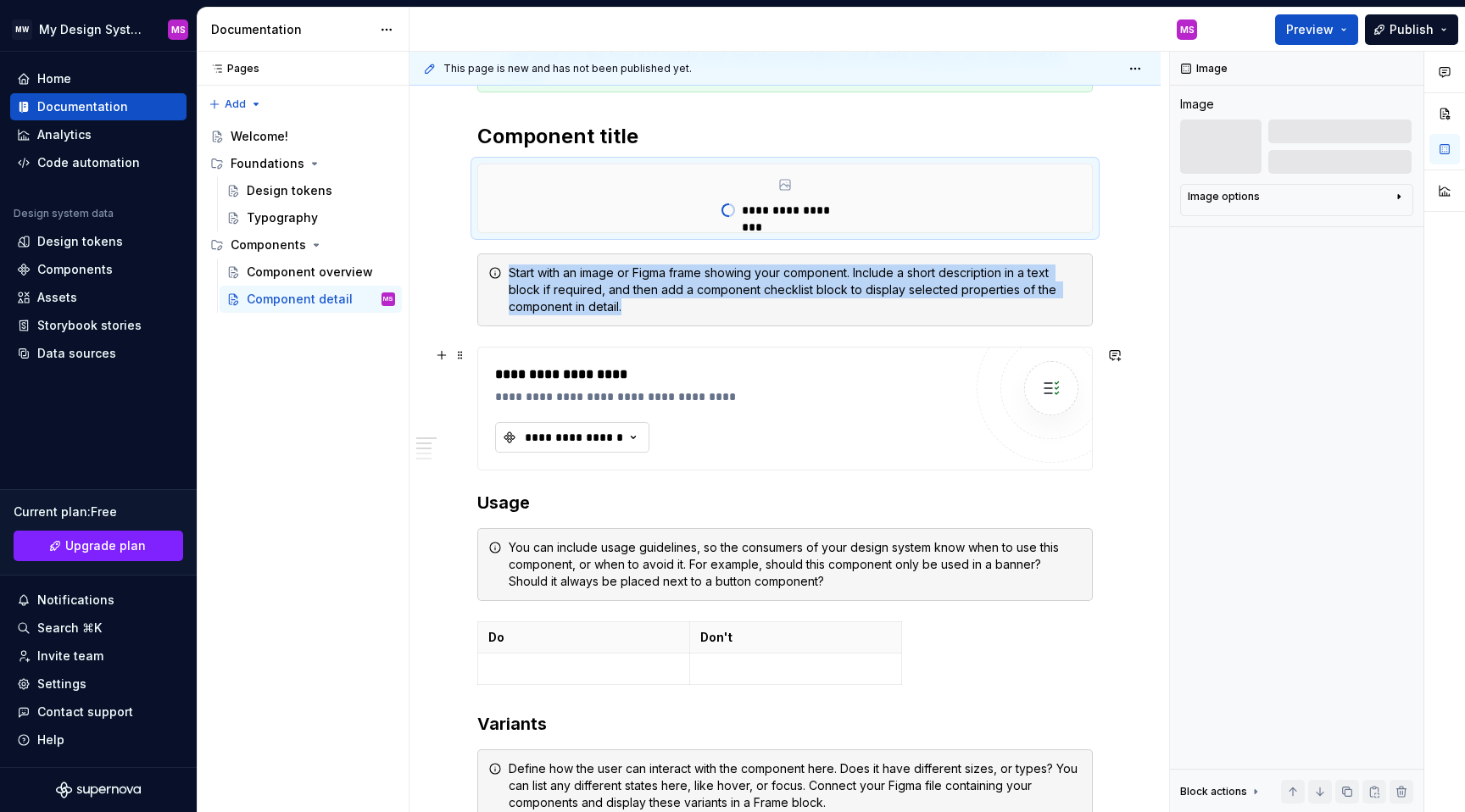
click at [555, 435] on div "**********" at bounding box center [574, 437] width 102 height 17
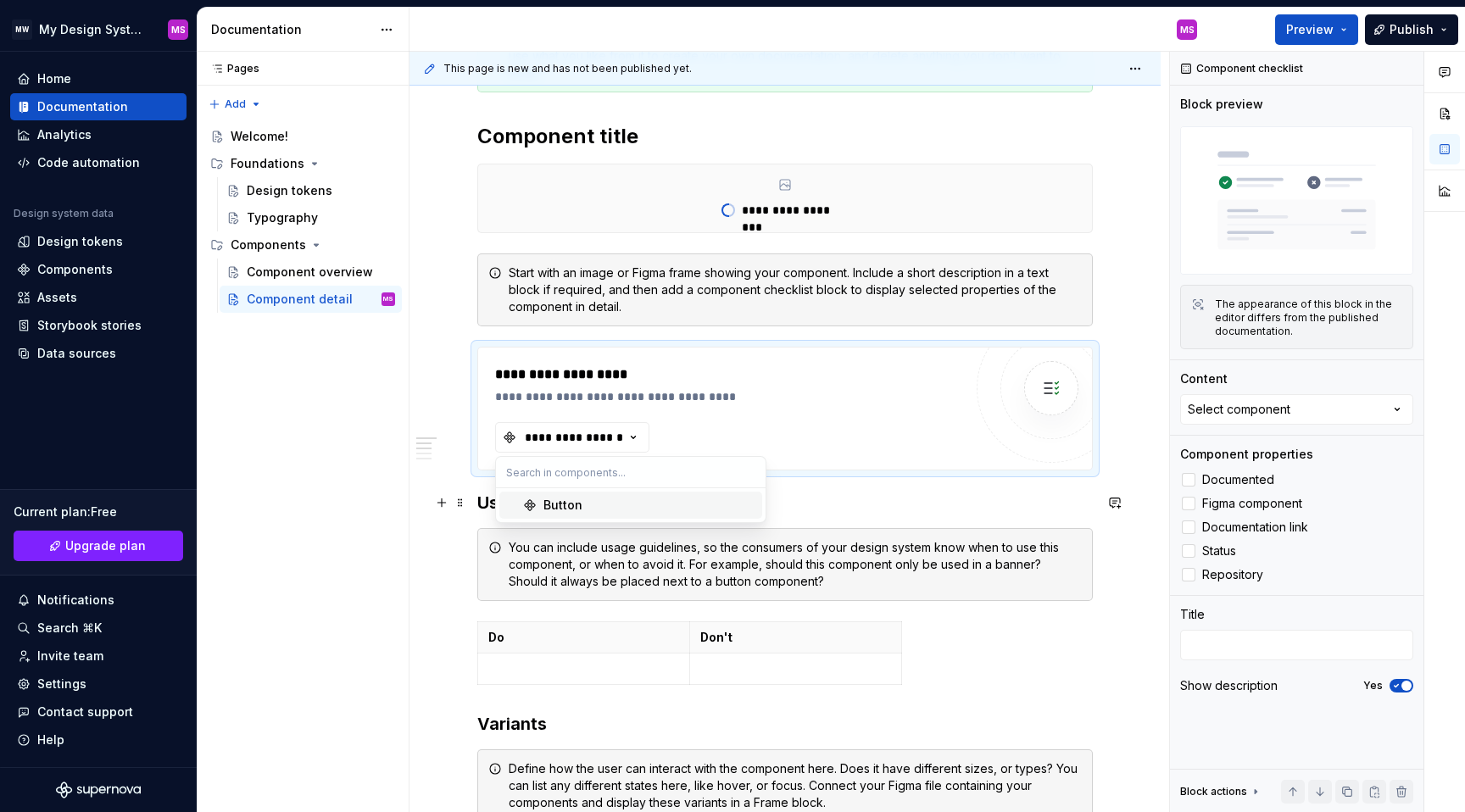
click at [586, 499] on div "Button" at bounding box center [649, 505] width 212 height 17
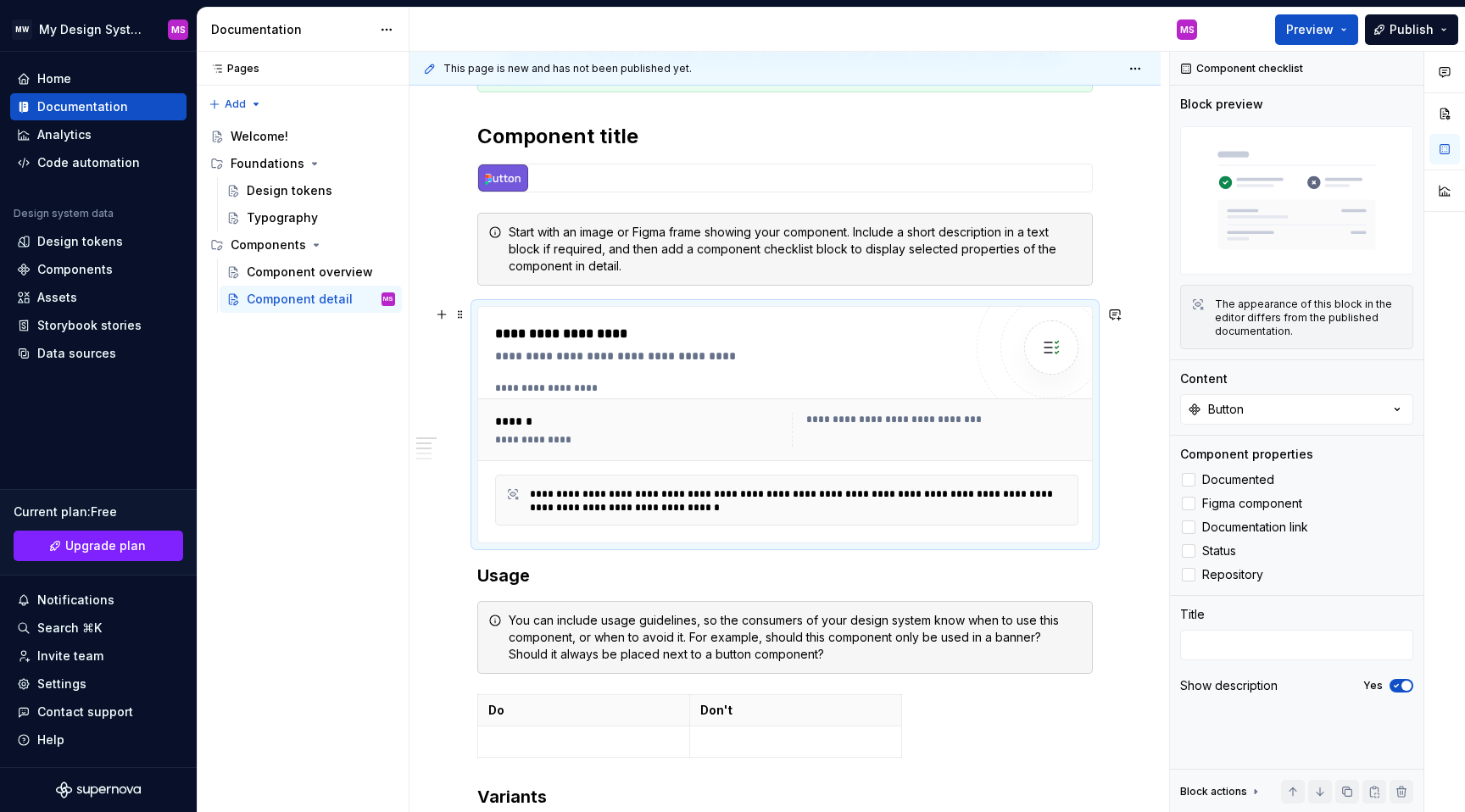
click at [510, 436] on div "**********" at bounding box center [640, 440] width 291 height 14
click at [522, 445] on div "**********" at bounding box center [640, 440] width 291 height 14
click at [528, 412] on div "**********" at bounding box center [787, 429] width 597 height 48
click at [530, 386] on div "**********" at bounding box center [791, 388] width 591 height 14
drag, startPoint x: 565, startPoint y: 434, endPoint x: 586, endPoint y: 436, distance: 21.1
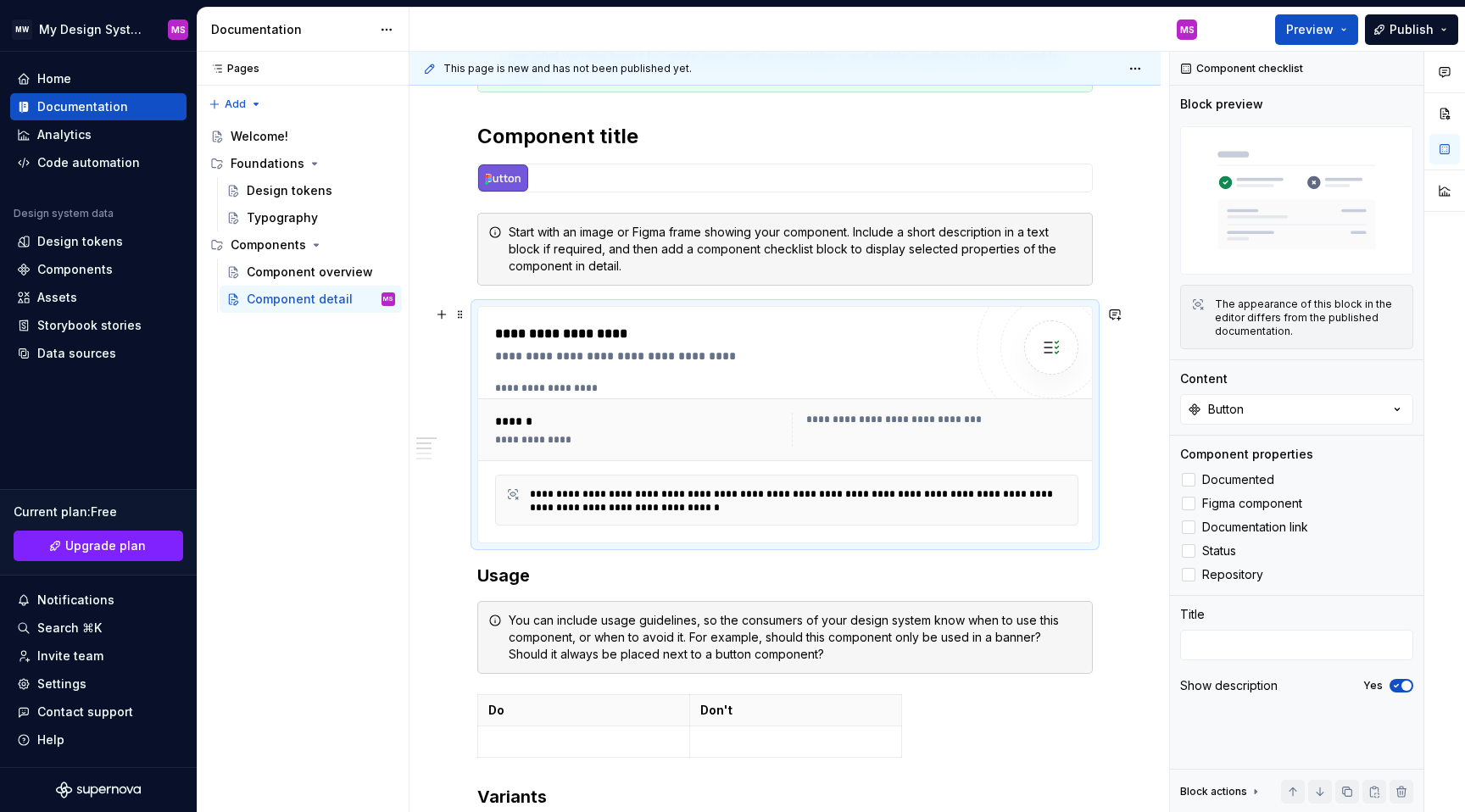
click at [564, 434] on div "**********" at bounding box center [640, 440] width 291 height 14
click at [944, 432] on div "**********" at bounding box center [936, 429] width 287 height 34
click at [653, 510] on div "**********" at bounding box center [802, 502] width 546 height 27
click at [1323, 23] on span "Preview" at bounding box center [1310, 29] width 48 height 17
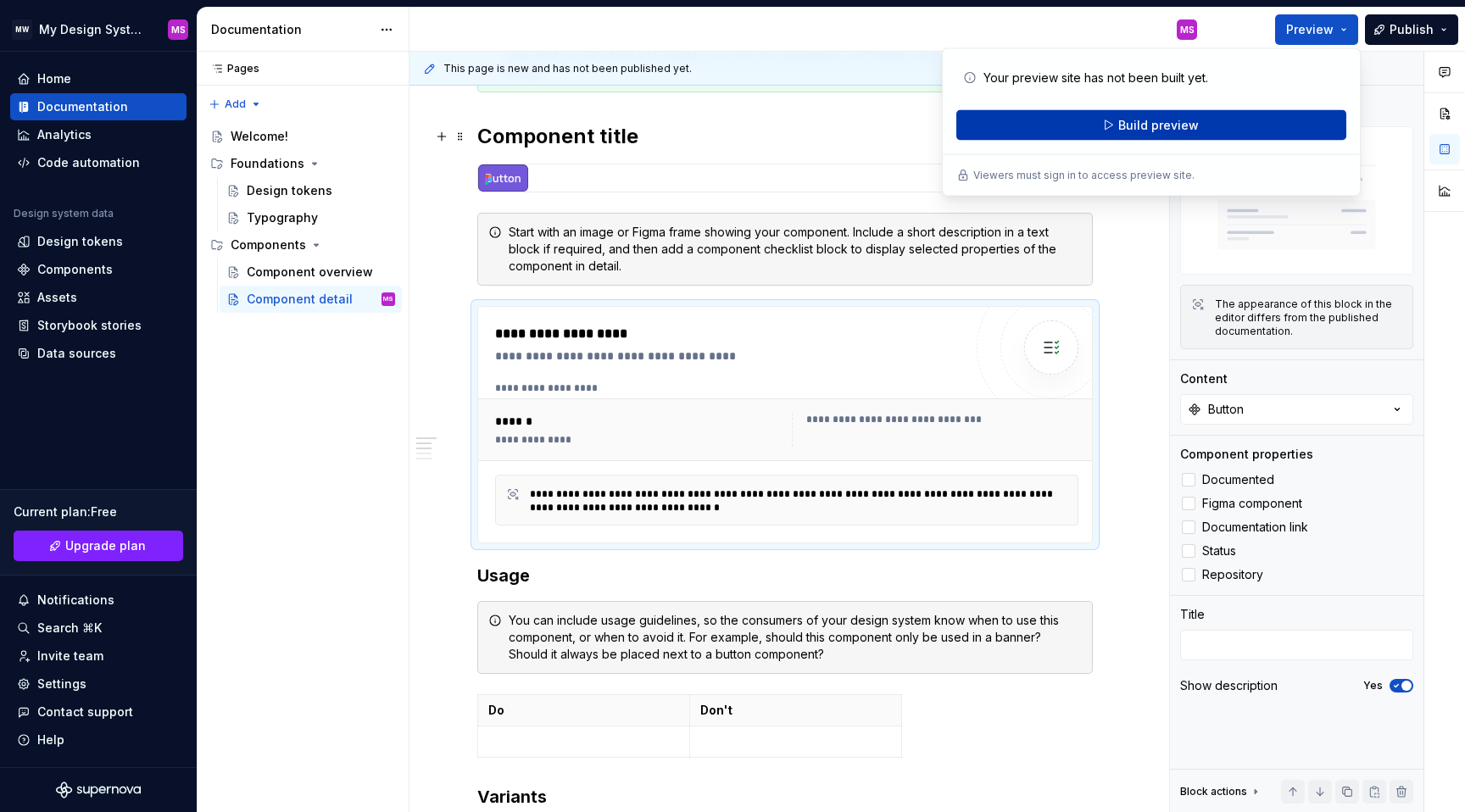
click at [1119, 126] on button "Build preview" at bounding box center [1152, 125] width 390 height 30
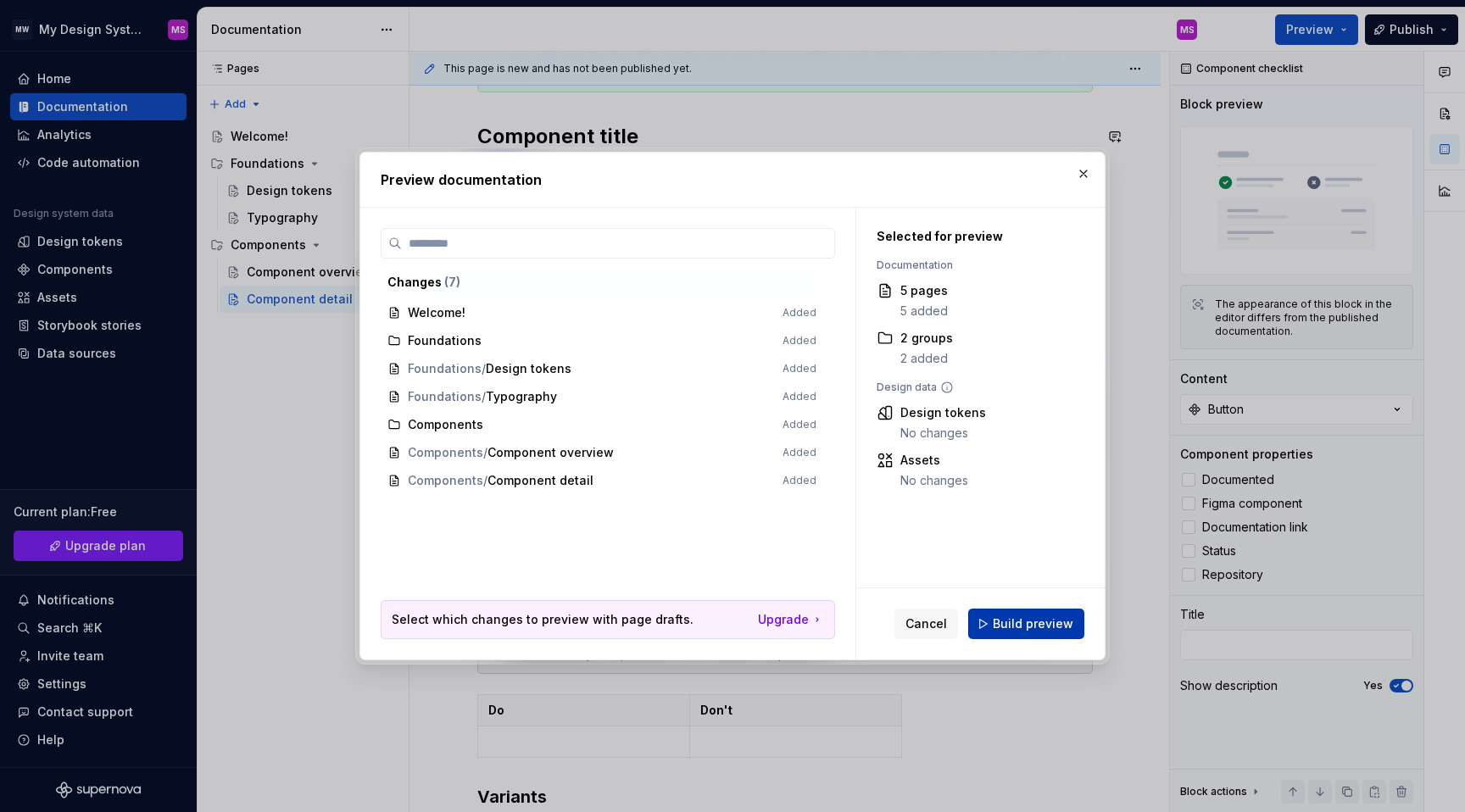
click at [993, 616] on button "Build preview" at bounding box center [1026, 624] width 116 height 30
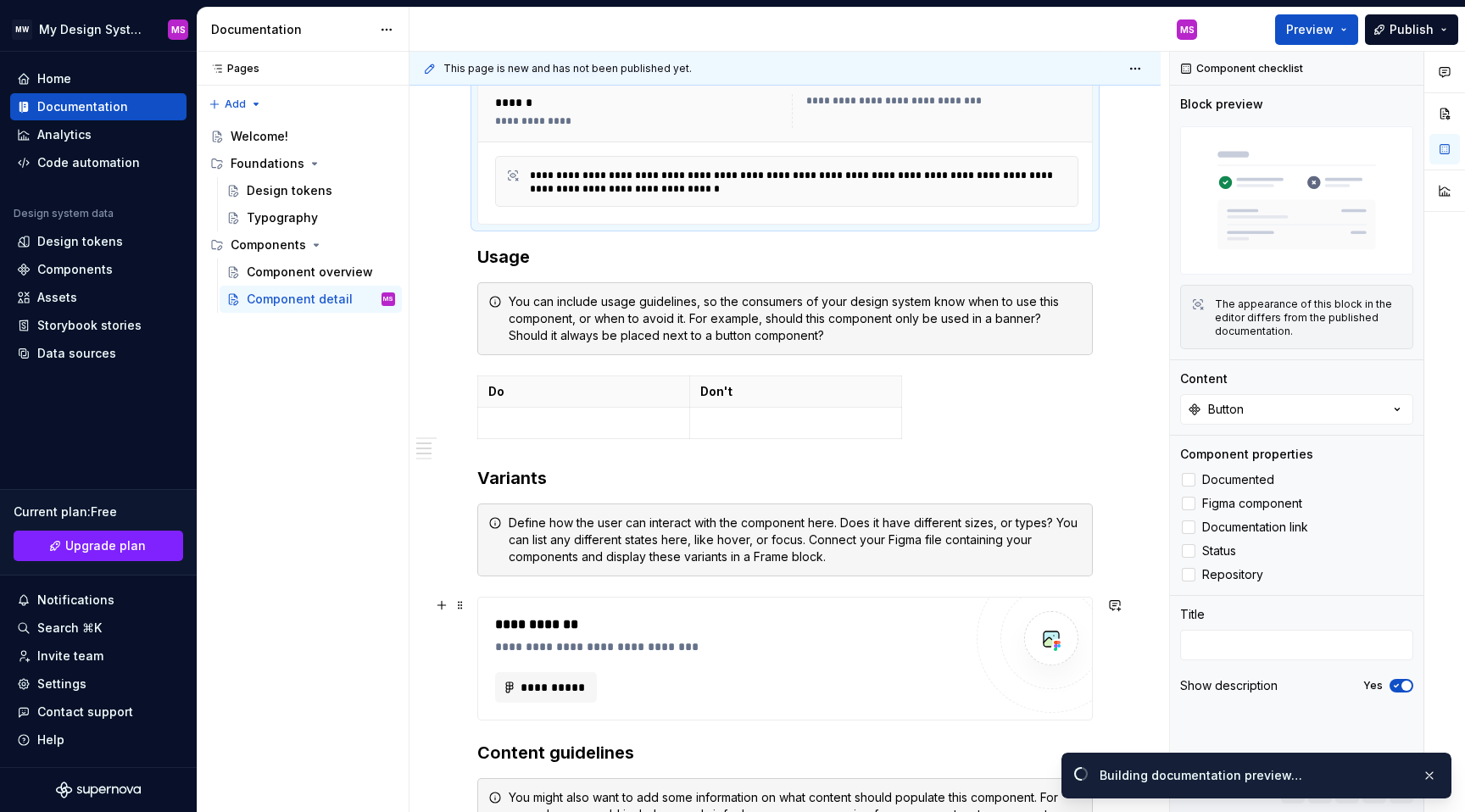
scroll to position [669, 0]
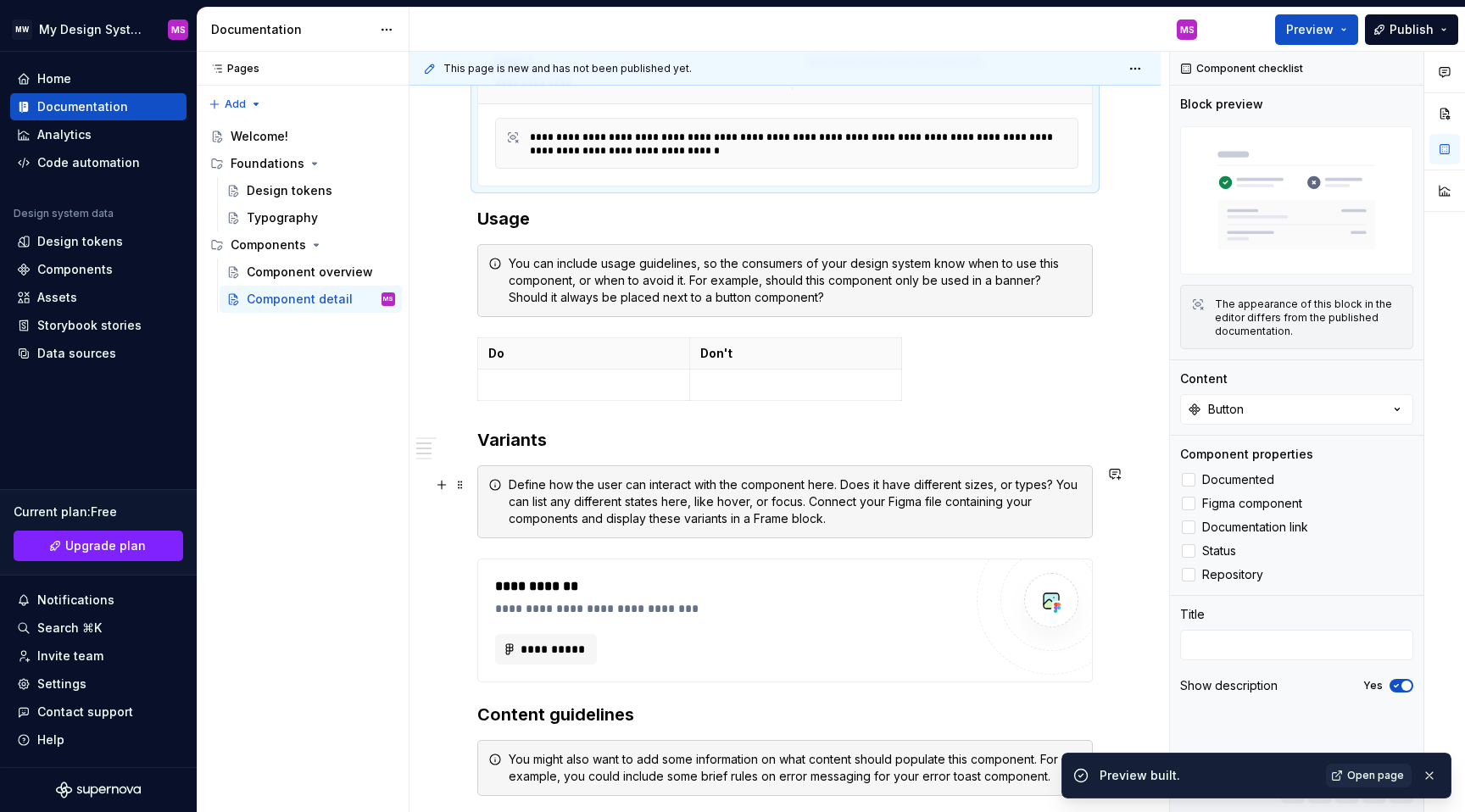
click at [613, 497] on div "Define how the user can interact with the component here. Does it have differen…" at bounding box center [794, 502] width 573 height 51
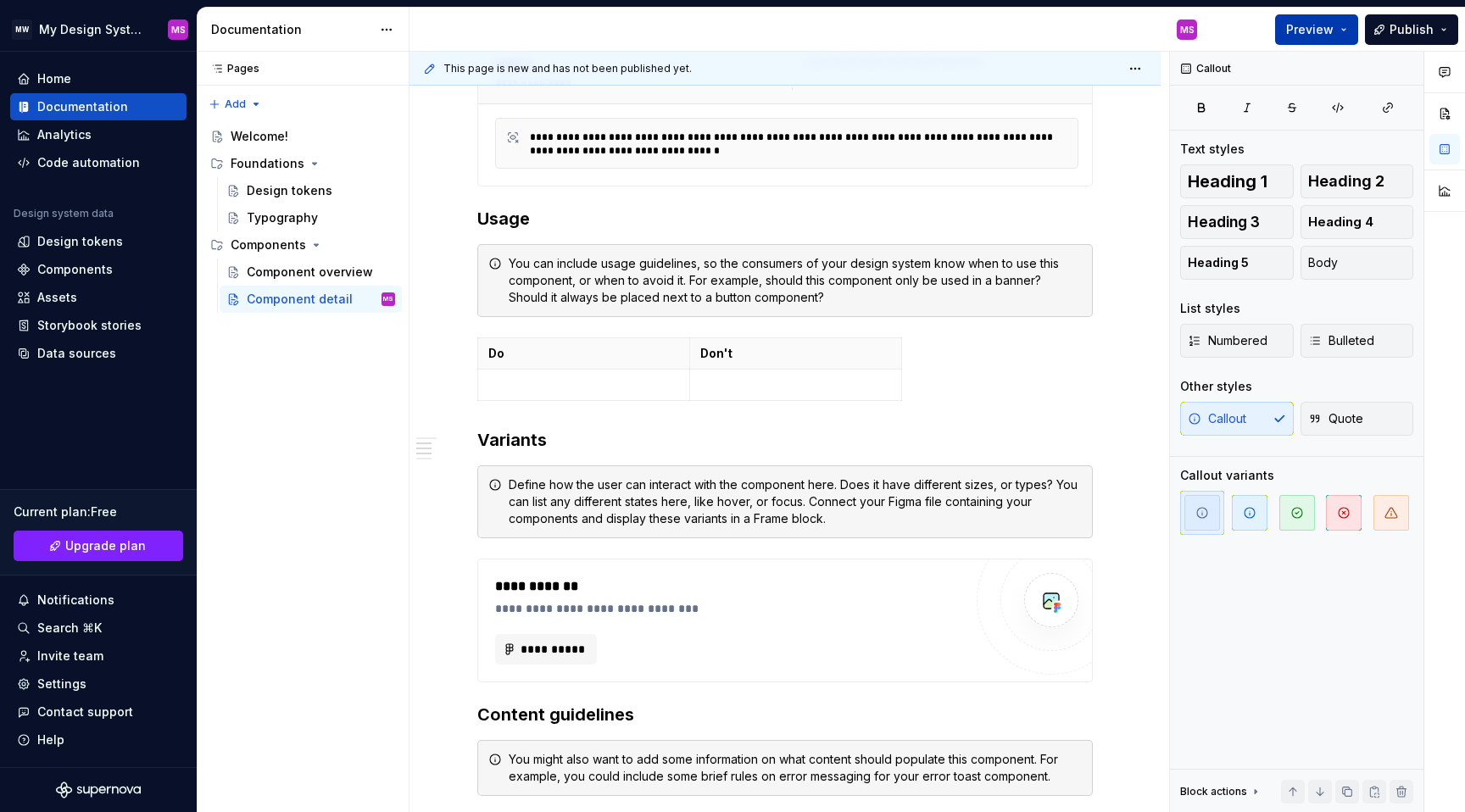
click at [1321, 22] on span "Preview" at bounding box center [1310, 29] width 48 height 17
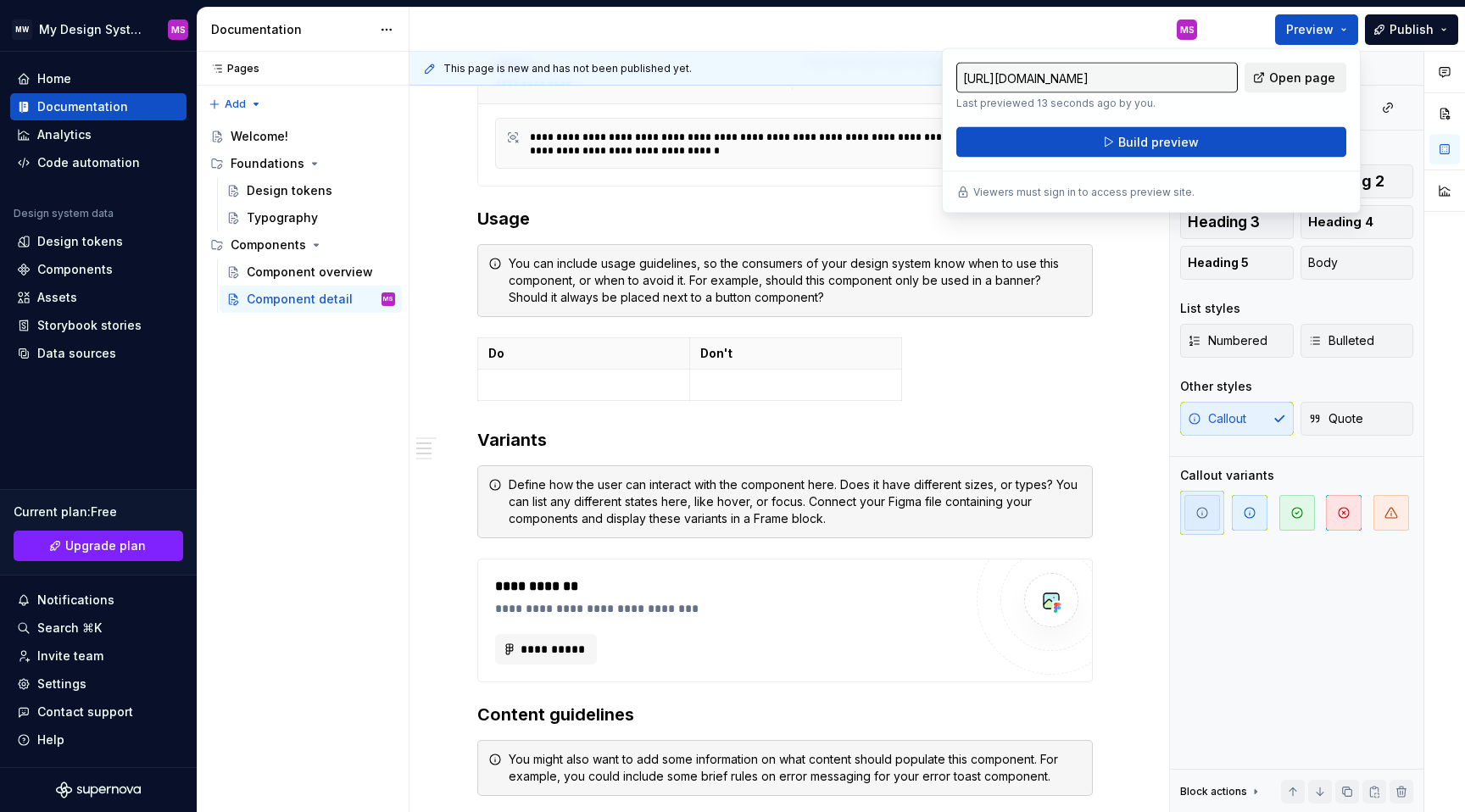
click at [1313, 81] on span "Open page" at bounding box center [1303, 77] width 66 height 17
click at [1008, 422] on div "**********" at bounding box center [785, 389] width 616 height 1455
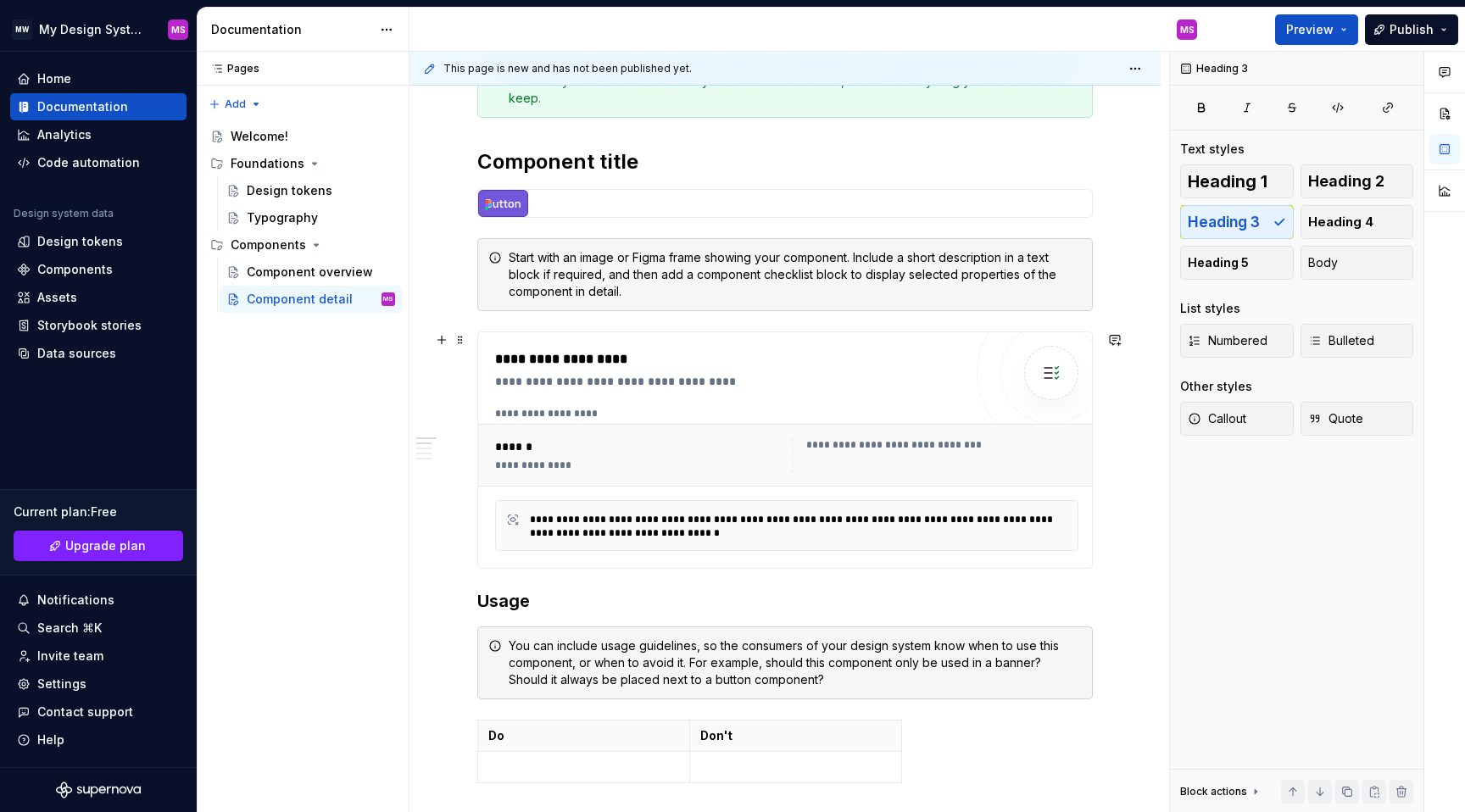
scroll to position [264, 0]
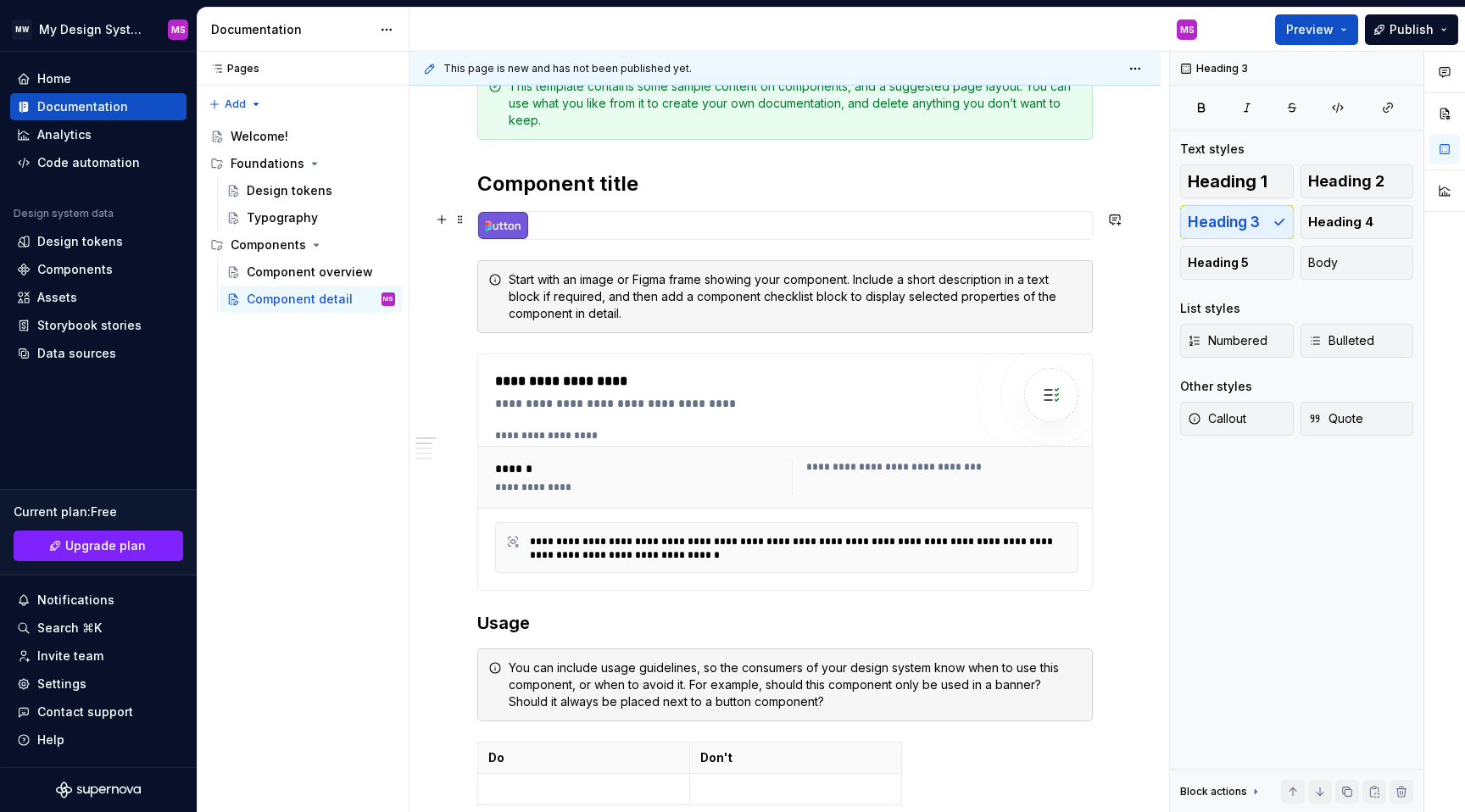
click at [641, 187] on h2 "Component title" at bounding box center [785, 184] width 616 height 27
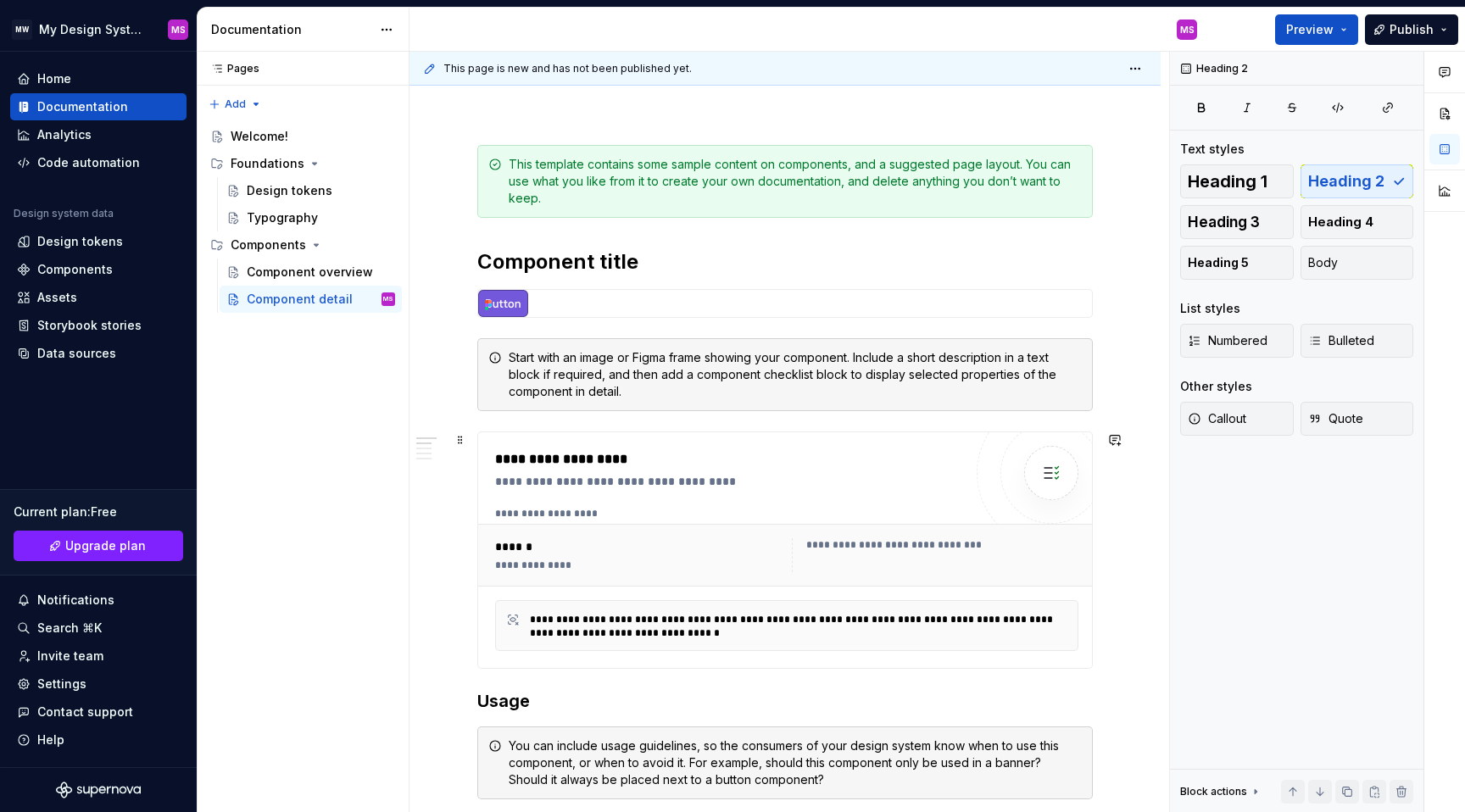
scroll to position [208, 0]
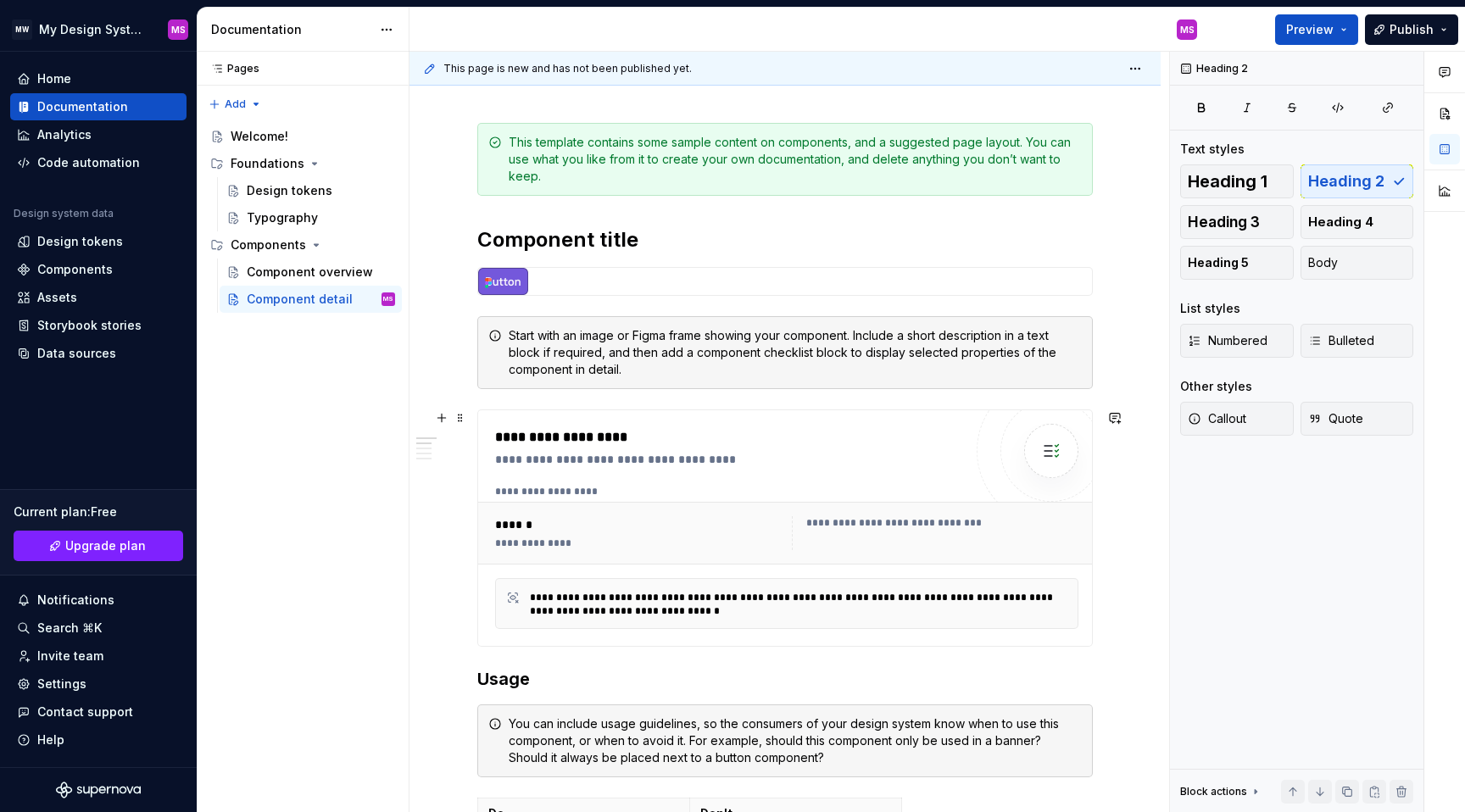
click at [568, 513] on div "**********" at bounding box center [787, 533] width 597 height 48
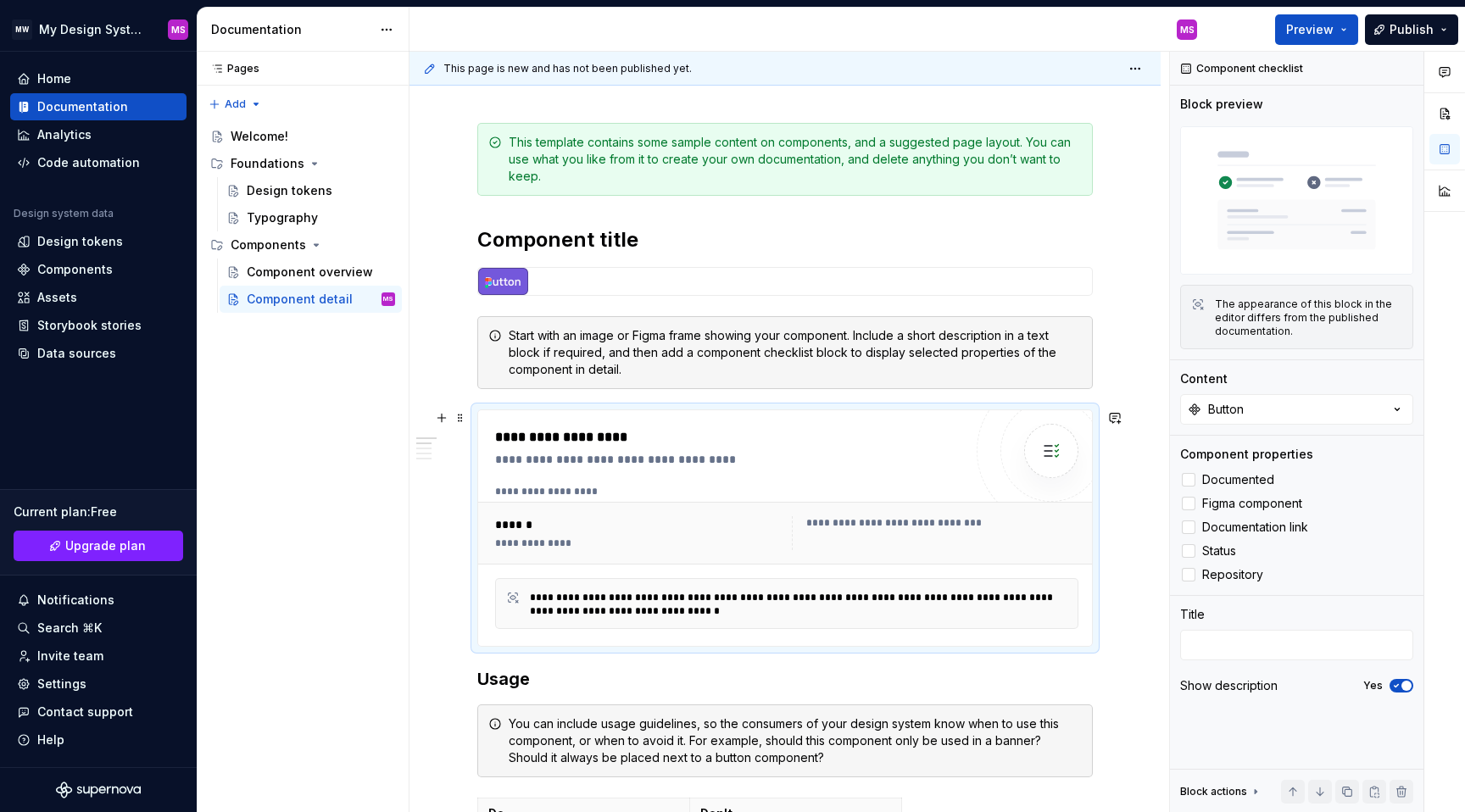
click at [546, 508] on div "**********" at bounding box center [787, 533] width 618 height 62
click at [547, 483] on div "**********" at bounding box center [729, 528] width 468 height 202
click at [500, 535] on div "**********" at bounding box center [638, 533] width 287 height 34
click at [586, 611] on div "**********" at bounding box center [802, 605] width 546 height 27
click at [1048, 445] on img at bounding box center [1051, 451] width 34 height 34
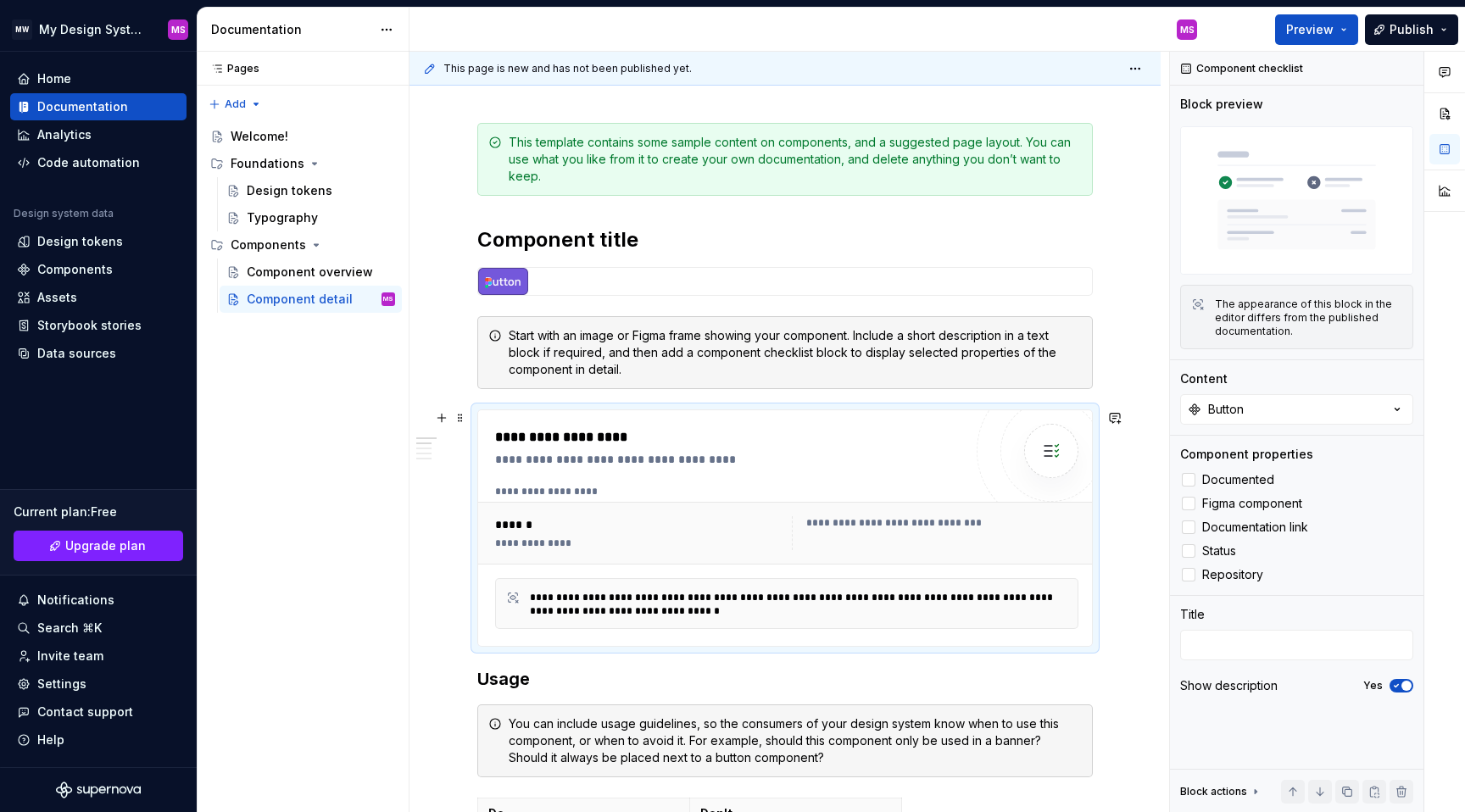
click at [536, 456] on div "**********" at bounding box center [733, 459] width 476 height 17
click at [530, 507] on div "**********" at bounding box center [787, 533] width 618 height 62
drag, startPoint x: 540, startPoint y: 568, endPoint x: 532, endPoint y: 585, distance: 18.8
click at [540, 568] on div "**********" at bounding box center [787, 557] width 584 height 144
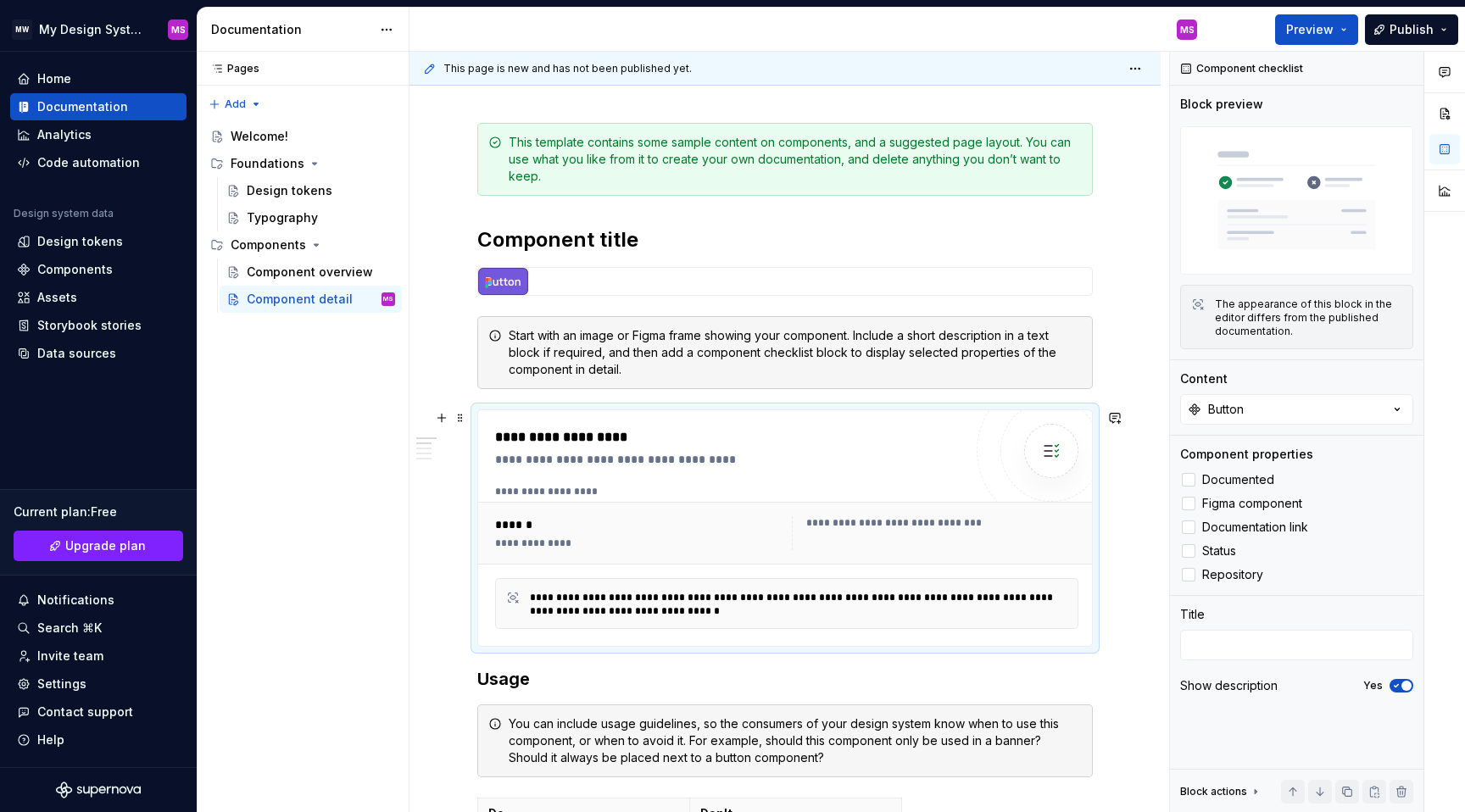
click at [530, 605] on div "**********" at bounding box center [802, 605] width 546 height 27
click at [531, 606] on div "**********" at bounding box center [802, 605] width 546 height 27
click at [459, 424] on span at bounding box center [461, 418] width 14 height 23
click at [426, 642] on div "**********" at bounding box center [790, 432] width 760 height 761
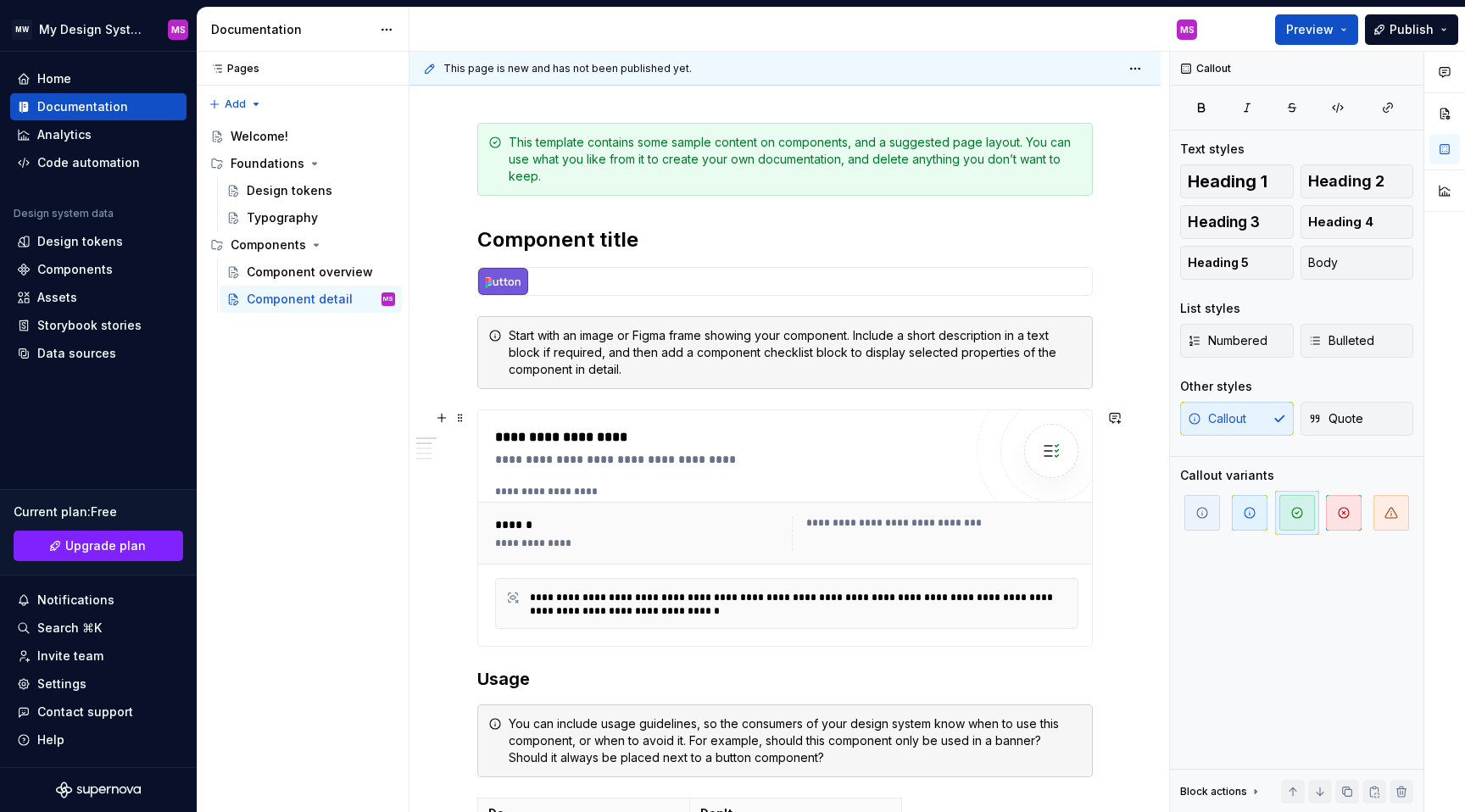
click at [911, 475] on div "**********" at bounding box center [729, 528] width 468 height 202
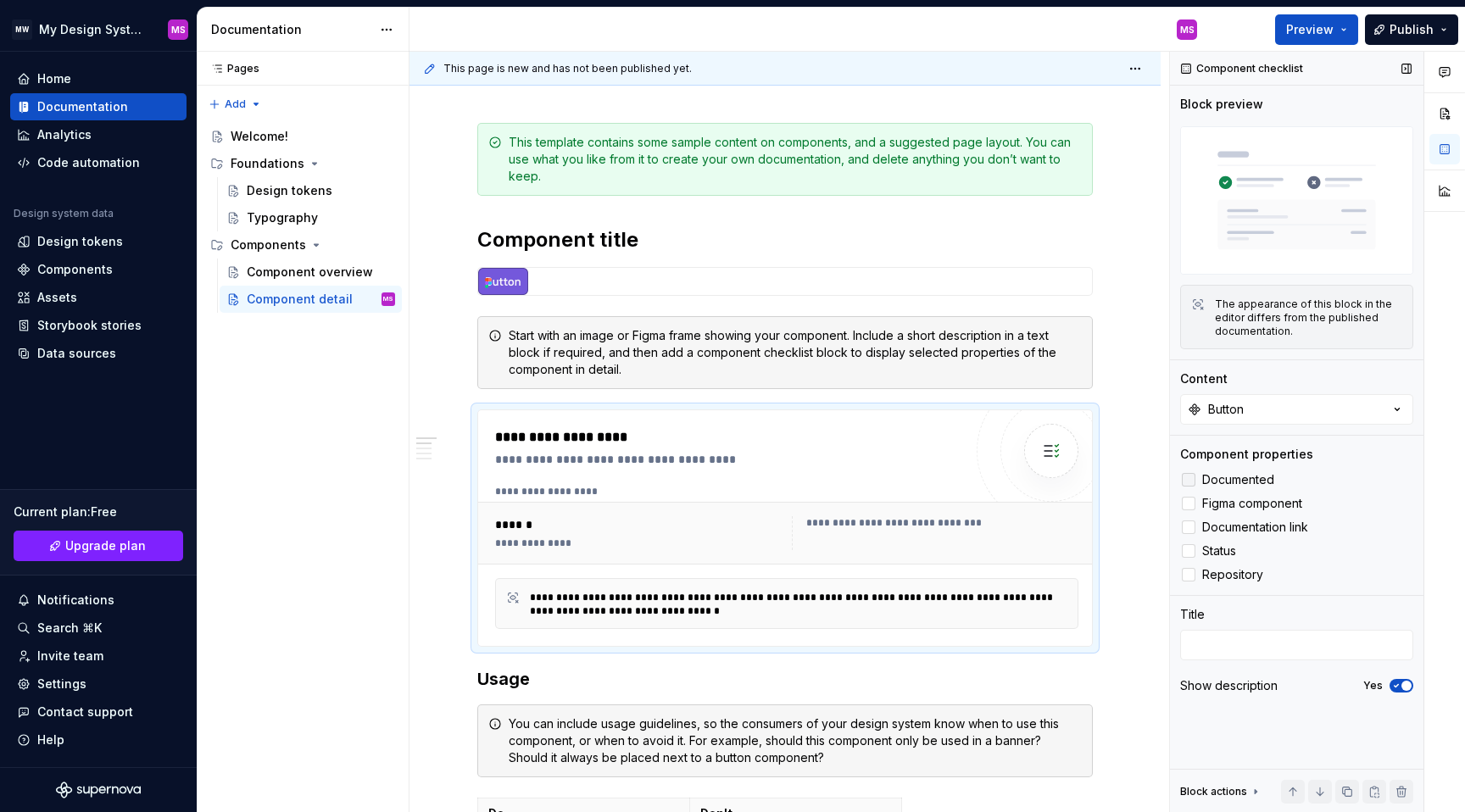
click at [1212, 479] on span "Documented" at bounding box center [1239, 480] width 72 height 14
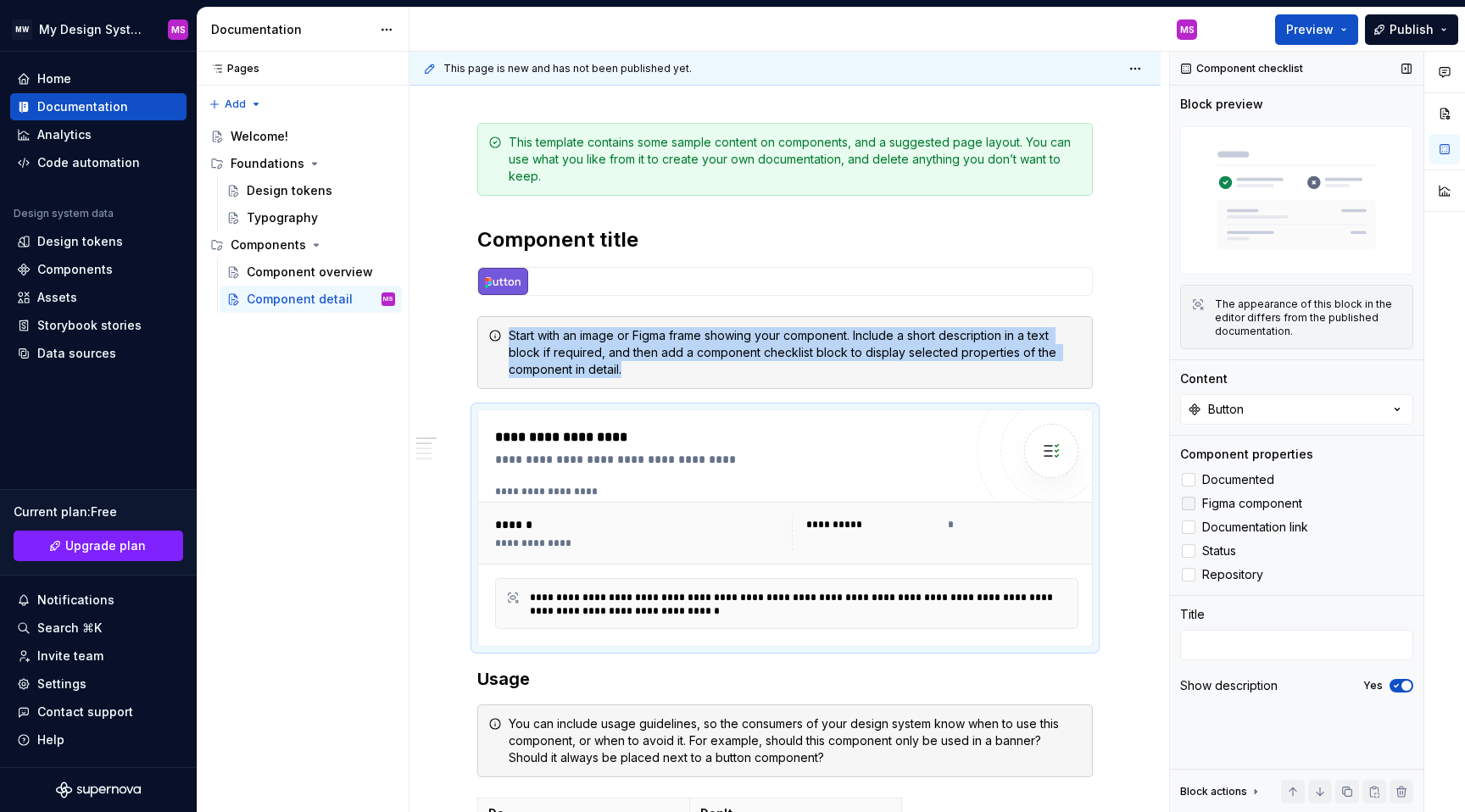
click at [1202, 505] on span "Figma component" at bounding box center [1252, 504] width 101 height 14
click at [1199, 525] on label "Documentation link" at bounding box center [1296, 527] width 233 height 20
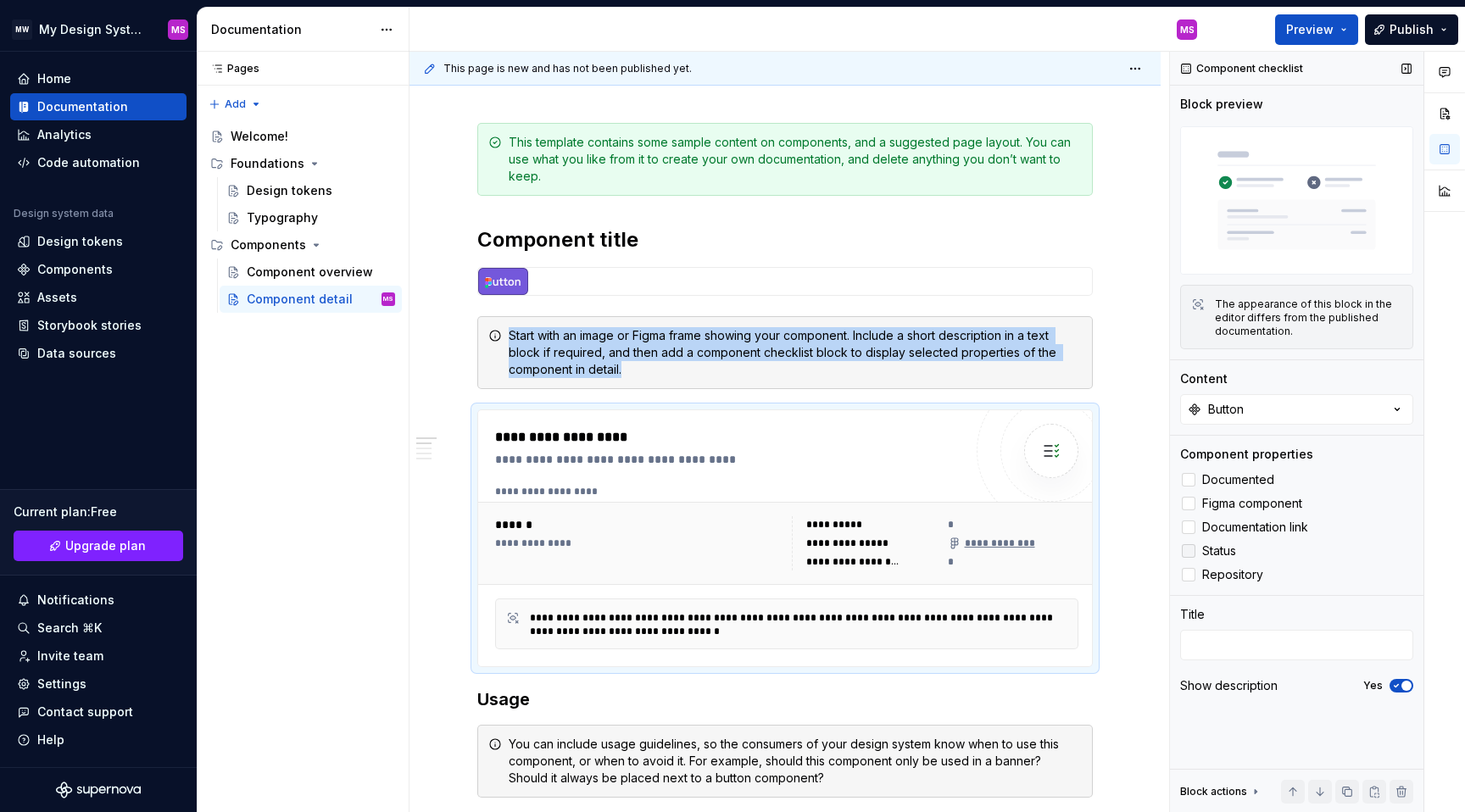
click at [1195, 547] on div at bounding box center [1189, 551] width 14 height 14
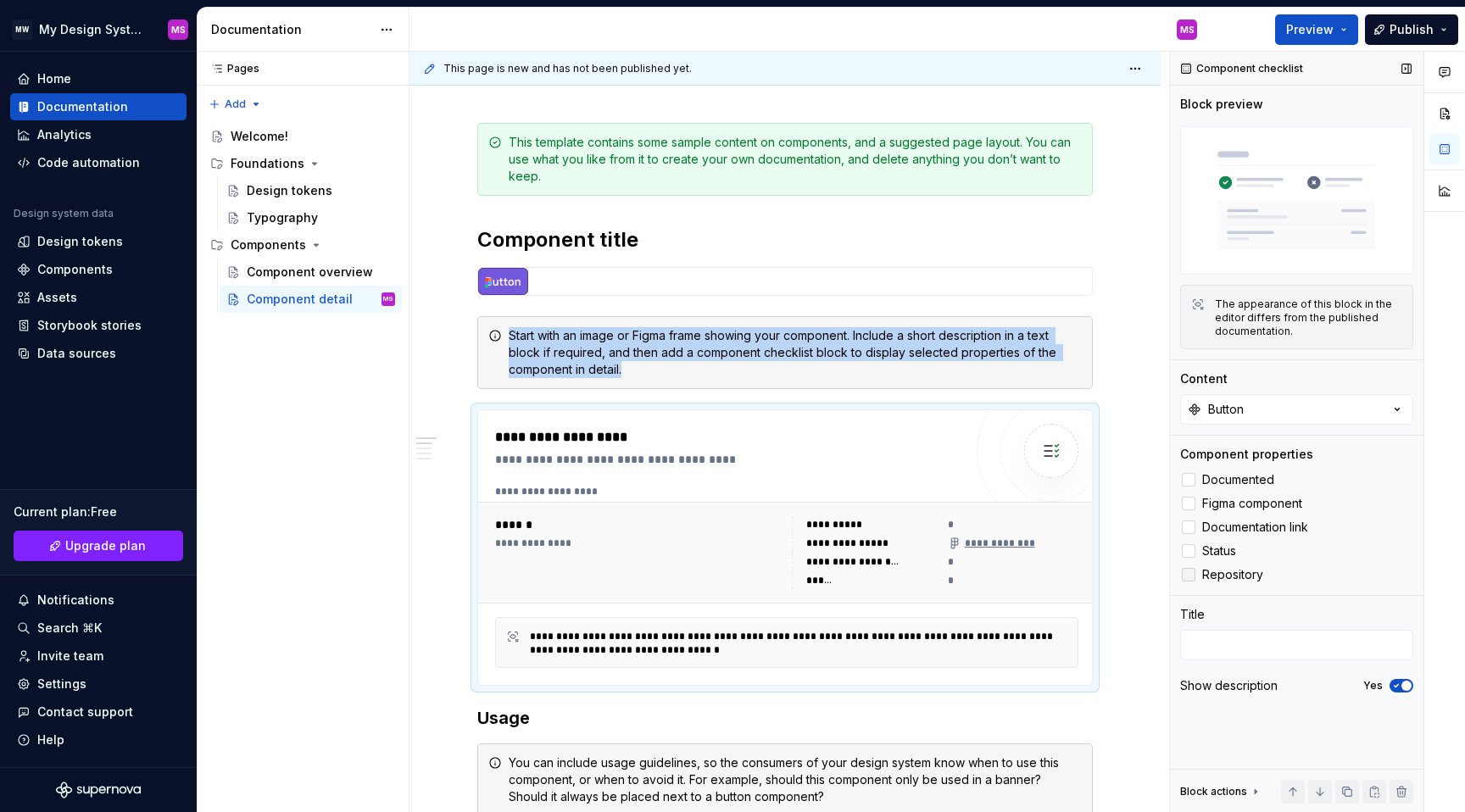
click at [1200, 572] on label "Repository" at bounding box center [1296, 575] width 233 height 20
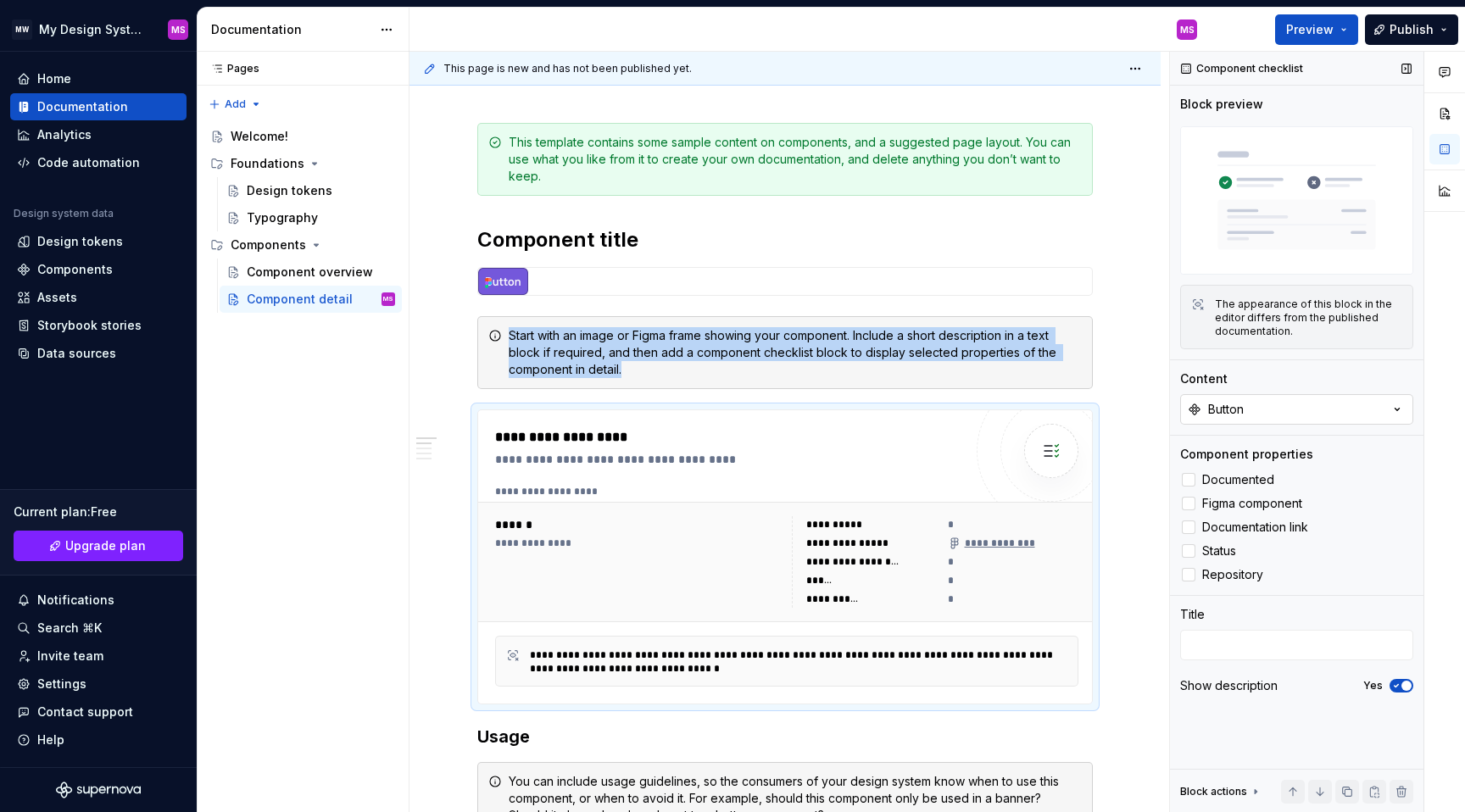
click at [1239, 399] on button "Button" at bounding box center [1296, 409] width 233 height 30
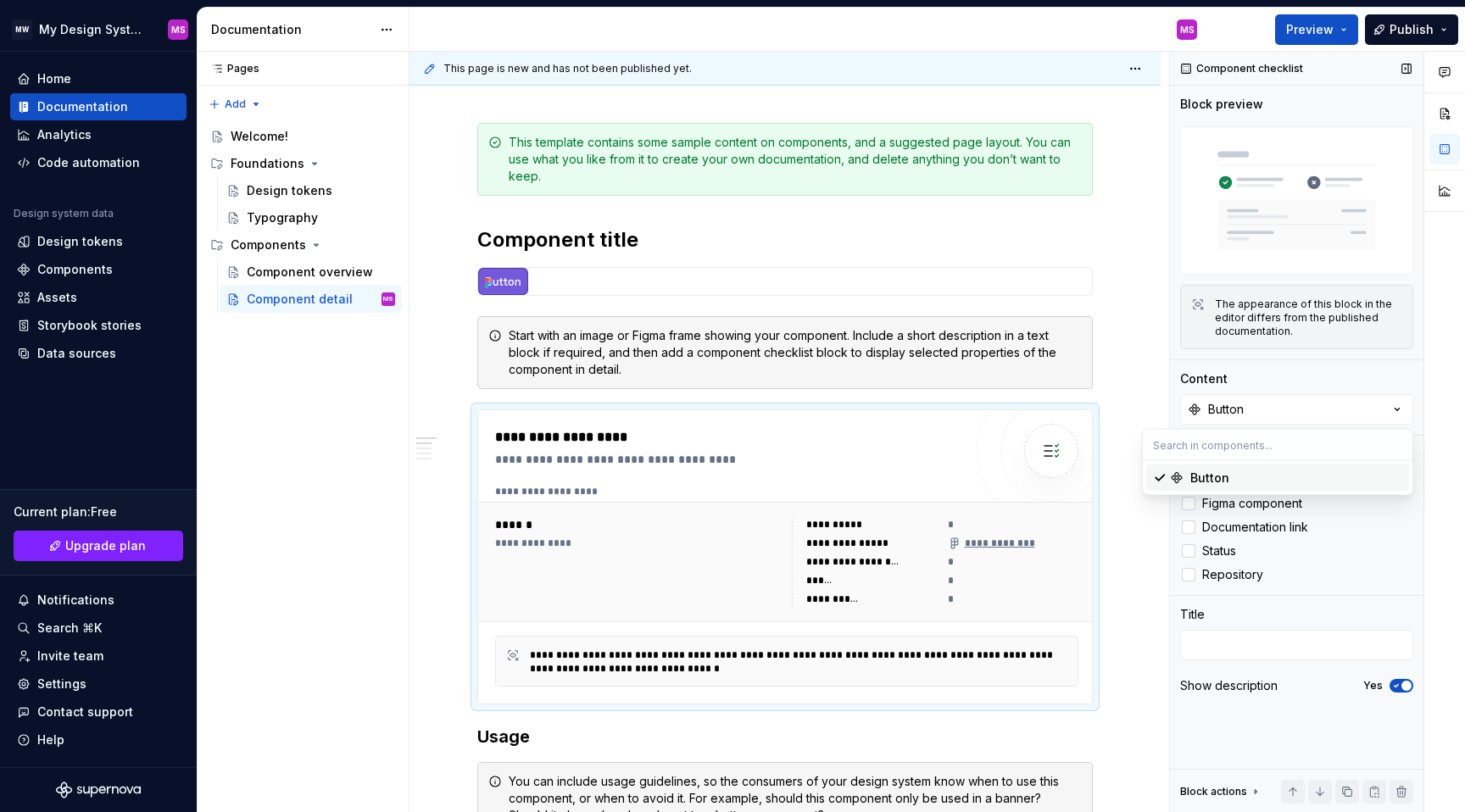
click at [1230, 607] on div "Title" at bounding box center [1296, 614] width 233 height 17
click at [1438, 114] on button "button" at bounding box center [1445, 113] width 30 height 30
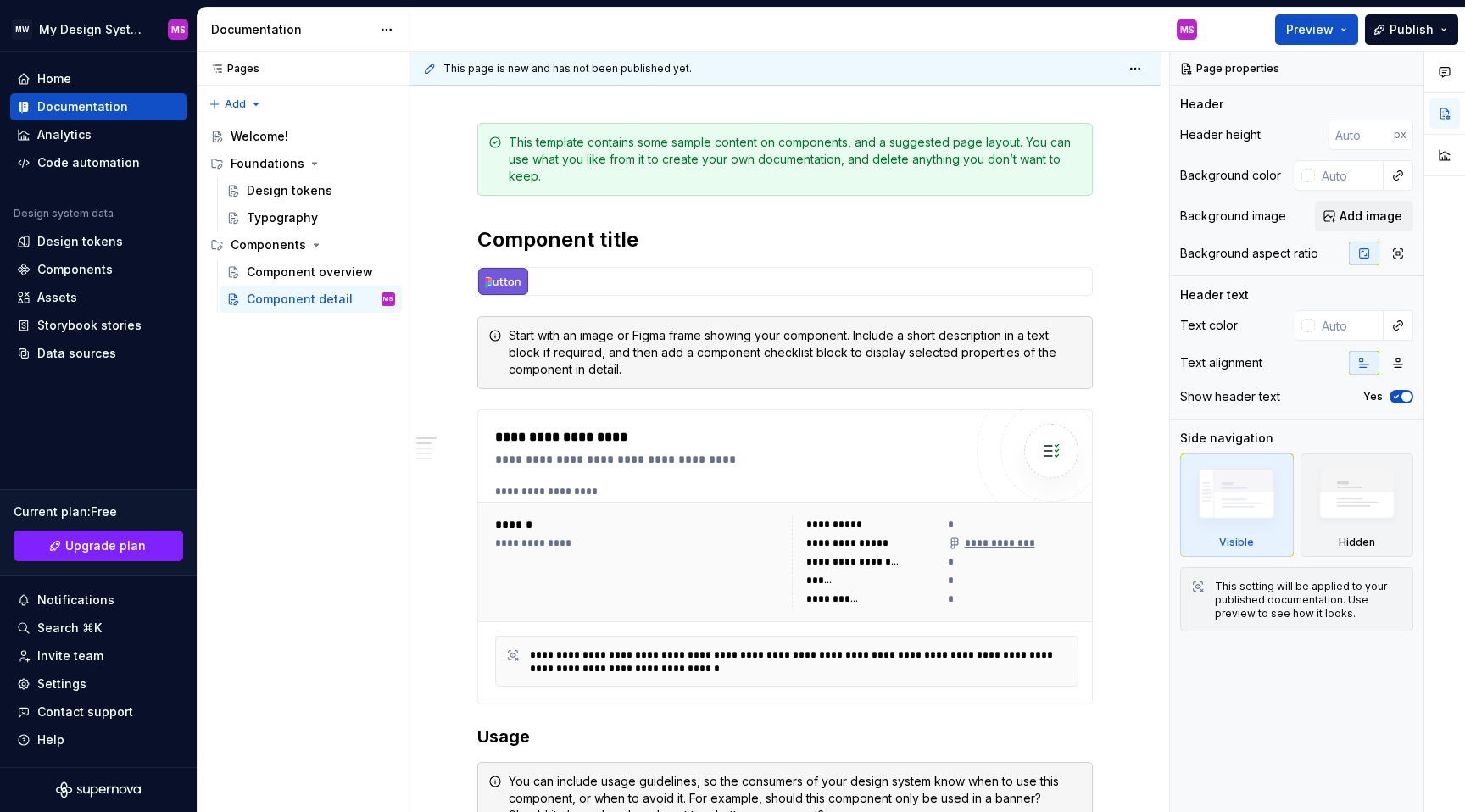
click at [1444, 137] on div at bounding box center [1445, 116] width 41 height 130
click at [1448, 145] on button "button" at bounding box center [1445, 154] width 30 height 30
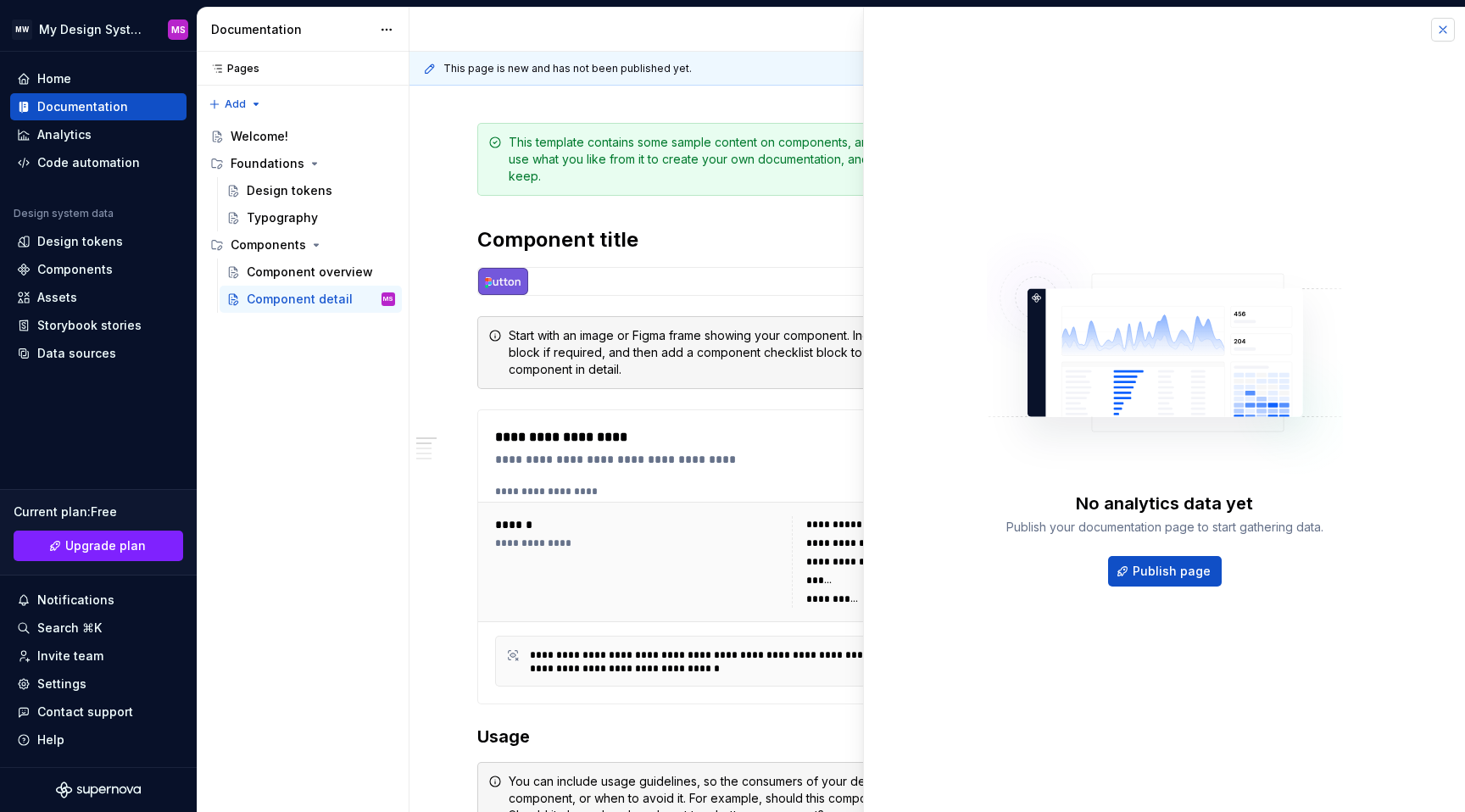
click at [1437, 34] on button "button" at bounding box center [1444, 29] width 23 height 23
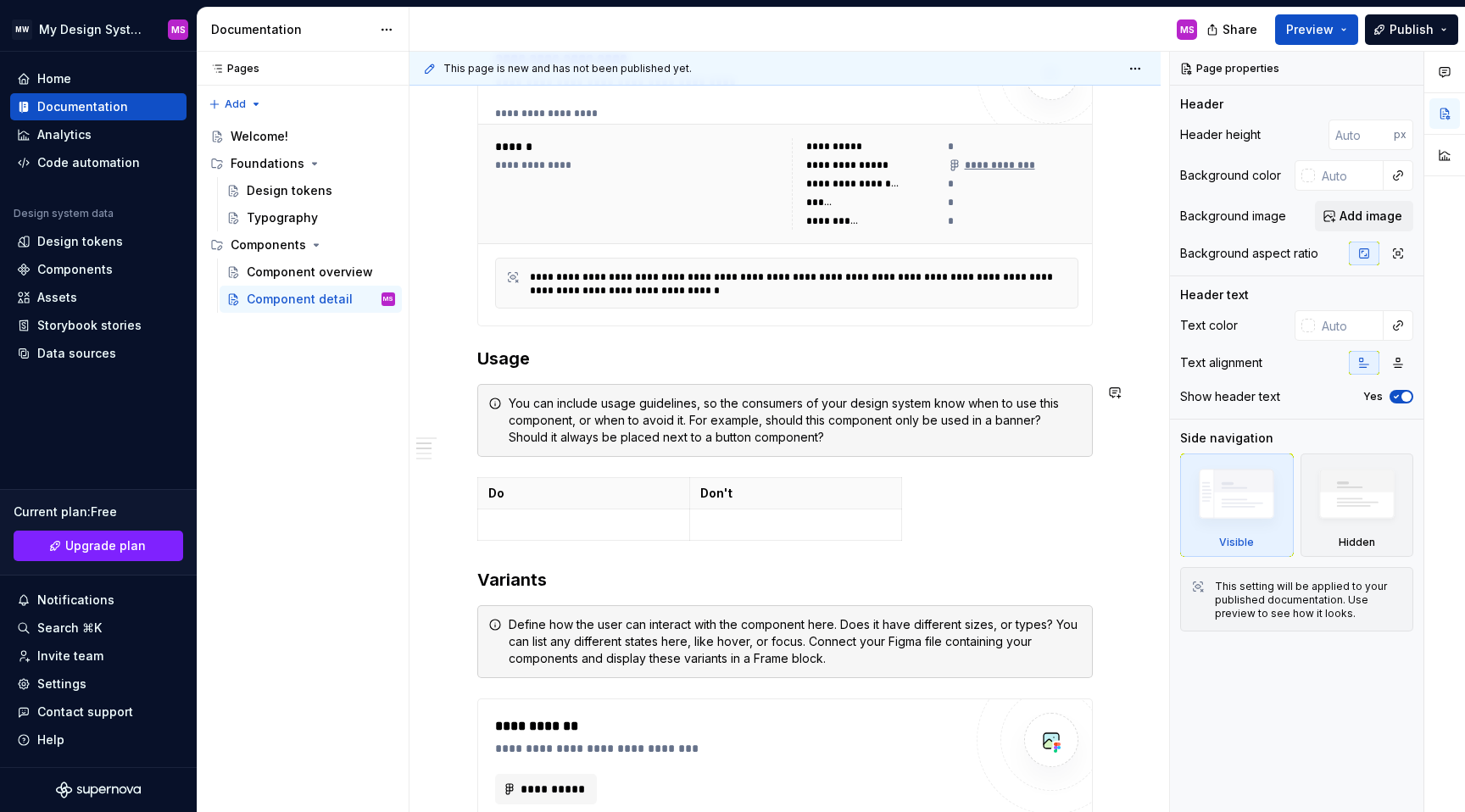
click at [527, 373] on div "**********" at bounding box center [785, 501] width 616 height 1513
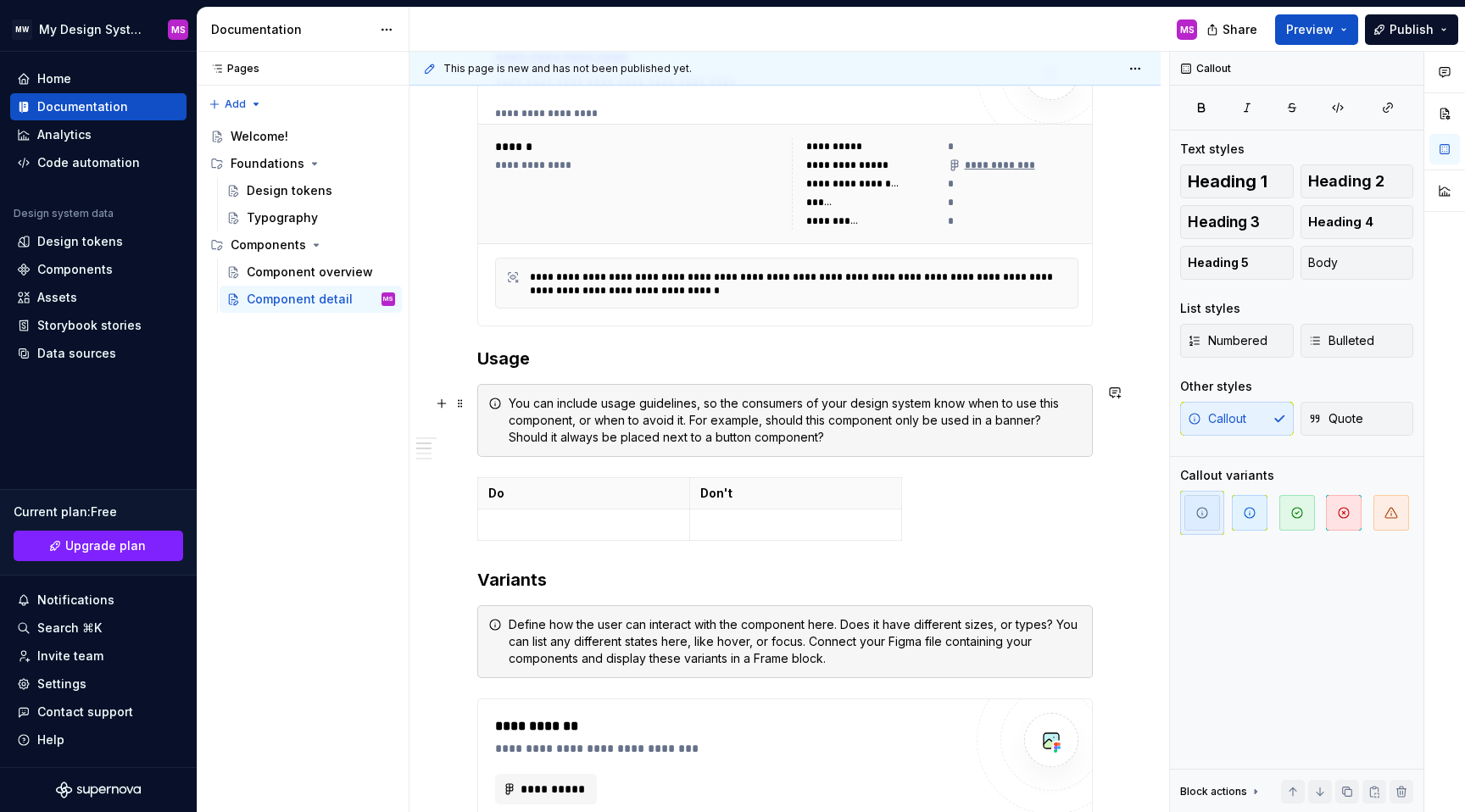
click at [529, 430] on div "You can include usage guidelines, so the consumers of your design system know w…" at bounding box center [794, 421] width 573 height 51
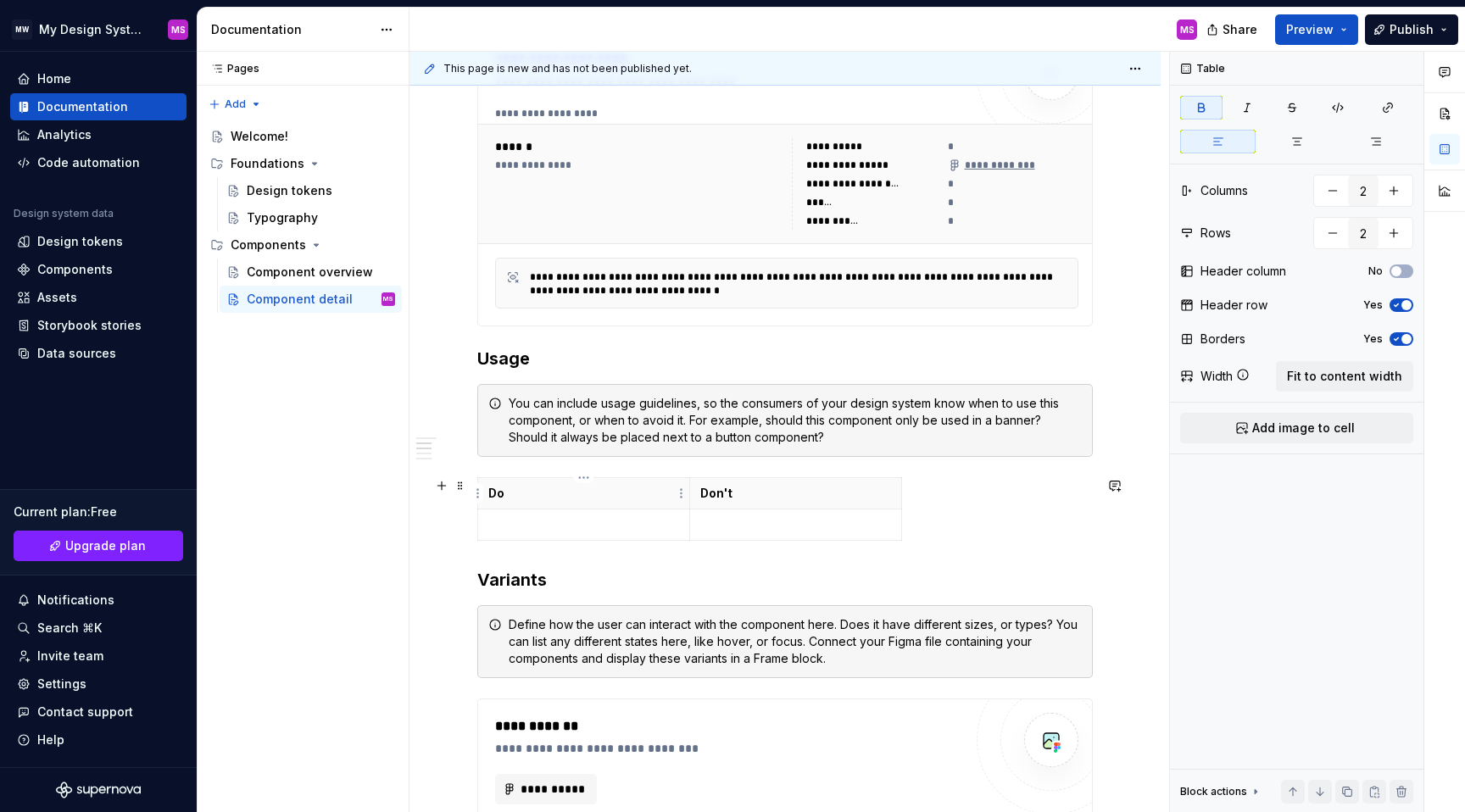
click at [590, 494] on p "Do" at bounding box center [583, 493] width 190 height 17
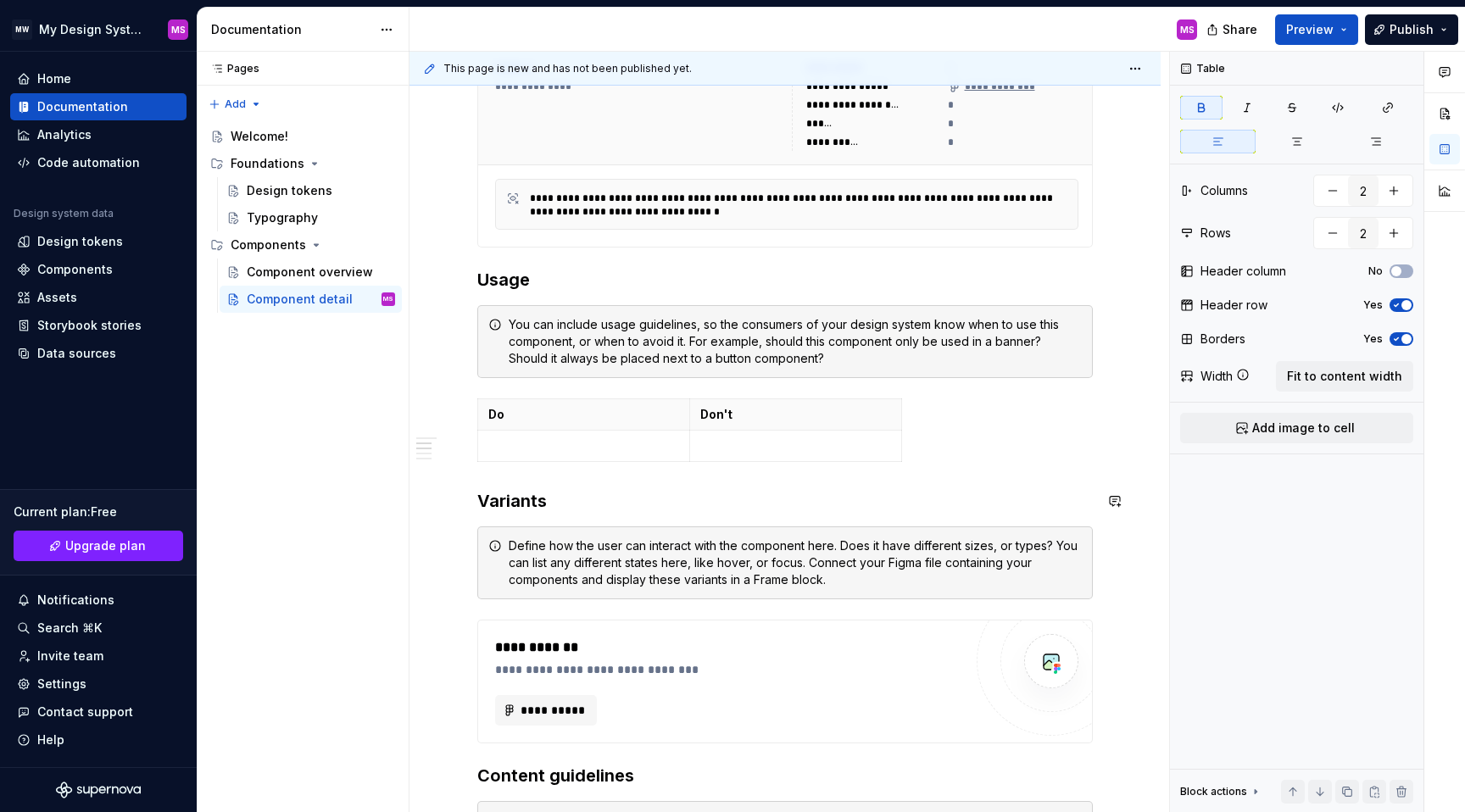
scroll to position [752, 0]
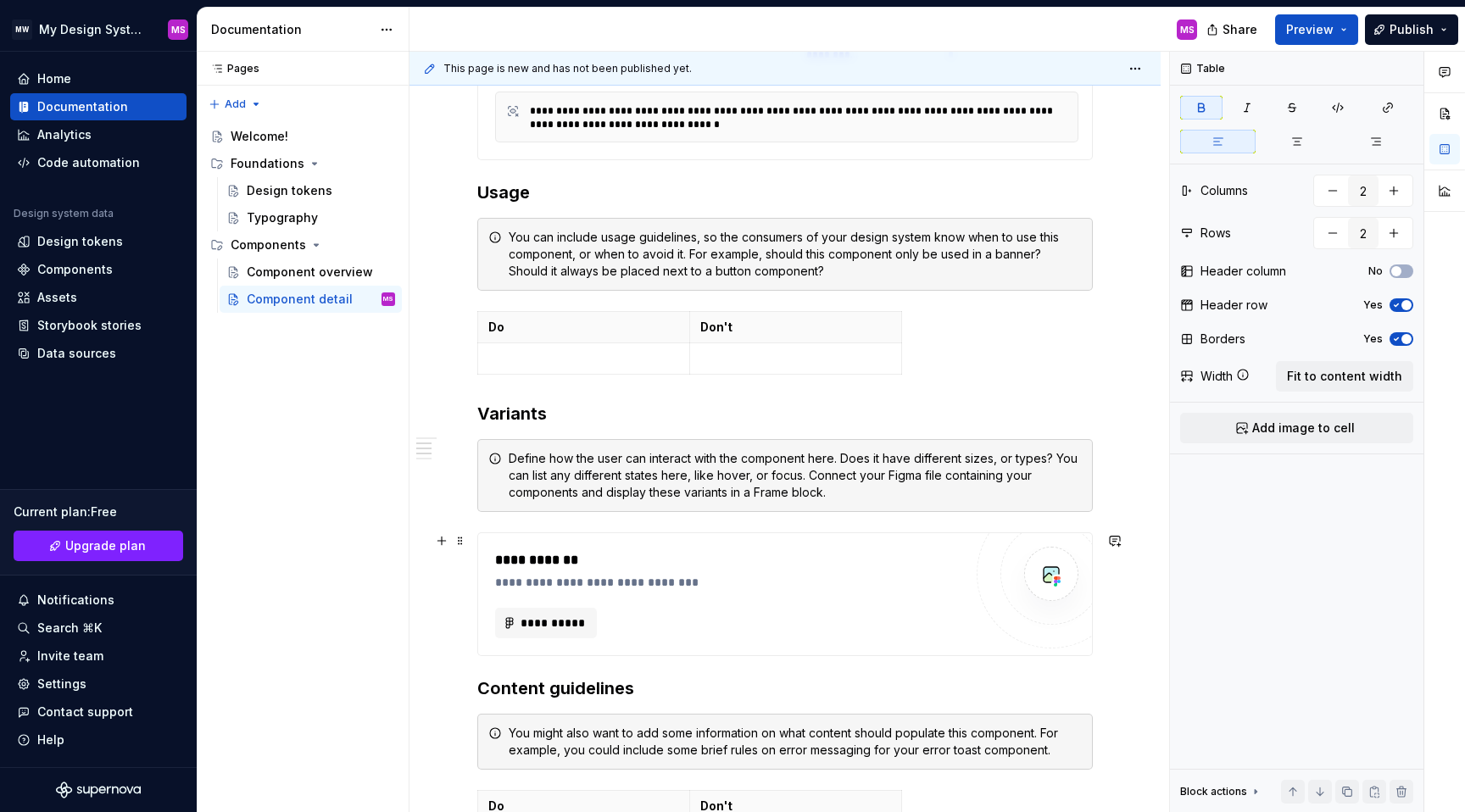
click at [885, 593] on div "**********" at bounding box center [729, 594] width 468 height 88
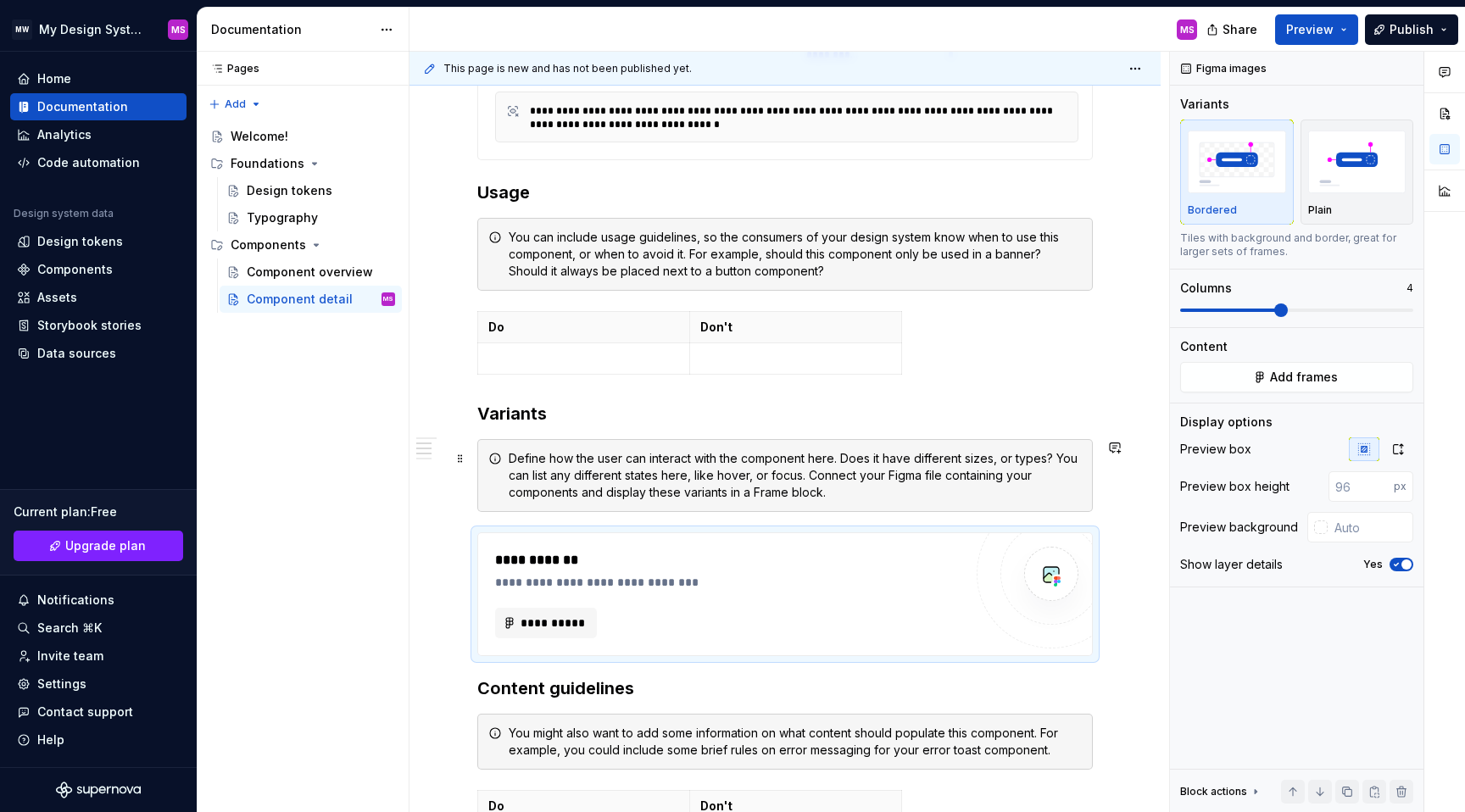
click at [848, 484] on div "Define how the user can interact with the component here. Does it have differen…" at bounding box center [794, 475] width 573 height 51
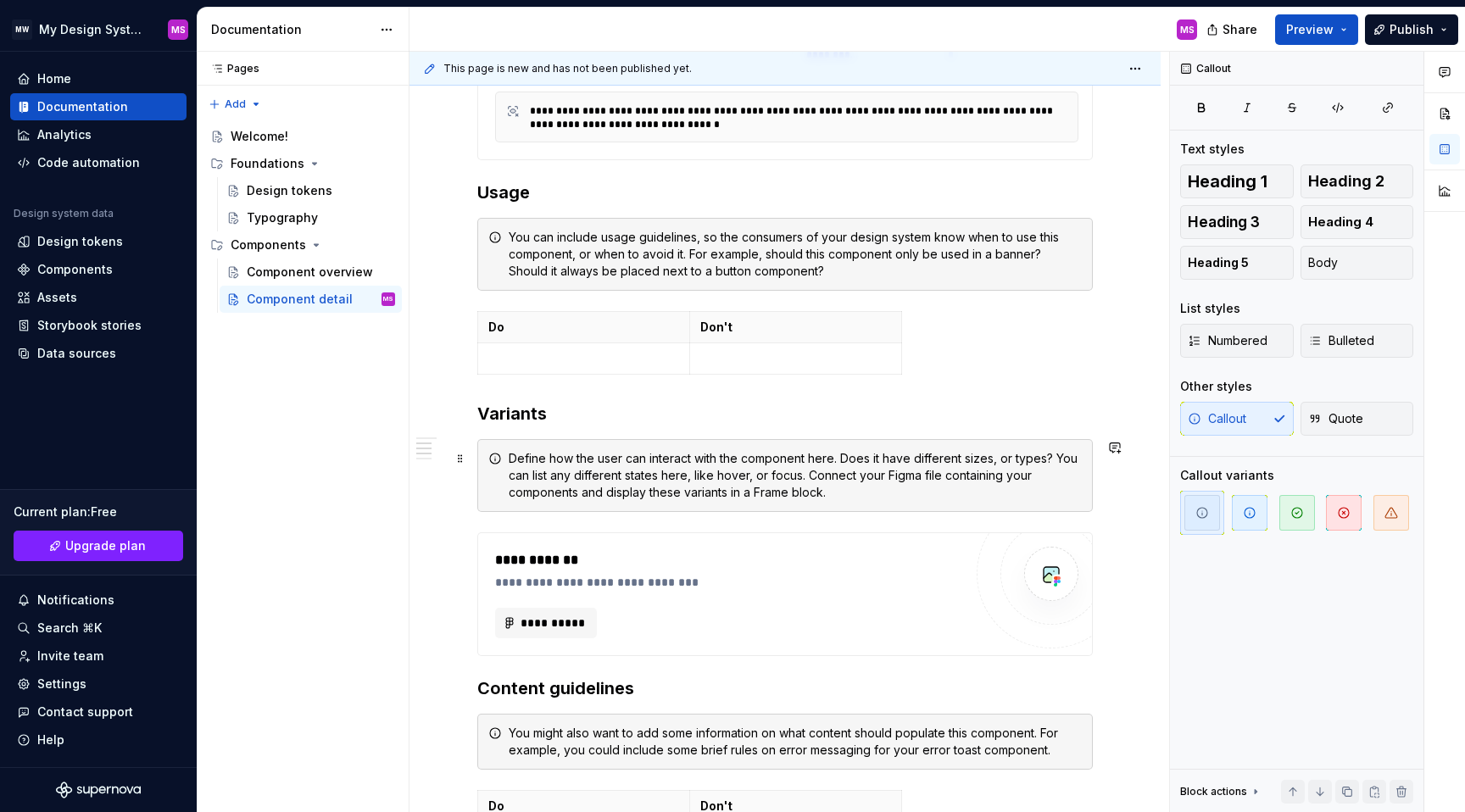
click at [843, 467] on div "Define how the user can interact with the component here. Does it have differen…" at bounding box center [794, 475] width 573 height 51
click at [1444, 114] on button "button" at bounding box center [1445, 113] width 30 height 30
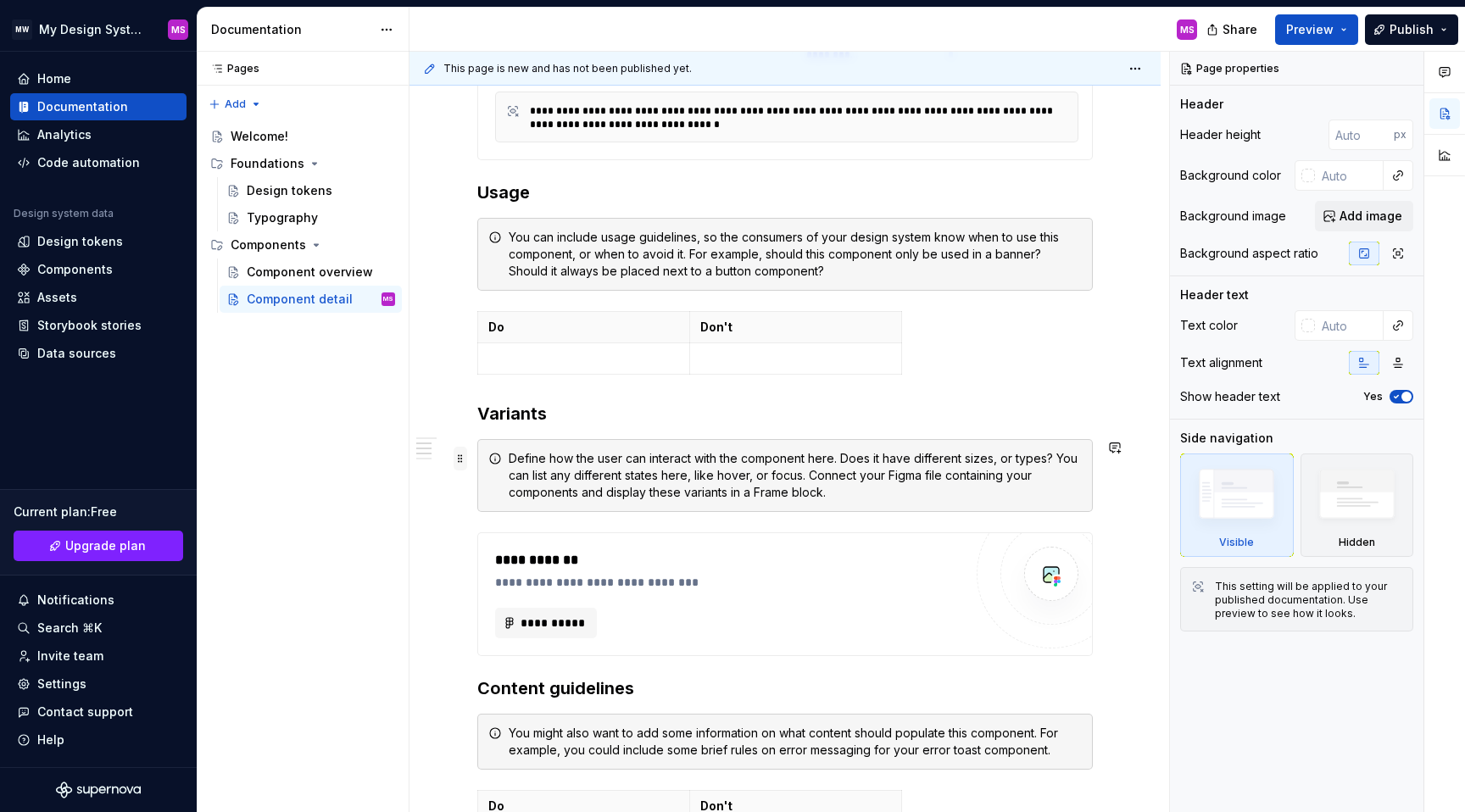
click at [463, 459] on span at bounding box center [461, 459] width 14 height 23
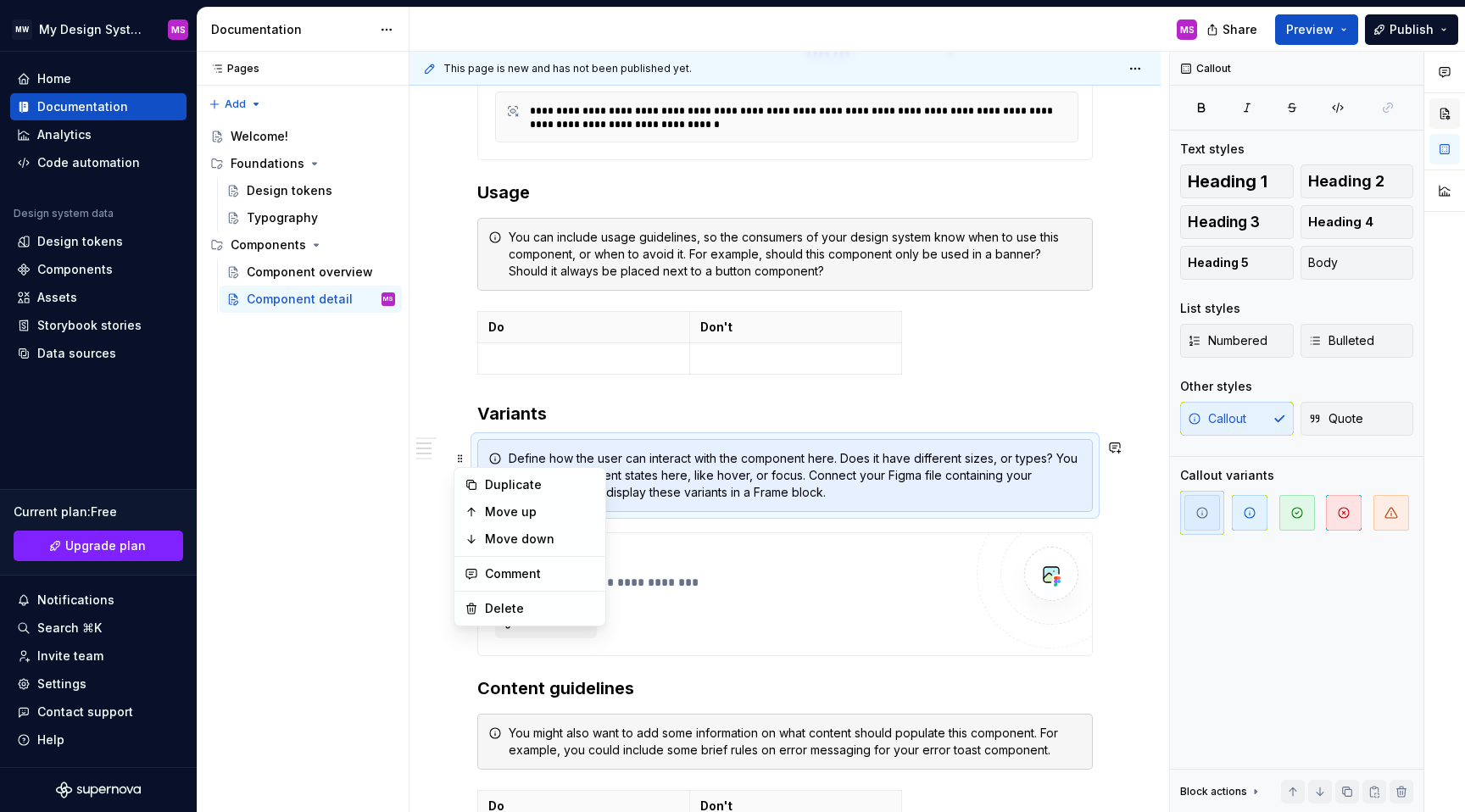
click at [1443, 117] on button "button" at bounding box center [1445, 113] width 30 height 30
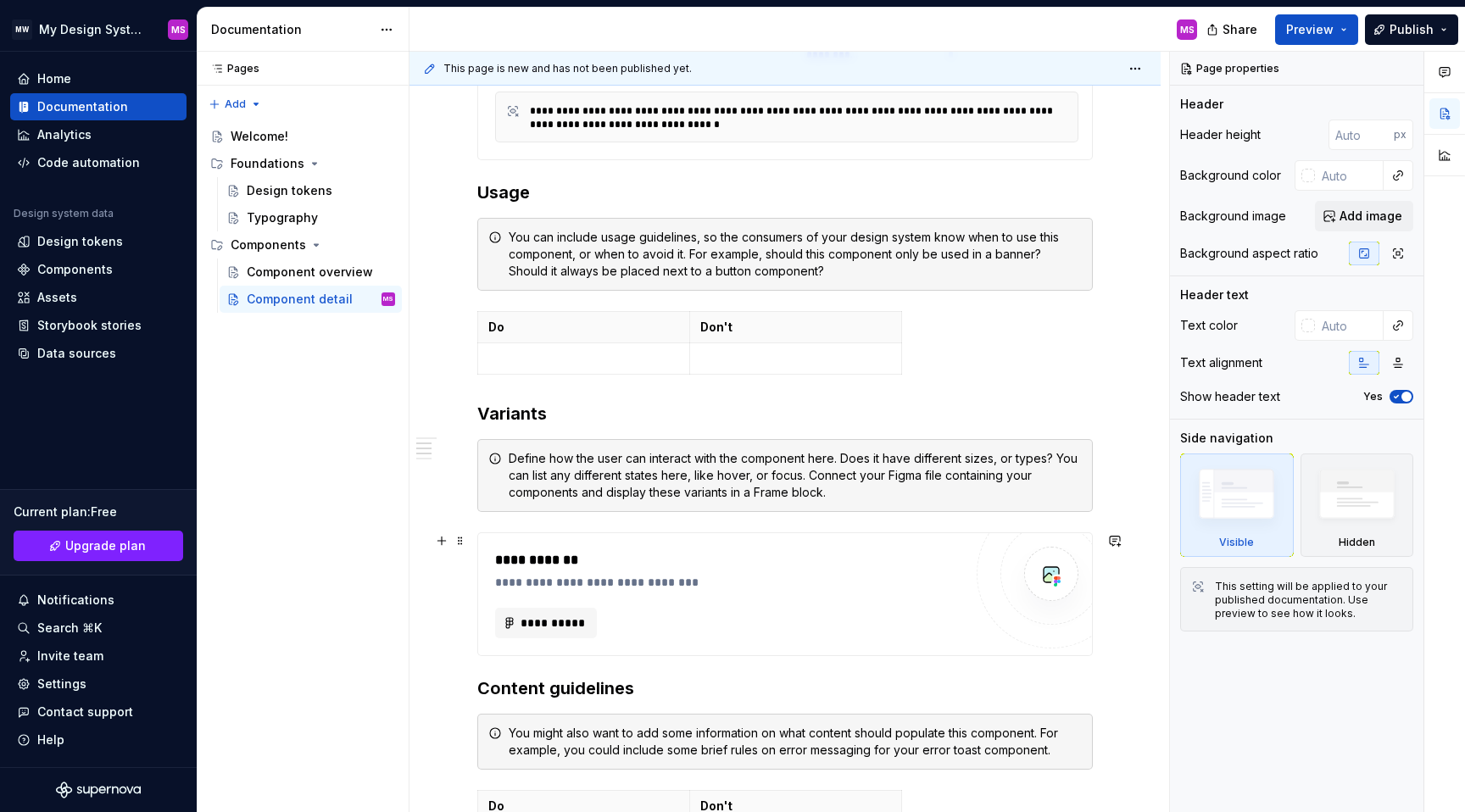
click at [981, 590] on div "**********" at bounding box center [785, 594] width 614 height 122
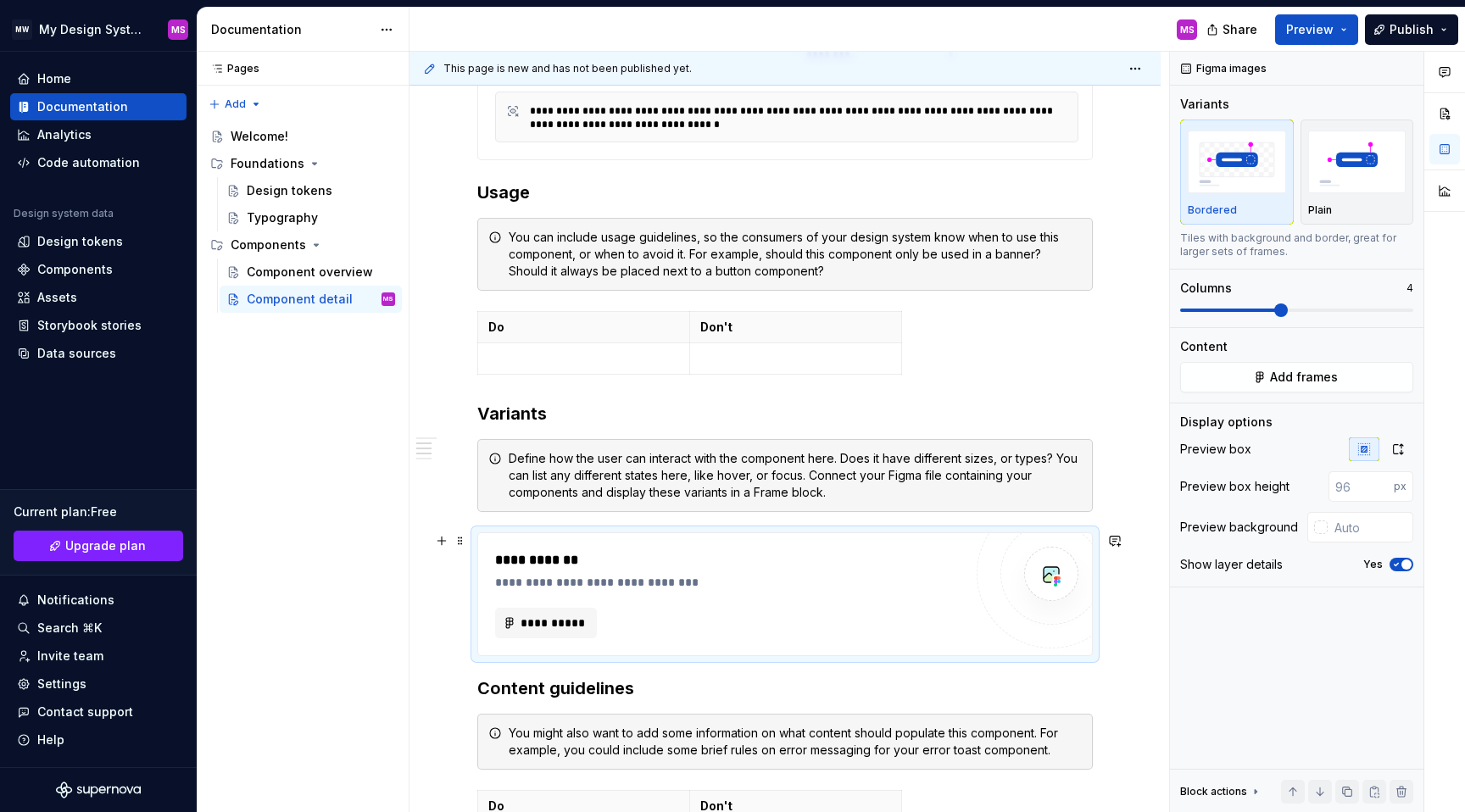
click at [812, 585] on div "**********" at bounding box center [733, 582] width 476 height 17
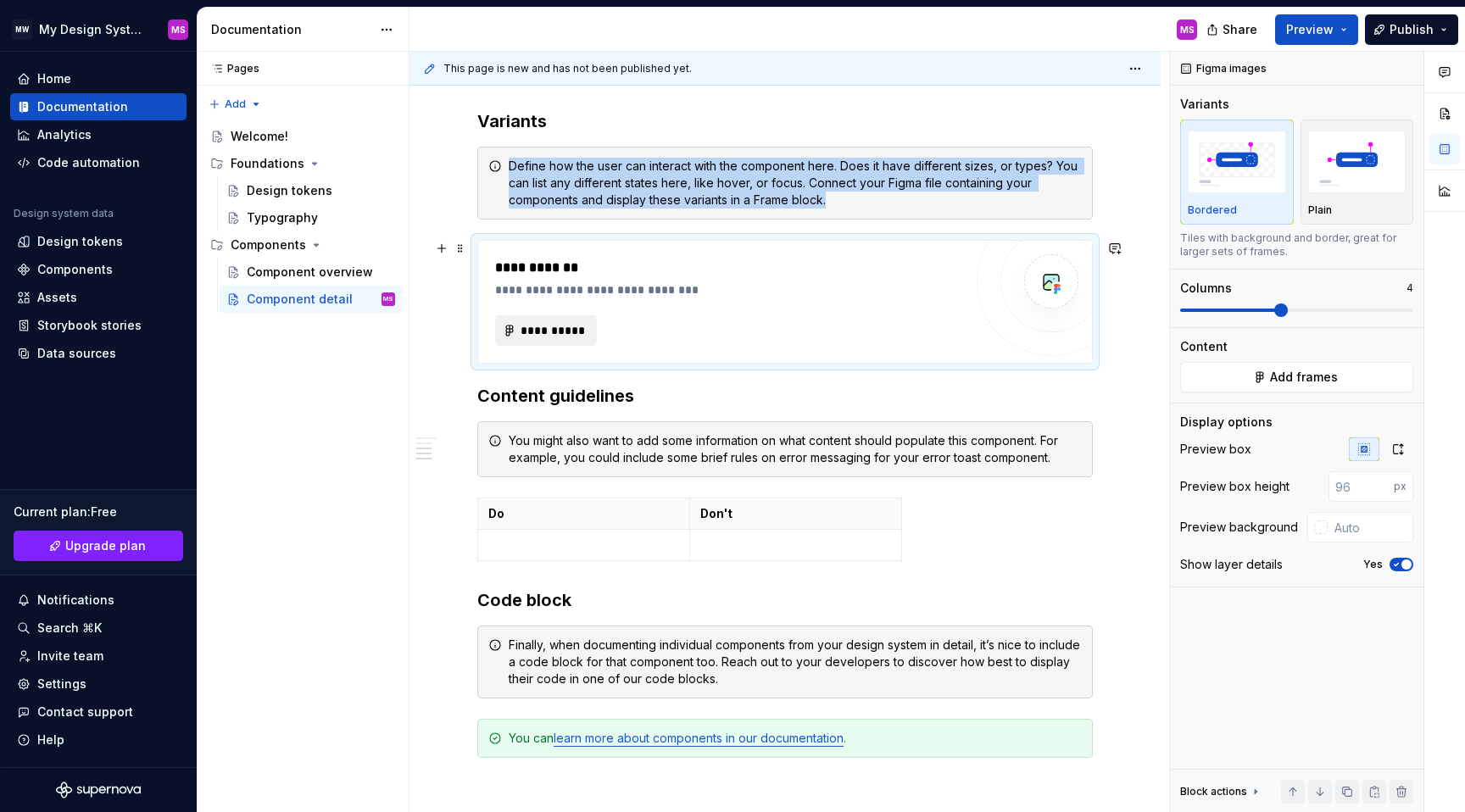
click at [546, 325] on span "**********" at bounding box center [553, 330] width 66 height 17
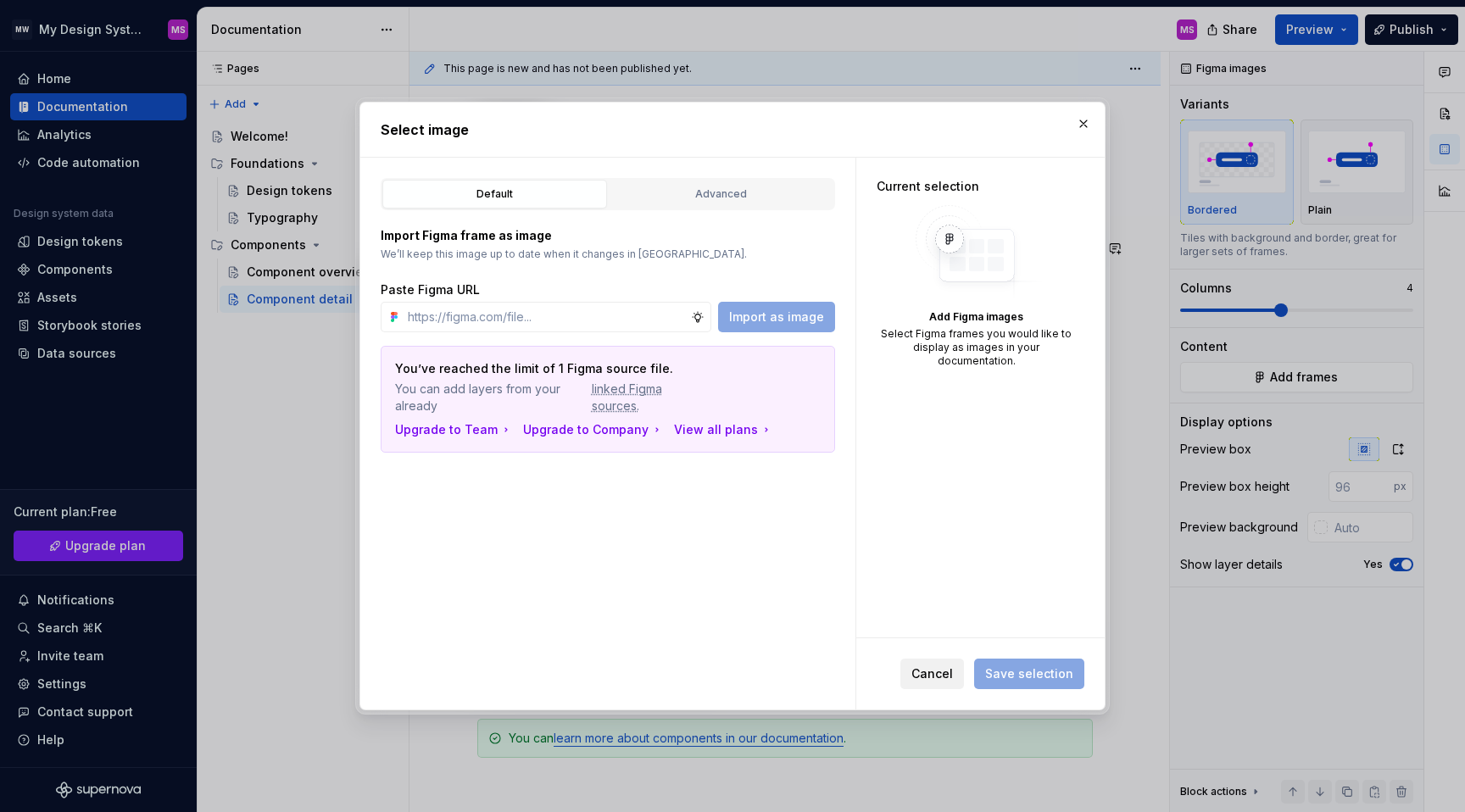
click at [937, 669] on span "Cancel" at bounding box center [932, 673] width 42 height 17
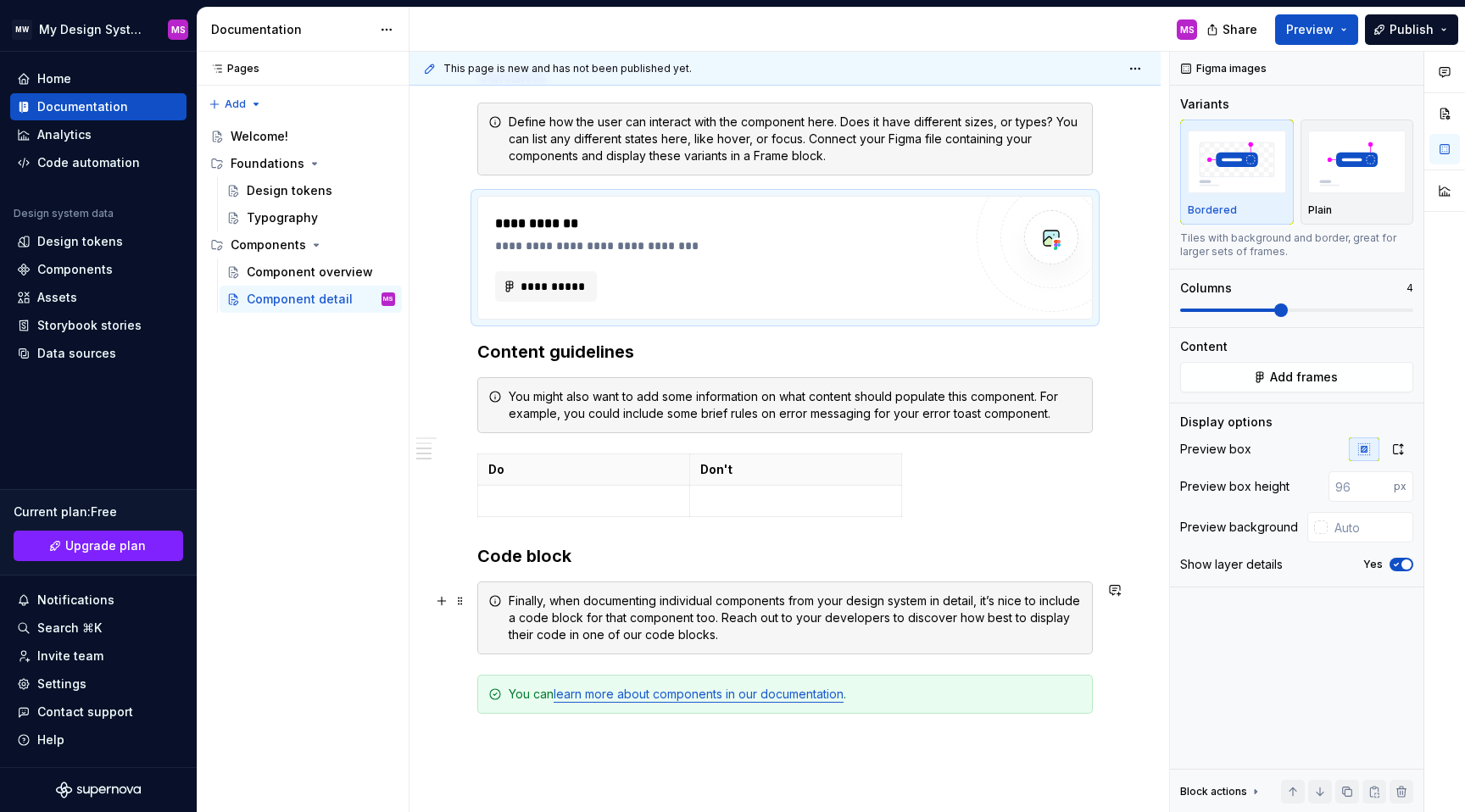
scroll to position [1100, 0]
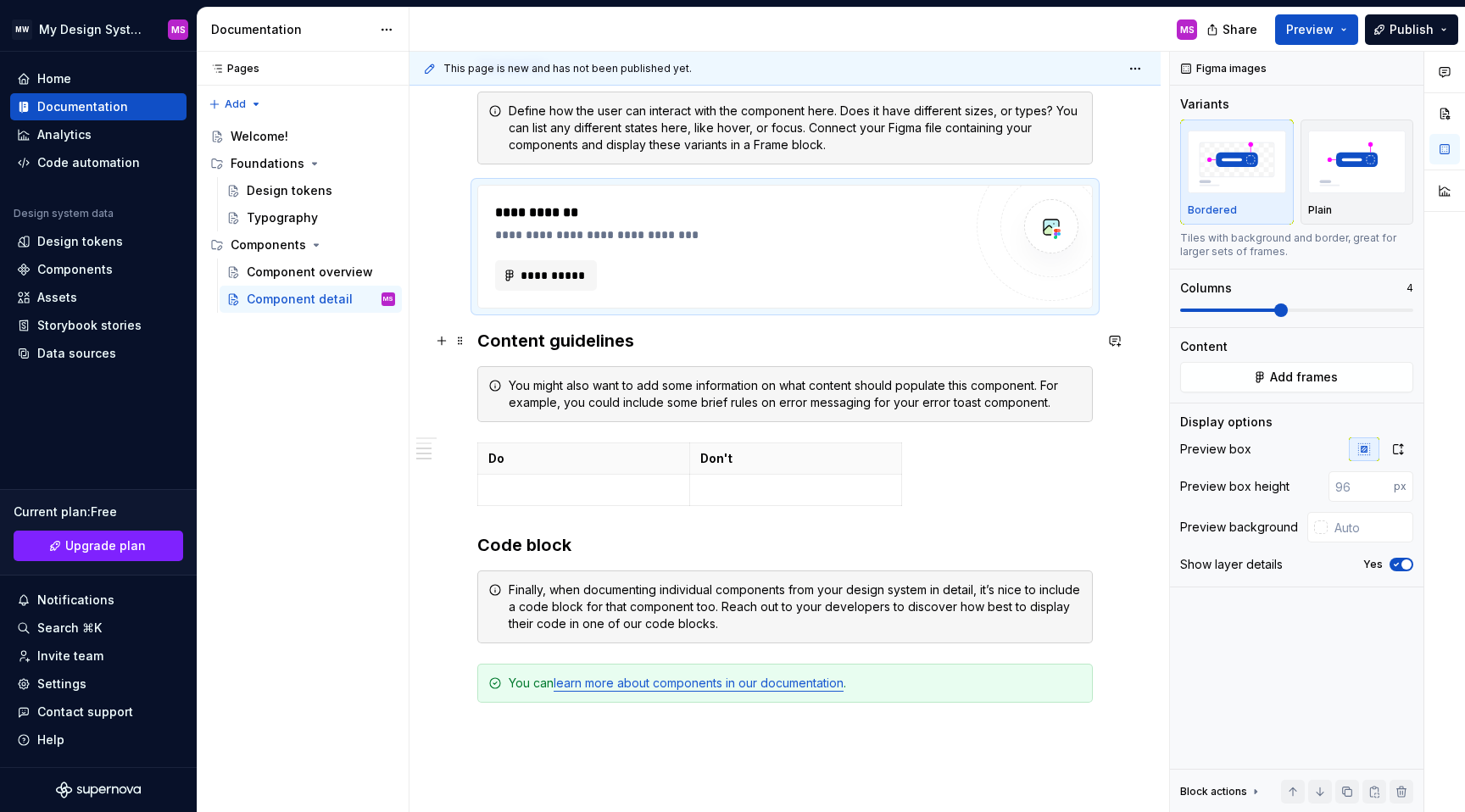
type textarea "*"
